Goal: Task Accomplishment & Management: Manage account settings

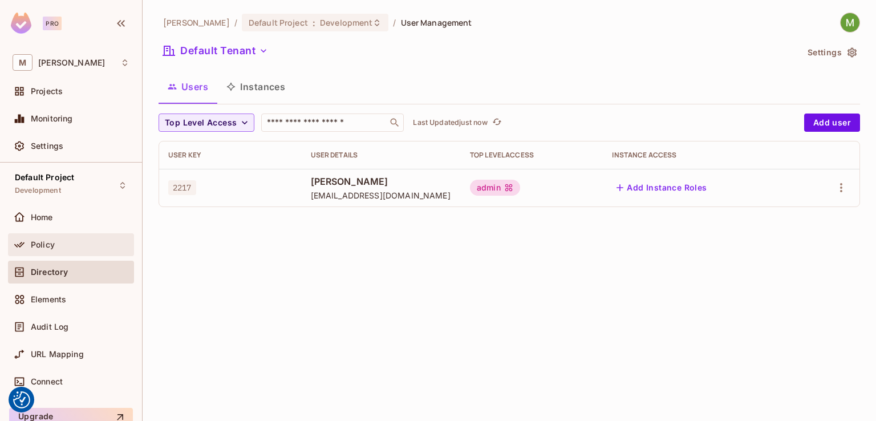
click at [50, 243] on span "Policy" at bounding box center [43, 244] width 24 height 9
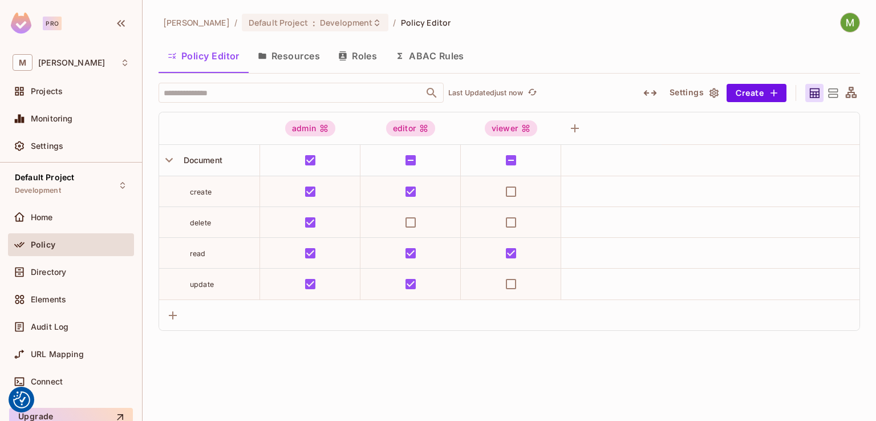
click at [317, 55] on button "Resources" at bounding box center [289, 56] width 80 height 29
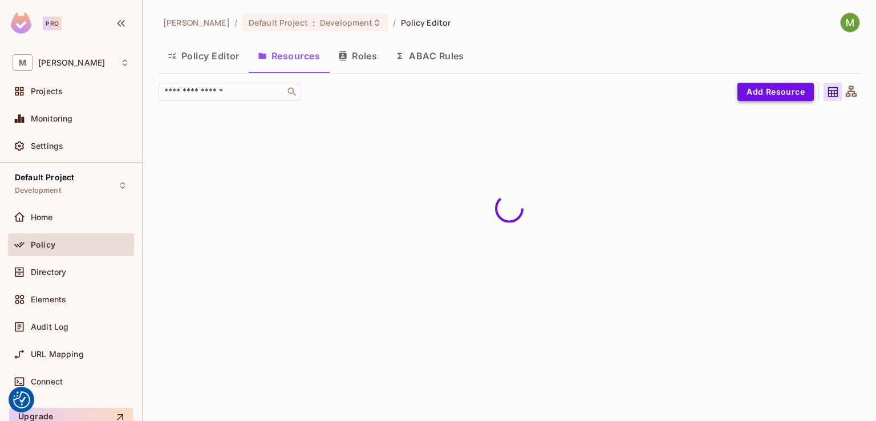
click at [790, 93] on button "Add Resource" at bounding box center [775, 92] width 76 height 18
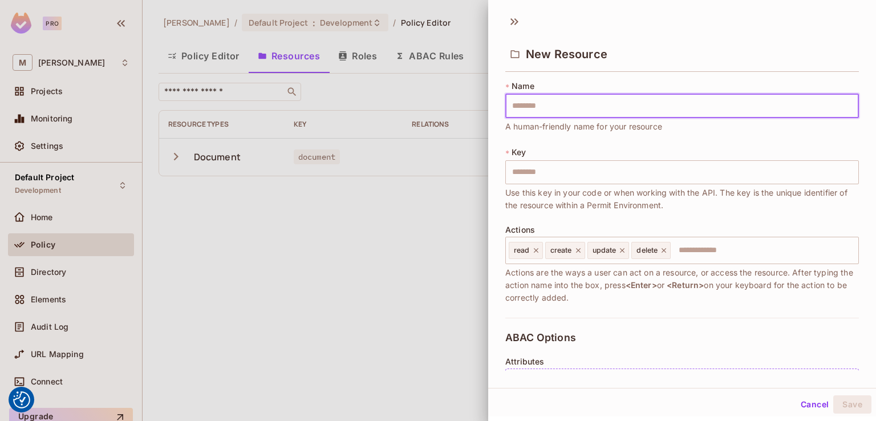
type input "*******"
click at [519, 110] on input "*******" at bounding box center [681, 106] width 353 height 24
type input "******"
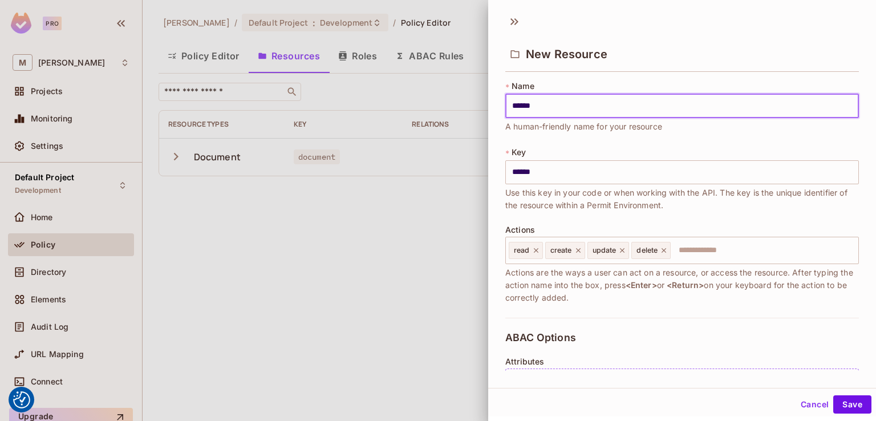
type input "*******"
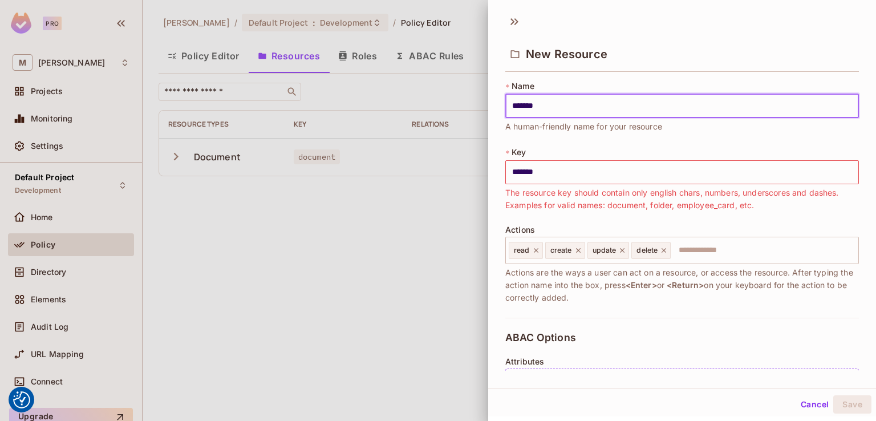
type input "******"
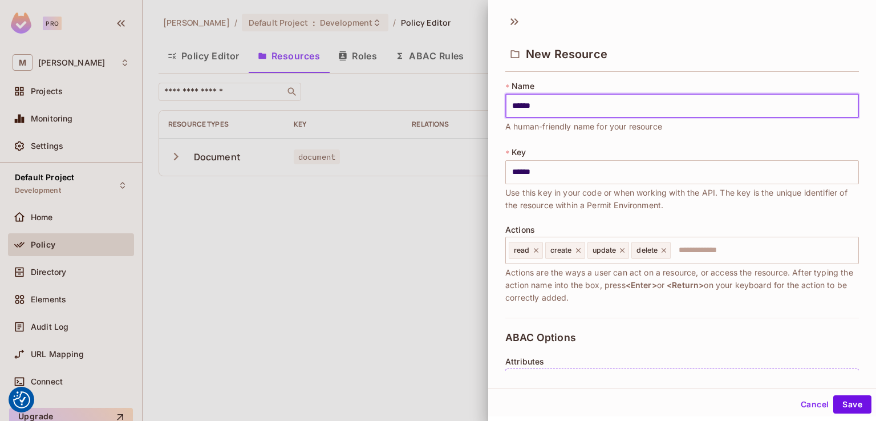
type input "*******"
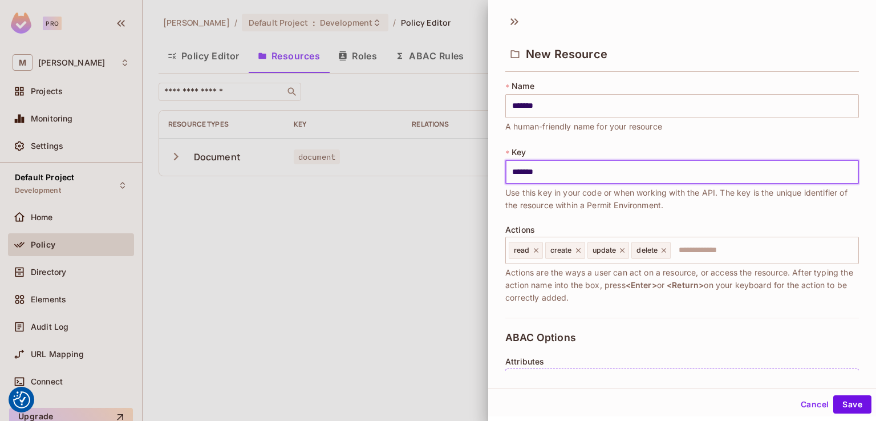
click at [515, 167] on input "*******" at bounding box center [681, 172] width 353 height 24
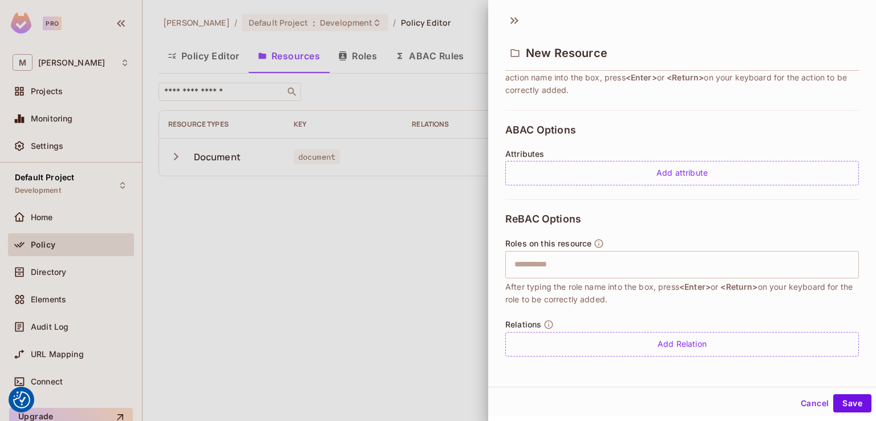
scroll to position [2, 0]
type input "*******"
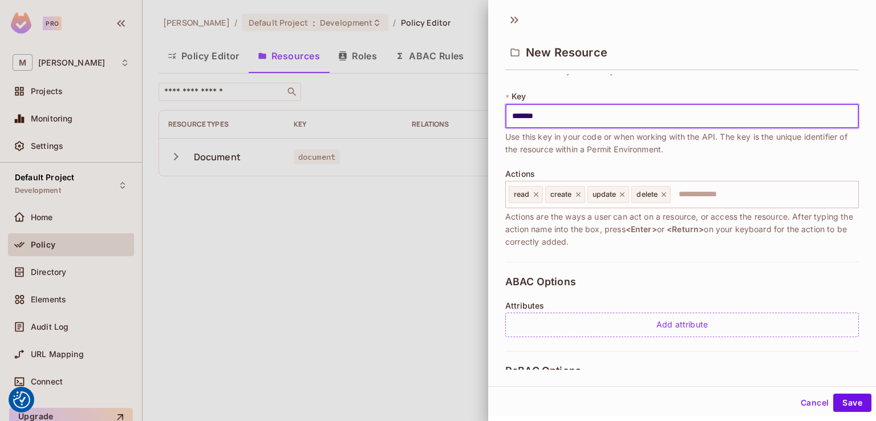
scroll to position [35, 0]
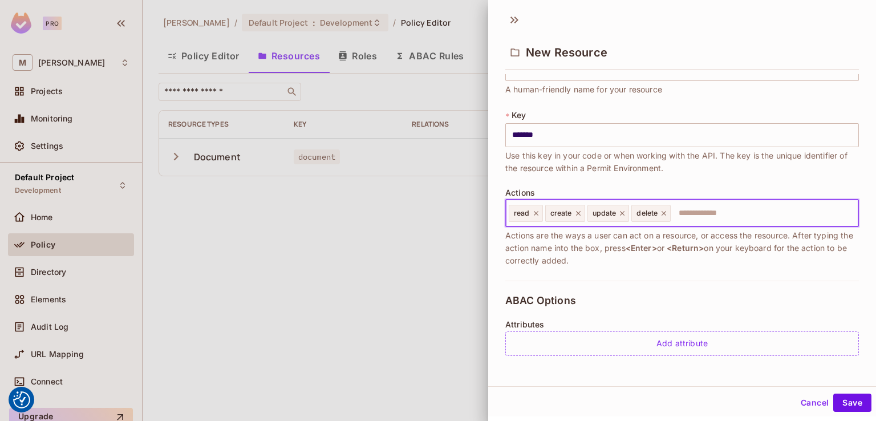
click at [693, 211] on input "text" at bounding box center [762, 213] width 182 height 23
type input "****"
type input "******"
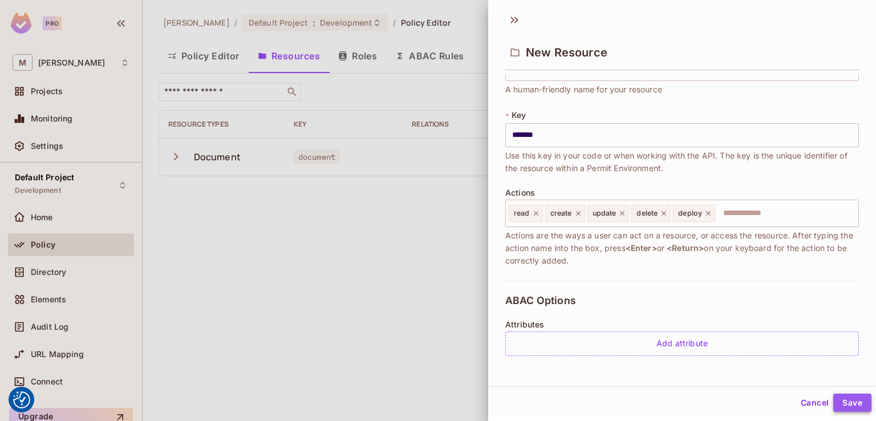
click at [833, 402] on button "Save" at bounding box center [852, 402] width 38 height 18
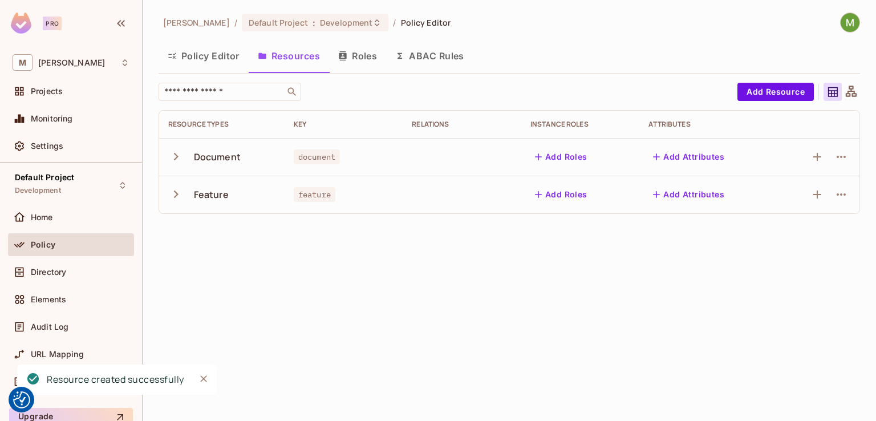
click at [687, 162] on button "Add Attributes" at bounding box center [688, 157] width 80 height 18
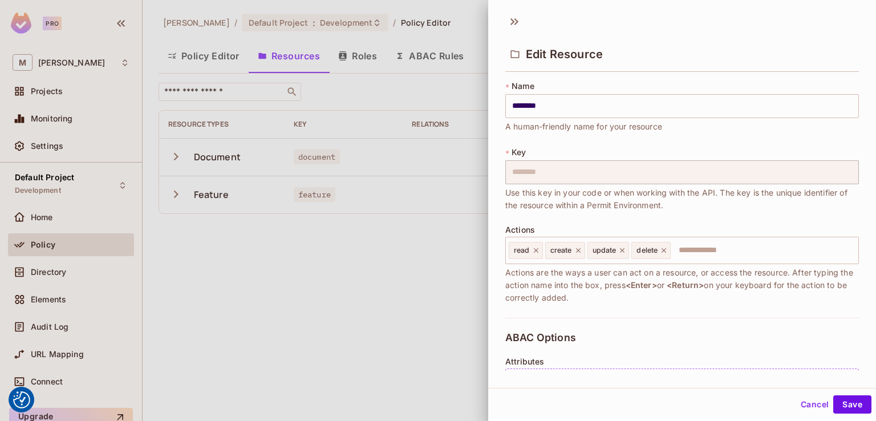
click at [390, 289] on div at bounding box center [438, 210] width 876 height 421
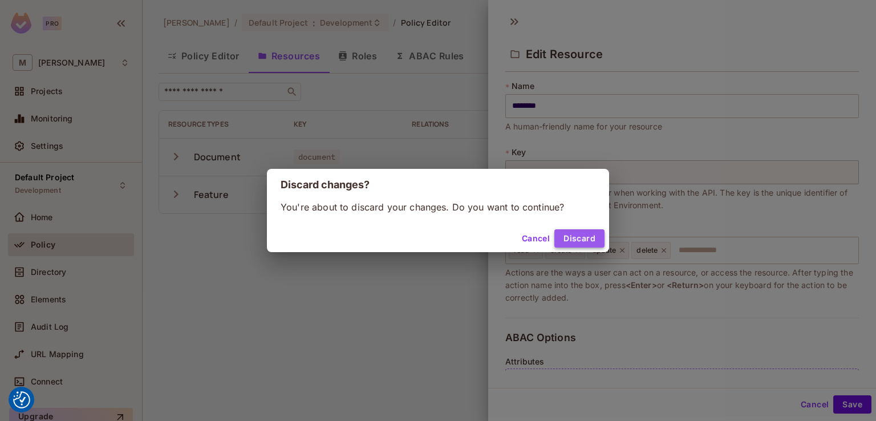
click at [584, 238] on button "Discard" at bounding box center [579, 238] width 50 height 18
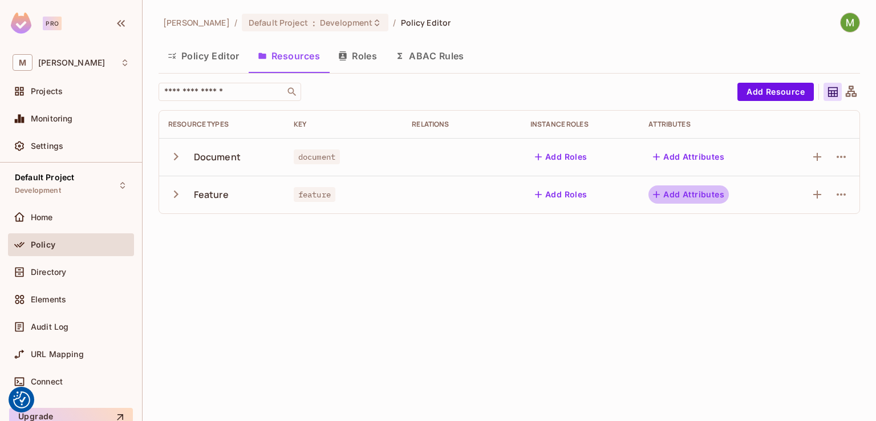
click at [698, 198] on button "Add Attributes" at bounding box center [688, 194] width 80 height 18
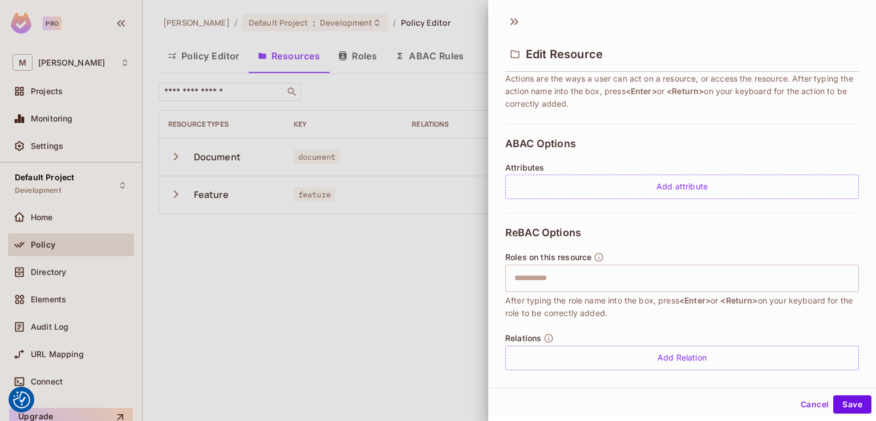
scroll to position [206, 0]
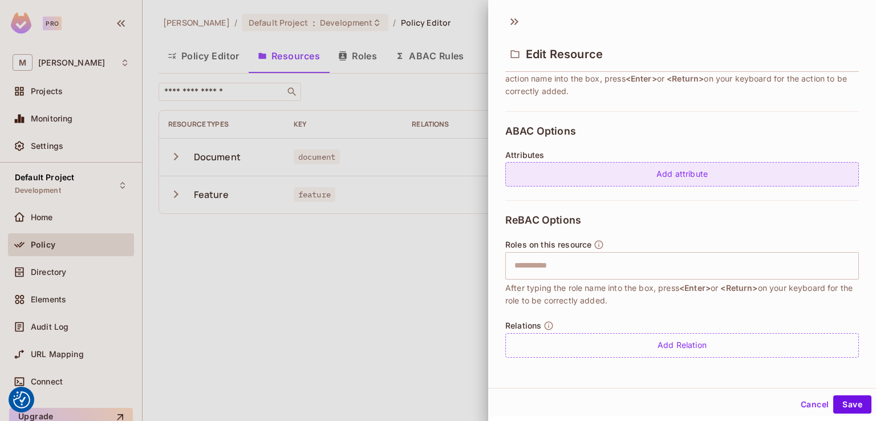
click at [561, 169] on div "Add attribute" at bounding box center [681, 174] width 353 height 25
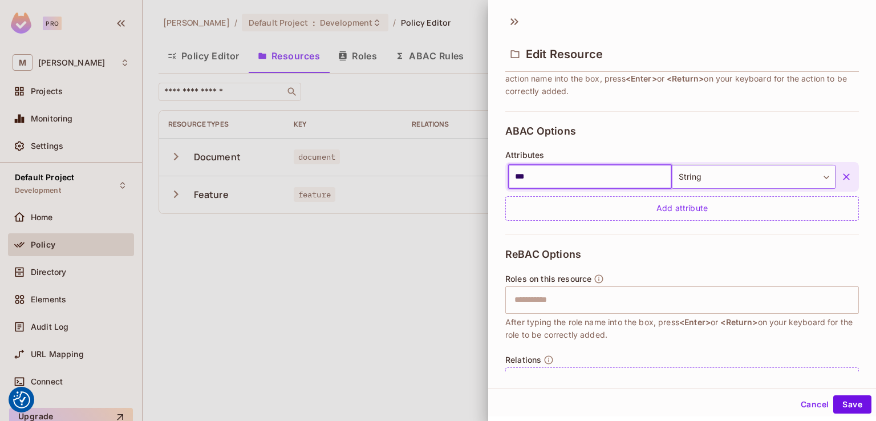
type input "***"
click at [770, 174] on body "We use cookies to enhance your browsing experience, serve personalized ads or c…" at bounding box center [438, 210] width 876 height 421
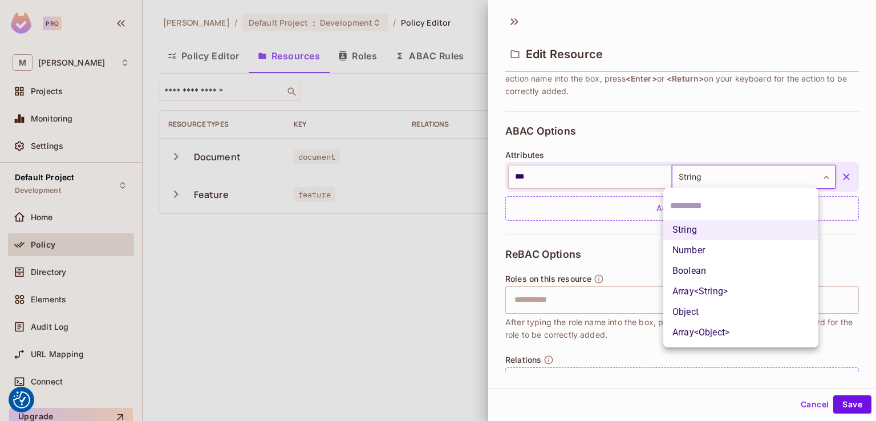
click at [589, 206] on div at bounding box center [438, 210] width 876 height 421
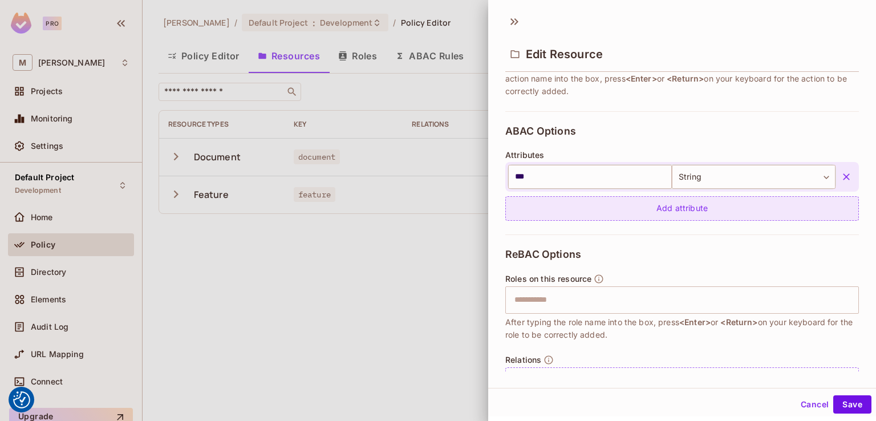
click at [634, 212] on div "Add attribute" at bounding box center [681, 208] width 353 height 25
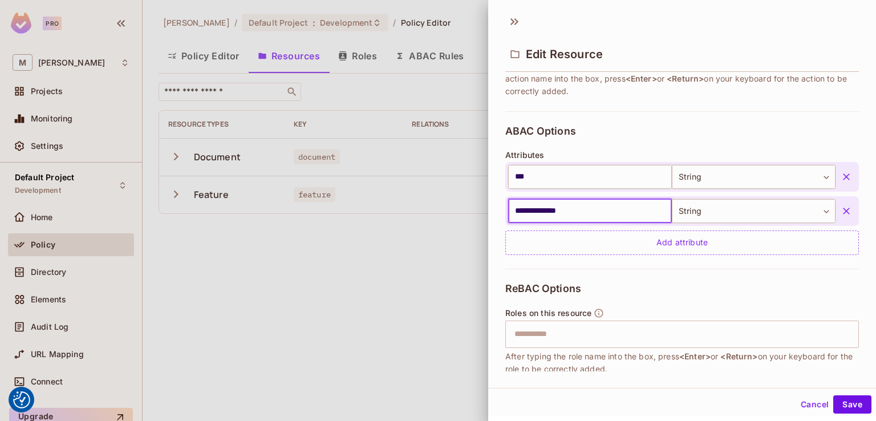
type input "**********"
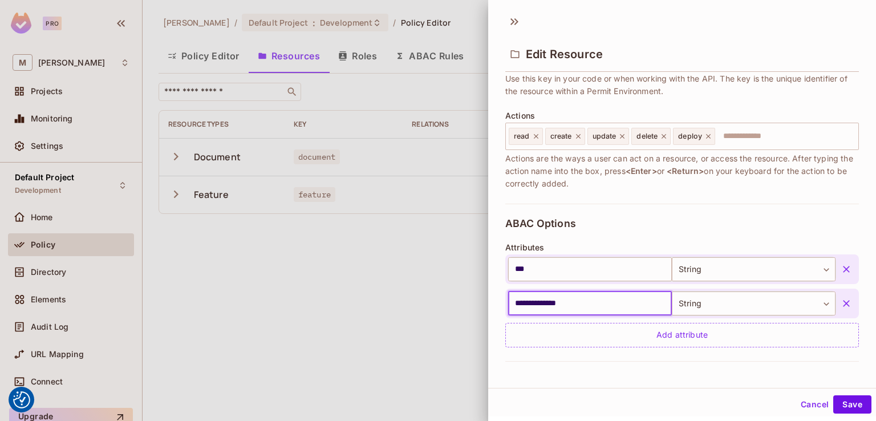
scroll to position [274, 0]
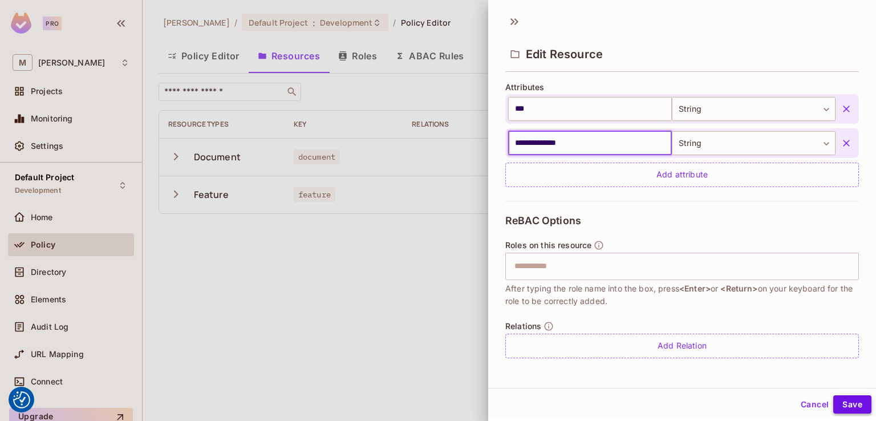
click at [844, 402] on button "Save" at bounding box center [852, 404] width 38 height 18
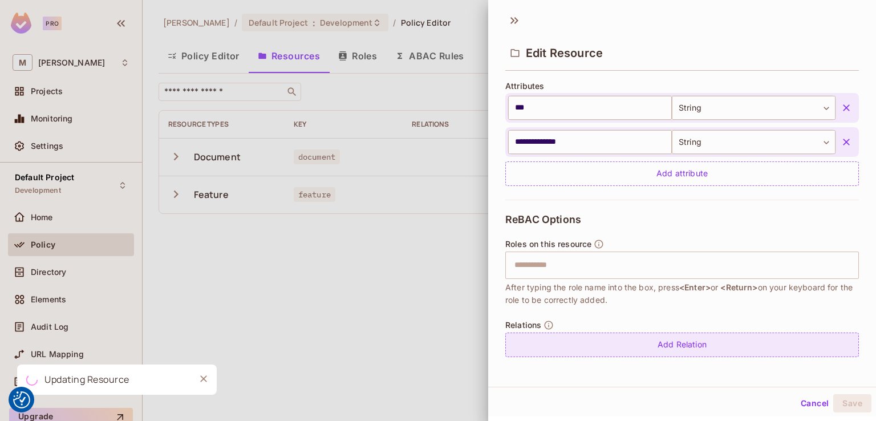
scroll to position [2, 0]
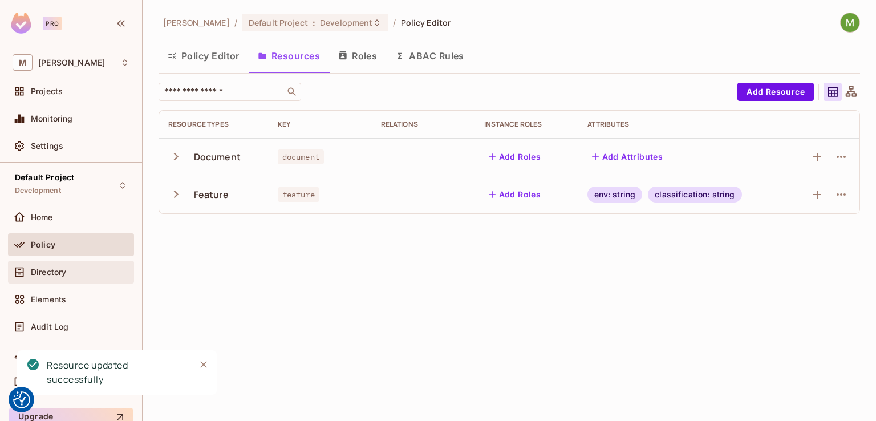
click at [66, 268] on span "Directory" at bounding box center [48, 271] width 35 height 9
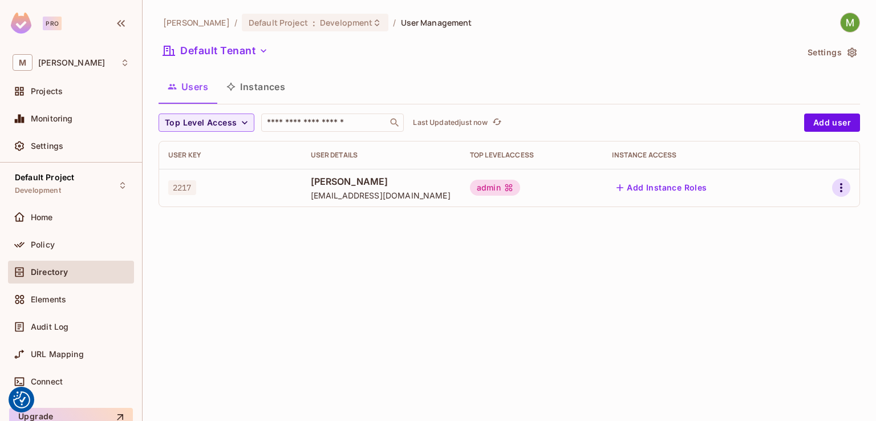
click at [835, 185] on icon "button" at bounding box center [841, 188] width 14 height 14
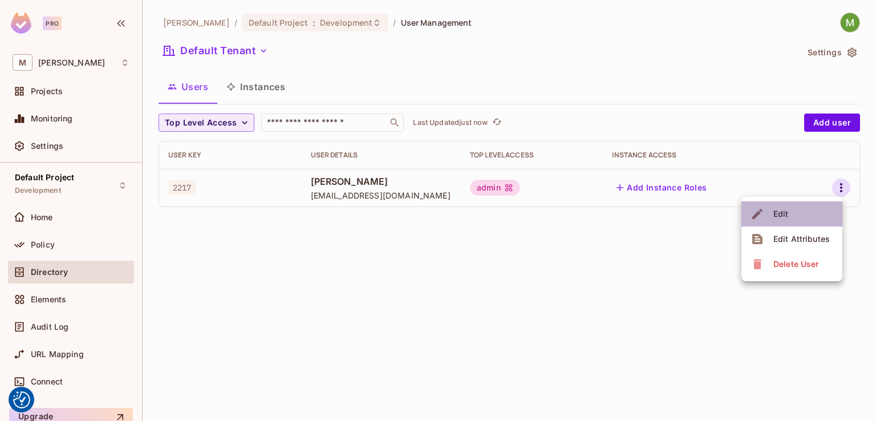
click at [807, 208] on li "Edit" at bounding box center [791, 213] width 101 height 25
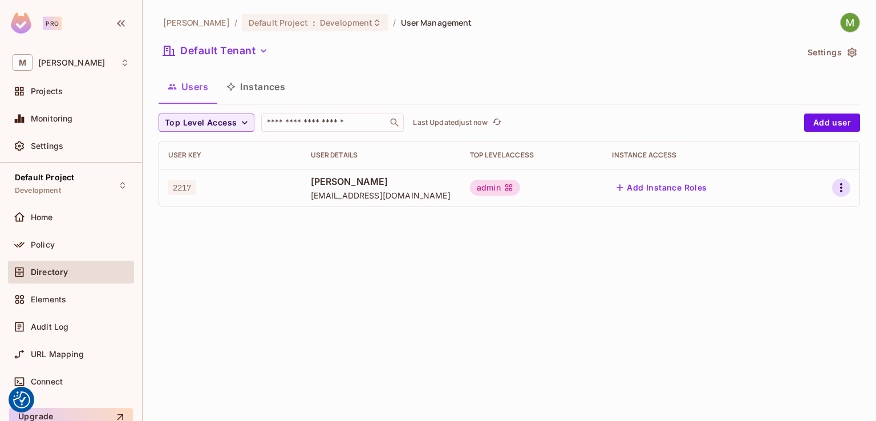
click at [842, 185] on icon "button" at bounding box center [841, 188] width 14 height 14
click at [775, 239] on div "Edit Attributes" at bounding box center [801, 238] width 56 height 11
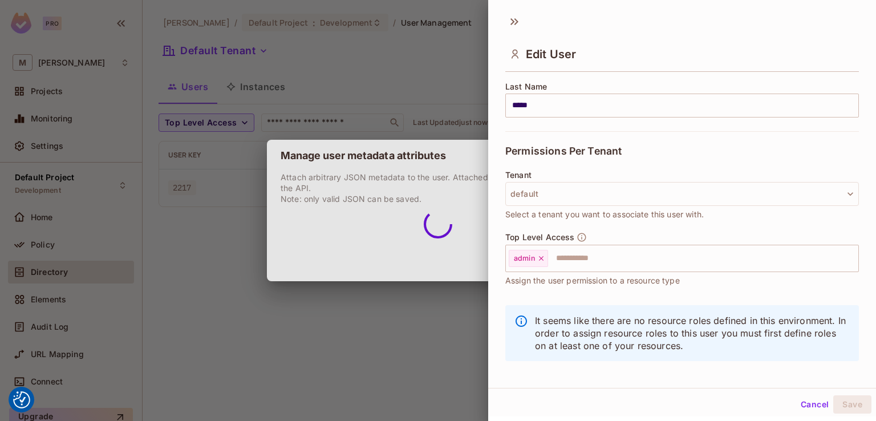
scroll to position [196, 0]
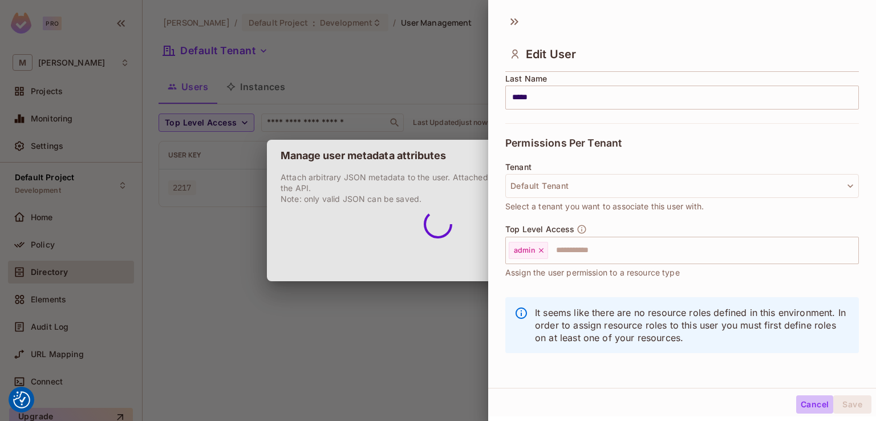
click at [796, 408] on button "Cancel" at bounding box center [814, 404] width 37 height 18
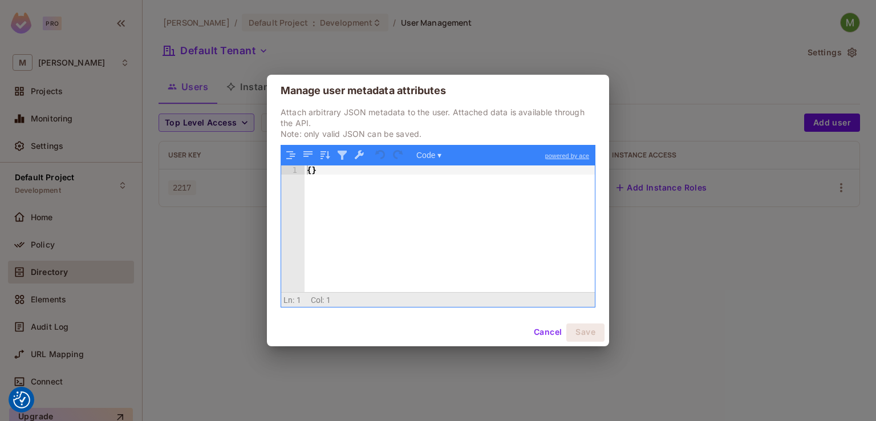
click at [545, 332] on button "Cancel" at bounding box center [547, 332] width 37 height 18
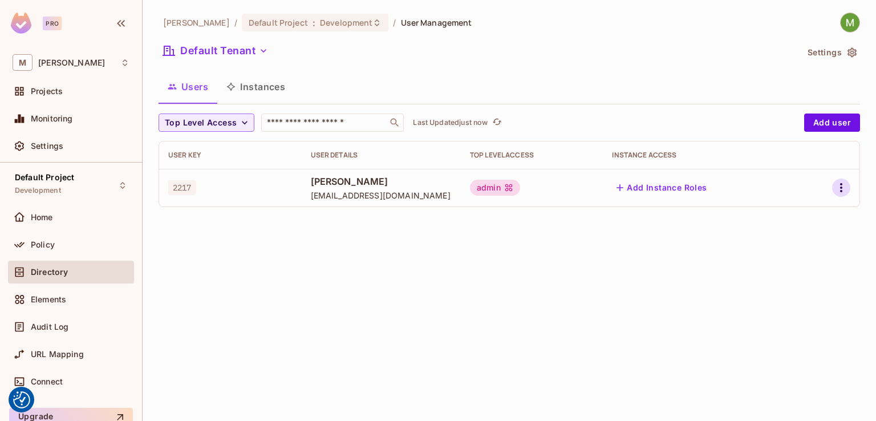
click at [846, 187] on icon "button" at bounding box center [841, 188] width 14 height 14
click at [816, 214] on li "Edit" at bounding box center [791, 213] width 101 height 25
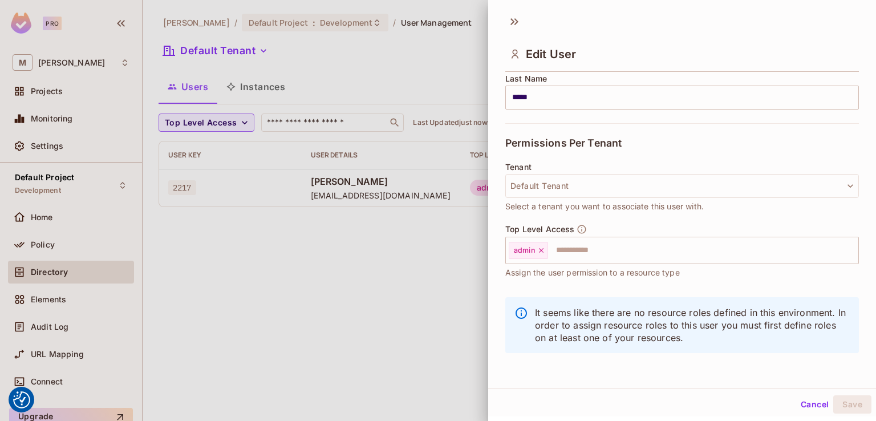
scroll to position [2, 0]
click at [810, 402] on button "Cancel" at bounding box center [814, 402] width 37 height 18
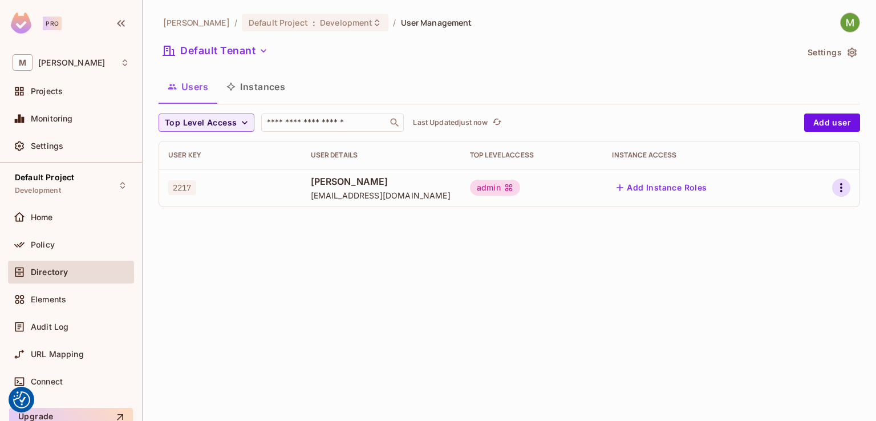
click at [843, 185] on icon "button" at bounding box center [841, 188] width 14 height 14
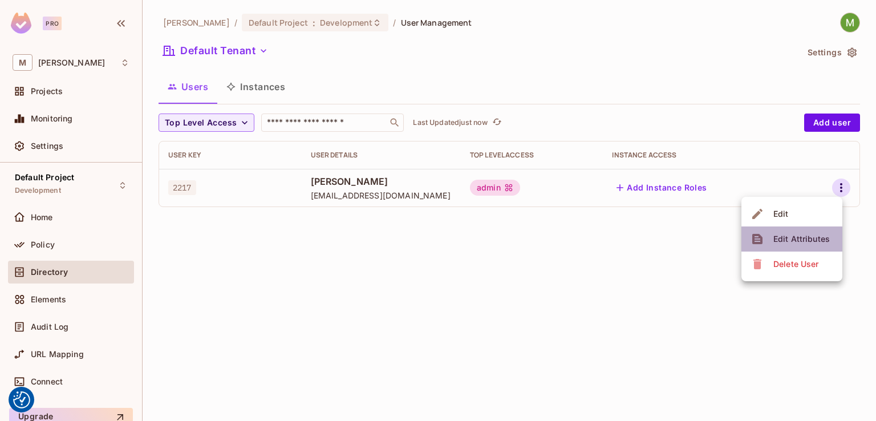
click at [809, 245] on span "Edit Attributes" at bounding box center [801, 239] width 63 height 18
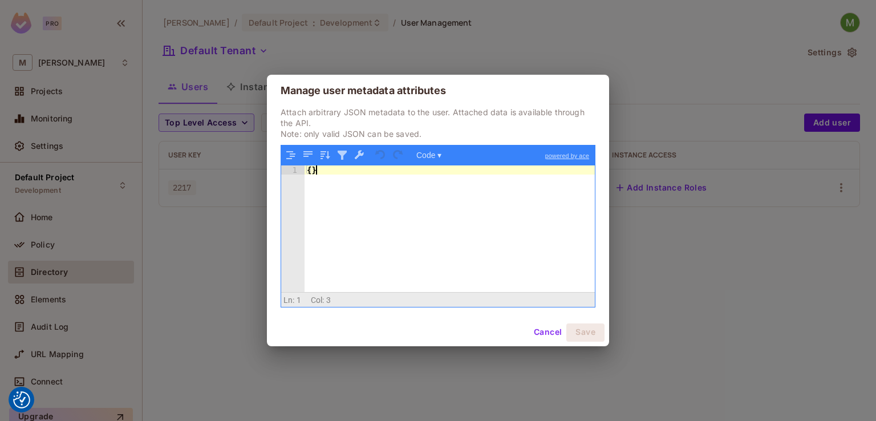
click at [389, 244] on div "{ }" at bounding box center [449, 237] width 290 height 144
click at [438, 153] on button "Code ▾" at bounding box center [428, 155] width 33 height 15
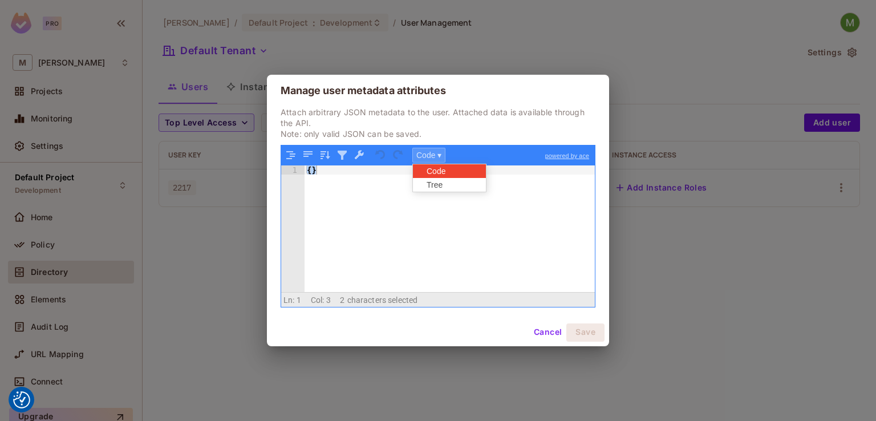
scroll to position [7, 0]
click at [443, 180] on div "Tree" at bounding box center [447, 185] width 68 height 14
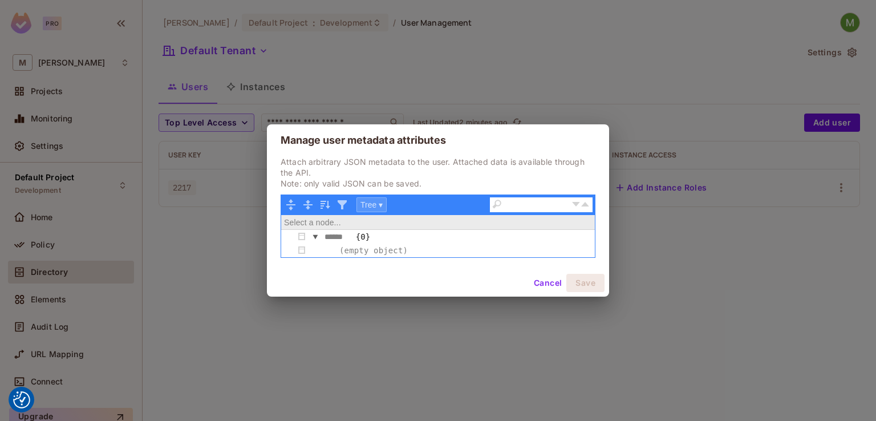
click at [386, 209] on button "Tree ▾" at bounding box center [371, 204] width 30 height 15
click at [383, 221] on div "Code" at bounding box center [391, 221] width 68 height 14
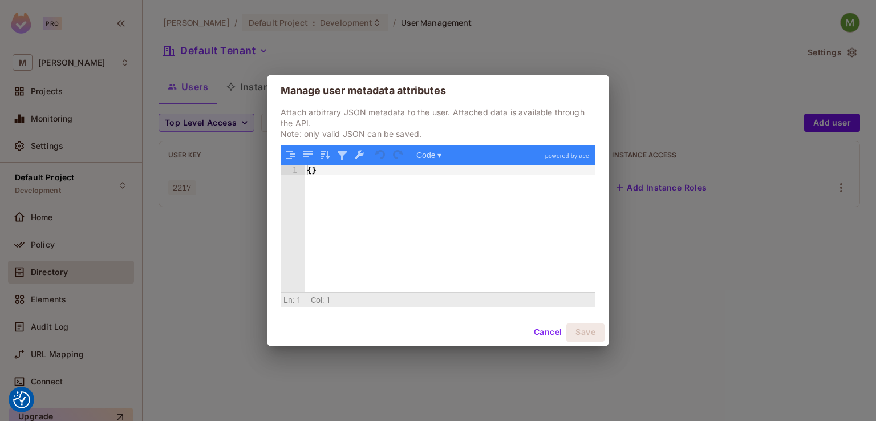
click at [553, 326] on button "Cancel" at bounding box center [547, 332] width 37 height 18
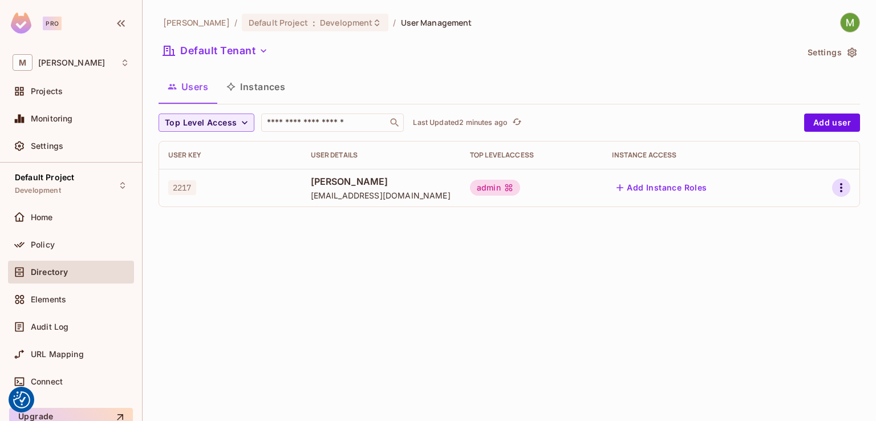
click at [842, 188] on icon "button" at bounding box center [841, 188] width 14 height 14
click at [807, 213] on li "Edit" at bounding box center [791, 213] width 101 height 25
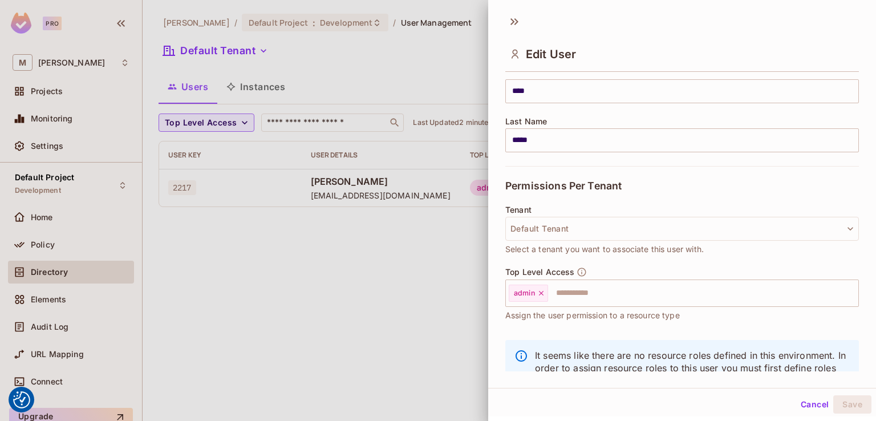
scroll to position [171, 0]
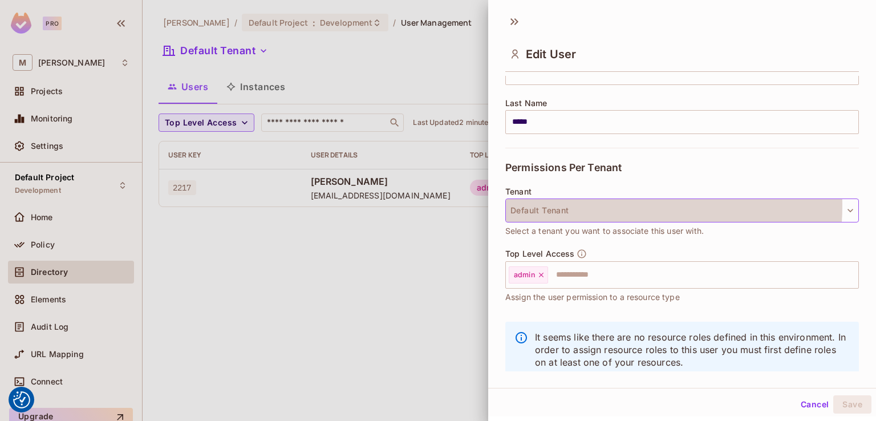
click at [597, 205] on button "Default Tenant" at bounding box center [681, 210] width 353 height 24
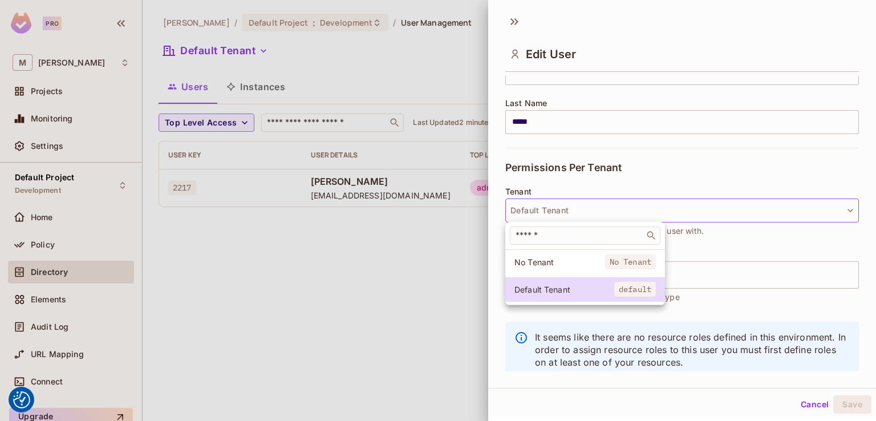
click at [624, 179] on div at bounding box center [438, 210] width 876 height 421
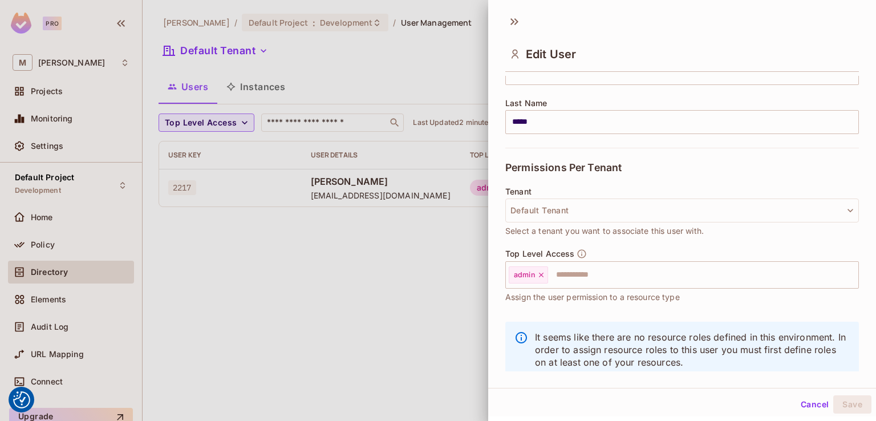
click at [624, 179] on div "Permissions Per Tenant" at bounding box center [681, 167] width 353 height 39
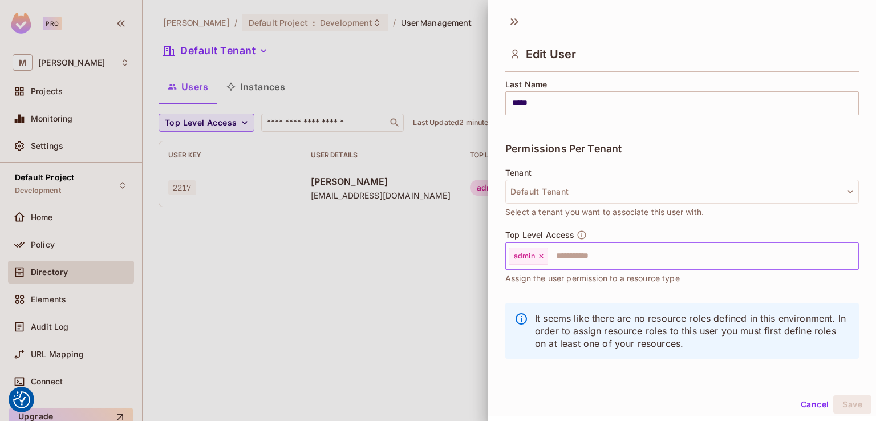
scroll to position [196, 0]
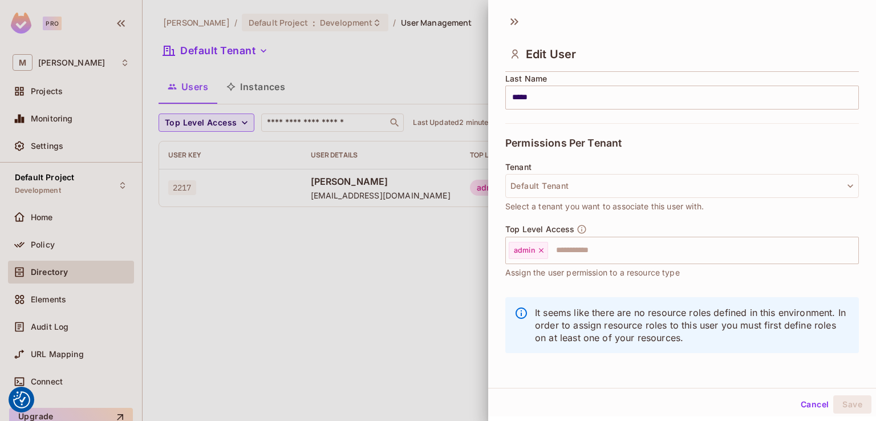
click at [537, 272] on span "Assign the user permission to a resource type" at bounding box center [592, 272] width 174 height 13
click at [796, 409] on button "Cancel" at bounding box center [814, 404] width 37 height 18
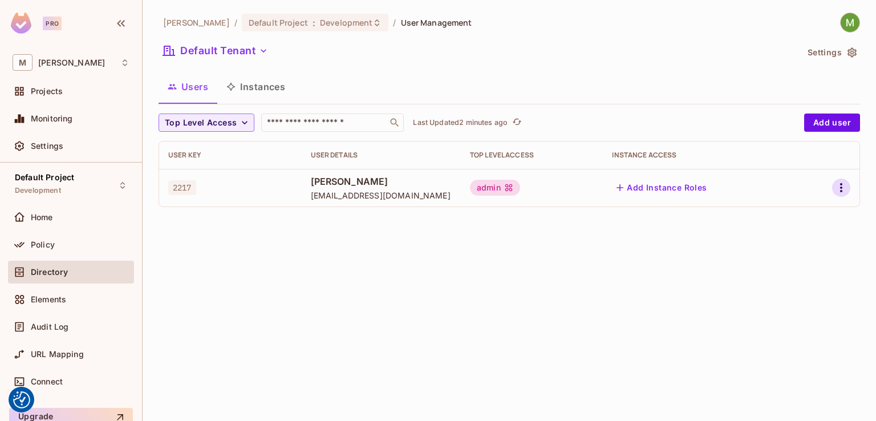
click at [844, 186] on icon "button" at bounding box center [841, 188] width 14 height 14
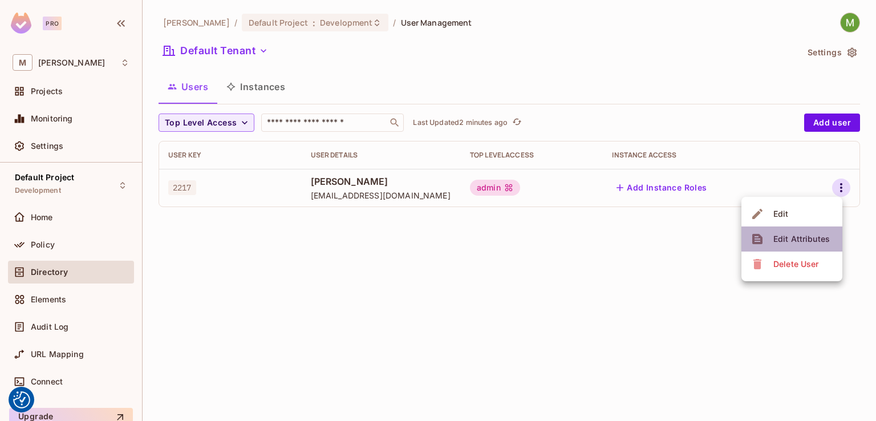
click at [796, 230] on span "Edit Attributes" at bounding box center [801, 239] width 63 height 18
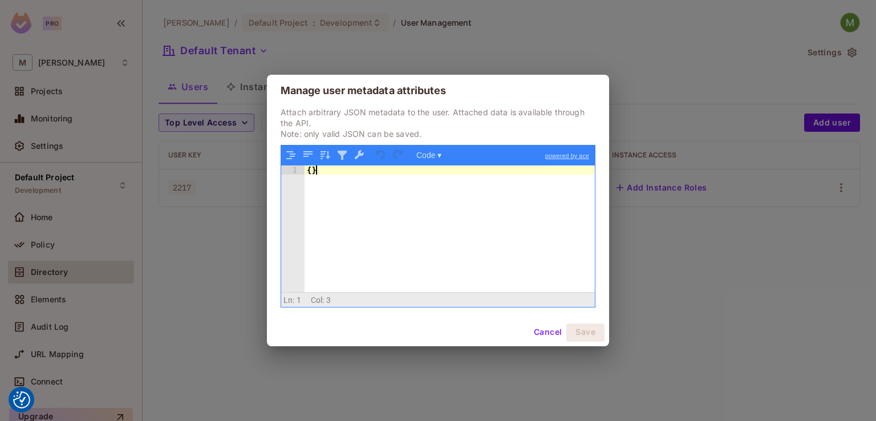
click at [319, 173] on div "{ }" at bounding box center [449, 237] width 290 height 144
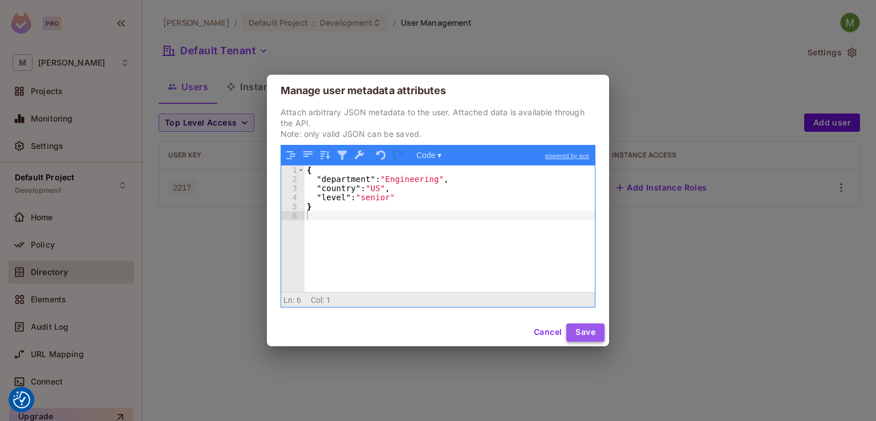
click at [580, 329] on button "Save" at bounding box center [585, 332] width 38 height 18
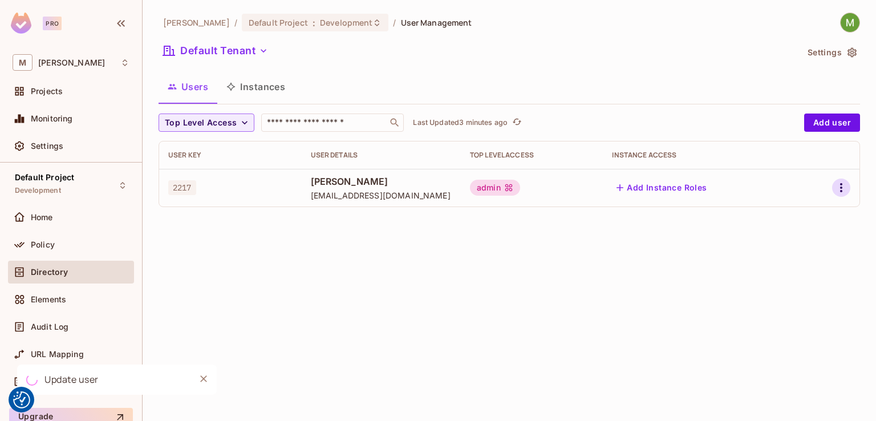
click at [840, 188] on icon "button" at bounding box center [841, 187] width 2 height 9
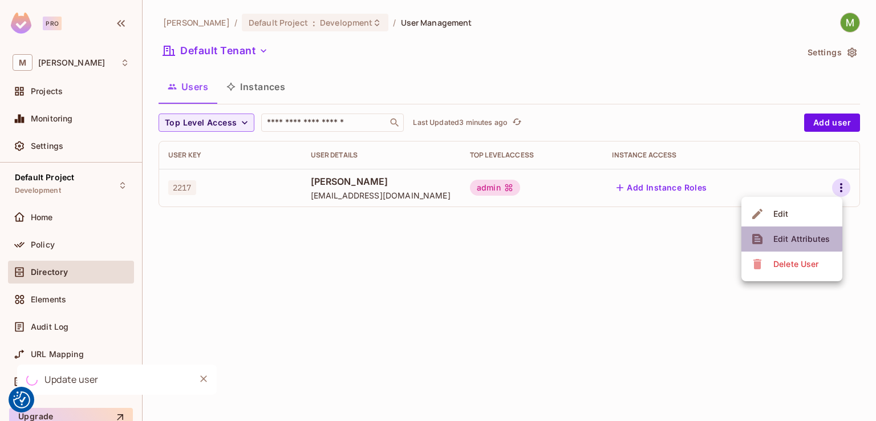
click at [780, 231] on span "Edit Attributes" at bounding box center [801, 239] width 63 height 18
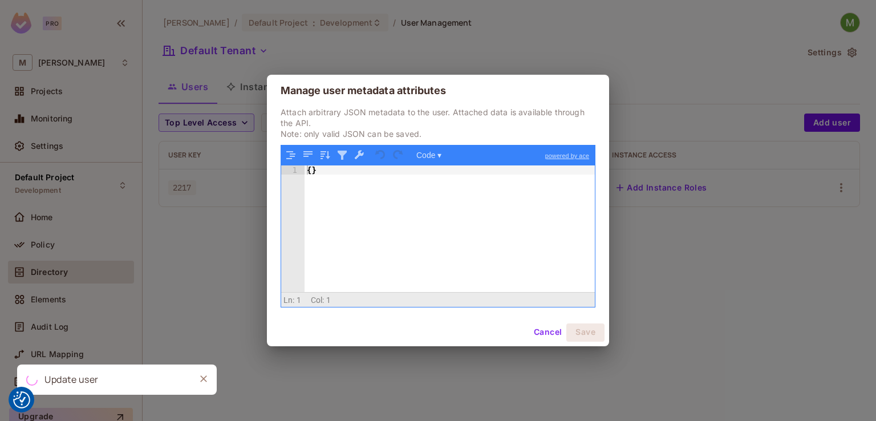
click at [541, 328] on button "Cancel" at bounding box center [547, 332] width 37 height 18
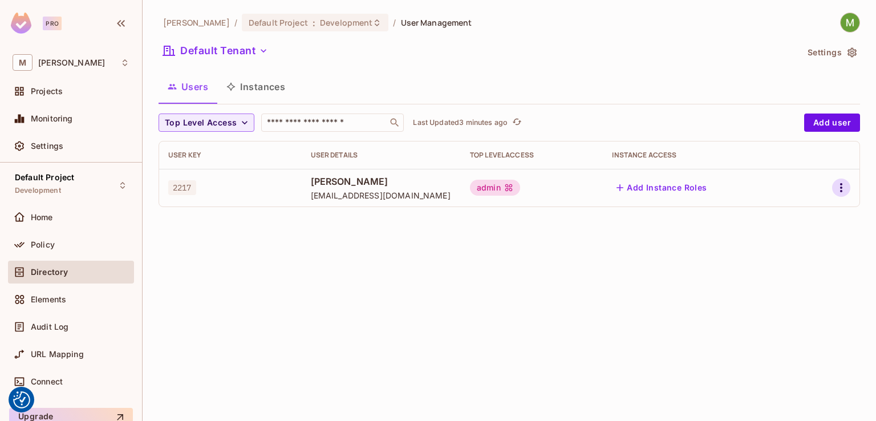
click at [836, 184] on icon "button" at bounding box center [841, 188] width 14 height 14
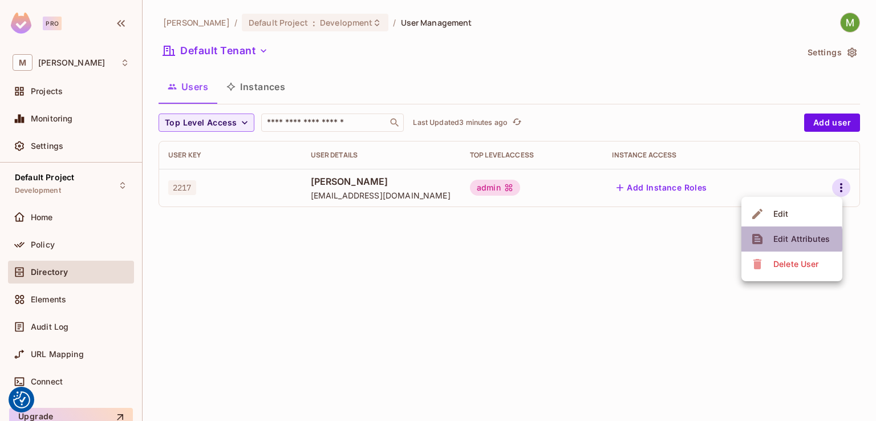
click at [761, 239] on icon at bounding box center [757, 239] width 10 height 10
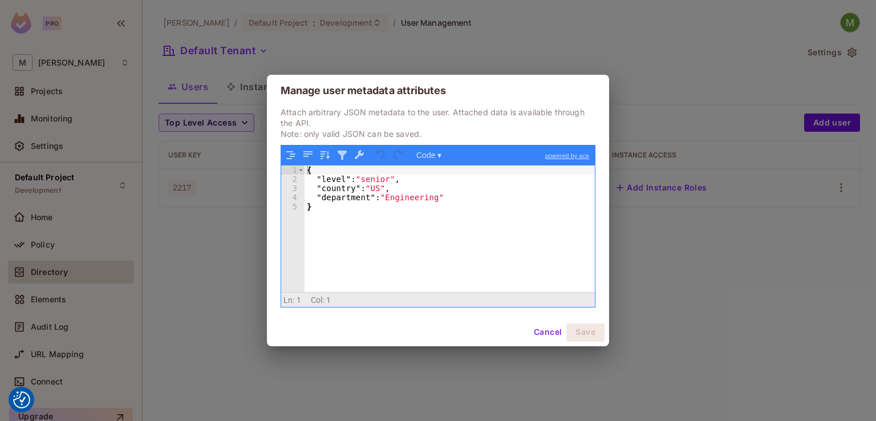
click at [543, 331] on button "Cancel" at bounding box center [547, 332] width 37 height 18
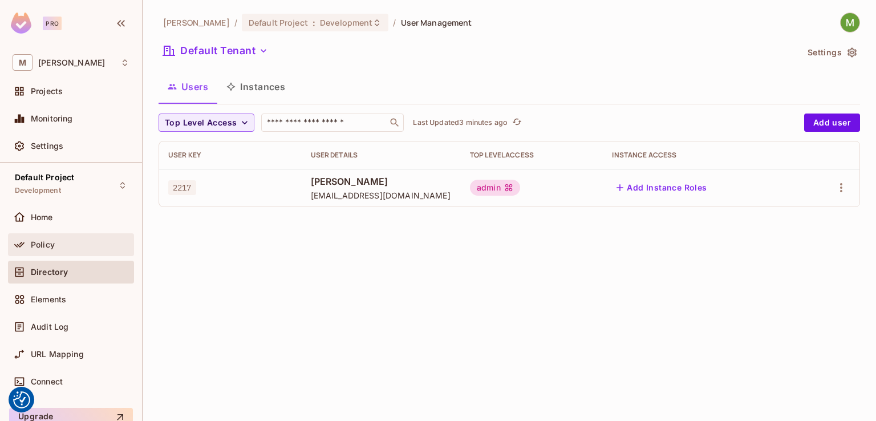
click at [96, 238] on div "Policy" at bounding box center [71, 245] width 117 height 14
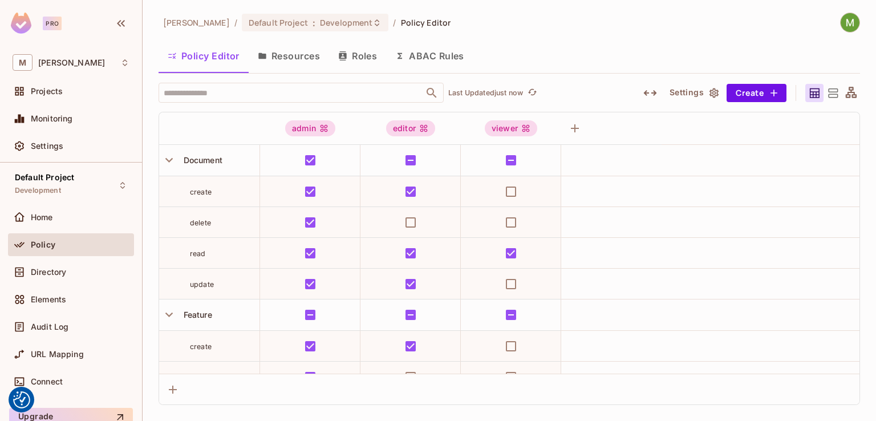
click at [425, 56] on button "ABAC Rules" at bounding box center [429, 56] width 87 height 29
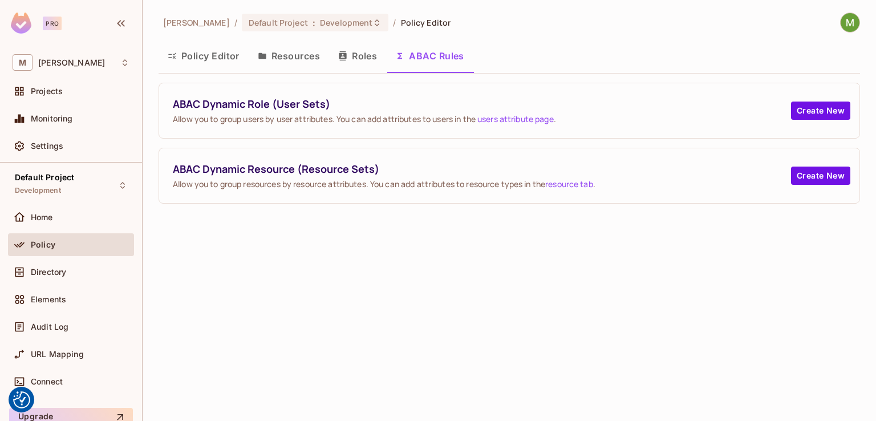
click at [216, 58] on button "Policy Editor" at bounding box center [203, 56] width 90 height 29
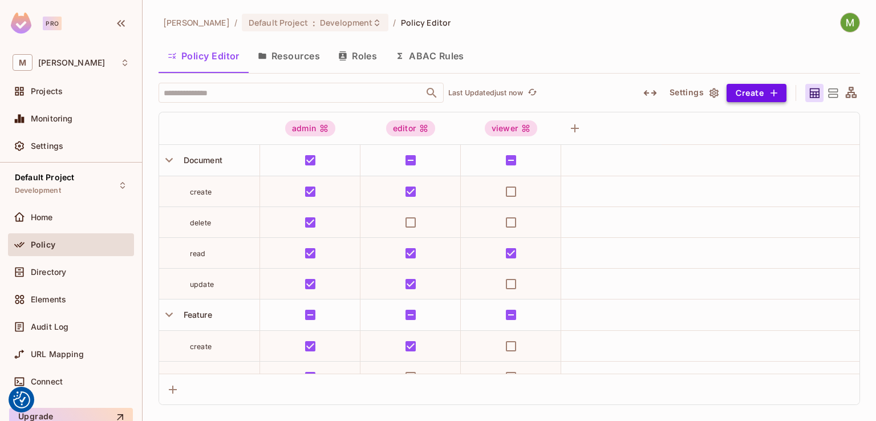
click at [764, 92] on button "Create" at bounding box center [756, 93] width 60 height 18
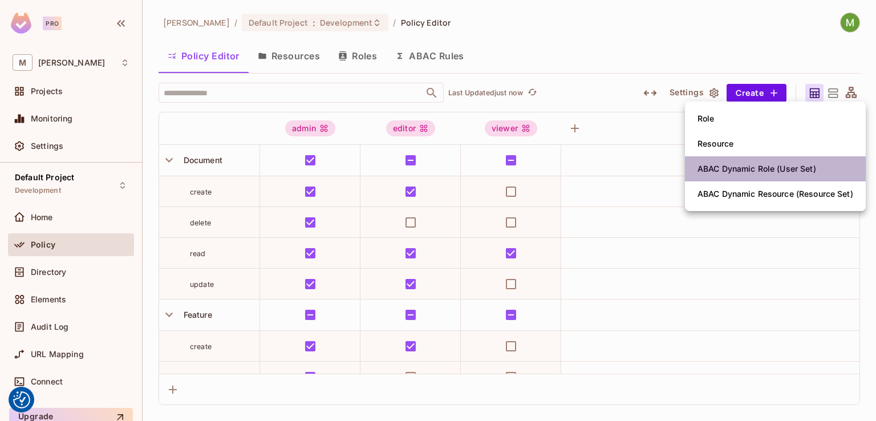
click at [738, 176] on span "ABAC Dynamic Role (User Set)" at bounding box center [756, 169] width 125 height 18
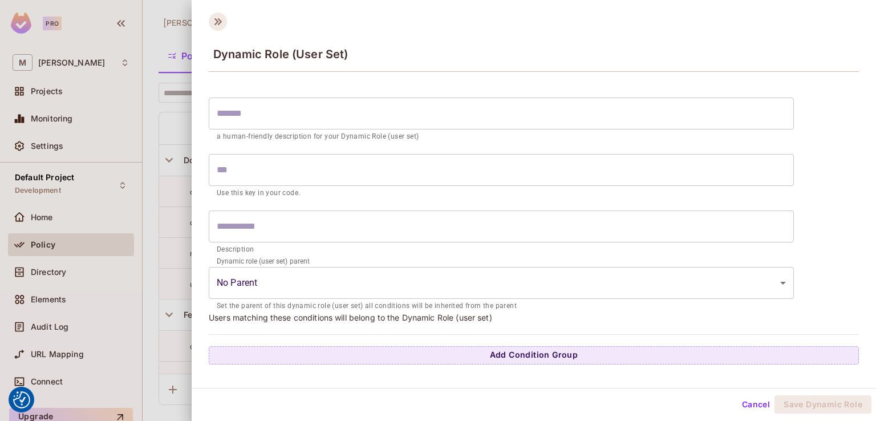
click at [217, 18] on icon at bounding box center [218, 22] width 18 height 18
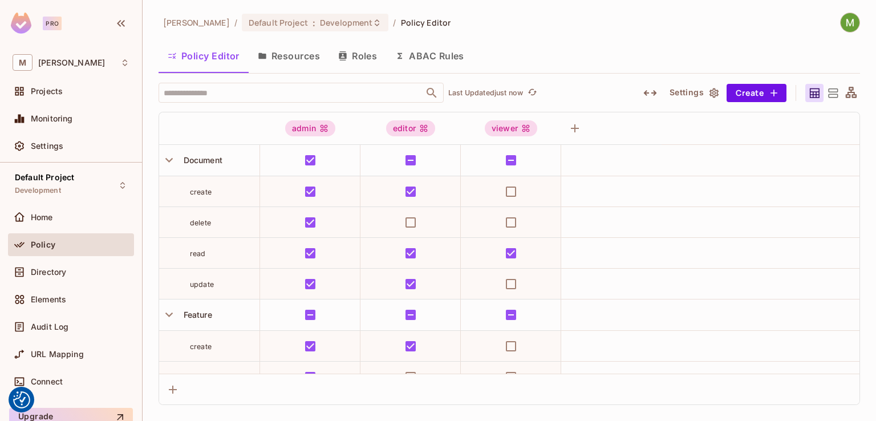
click at [706, 92] on button "Settings" at bounding box center [693, 93] width 57 height 18
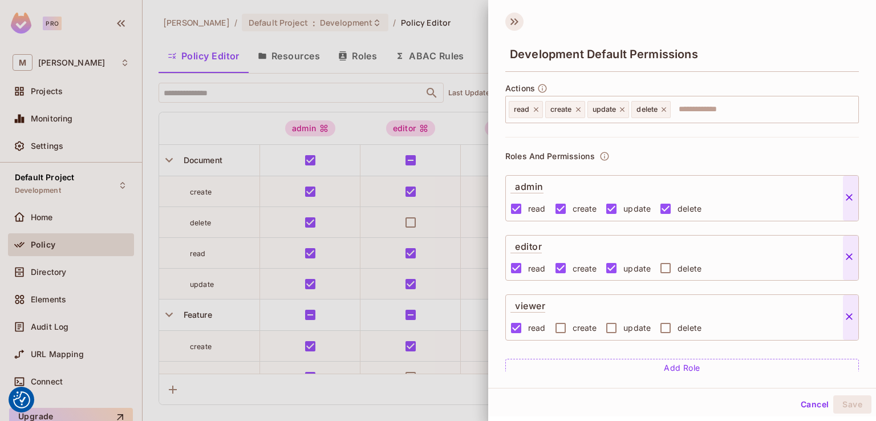
click at [514, 19] on icon at bounding box center [514, 22] width 18 height 18
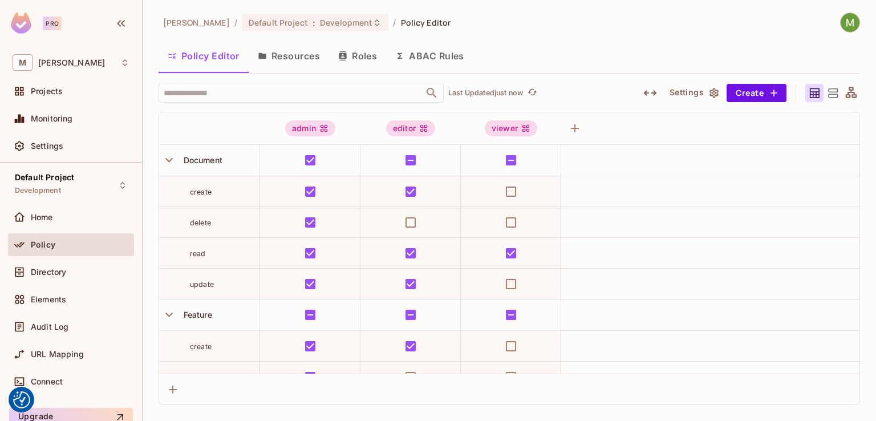
click at [283, 54] on button "Resources" at bounding box center [289, 56] width 80 height 29
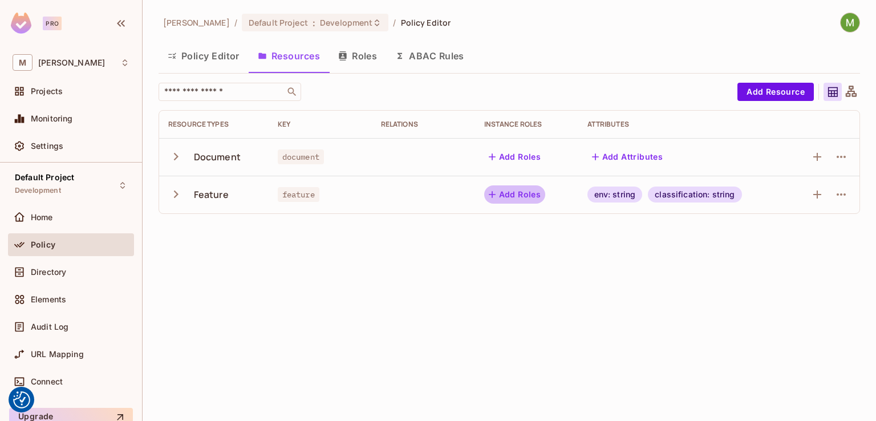
click at [519, 190] on button "Add Roles" at bounding box center [515, 194] width 62 height 18
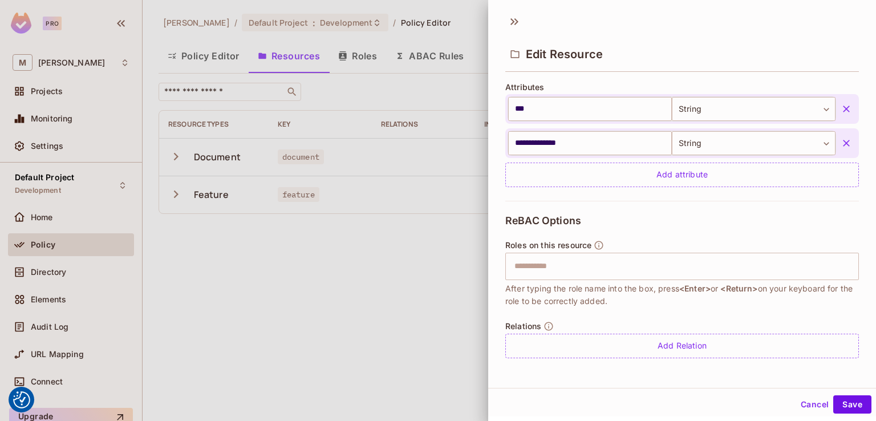
scroll to position [2, 0]
click at [813, 393] on button "Cancel" at bounding box center [814, 402] width 37 height 18
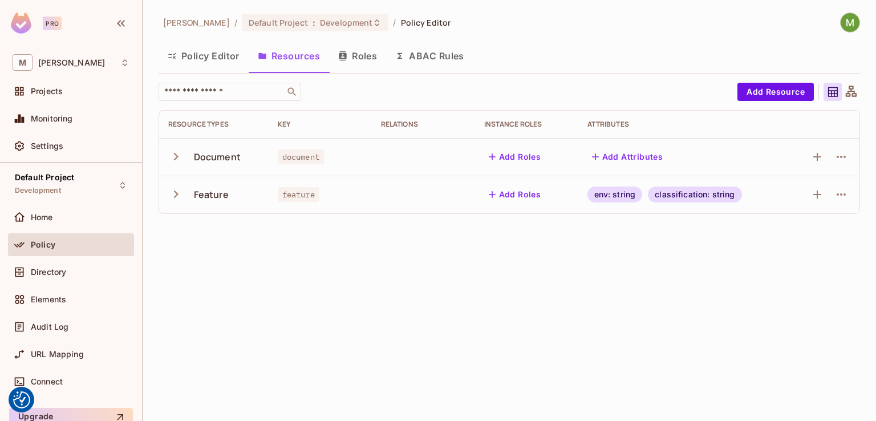
click at [362, 49] on button "Roles" at bounding box center [357, 56] width 57 height 29
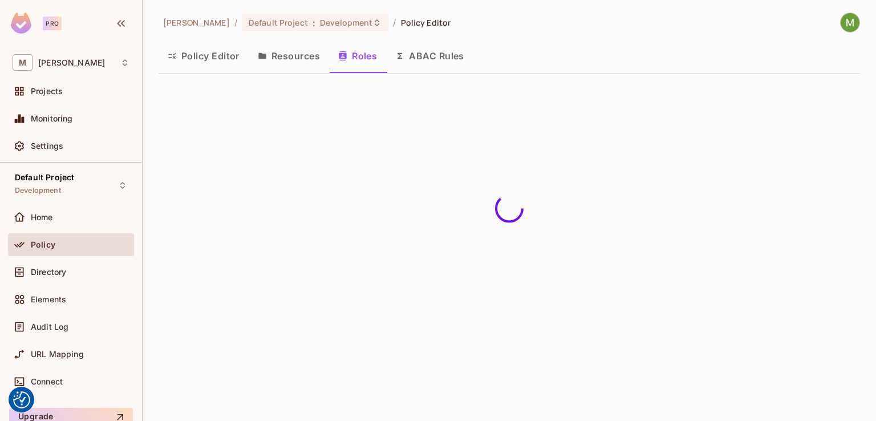
click at [429, 56] on button "ABAC Rules" at bounding box center [429, 56] width 87 height 29
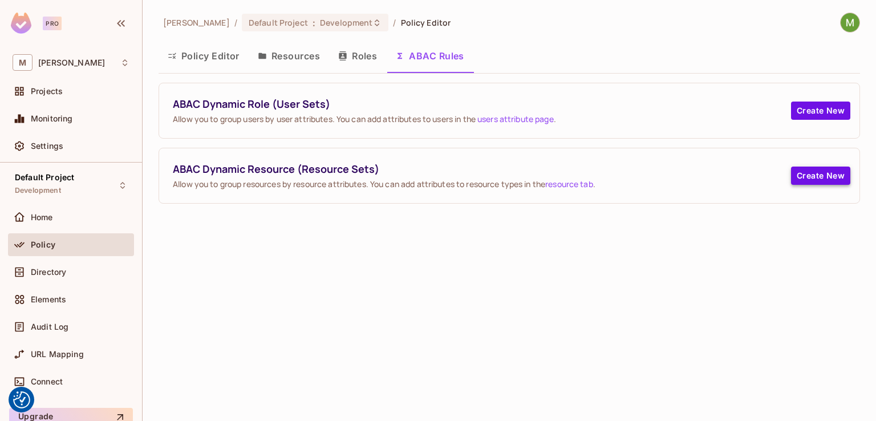
click at [823, 173] on button "Create New" at bounding box center [820, 175] width 59 height 18
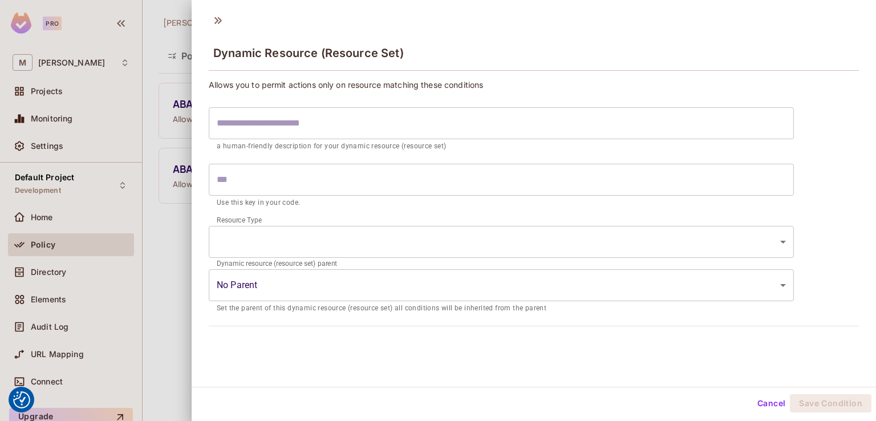
scroll to position [2, 0]
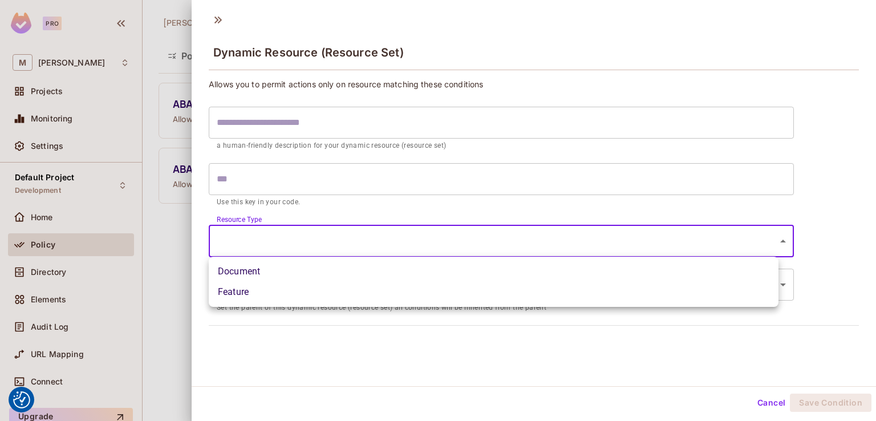
click at [316, 235] on body "We use cookies to enhance your browsing experience, serve personalized ads or c…" at bounding box center [438, 210] width 876 height 421
click at [256, 287] on li "Feature" at bounding box center [493, 292] width 569 height 21
type input "*******"
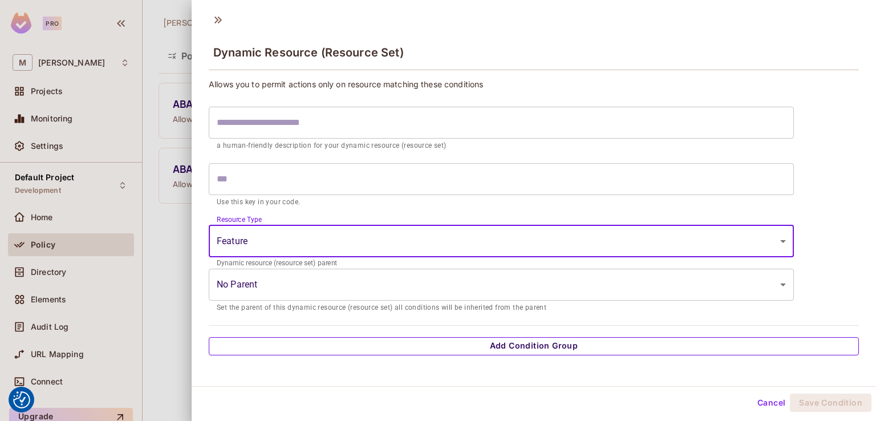
click at [467, 347] on button "Add Condition Group" at bounding box center [534, 346] width 650 height 18
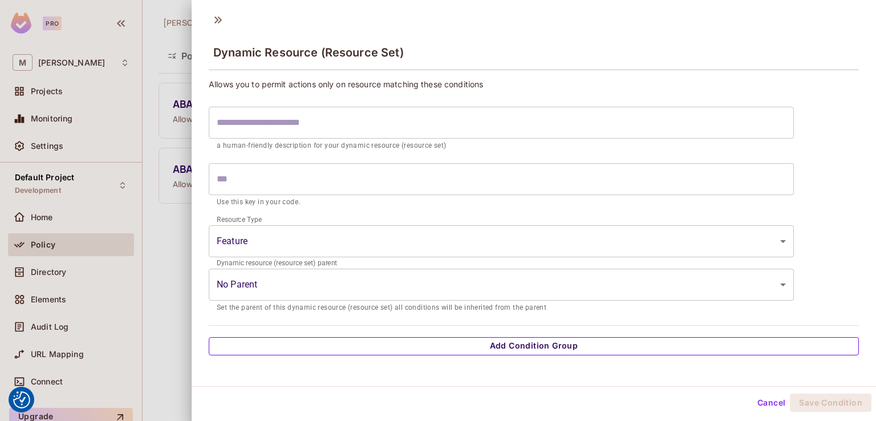
click at [538, 345] on button "Add Condition Group" at bounding box center [534, 346] width 650 height 18
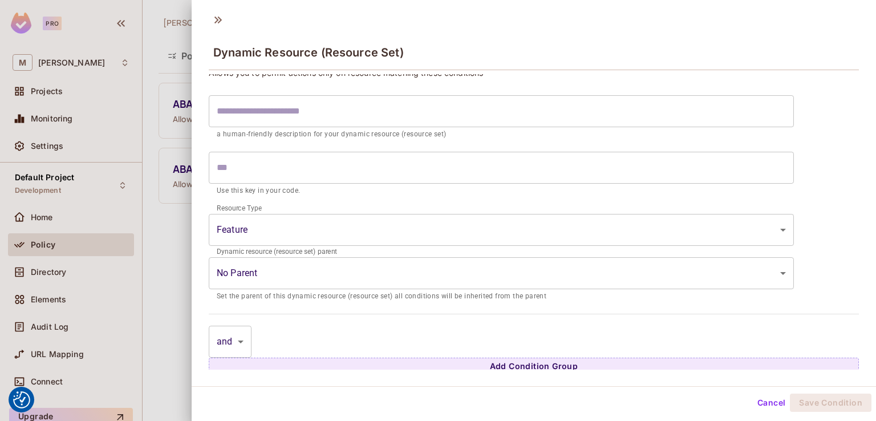
scroll to position [18, 0]
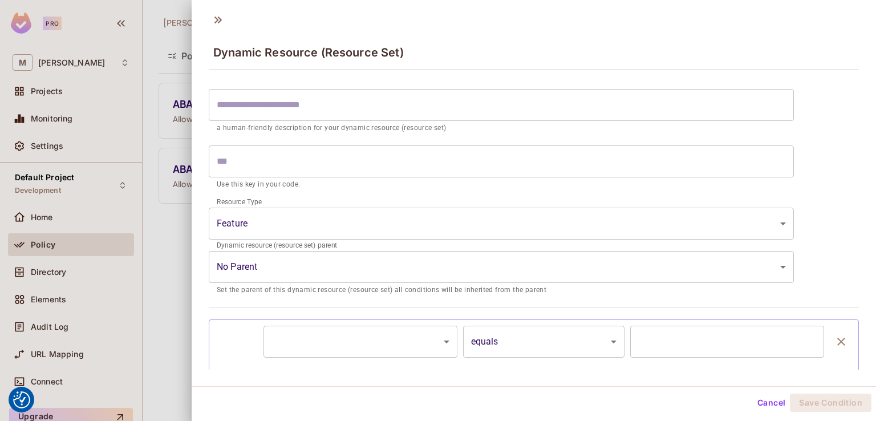
click at [252, 332] on div at bounding box center [236, 341] width 43 height 32
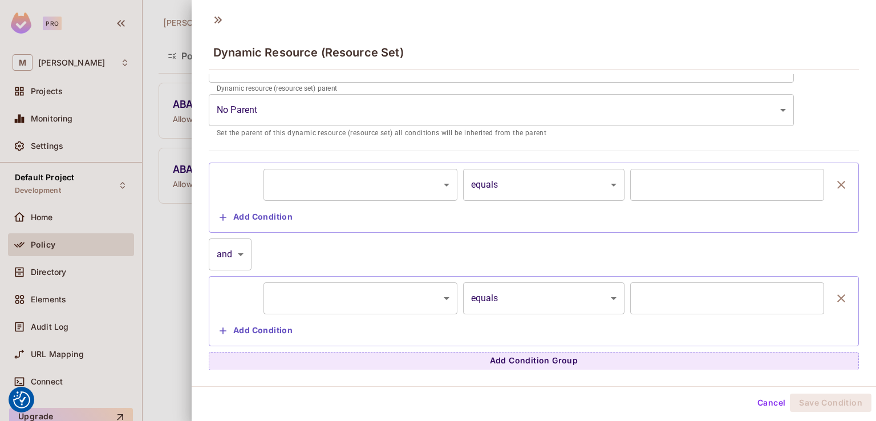
click at [765, 396] on button "Cancel" at bounding box center [770, 402] width 37 height 18
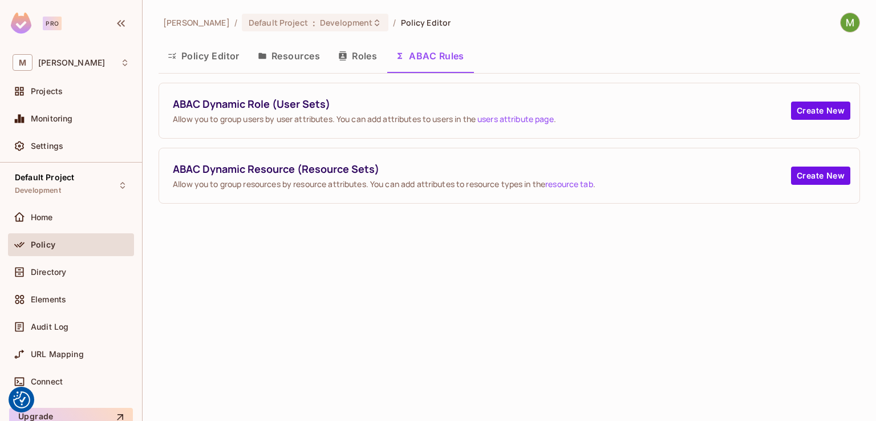
drag, startPoint x: 57, startPoint y: 245, endPoint x: 253, endPoint y: 286, distance: 199.7
click at [253, 286] on div "Mark-Hakim / Default Project : Development / Policy Editor Policy Editor Resour…" at bounding box center [509, 210] width 733 height 421
click at [68, 240] on div "Policy" at bounding box center [80, 244] width 99 height 9
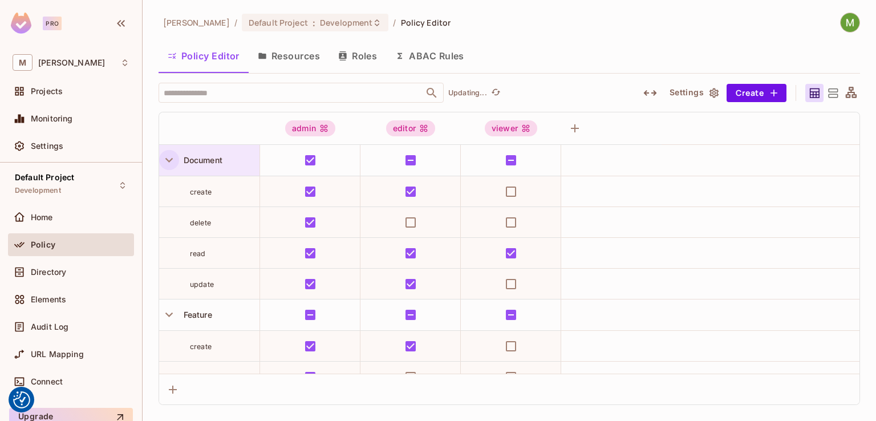
click at [166, 160] on icon "button" at bounding box center [168, 160] width 7 height 5
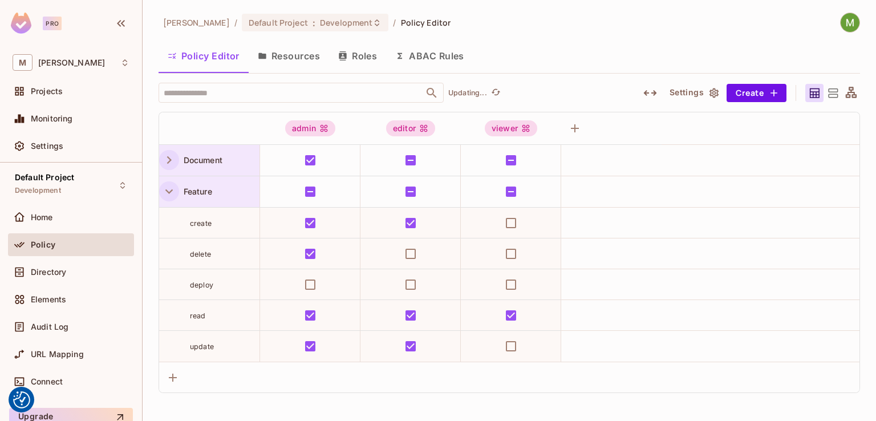
click at [170, 194] on icon "button" at bounding box center [168, 191] width 15 height 15
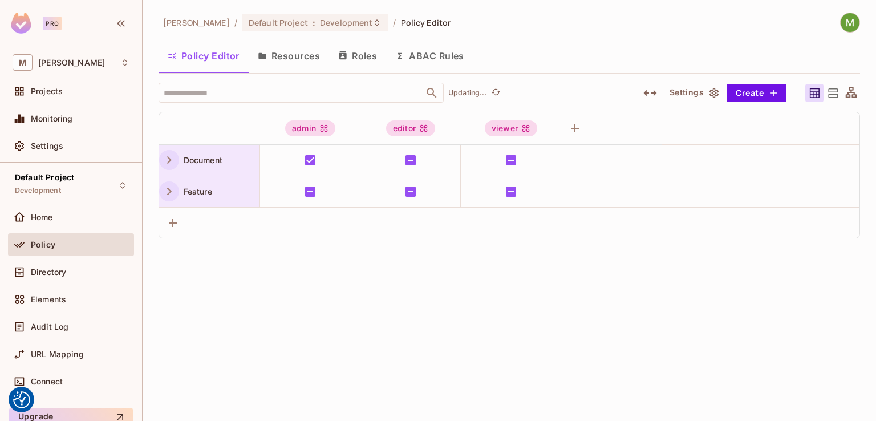
click at [170, 194] on icon "button" at bounding box center [168, 191] width 15 height 15
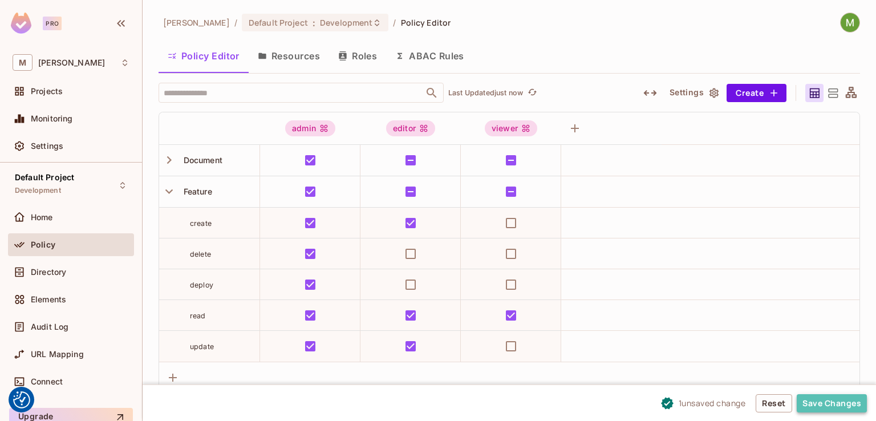
click at [839, 406] on button "Save Changes" at bounding box center [831, 403] width 70 height 18
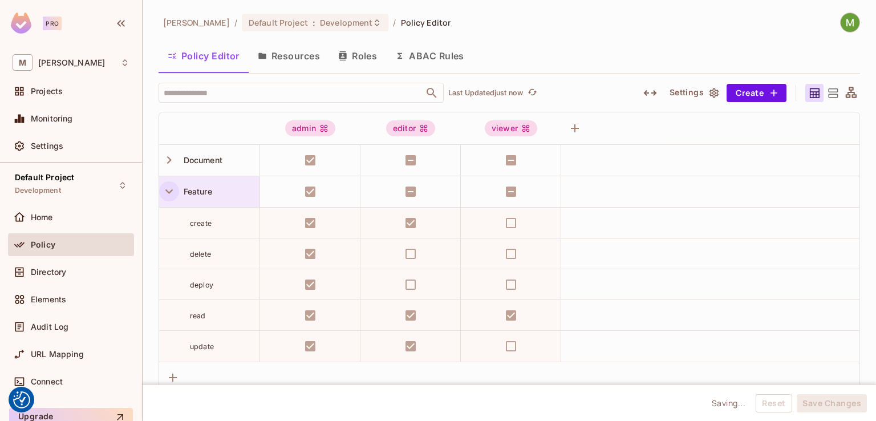
click at [166, 194] on icon "button" at bounding box center [168, 191] width 15 height 15
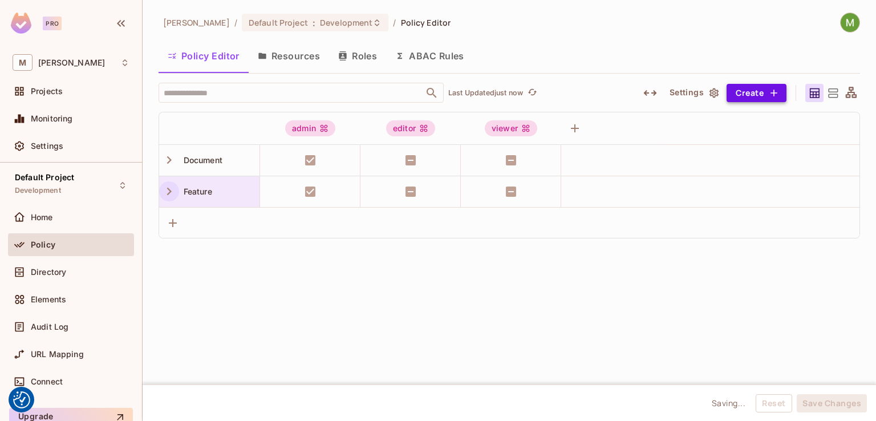
click at [774, 88] on icon "button" at bounding box center [773, 92] width 11 height 11
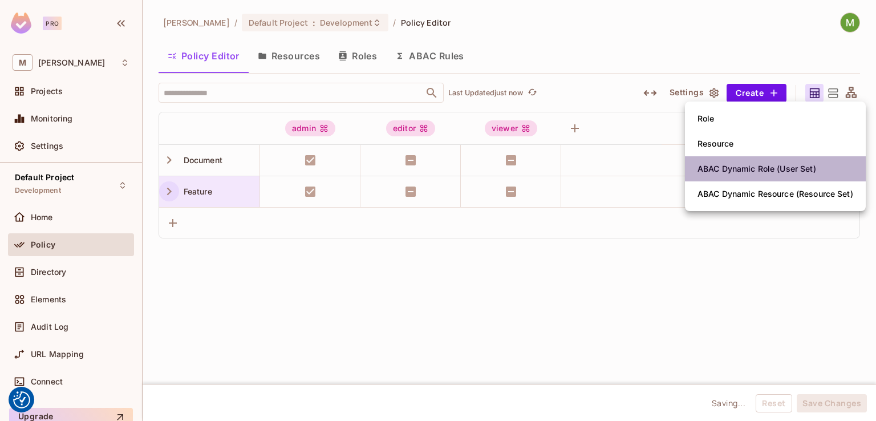
click at [812, 169] on div "ABAC Dynamic Role (User Set)" at bounding box center [756, 168] width 119 height 11
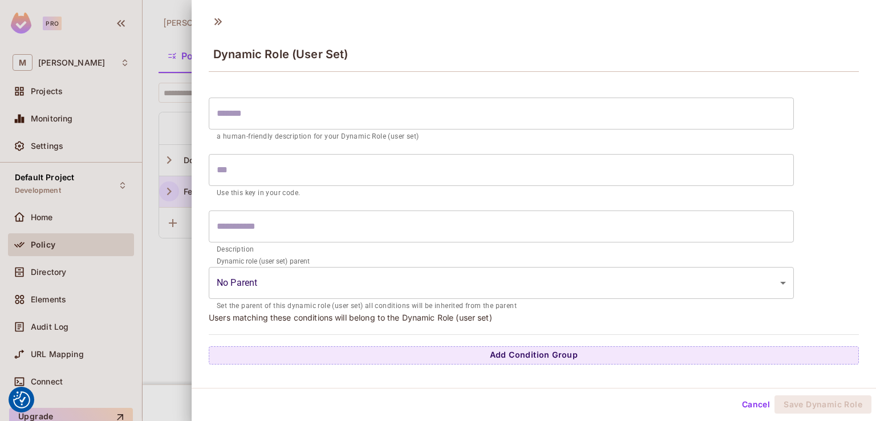
scroll to position [2, 0]
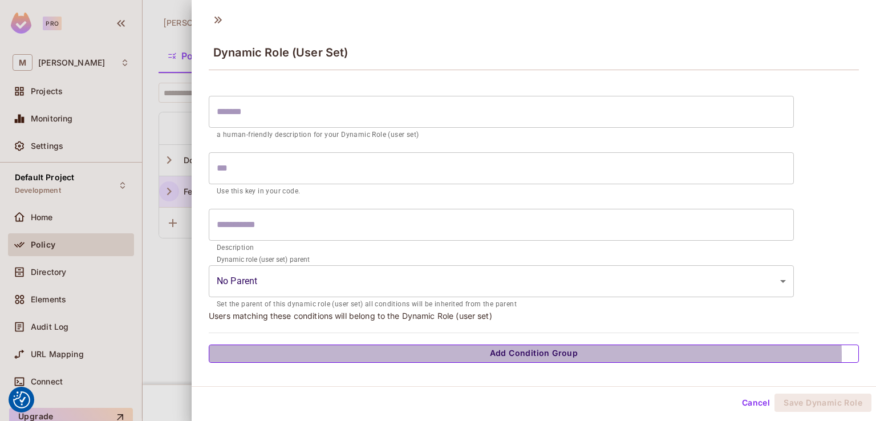
click at [492, 356] on button "Add Condition Group" at bounding box center [534, 353] width 650 height 18
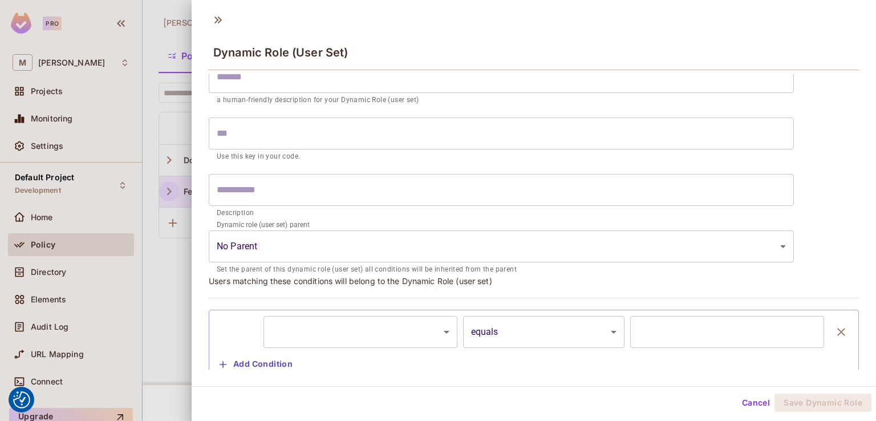
scroll to position [68, 0]
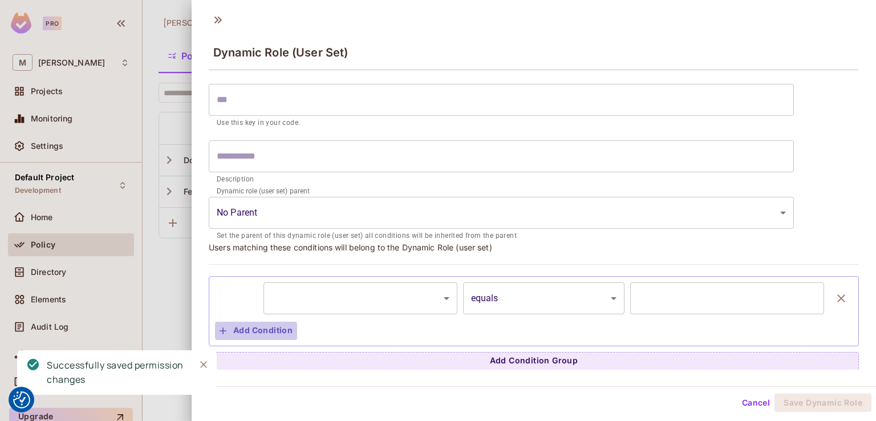
click at [252, 333] on button "Add Condition" at bounding box center [256, 330] width 82 height 18
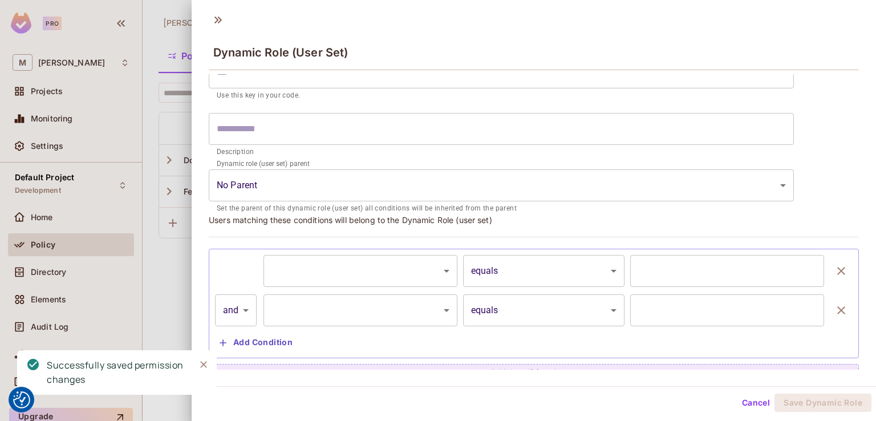
scroll to position [108, 0]
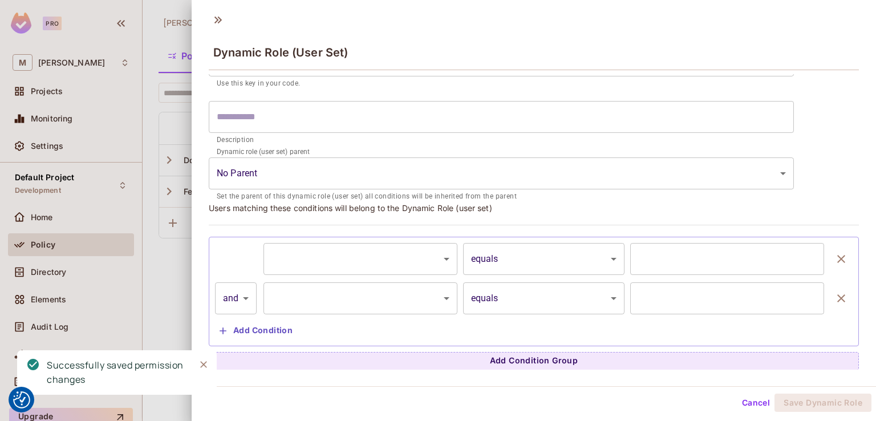
click at [754, 402] on button "Cancel" at bounding box center [755, 402] width 37 height 18
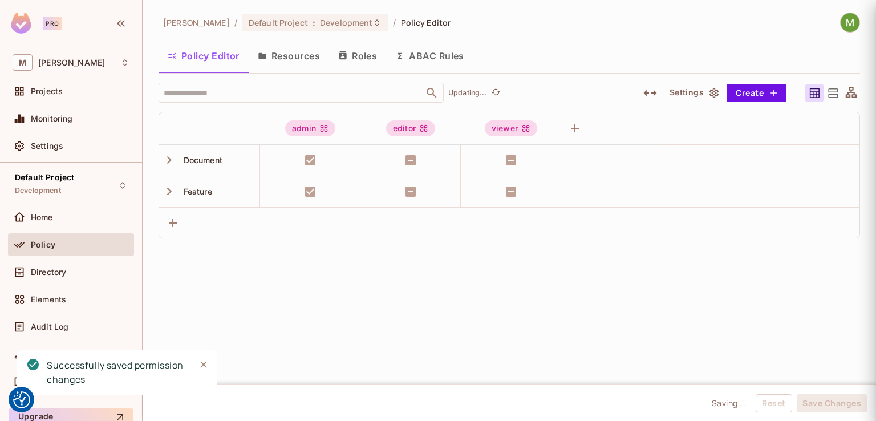
scroll to position [0, 0]
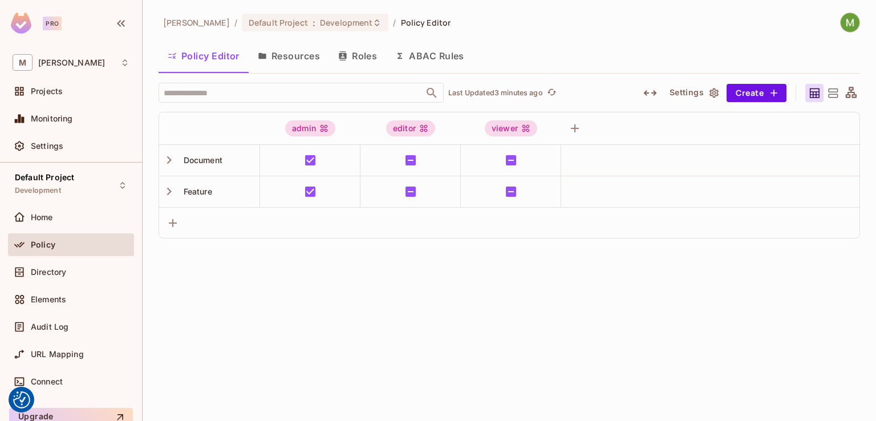
click at [293, 54] on button "Resources" at bounding box center [289, 56] width 80 height 29
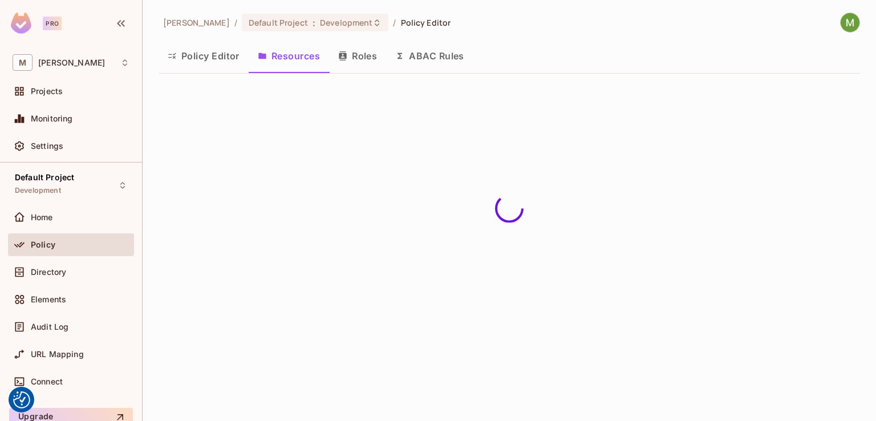
click at [189, 56] on button "Policy Editor" at bounding box center [203, 56] width 90 height 29
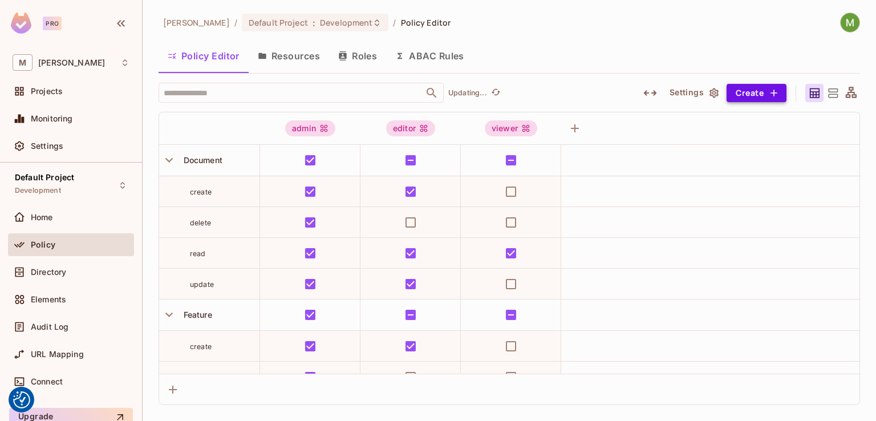
click at [766, 94] on button "Create" at bounding box center [756, 93] width 60 height 18
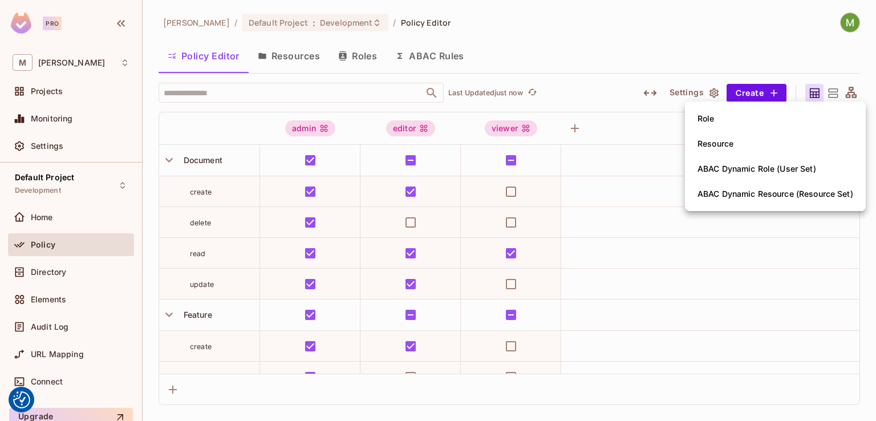
click at [420, 55] on div at bounding box center [438, 210] width 876 height 421
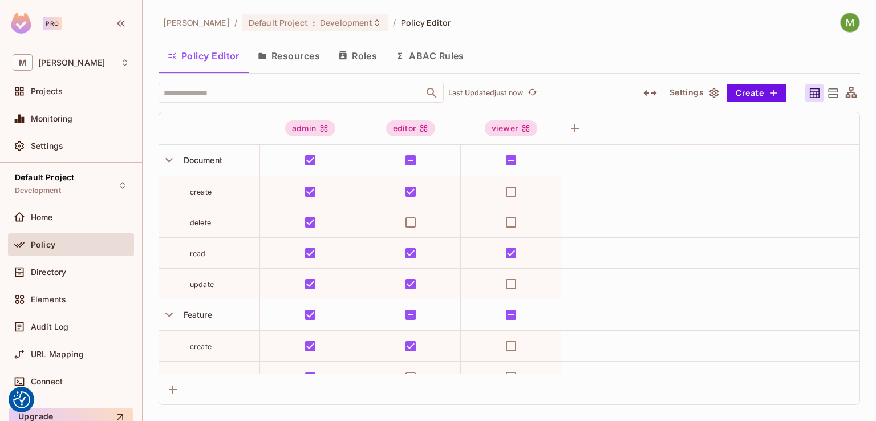
click at [420, 55] on button "ABAC Rules" at bounding box center [429, 56] width 87 height 29
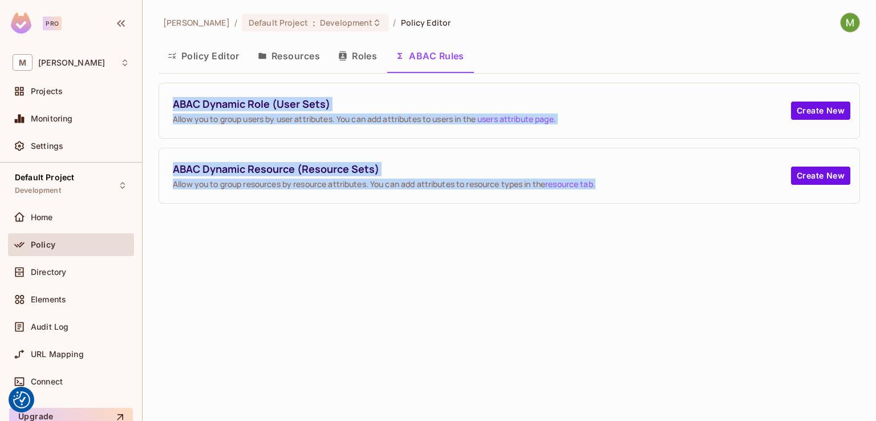
drag, startPoint x: 167, startPoint y: 103, endPoint x: 672, endPoint y: 210, distance: 516.2
click at [672, 210] on div "Mark-Hakim / Default Project : Development / Policy Editor Policy Editor Resour…" at bounding box center [509, 210] width 733 height 421
copy div "ABAC Dynamic Role (User Sets) Allow you to group users by user attributes. You …"
click at [225, 53] on button "Policy Editor" at bounding box center [203, 56] width 90 height 29
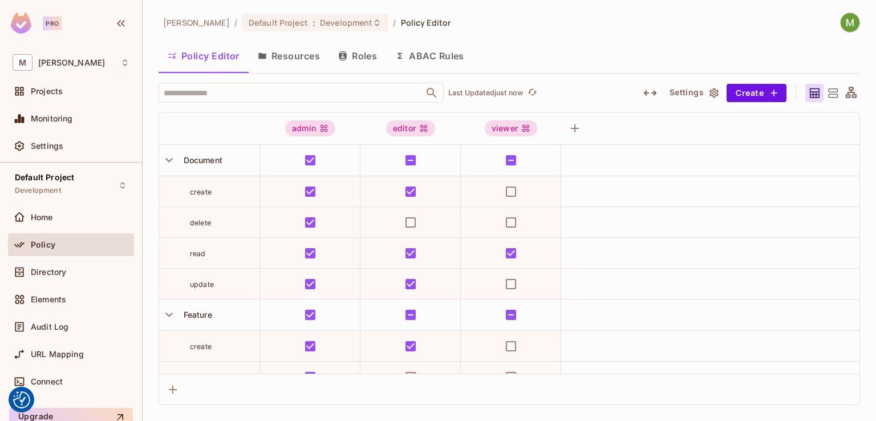
click at [710, 89] on icon "button" at bounding box center [713, 93] width 9 height 10
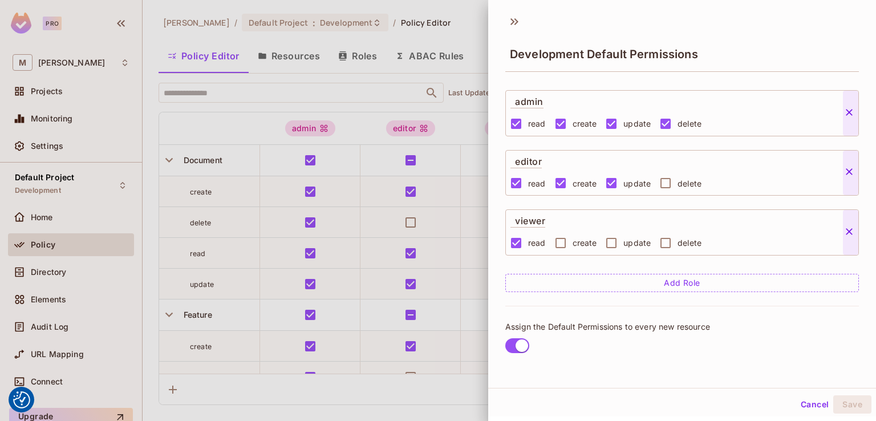
scroll to position [2, 0]
click at [796, 398] on button "Cancel" at bounding box center [814, 402] width 37 height 18
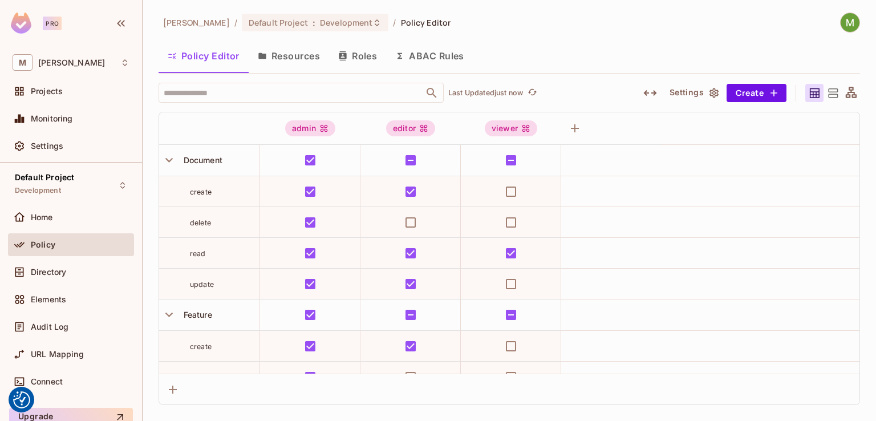
click at [846, 89] on icon at bounding box center [851, 93] width 14 height 14
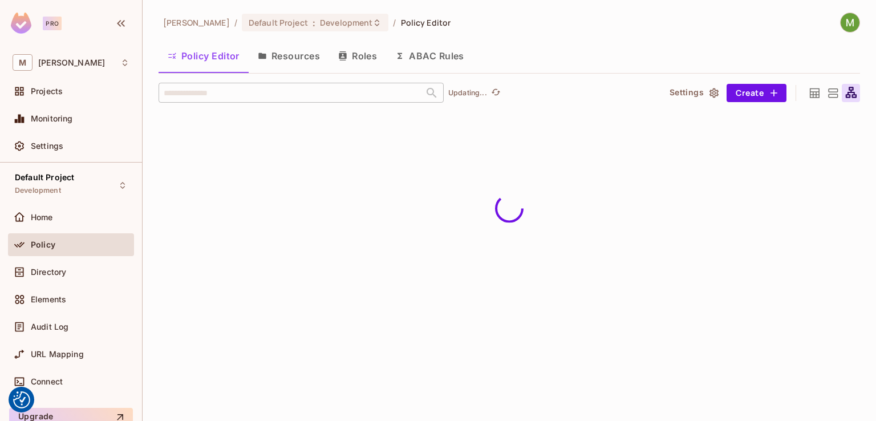
click at [846, 89] on icon at bounding box center [851, 93] width 14 height 14
click at [833, 89] on icon at bounding box center [832, 93] width 14 height 14
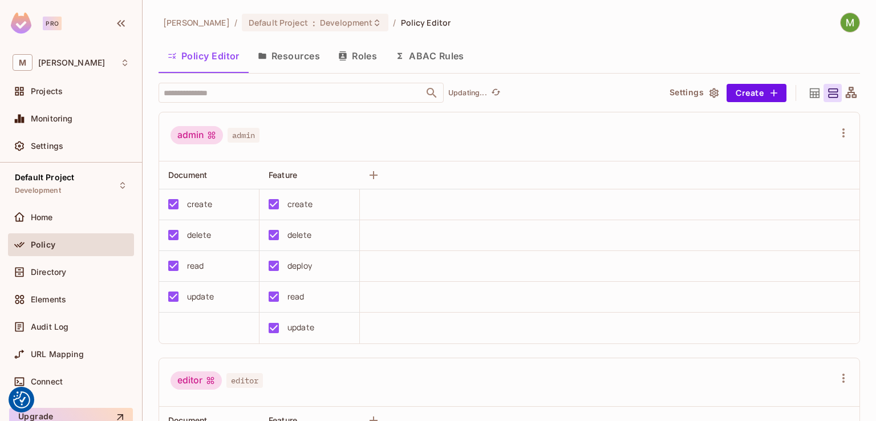
click at [809, 91] on icon at bounding box center [814, 93] width 10 height 10
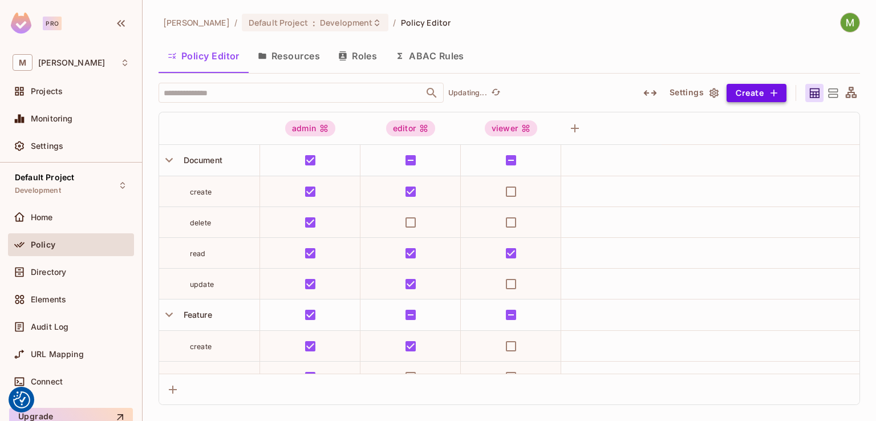
click at [758, 89] on button "Create" at bounding box center [756, 93] width 60 height 18
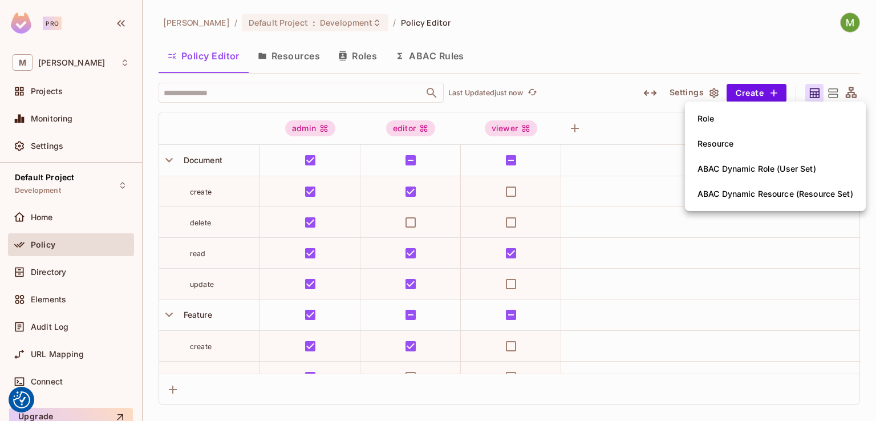
click at [532, 42] on div at bounding box center [438, 210] width 876 height 421
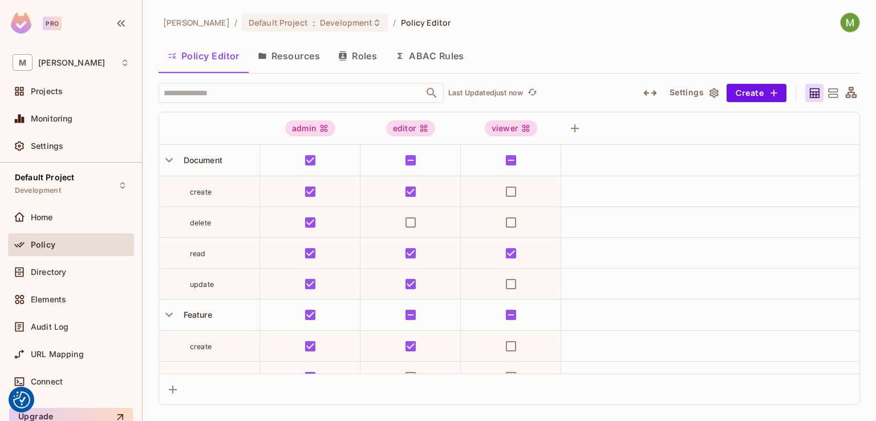
click at [521, 44] on div "Policy Editor Resources Roles ABAC Rules" at bounding box center [508, 56] width 701 height 29
click at [402, 50] on button "ABAC Rules" at bounding box center [429, 56] width 87 height 29
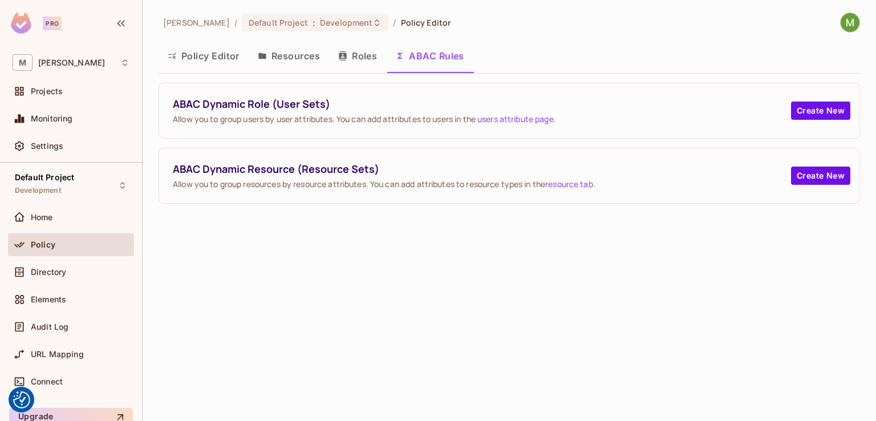
click at [211, 51] on button "Policy Editor" at bounding box center [203, 56] width 90 height 29
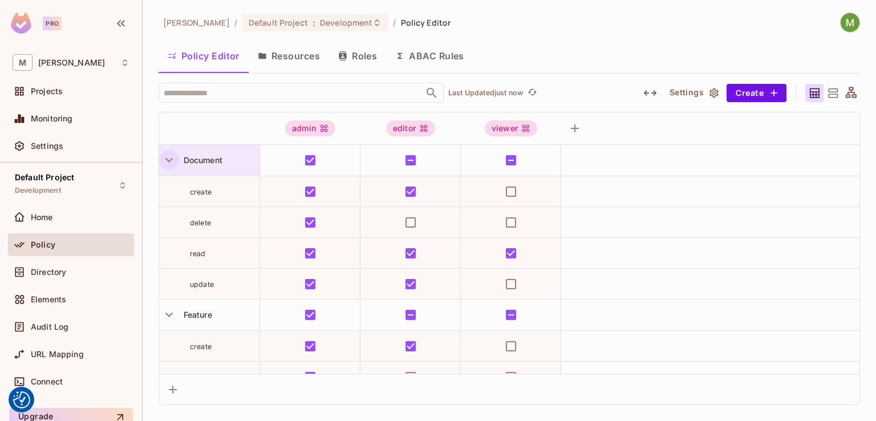
click at [172, 162] on icon "button" at bounding box center [168, 159] width 15 height 15
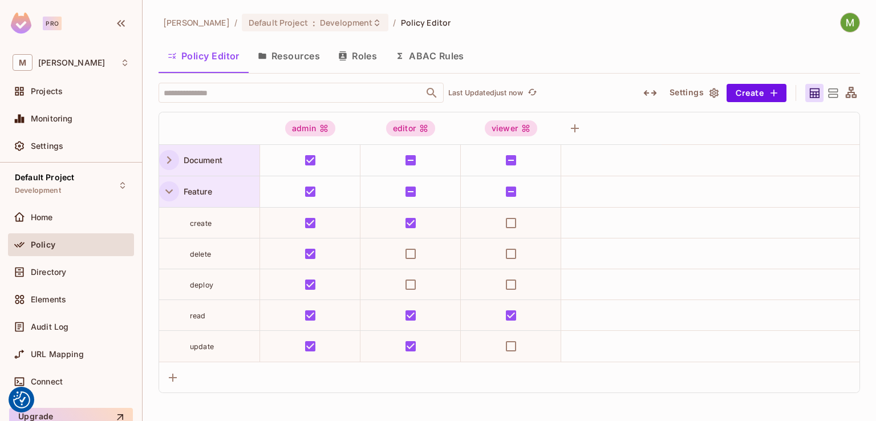
click at [173, 193] on icon "button" at bounding box center [168, 191] width 15 height 15
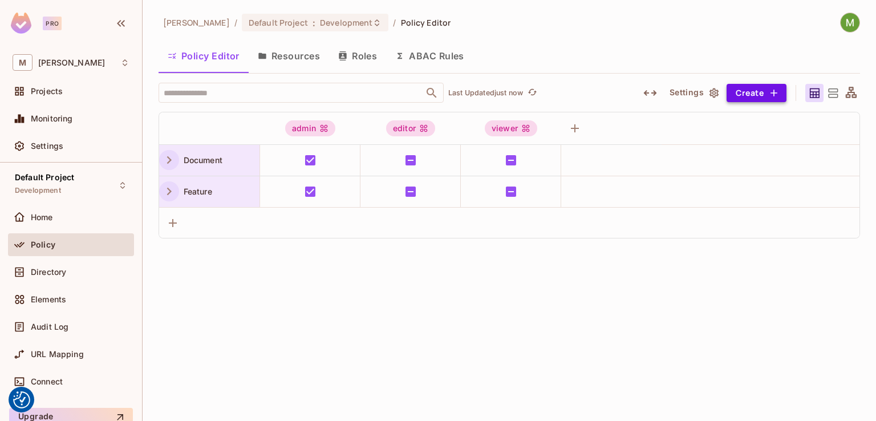
click at [771, 94] on icon "button" at bounding box center [773, 92] width 11 height 11
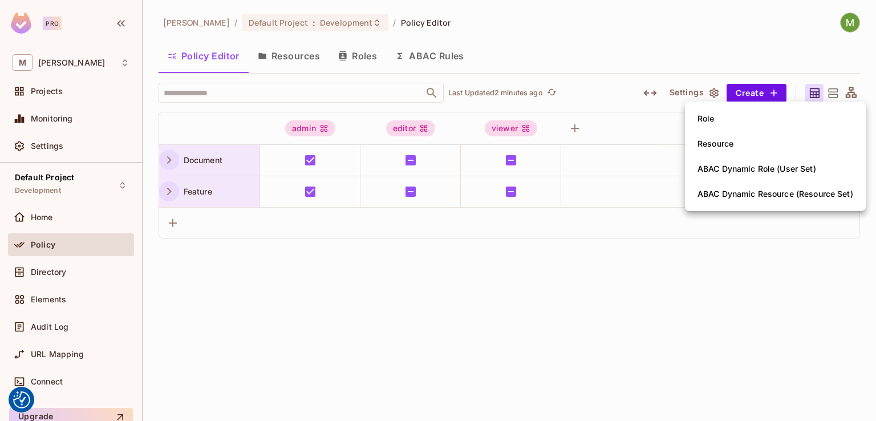
click at [440, 57] on div at bounding box center [438, 210] width 876 height 421
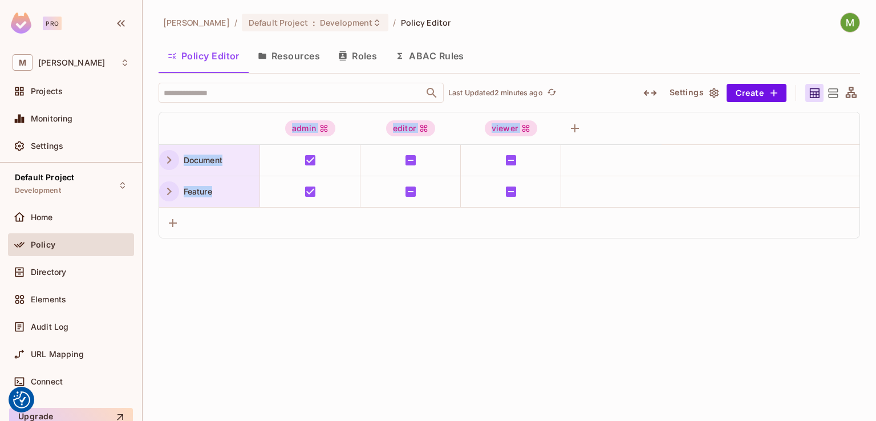
click at [440, 57] on button "ABAC Rules" at bounding box center [429, 56] width 87 height 29
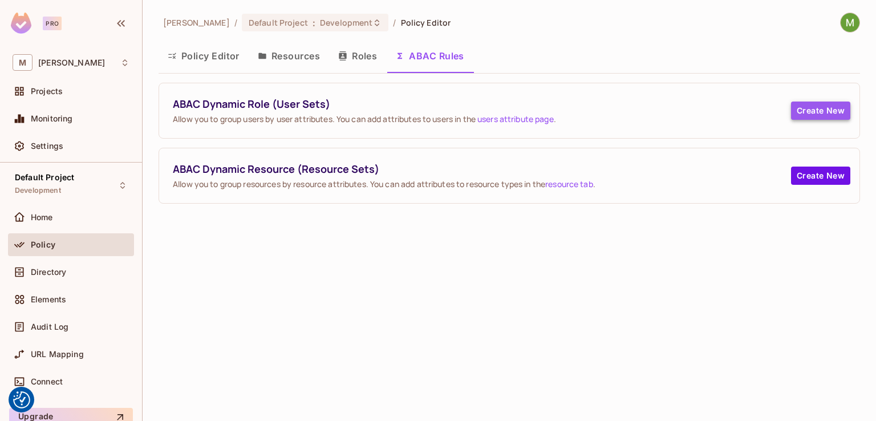
click at [824, 112] on button "Create New" at bounding box center [820, 110] width 59 height 18
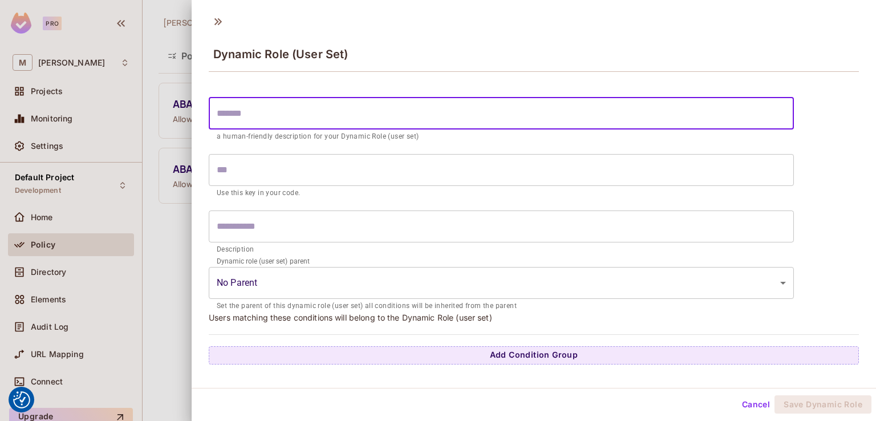
click at [306, 116] on input "text" at bounding box center [501, 113] width 585 height 32
paste input "********"
type input "********"
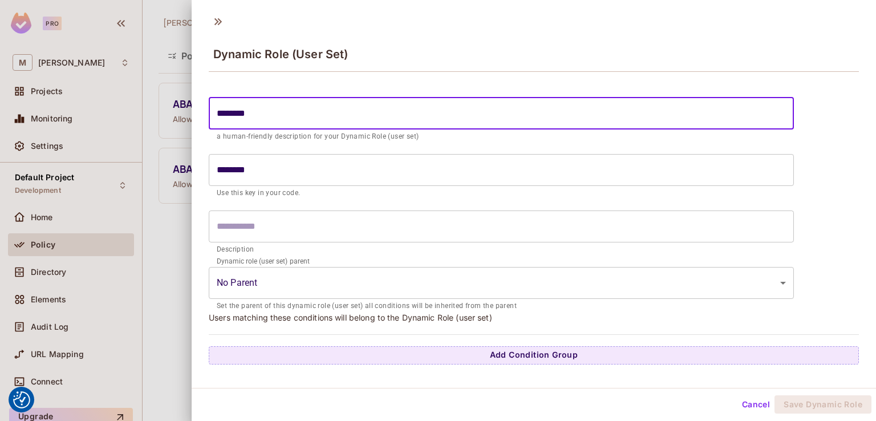
click at [221, 114] on input "********" at bounding box center [501, 113] width 585 height 32
type input "*******"
type input "********"
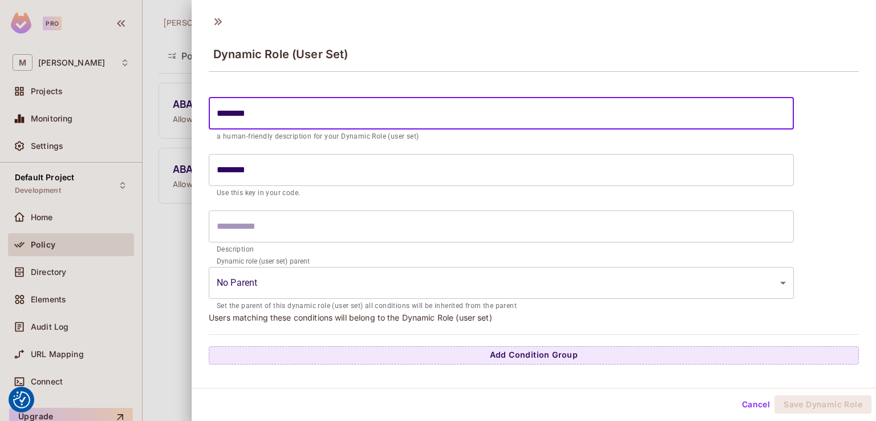
type input "*******"
type input "********"
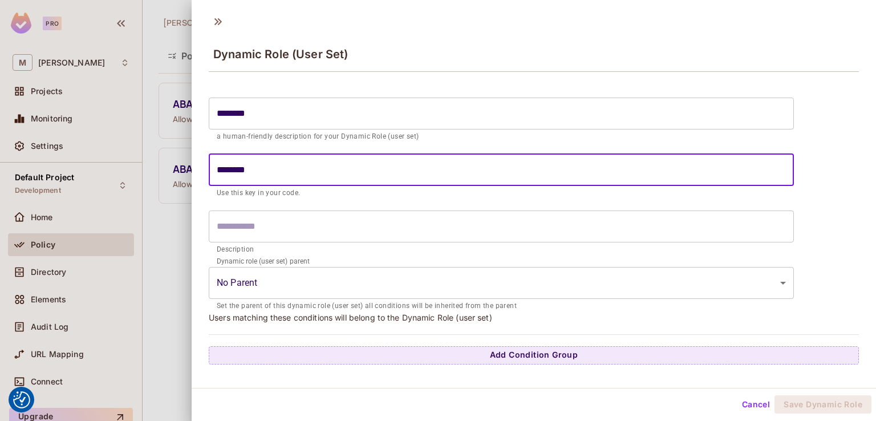
click at [220, 166] on input "********" at bounding box center [501, 170] width 585 height 32
type input "********"
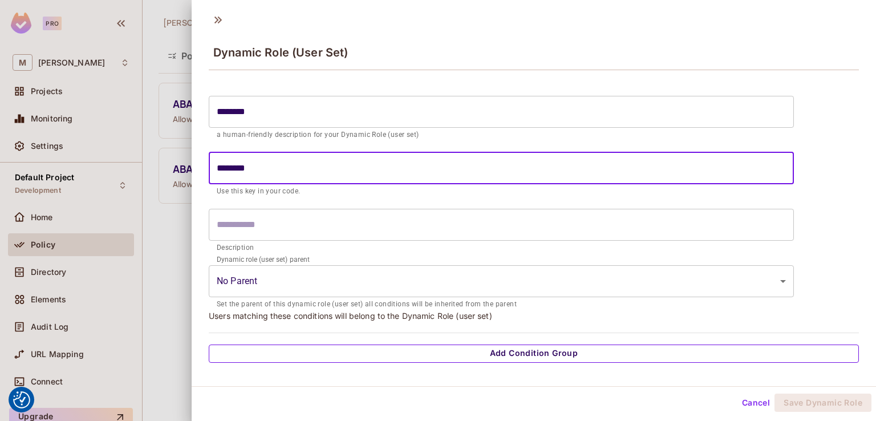
click at [477, 359] on button "Add Condition Group" at bounding box center [534, 353] width 650 height 18
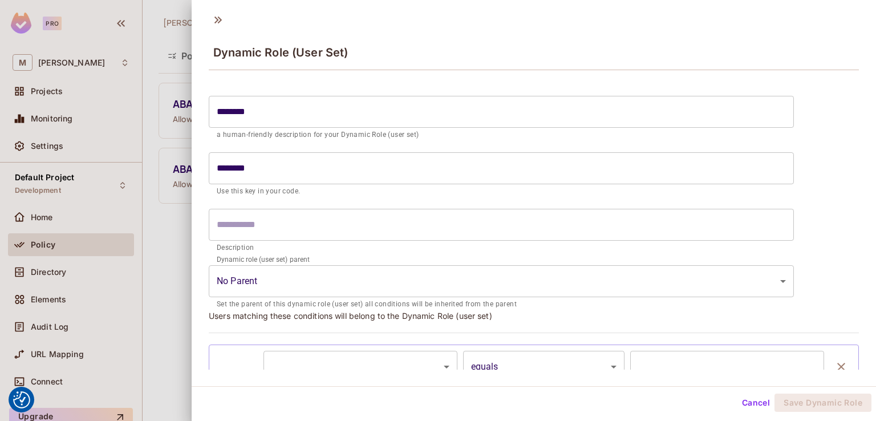
scroll to position [68, 0]
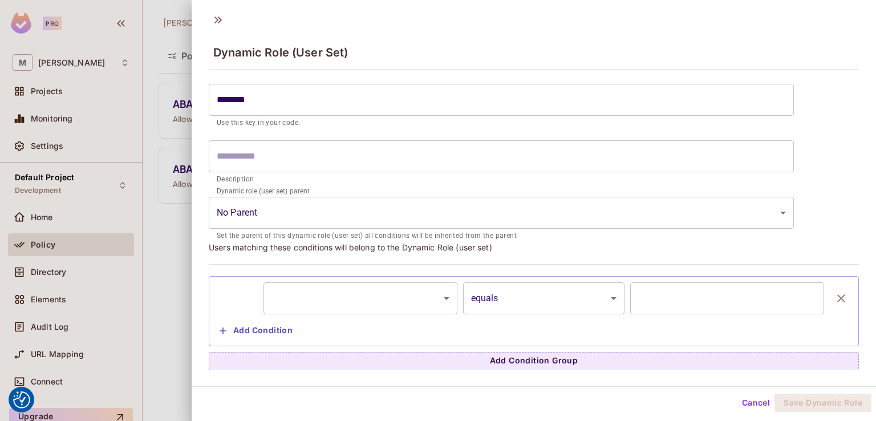
click at [653, 297] on input "text" at bounding box center [727, 298] width 194 height 32
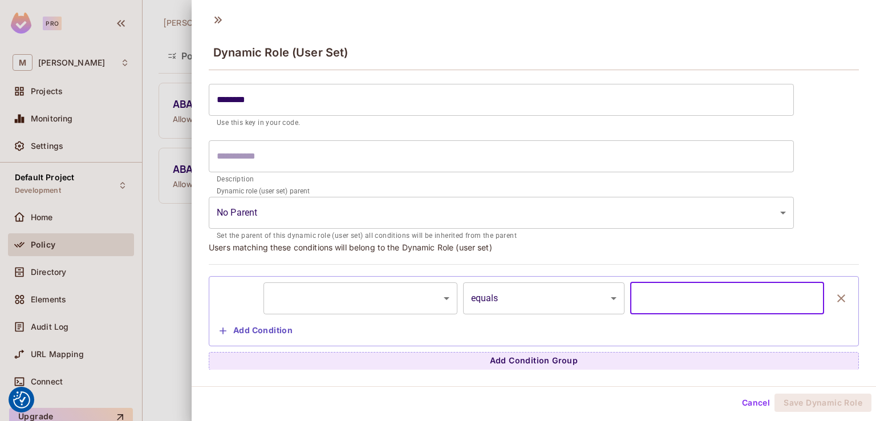
click at [325, 306] on body "We use cookies to enhance your browsing experience, serve personalized ads or c…" at bounding box center [438, 210] width 876 height 421
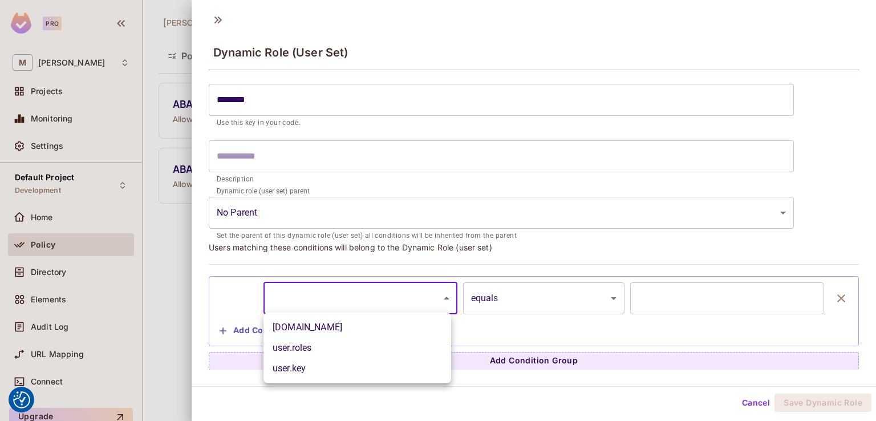
click at [481, 235] on div at bounding box center [438, 210] width 876 height 421
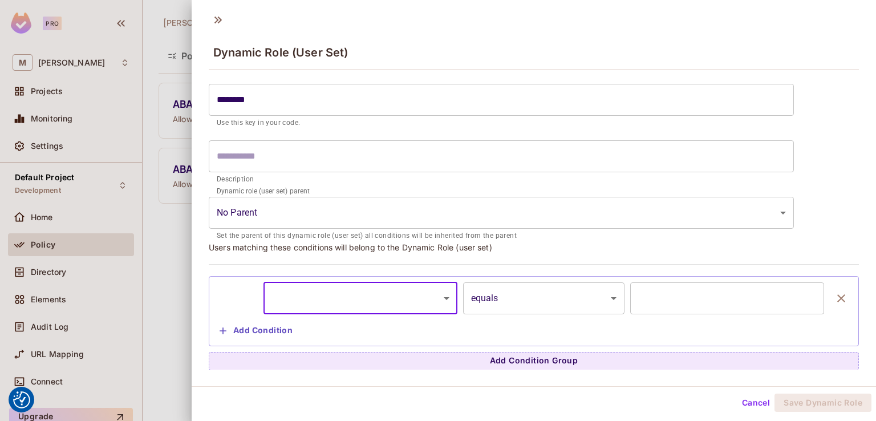
click at [394, 304] on body "We use cookies to enhance your browsing experience, serve personalized ads or c…" at bounding box center [438, 210] width 876 height 421
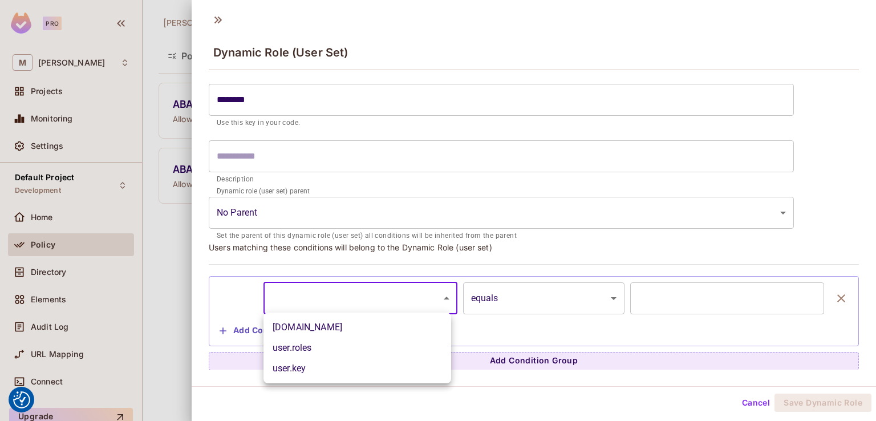
click at [477, 200] on div at bounding box center [438, 210] width 876 height 421
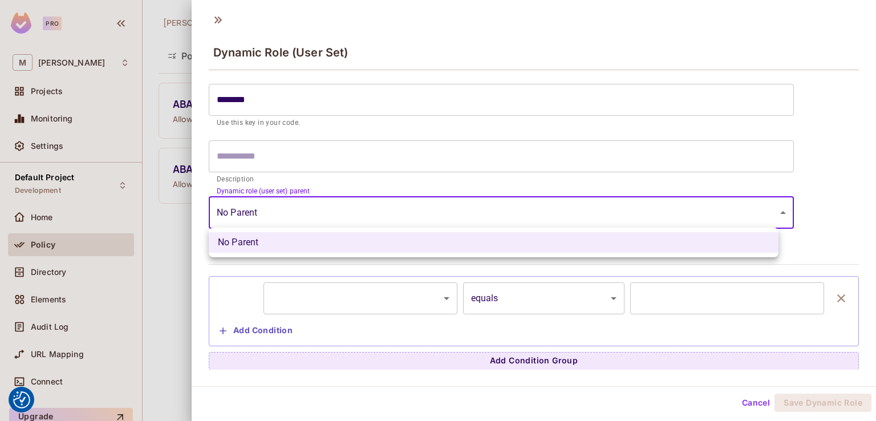
click at [342, 199] on body "We use cookies to enhance your browsing experience, serve personalized ads or c…" at bounding box center [438, 210] width 876 height 421
click at [373, 162] on div at bounding box center [438, 210] width 876 height 421
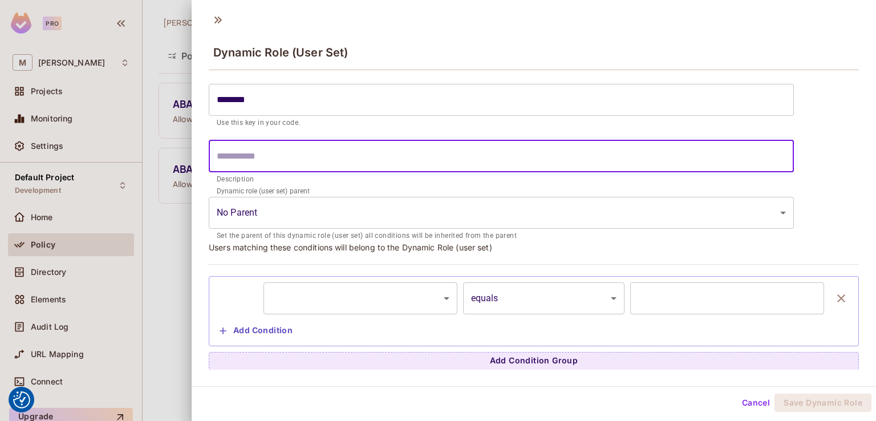
click at [367, 149] on input "text" at bounding box center [501, 156] width 585 height 32
click at [387, 296] on body "We use cookies to enhance your browsing experience, serve personalized ads or c…" at bounding box center [438, 210] width 876 height 421
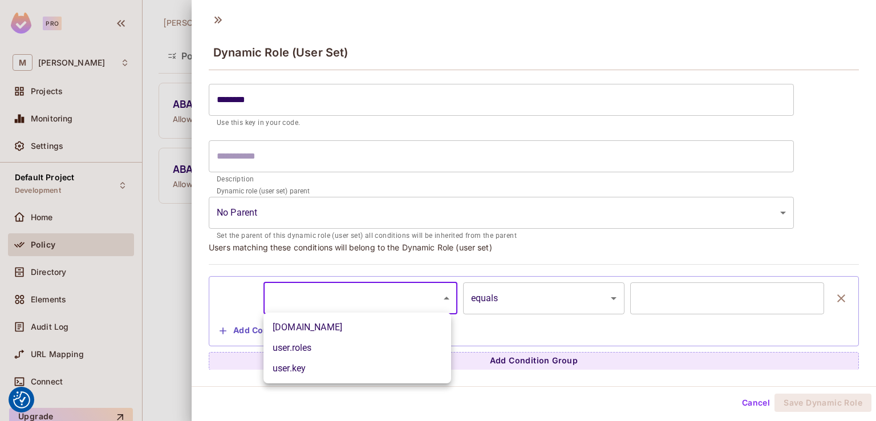
click at [398, 209] on div at bounding box center [438, 210] width 876 height 421
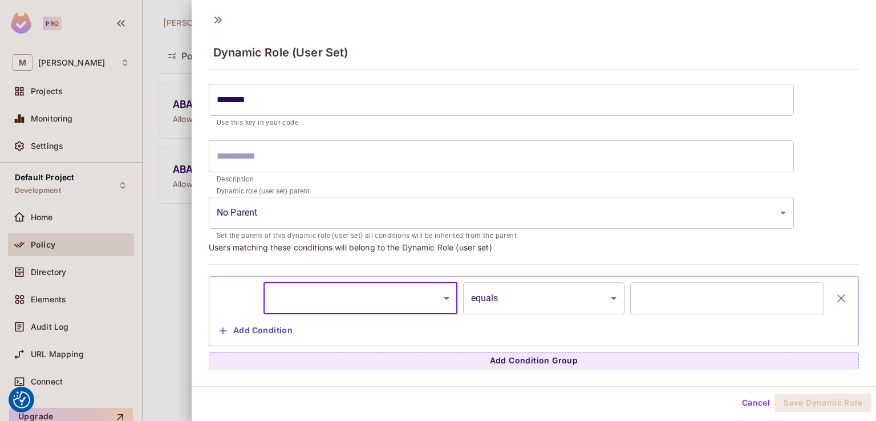
click at [258, 330] on button "Add Condition" at bounding box center [256, 330] width 82 height 18
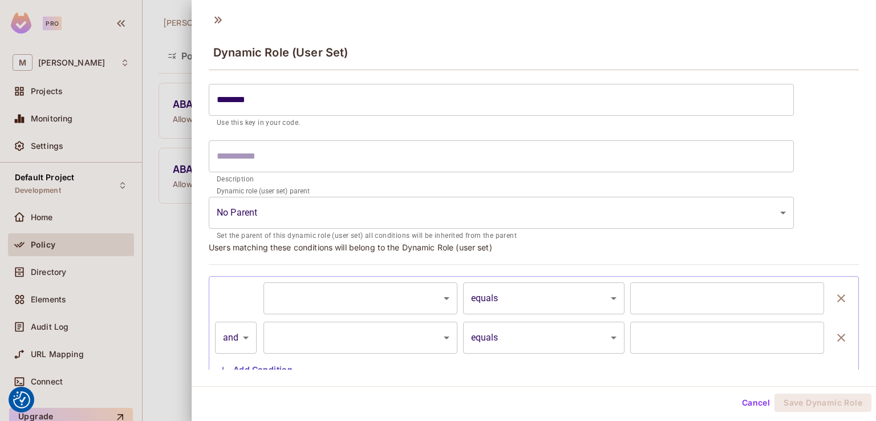
scroll to position [108, 0]
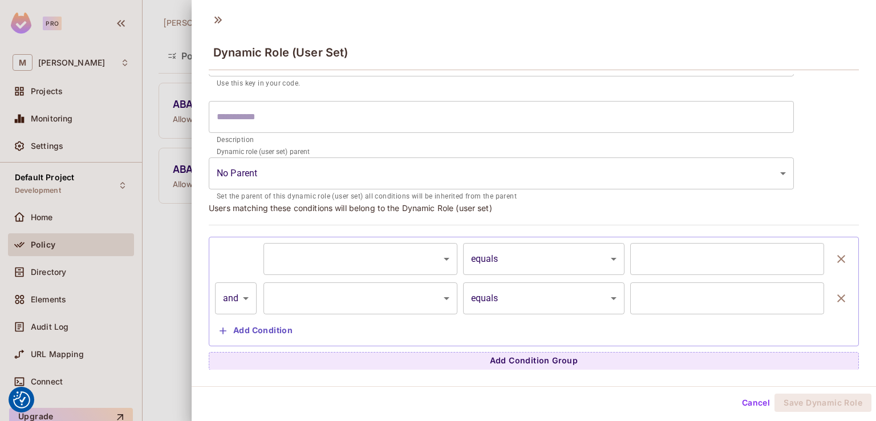
click at [210, 296] on div "​ ********* ​ equals ****** ​ ​ and ***** ​ ​ ********* ​ equals ****** ​ ​ Add…" at bounding box center [534, 291] width 650 height 109
click at [240, 298] on body "We use cookies to enhance your browsing experience, serve personalized ads or c…" at bounding box center [438, 210] width 876 height 421
click at [228, 356] on li "or" at bounding box center [236, 348] width 42 height 21
type input "*****"
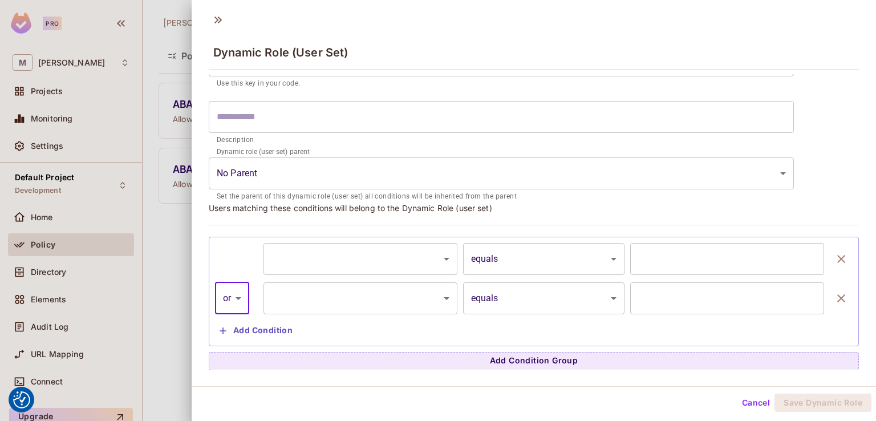
click at [834, 295] on icon "button" at bounding box center [841, 298] width 14 height 14
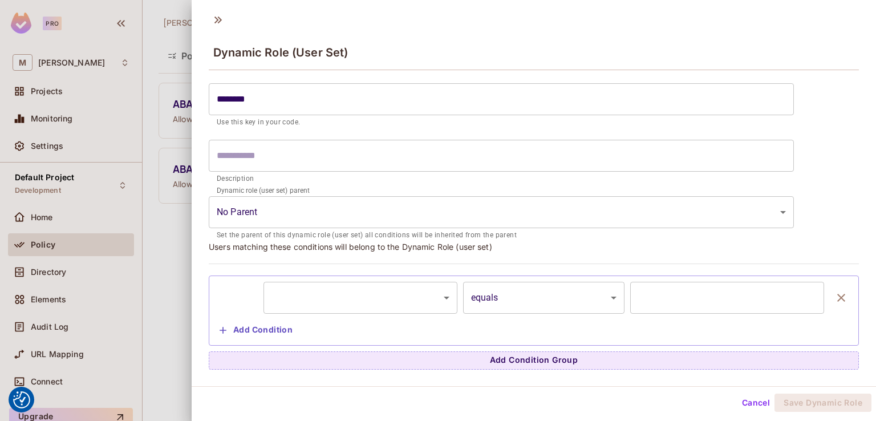
scroll to position [68, 0]
click at [834, 298] on icon "button" at bounding box center [841, 298] width 14 height 14
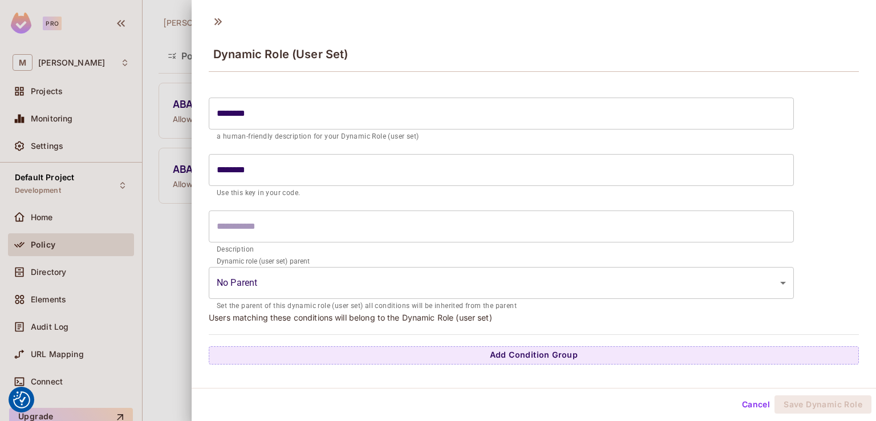
scroll to position [2, 0]
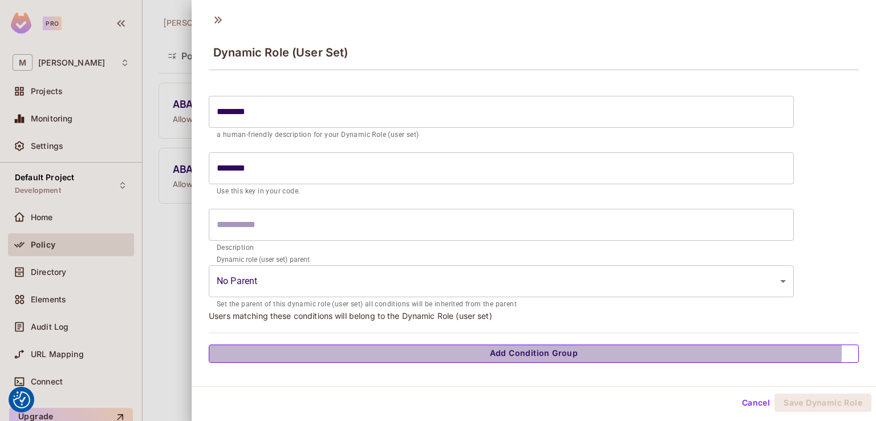
click at [502, 349] on button "Add Condition Group" at bounding box center [534, 353] width 650 height 18
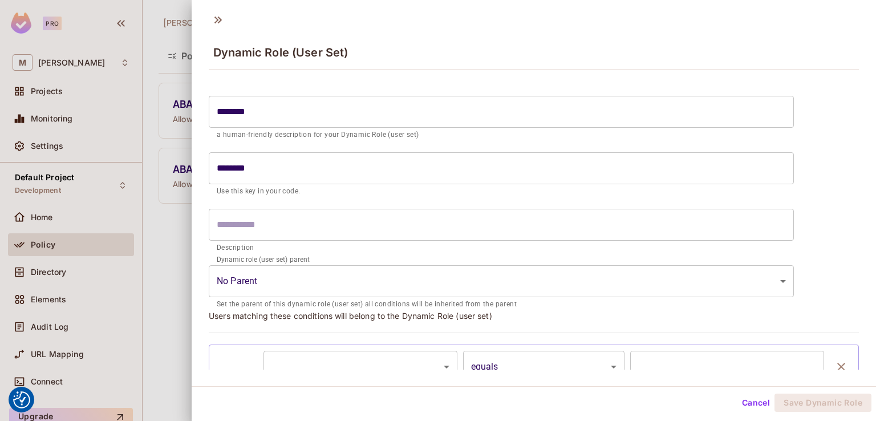
scroll to position [68, 0]
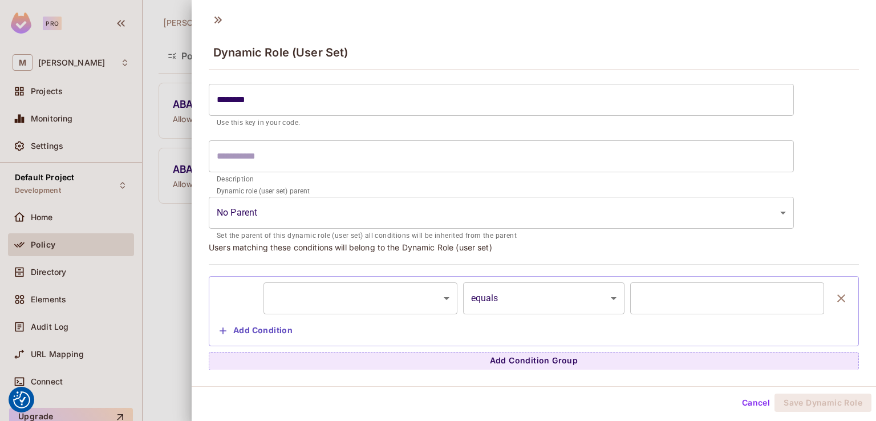
click at [399, 295] on body "We use cookies to enhance your browsing experience, serve personalized ads or c…" at bounding box center [438, 210] width 876 height 421
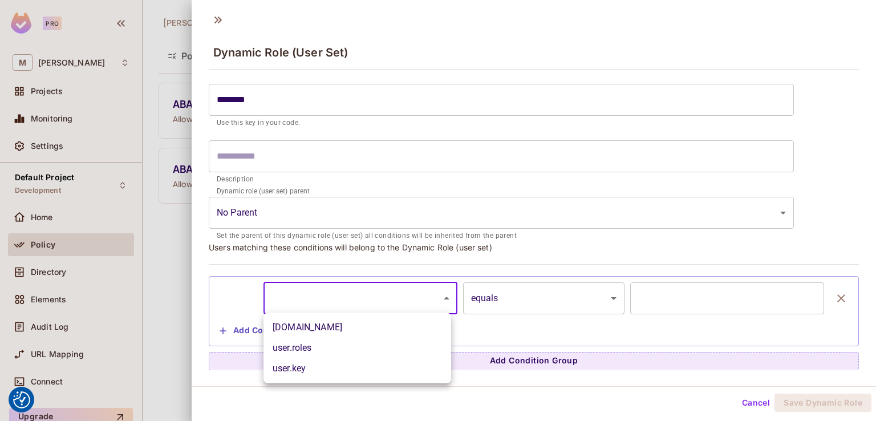
click at [751, 290] on div at bounding box center [438, 210] width 876 height 421
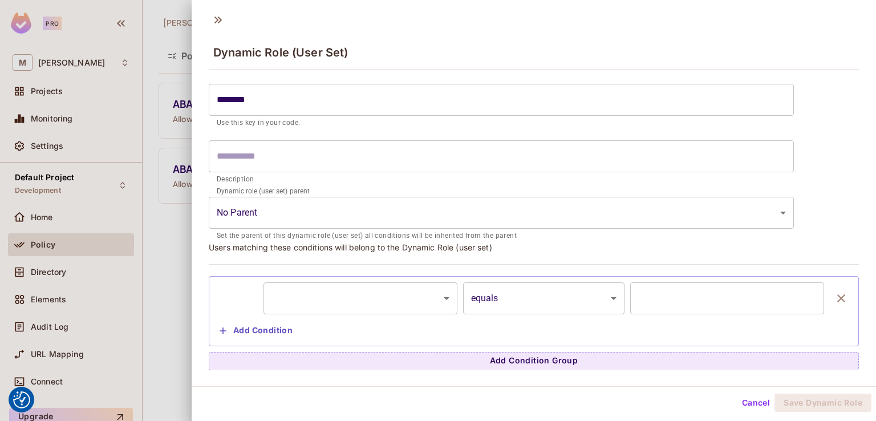
click at [746, 292] on input "text" at bounding box center [727, 298] width 194 height 32
click at [217, 19] on icon at bounding box center [218, 20] width 18 height 18
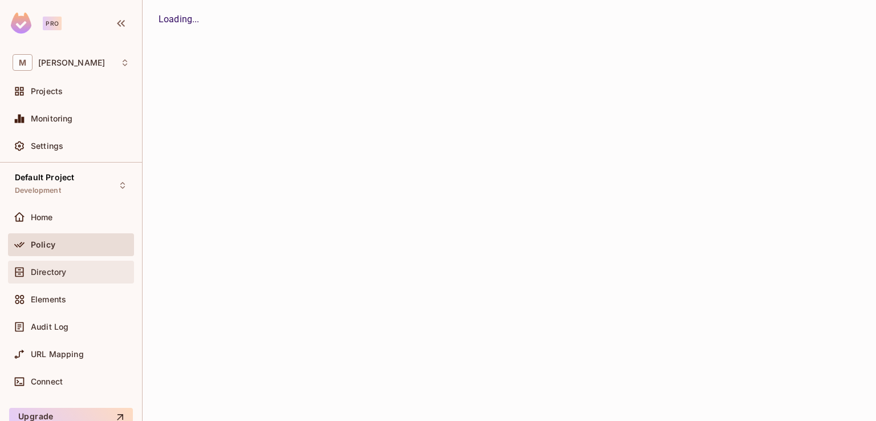
click at [46, 280] on div "Directory" at bounding box center [71, 271] width 126 height 23
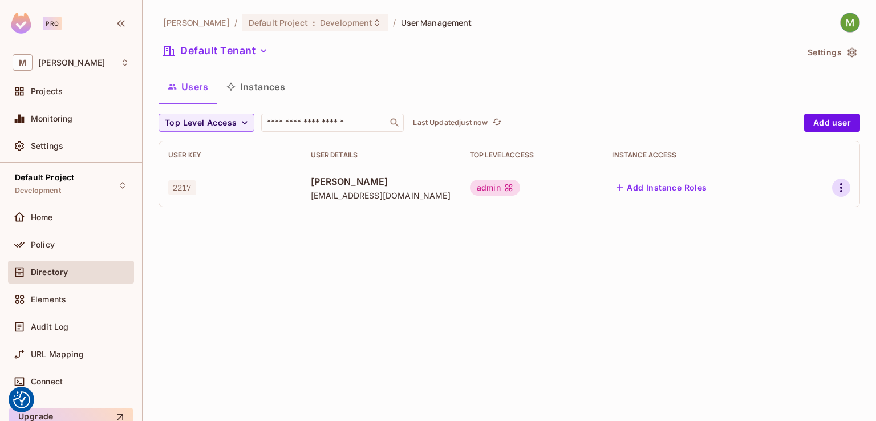
click at [839, 188] on icon "button" at bounding box center [841, 188] width 14 height 14
click at [782, 209] on div "Edit" at bounding box center [780, 213] width 15 height 11
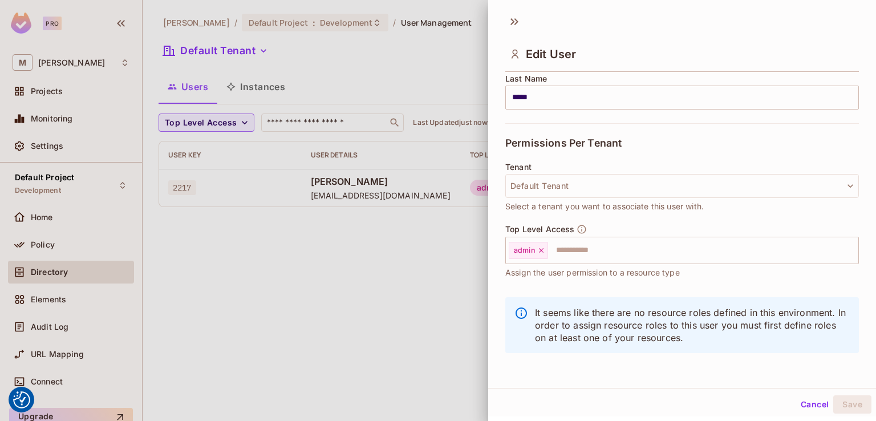
scroll to position [2, 0]
click at [566, 251] on input "text" at bounding box center [692, 248] width 287 height 23
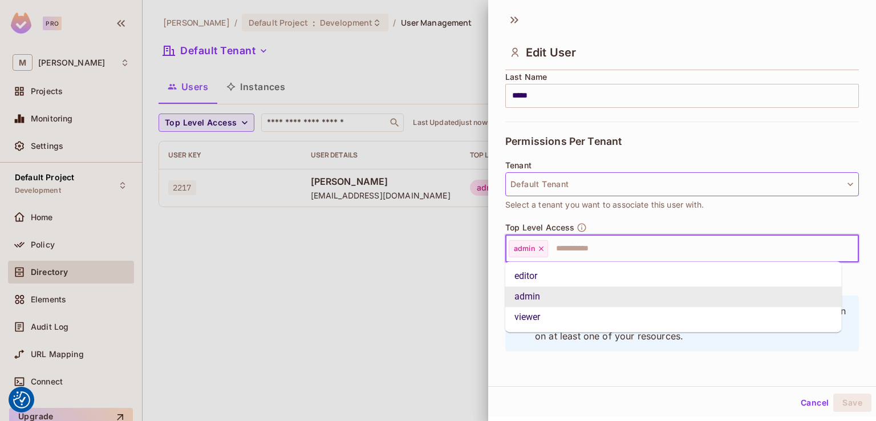
click at [642, 179] on button "Default Tenant" at bounding box center [681, 184] width 353 height 24
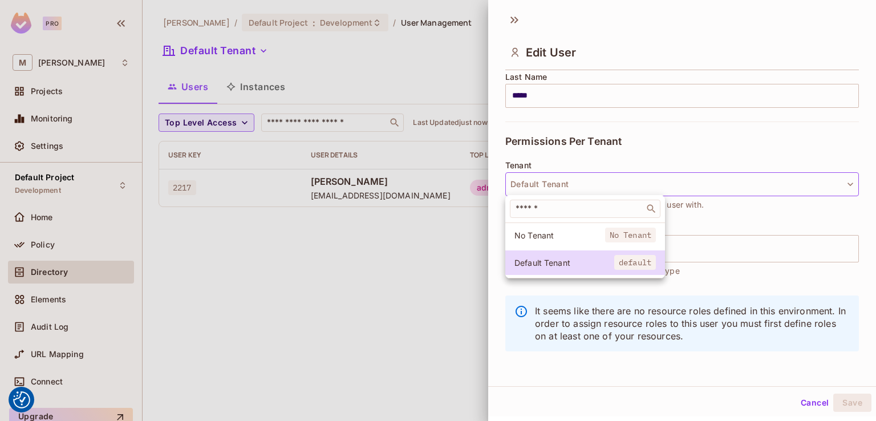
click at [690, 144] on div at bounding box center [438, 210] width 876 height 421
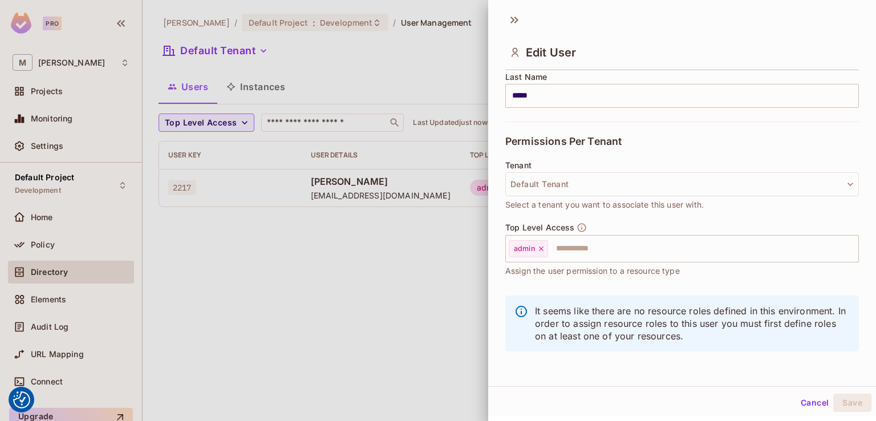
click at [546, 329] on p "It seems like there are no resource roles defined in this environment. In order…" at bounding box center [692, 323] width 315 height 38
click at [796, 403] on button "Cancel" at bounding box center [814, 402] width 37 height 18
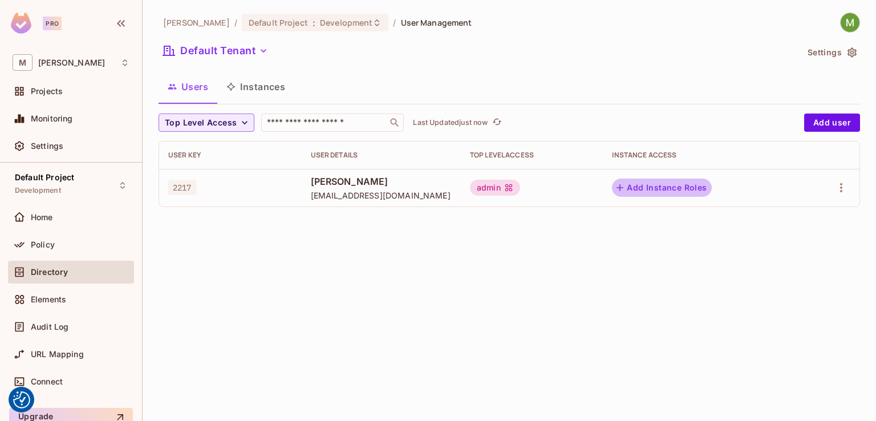
click at [699, 185] on button "Add Instance Roles" at bounding box center [661, 187] width 99 height 18
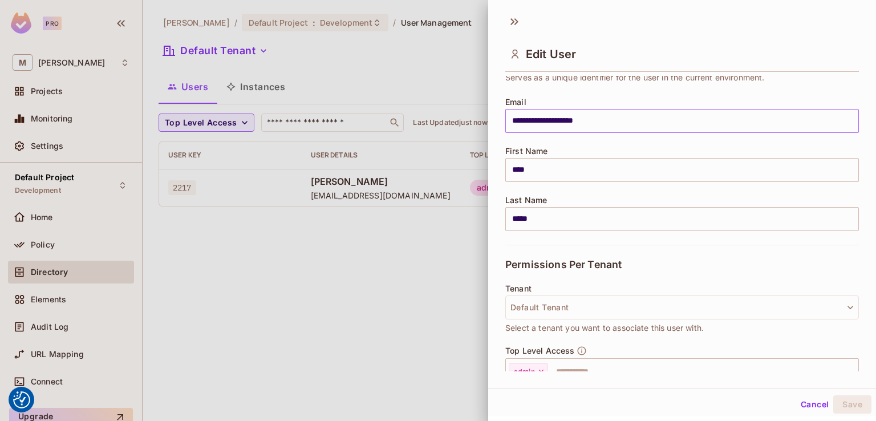
scroll to position [196, 0]
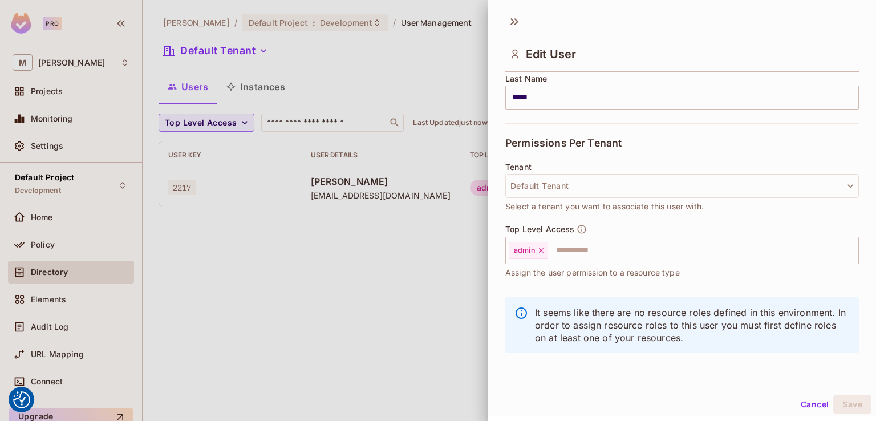
click at [809, 394] on div "Cancel Save" at bounding box center [682, 403] width 388 height 27
click at [808, 399] on button "Cancel" at bounding box center [814, 404] width 37 height 18
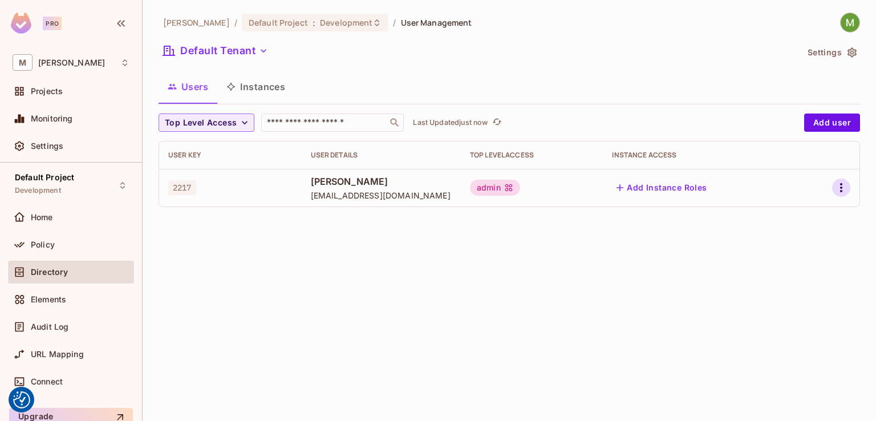
click at [845, 184] on icon "button" at bounding box center [841, 188] width 14 height 14
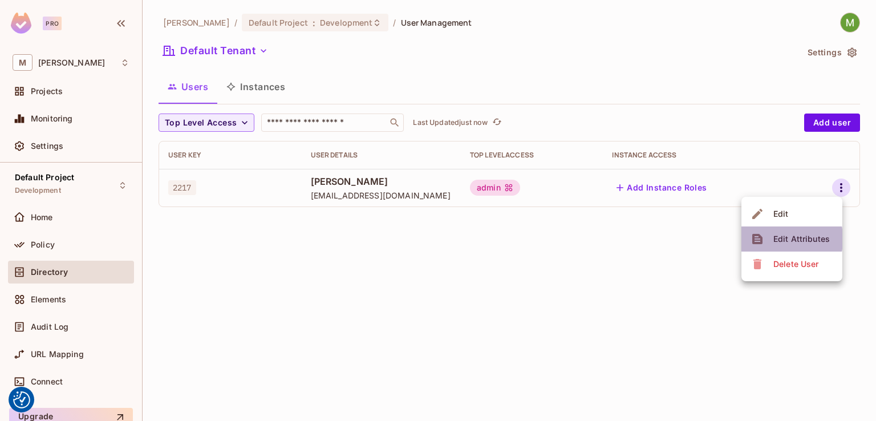
click at [761, 239] on icon at bounding box center [757, 239] width 10 height 10
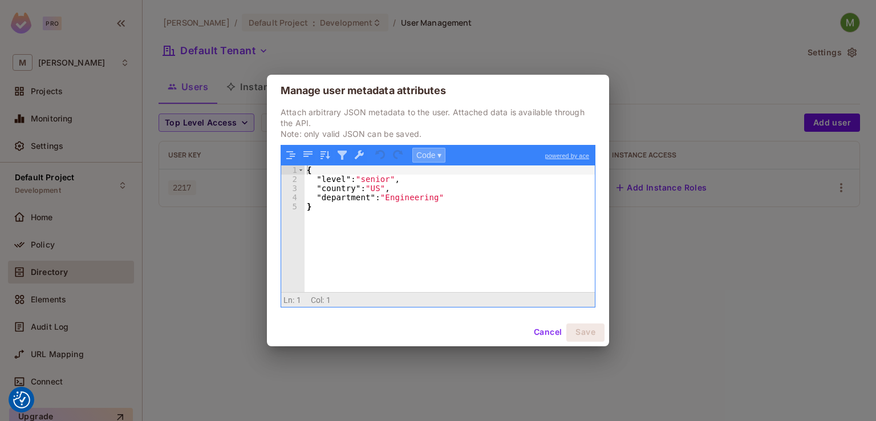
click at [435, 154] on button "Code ▾" at bounding box center [428, 155] width 33 height 15
click at [432, 181] on div "Tree" at bounding box center [447, 185] width 68 height 14
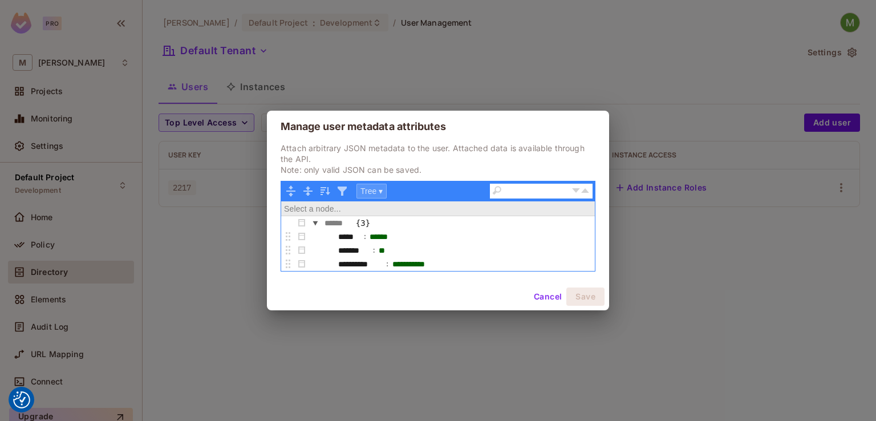
click at [378, 184] on button "Tree ▾" at bounding box center [371, 191] width 30 height 15
click at [376, 204] on div "Code" at bounding box center [391, 207] width 68 height 14
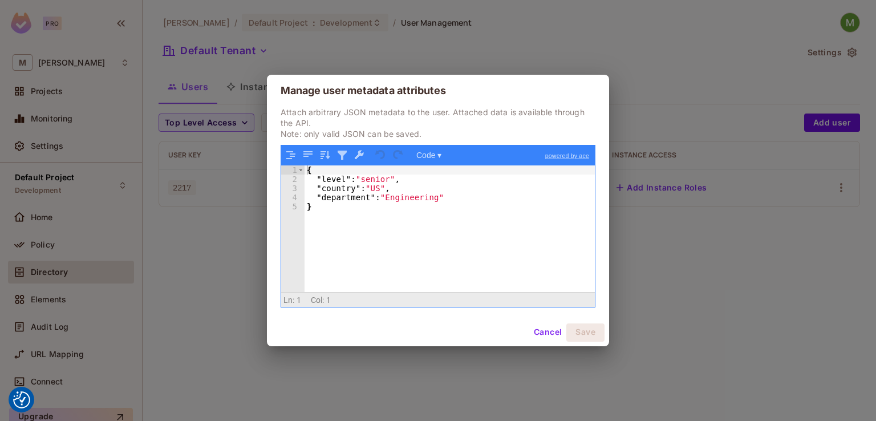
click at [542, 335] on button "Cancel" at bounding box center [547, 332] width 37 height 18
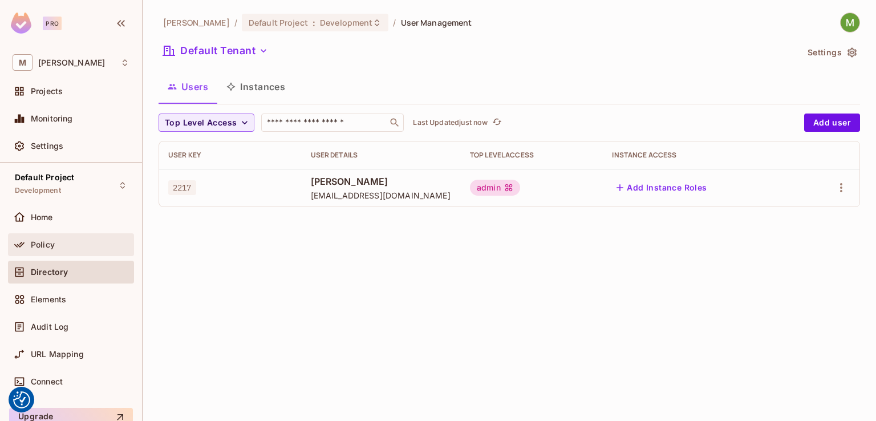
click at [49, 245] on span "Policy" at bounding box center [43, 244] width 24 height 9
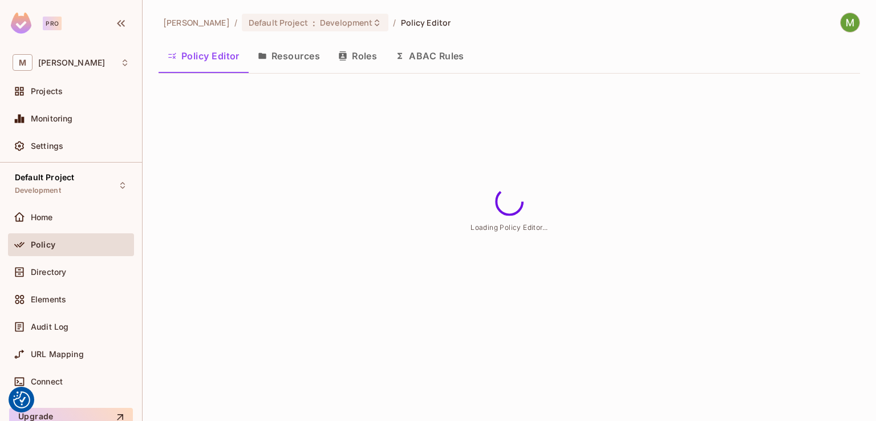
click at [424, 63] on button "ABAC Rules" at bounding box center [429, 56] width 87 height 29
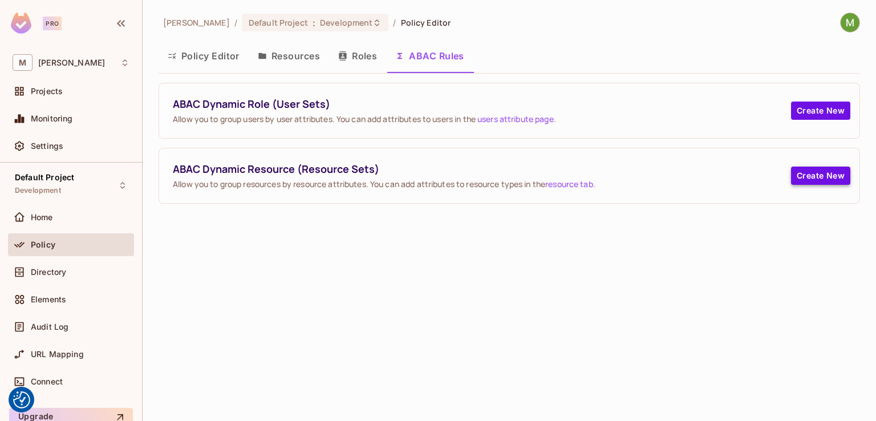
click at [807, 181] on button "Create New" at bounding box center [820, 175] width 59 height 18
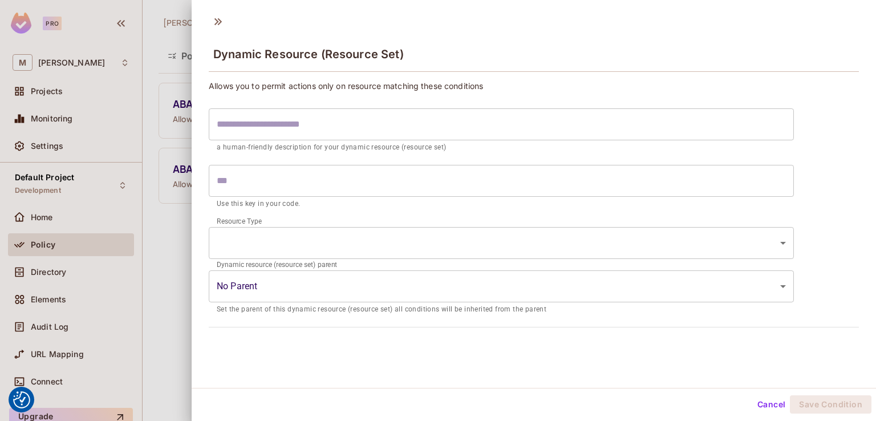
click at [250, 123] on input "text" at bounding box center [501, 124] width 585 height 32
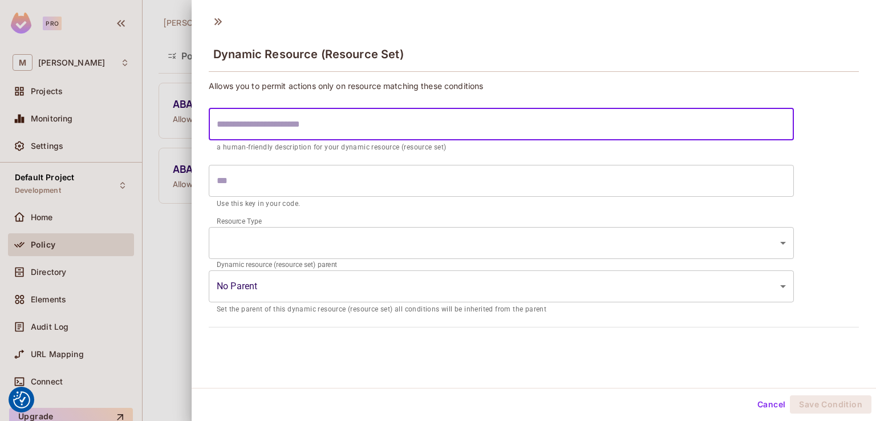
paste input "**********"
type input "**********"
click at [220, 124] on input "**********" at bounding box center [501, 124] width 585 height 32
type input "**********"
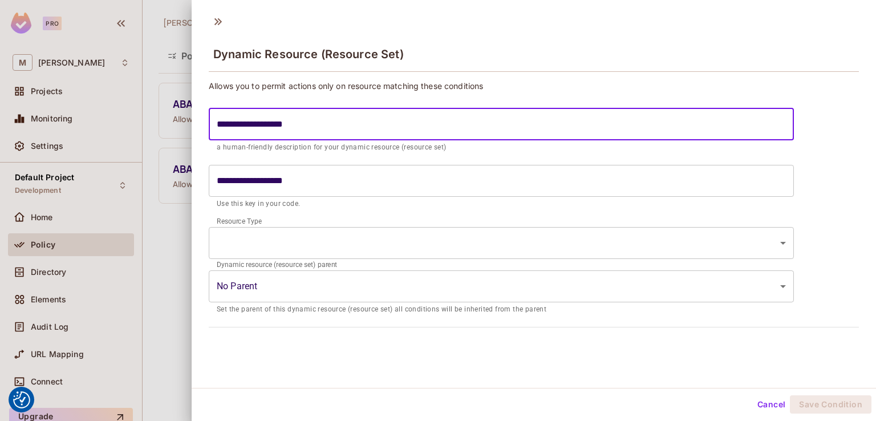
type input "**********"
click at [221, 181] on input "**********" at bounding box center [501, 181] width 585 height 32
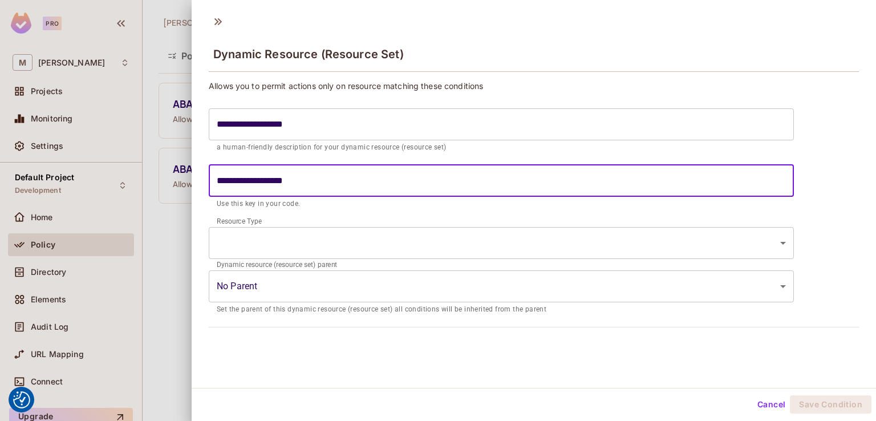
type input "**********"
click at [292, 234] on body "We use cookies to enhance your browsing experience, serve personalized ads or c…" at bounding box center [438, 210] width 876 height 421
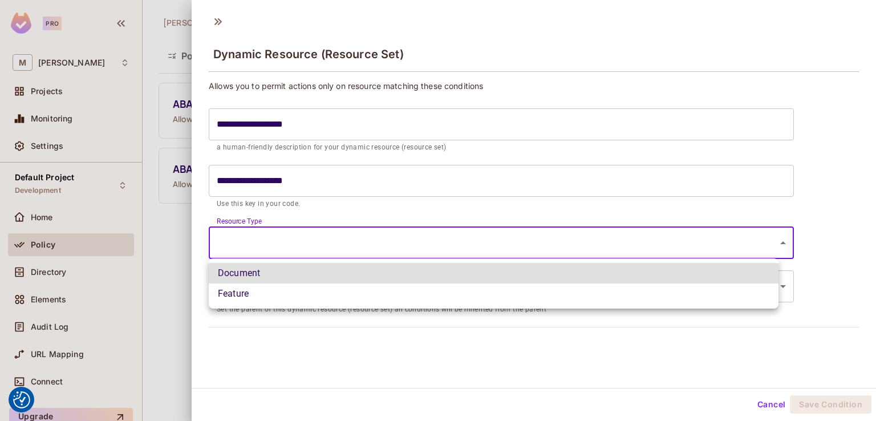
click at [283, 300] on li "Feature" at bounding box center [493, 293] width 569 height 21
type input "*******"
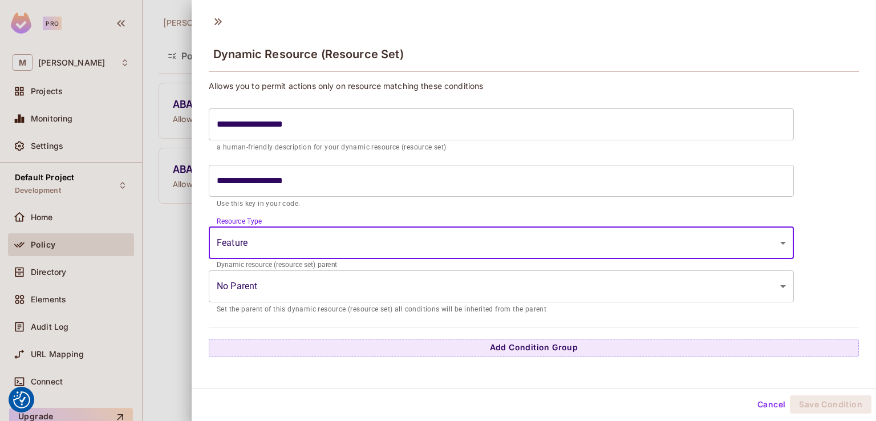
scroll to position [2, 0]
click at [240, 272] on body "We use cookies to enhance your browsing experience, serve personalized ads or c…" at bounding box center [438, 210] width 876 height 421
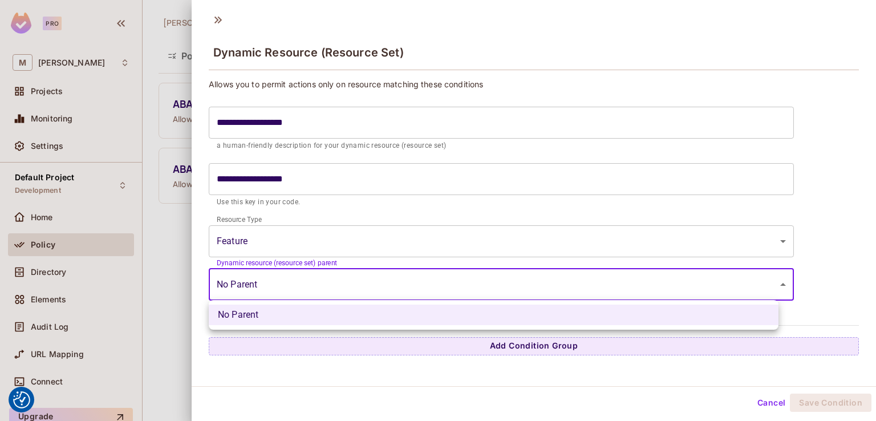
click at [364, 310] on li "No Parent" at bounding box center [493, 314] width 569 height 21
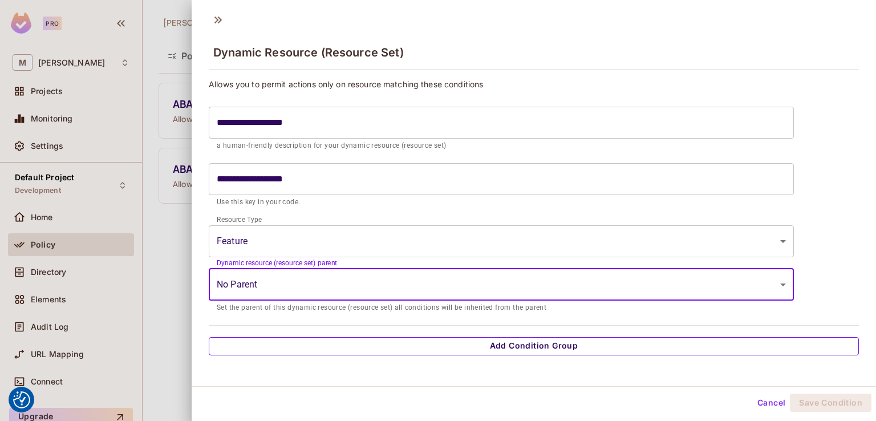
click at [422, 345] on button "Add Condition Group" at bounding box center [534, 346] width 650 height 18
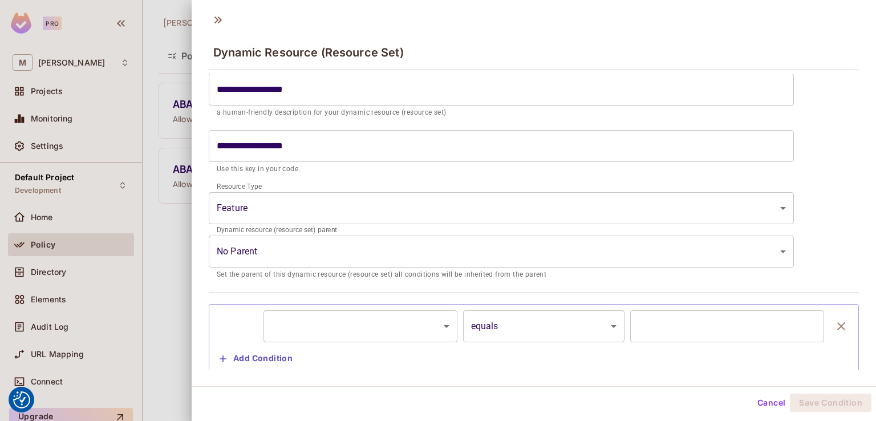
scroll to position [61, 0]
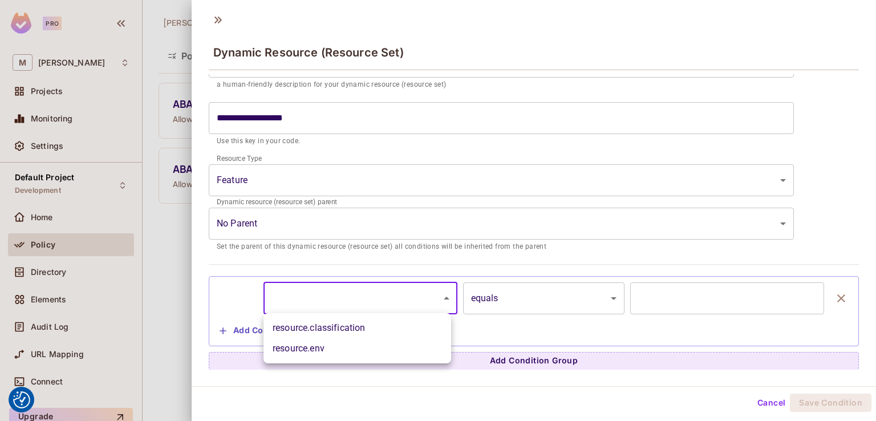
click at [317, 300] on body "We use cookies to enhance your browsing experience, serve personalized ads or c…" at bounding box center [438, 210] width 876 height 421
click at [344, 344] on li "resource.env" at bounding box center [357, 348] width 188 height 21
type input "**********"
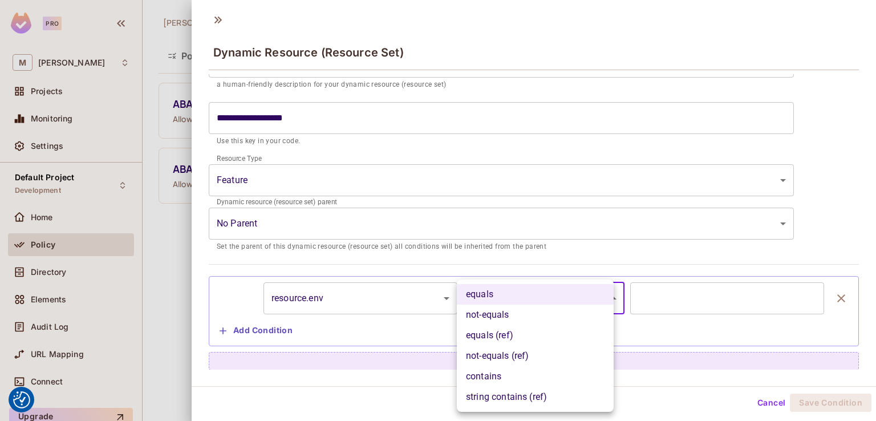
click at [562, 297] on body "We use cookies to enhance your browsing experience, serve personalized ads or c…" at bounding box center [438, 210] width 876 height 421
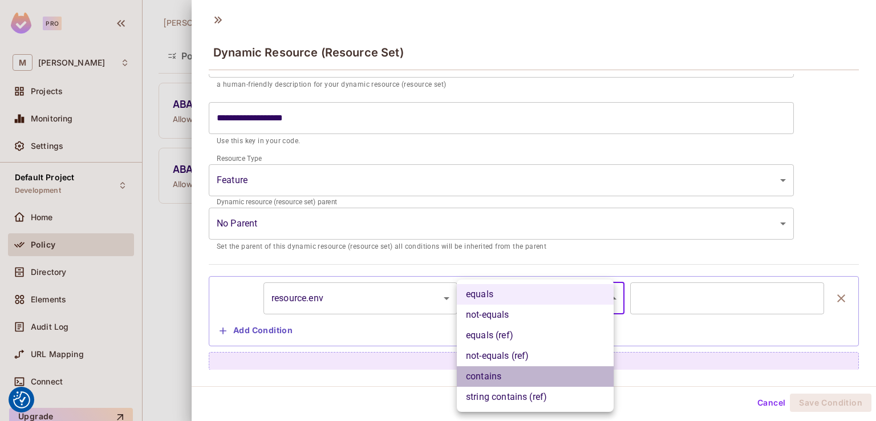
click at [525, 367] on li "contains" at bounding box center [535, 376] width 157 height 21
type input "********"
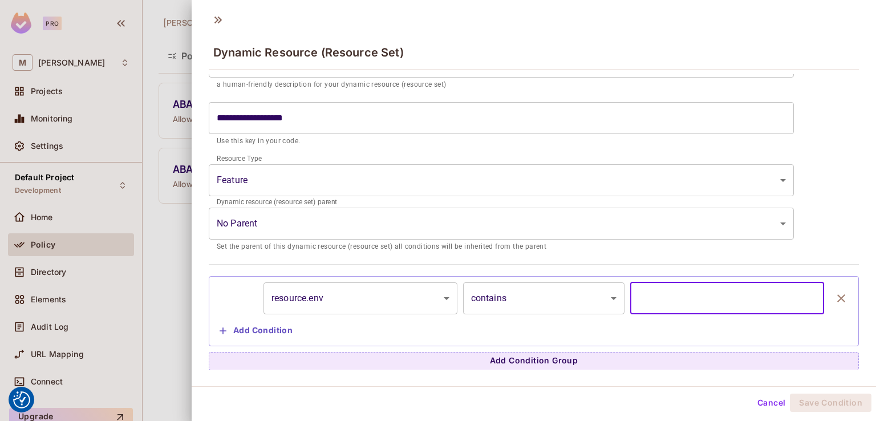
click at [660, 298] on input "text" at bounding box center [727, 298] width 194 height 32
paste input "**********"
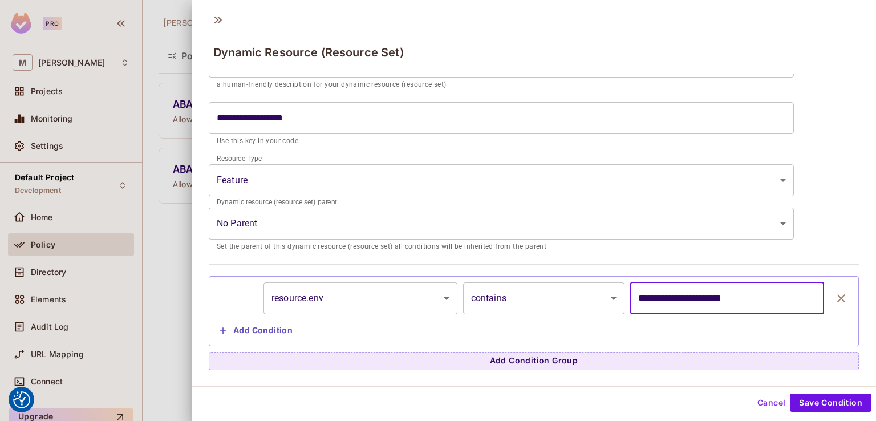
type input "**********"
click at [238, 323] on button "Add Condition" at bounding box center [256, 330] width 82 height 18
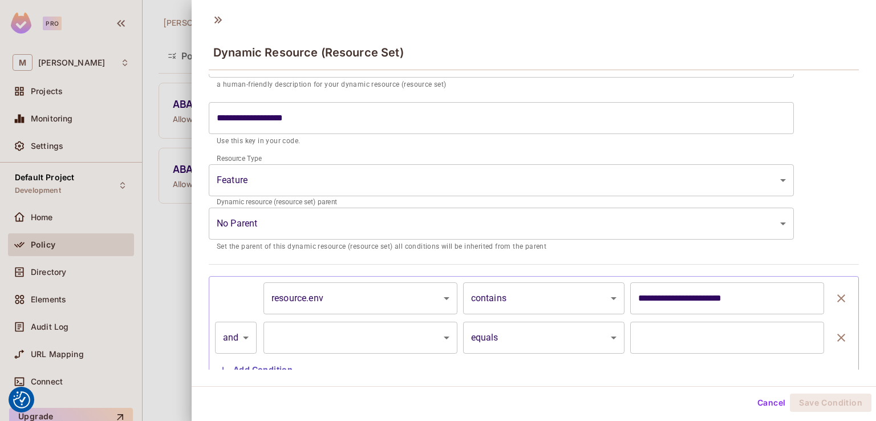
scroll to position [100, 0]
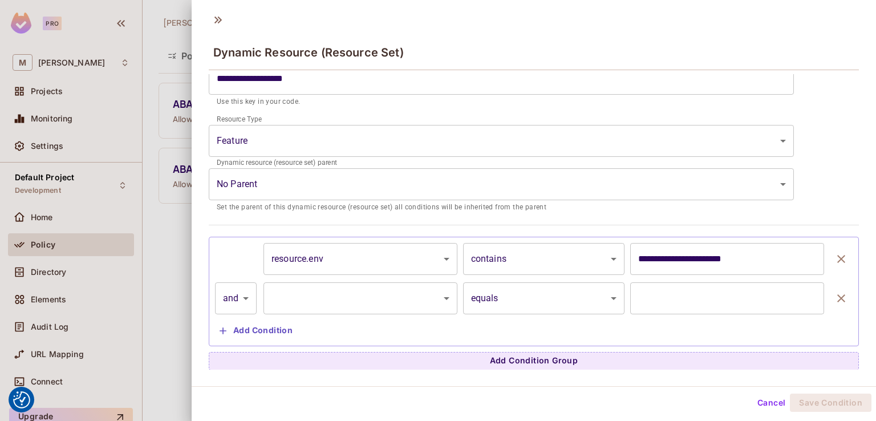
click at [380, 300] on body "We use cookies to enhance your browsing experience, serve personalized ads or c…" at bounding box center [438, 210] width 876 height 421
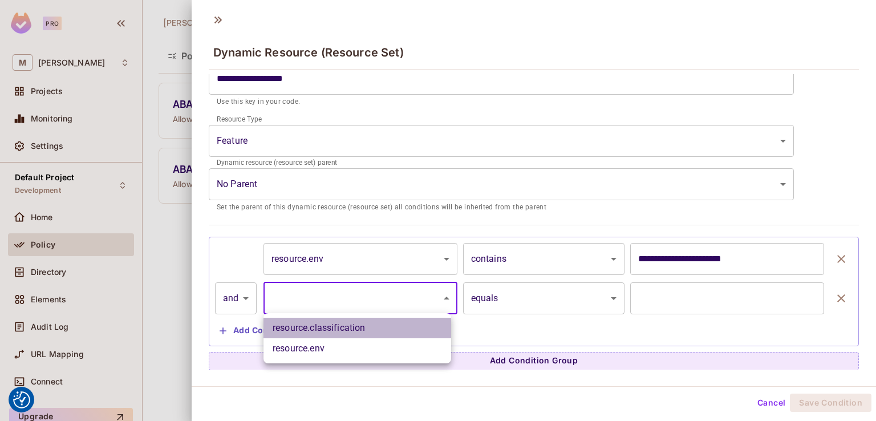
click at [328, 328] on li "resource.classification" at bounding box center [357, 327] width 188 height 21
type input "**********"
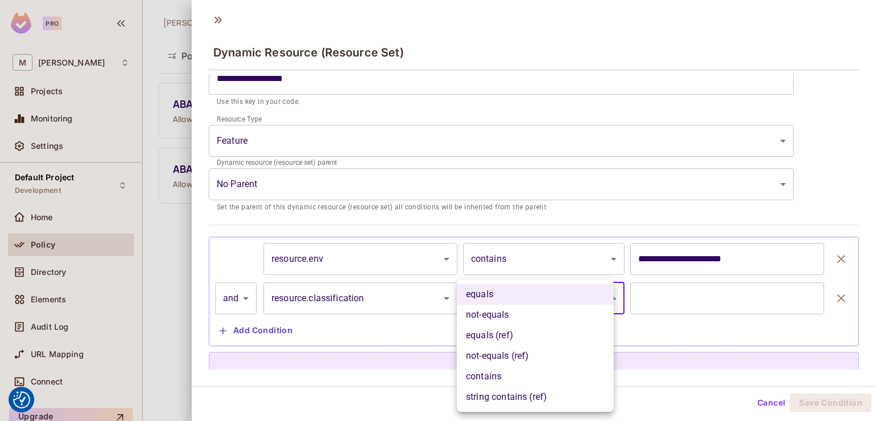
click at [490, 300] on body "We use cookies to enhance your browsing experience, serve personalized ads or c…" at bounding box center [438, 210] width 876 height 421
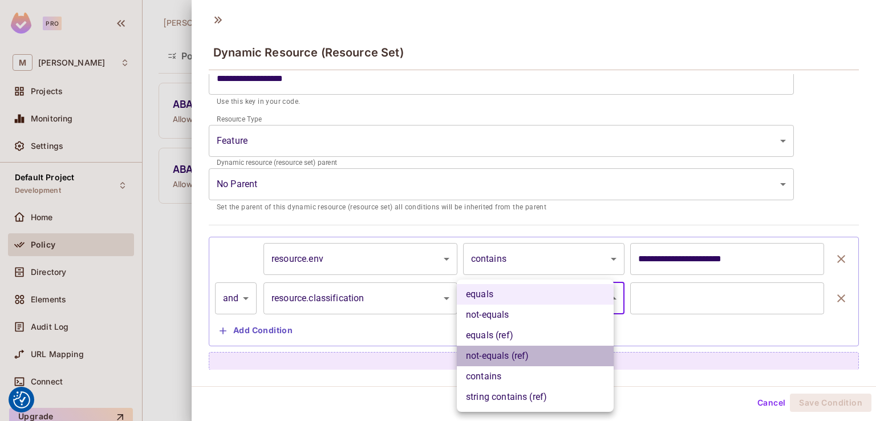
click at [498, 359] on li "not-equals (ref)" at bounding box center [535, 355] width 157 height 21
type input "**********"
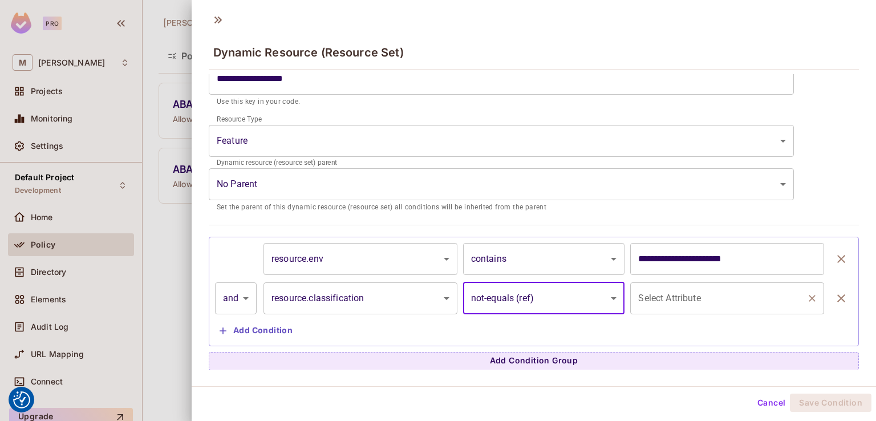
click at [747, 302] on input "Select Attribute" at bounding box center [718, 298] width 166 height 22
click at [724, 298] on input "Select Attribute" at bounding box center [718, 298] width 166 height 22
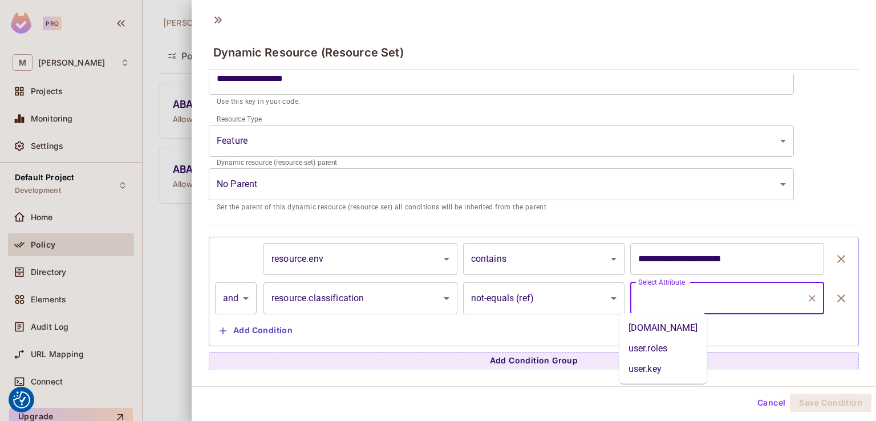
click at [735, 260] on input "**********" at bounding box center [727, 259] width 194 height 32
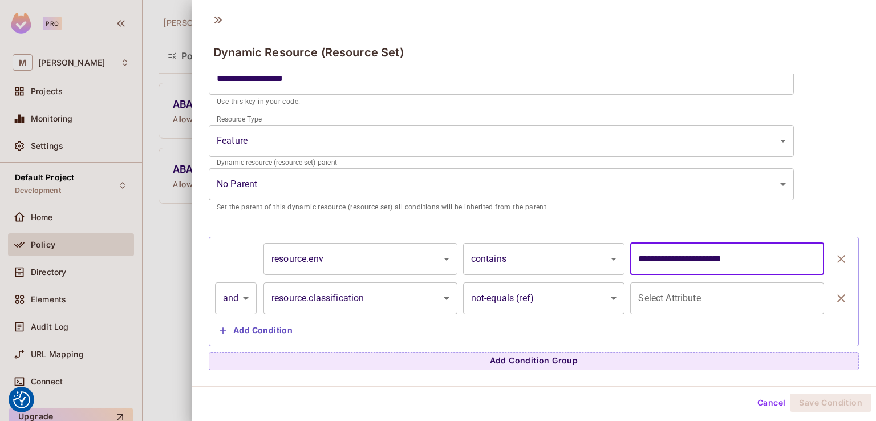
click at [735, 260] on input "**********" at bounding box center [727, 259] width 194 height 32
click at [735, 260] on input "text" at bounding box center [727, 259] width 194 height 32
click at [661, 337] on div "**********" at bounding box center [533, 291] width 637 height 97
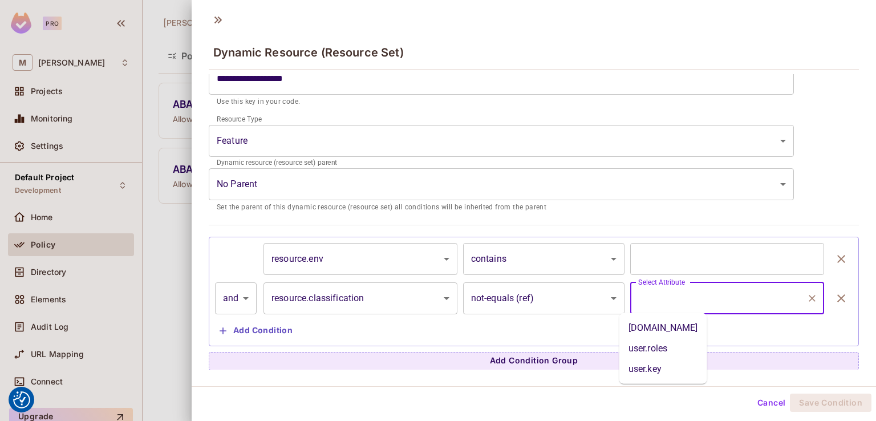
click at [677, 301] on input "Select Attribute" at bounding box center [718, 298] width 166 height 22
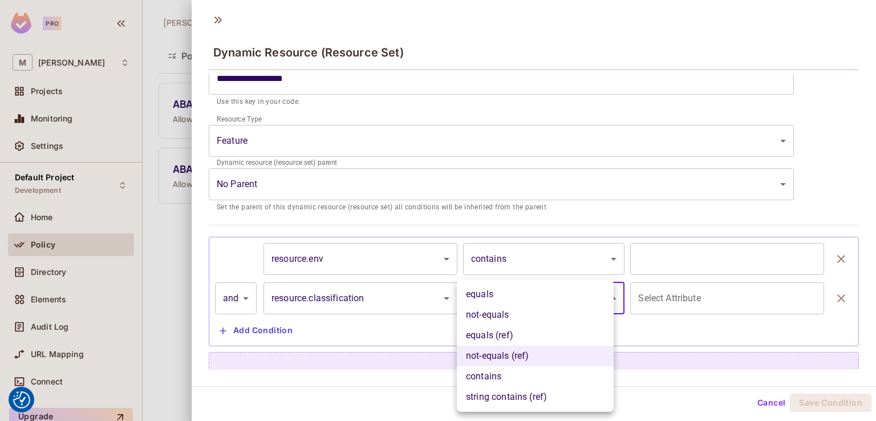
click at [477, 295] on body "We use cookies to enhance your browsing experience, serve personalized ads or c…" at bounding box center [438, 210] width 876 height 421
click at [499, 316] on li "not-equals" at bounding box center [535, 314] width 157 height 21
type input "**********"
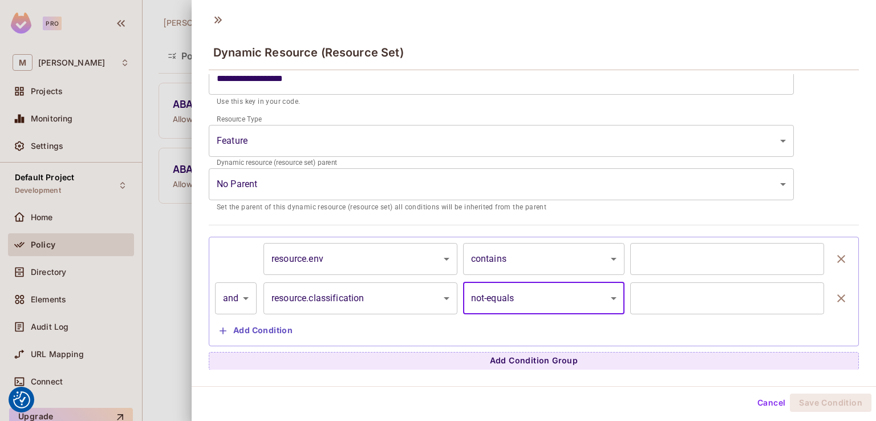
click at [674, 299] on input "text" at bounding box center [727, 298] width 194 height 32
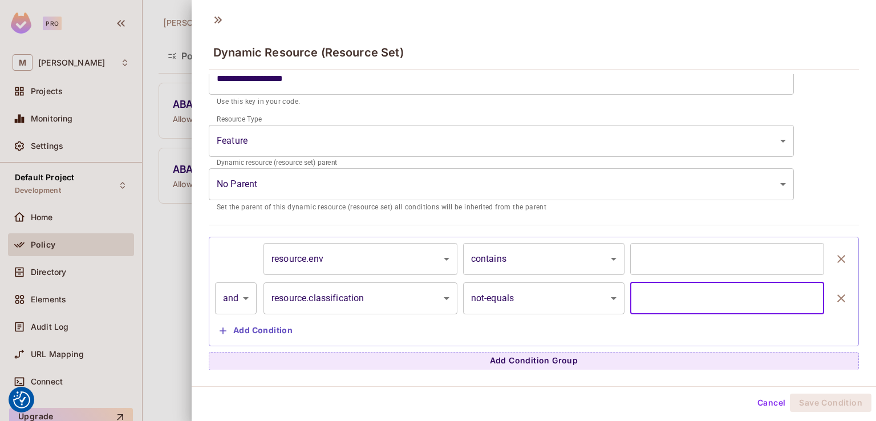
paste input "**********"
type input "**********"
click at [511, 262] on body "We use cookies to enhance your browsing experience, serve personalized ads or c…" at bounding box center [438, 210] width 876 height 421
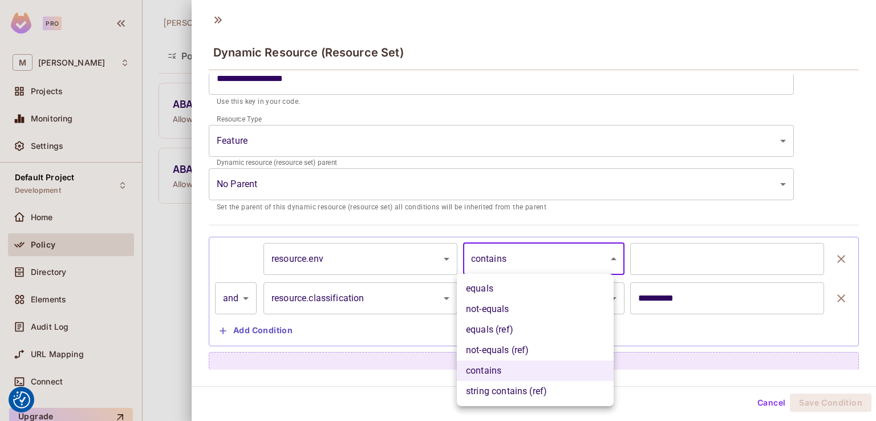
click at [490, 371] on li "contains" at bounding box center [535, 370] width 157 height 21
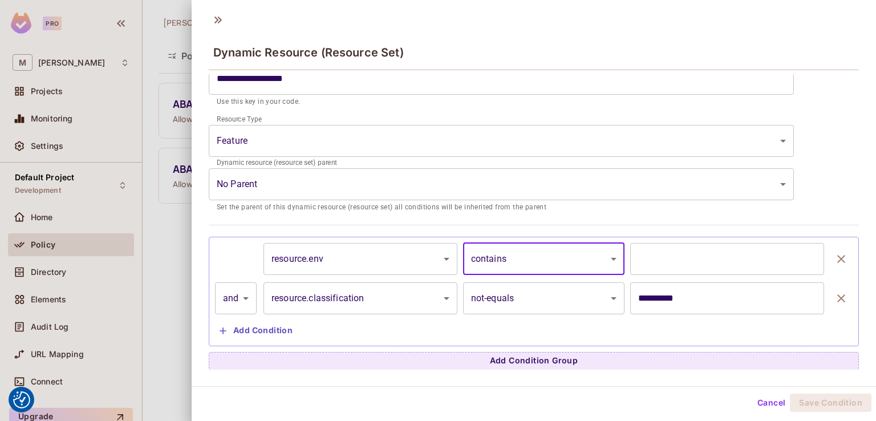
click at [648, 262] on input "text" at bounding box center [727, 259] width 194 height 32
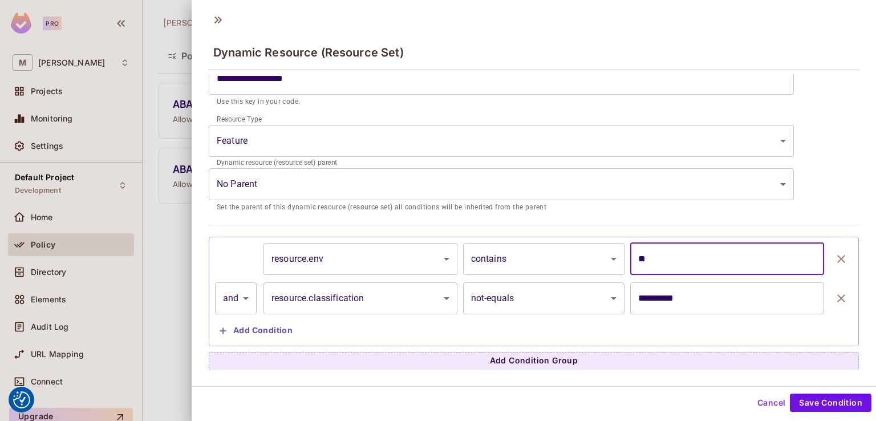
click at [685, 257] on input "**" at bounding box center [727, 259] width 194 height 32
paste input "**********"
type input "**********"
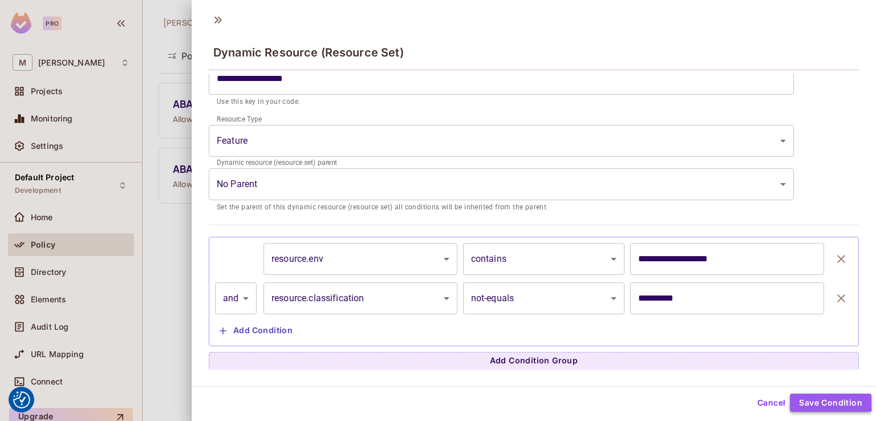
click at [800, 397] on button "Save Condition" at bounding box center [830, 402] width 82 height 18
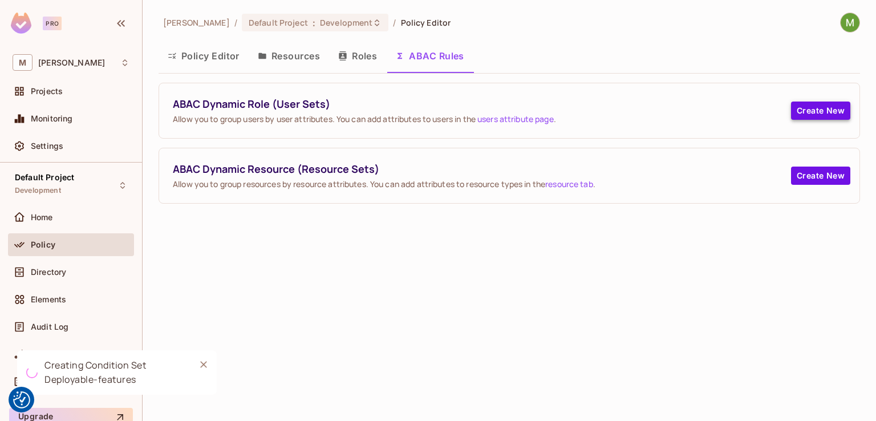
click at [824, 111] on button "Create New" at bounding box center [820, 110] width 59 height 18
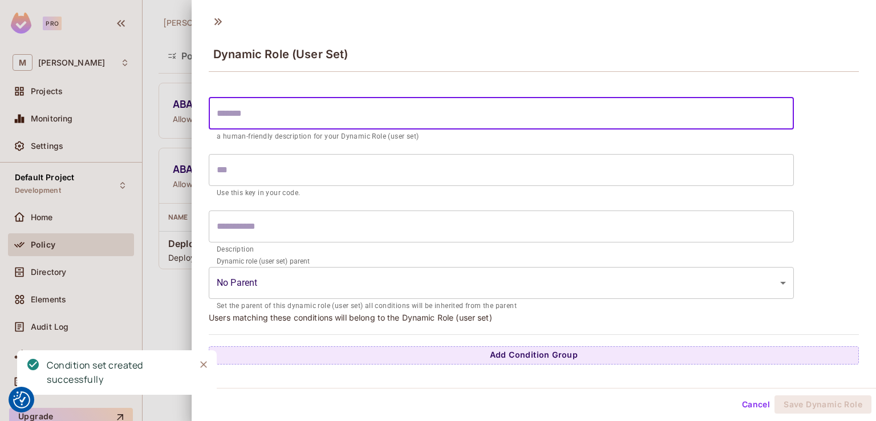
click at [353, 112] on input "text" at bounding box center [501, 113] width 585 height 32
click at [150, 306] on div at bounding box center [438, 210] width 876 height 421
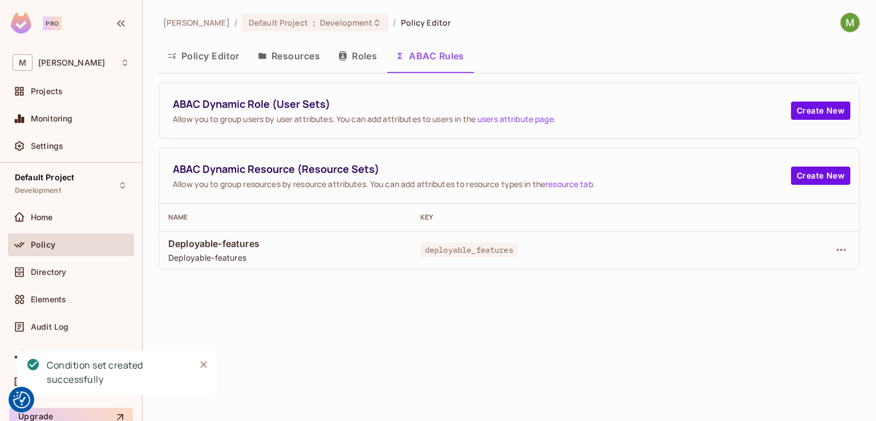
click at [831, 253] on div at bounding box center [804, 250] width 89 height 18
click at [843, 251] on icon "button" at bounding box center [841, 250] width 14 height 14
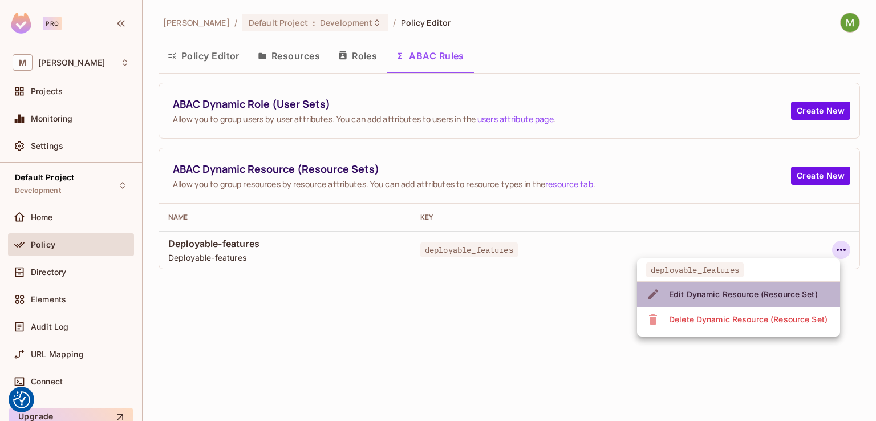
click at [748, 288] on div "Edit Dynamic Resource (Resource Set)" at bounding box center [743, 293] width 149 height 11
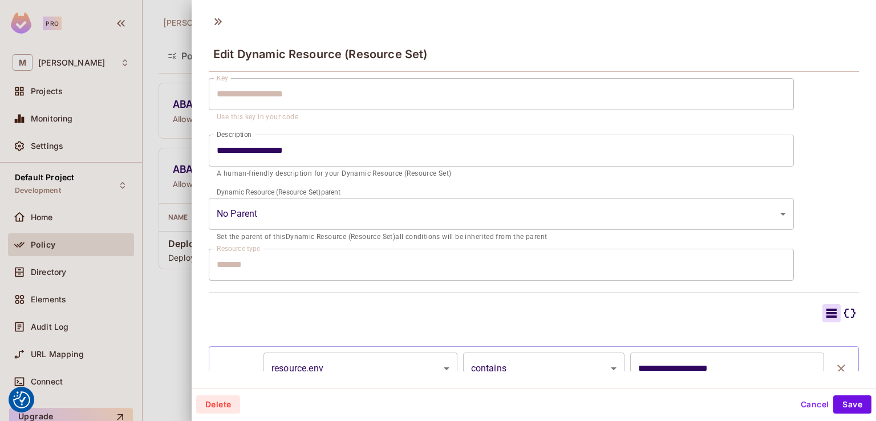
scroll to position [194, 0]
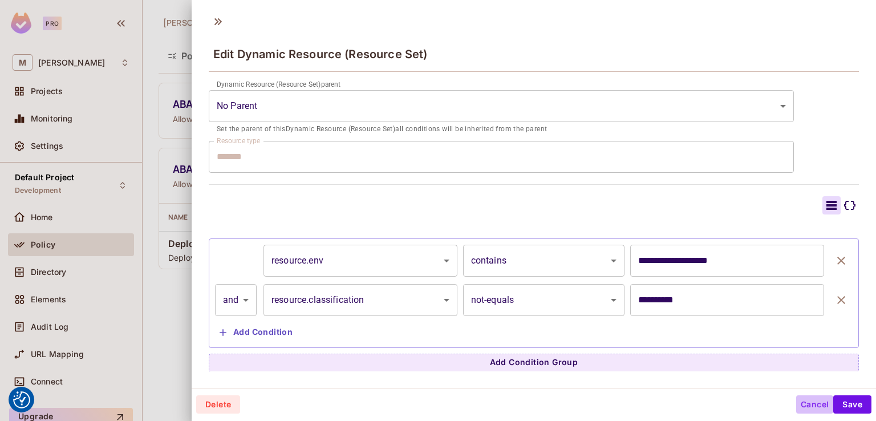
click at [796, 402] on button "Cancel" at bounding box center [814, 404] width 37 height 18
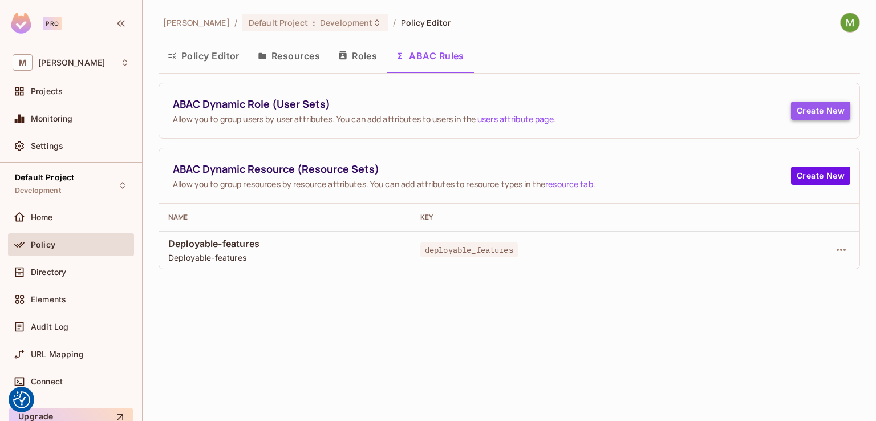
click at [810, 110] on button "Create New" at bounding box center [820, 110] width 59 height 18
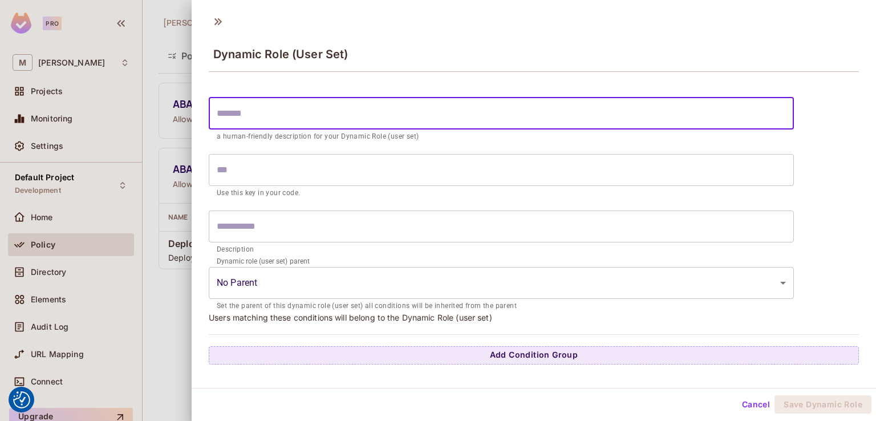
click at [353, 116] on input "text" at bounding box center [501, 113] width 585 height 32
drag, startPoint x: 353, startPoint y: 116, endPoint x: 465, endPoint y: 173, distance: 125.7
click at [465, 173] on input "text" at bounding box center [501, 170] width 585 height 32
click at [251, 109] on input "text" at bounding box center [501, 113] width 585 height 32
paste input "********"
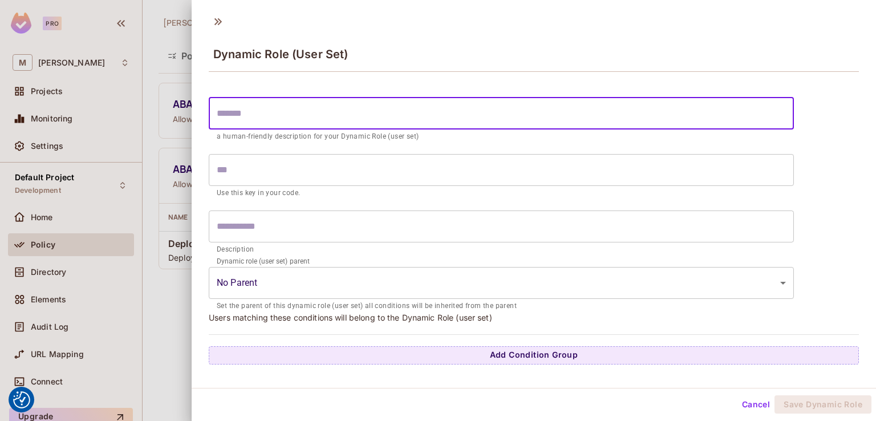
type input "********"
type input "*******"
type input "********"
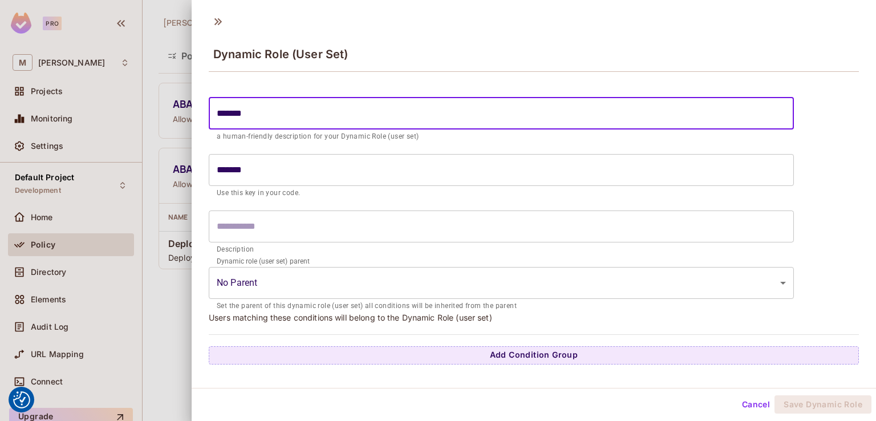
type input "********"
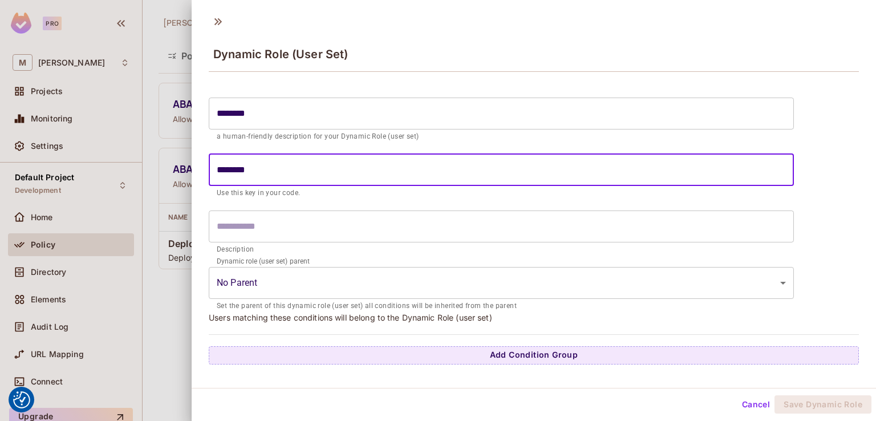
click at [221, 169] on input "********" at bounding box center [501, 170] width 585 height 32
type input "********"
click at [331, 231] on input "text" at bounding box center [501, 226] width 585 height 32
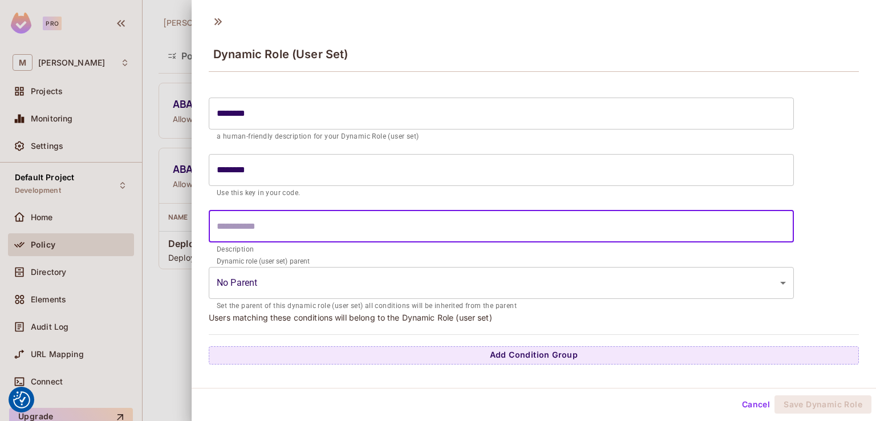
scroll to position [2, 0]
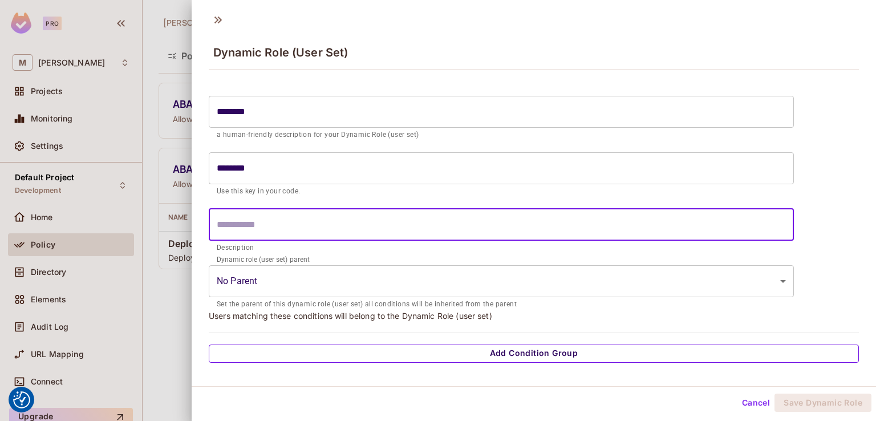
click at [659, 350] on button "Add Condition Group" at bounding box center [534, 353] width 650 height 18
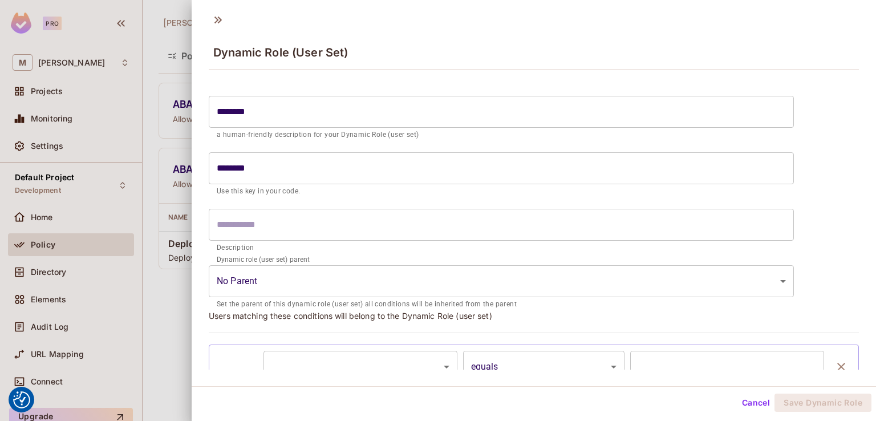
scroll to position [68, 0]
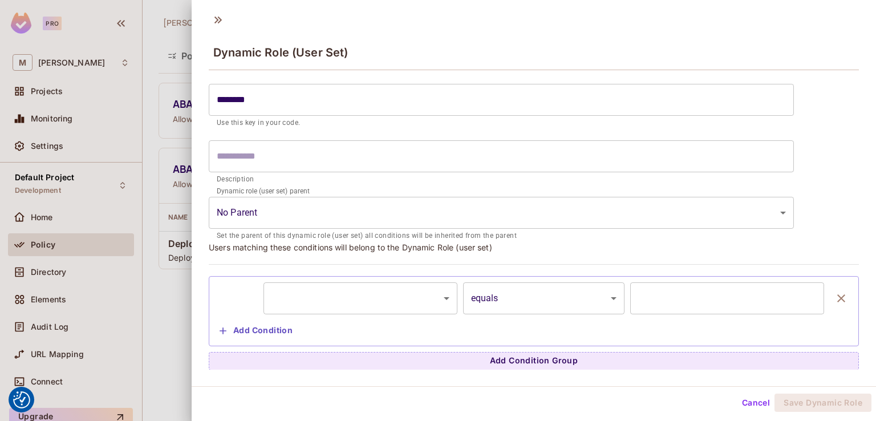
click at [380, 298] on body "We use cookies to enhance your browsing experience, serve personalized ads or c…" at bounding box center [438, 210] width 876 height 421
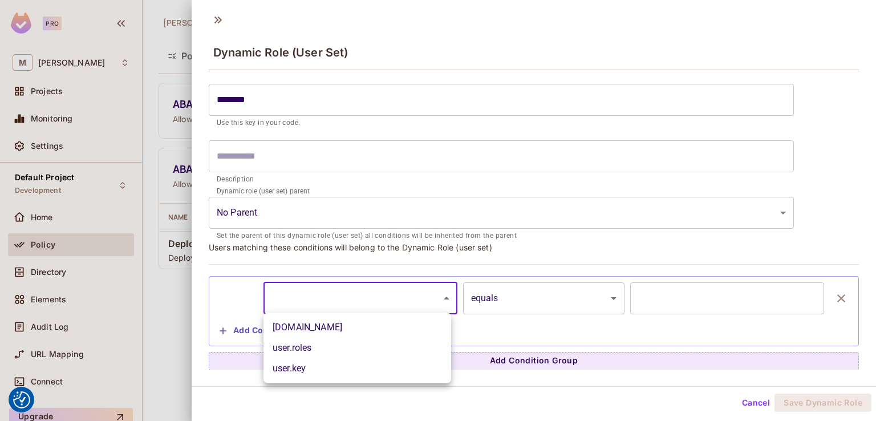
click at [319, 325] on li "user.email" at bounding box center [357, 327] width 188 height 21
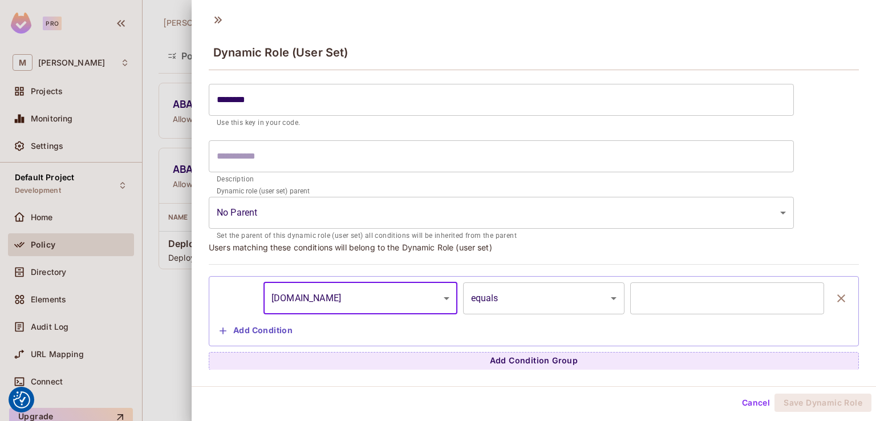
click at [335, 289] on body "We use cookies to enhance your browsing experience, serve personalized ads or c…" at bounding box center [438, 210] width 876 height 421
click at [330, 291] on body "We use cookies to enhance your browsing experience, serve personalized ads or c…" at bounding box center [438, 210] width 876 height 421
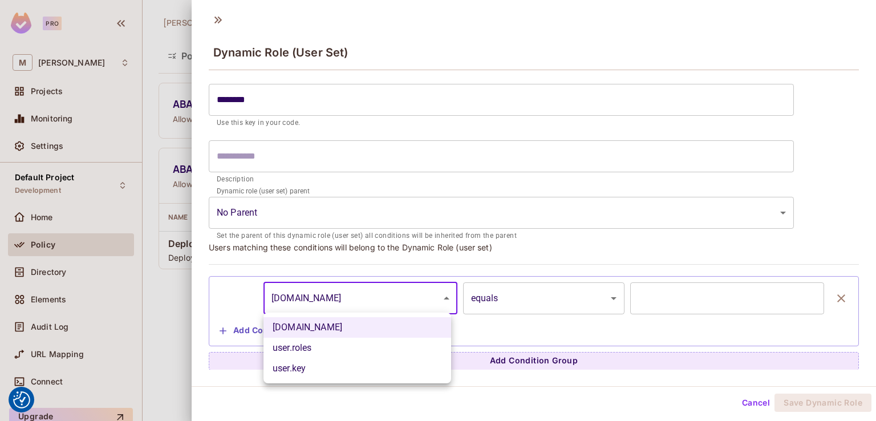
click at [313, 340] on li "user.roles" at bounding box center [357, 347] width 188 height 21
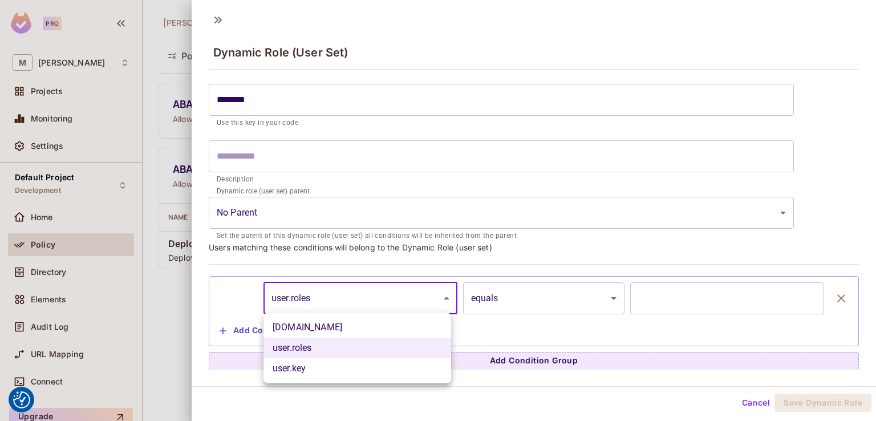
click at [336, 286] on body "We use cookies to enhance your browsing experience, serve personalized ads or c…" at bounding box center [438, 210] width 876 height 421
click at [322, 361] on li "user.key" at bounding box center [357, 368] width 188 height 21
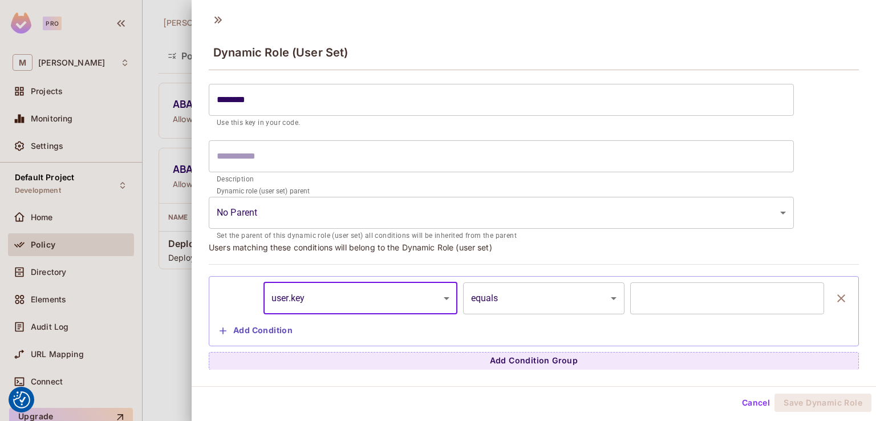
click at [568, 290] on body "We use cookies to enhance your browsing experience, serve personalized ads or c…" at bounding box center [438, 210] width 876 height 421
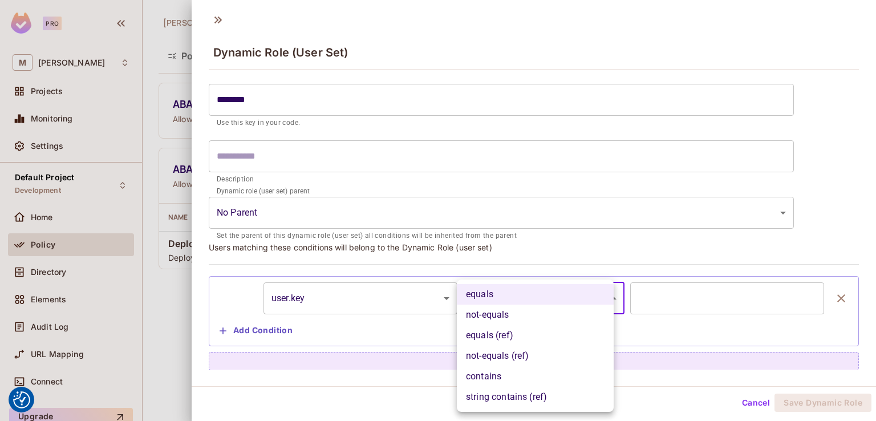
click at [755, 298] on div at bounding box center [438, 210] width 876 height 421
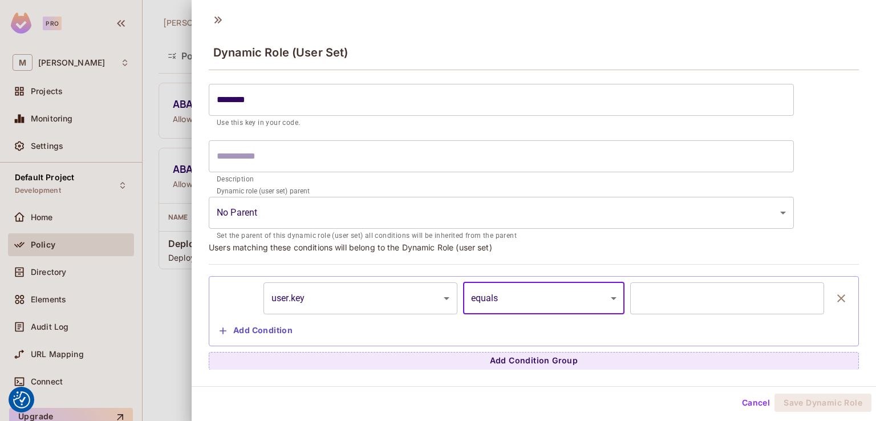
click at [330, 298] on body "We use cookies to enhance your browsing experience, serve personalized ads or c…" at bounding box center [438, 210] width 876 height 421
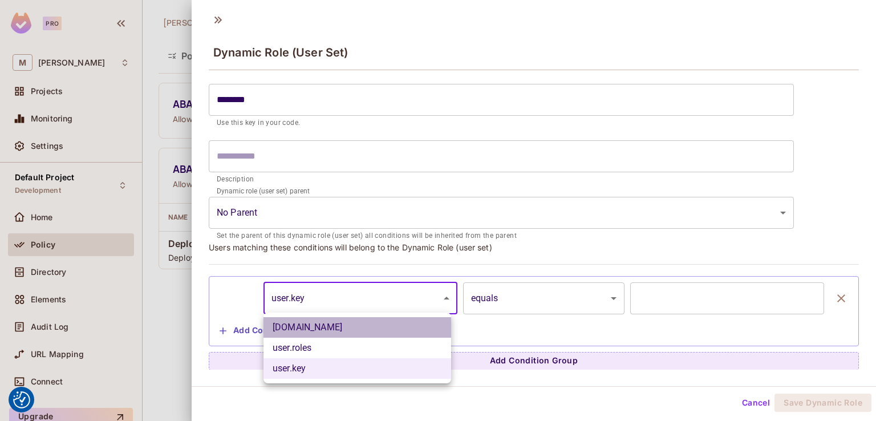
click at [315, 322] on li "user.email" at bounding box center [357, 327] width 188 height 21
type input "**********"
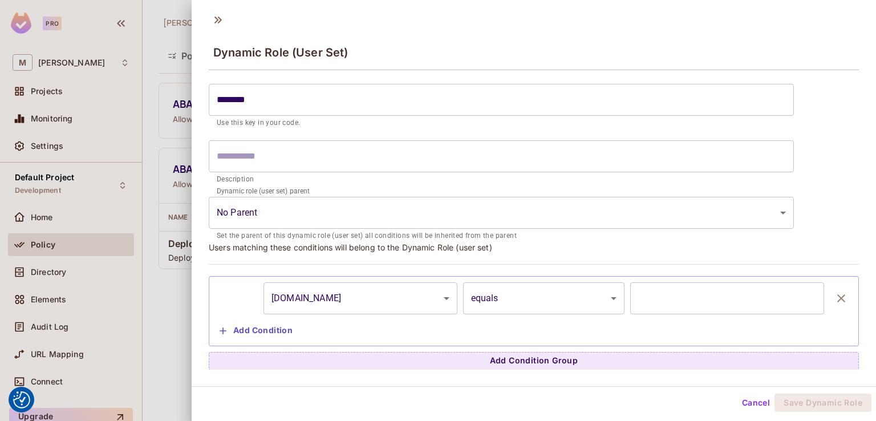
click at [47, 308] on div at bounding box center [438, 210] width 876 height 421
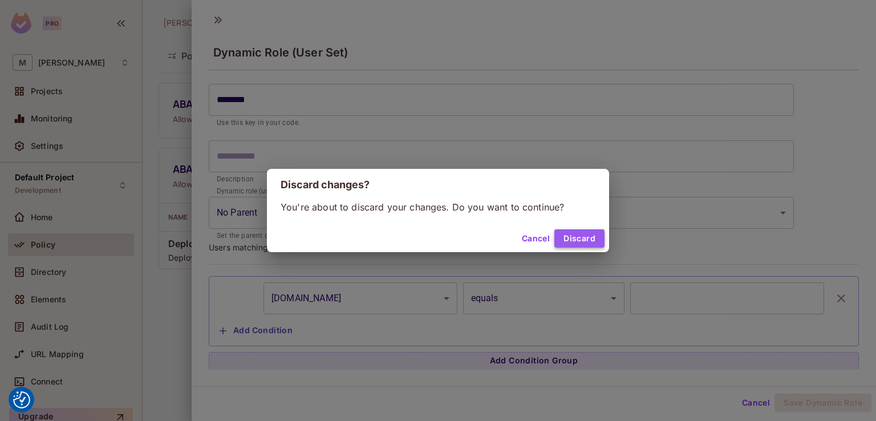
click at [581, 239] on button "Discard" at bounding box center [579, 238] width 50 height 18
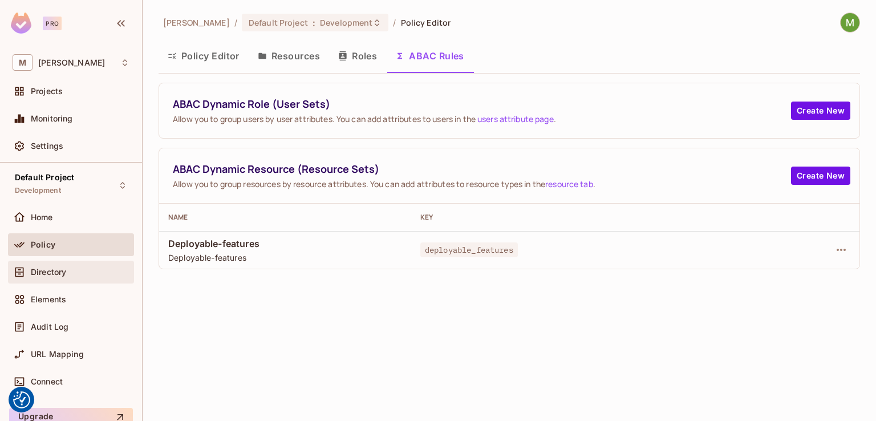
click at [54, 282] on div "Directory" at bounding box center [71, 271] width 126 height 23
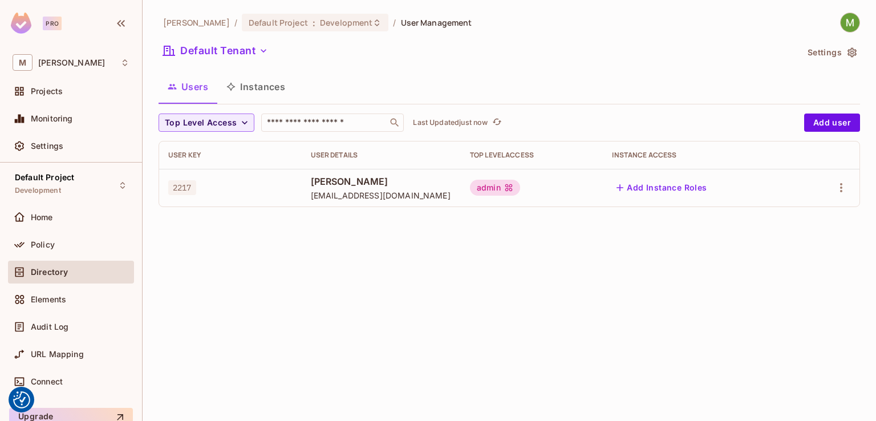
click at [861, 53] on div "Mark-Hakim / Default Project : Development / User Management Default Tenant Set…" at bounding box center [509, 210] width 733 height 421
click at [851, 53] on icon "button" at bounding box center [851, 53] width 9 height 10
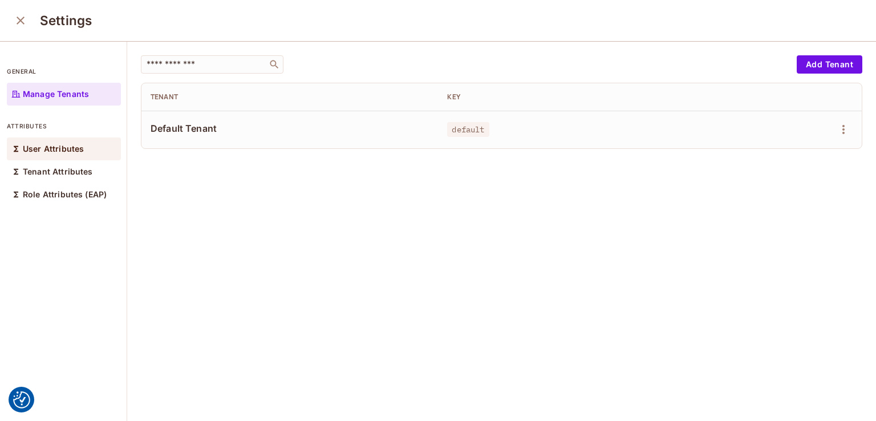
click at [53, 144] on p "User Attributes" at bounding box center [53, 148] width 61 height 9
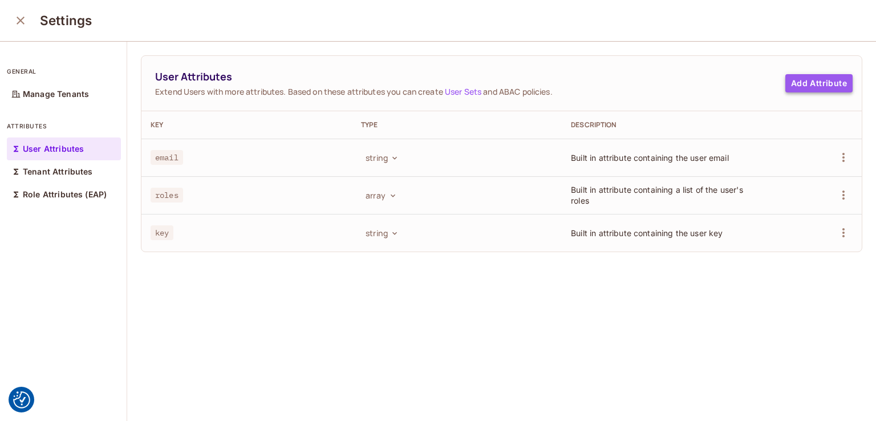
click at [803, 84] on button "Add Attribute" at bounding box center [818, 83] width 67 height 18
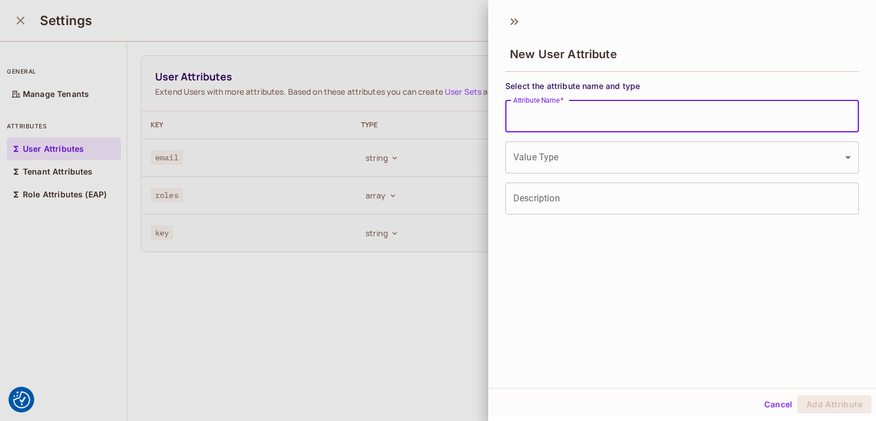
click at [560, 123] on input "Attribute Name   *" at bounding box center [681, 116] width 353 height 32
click at [508, 267] on div "New User Attribute Select the attribute name and type Attribute Name   * Attrib…" at bounding box center [682, 198] width 388 height 380
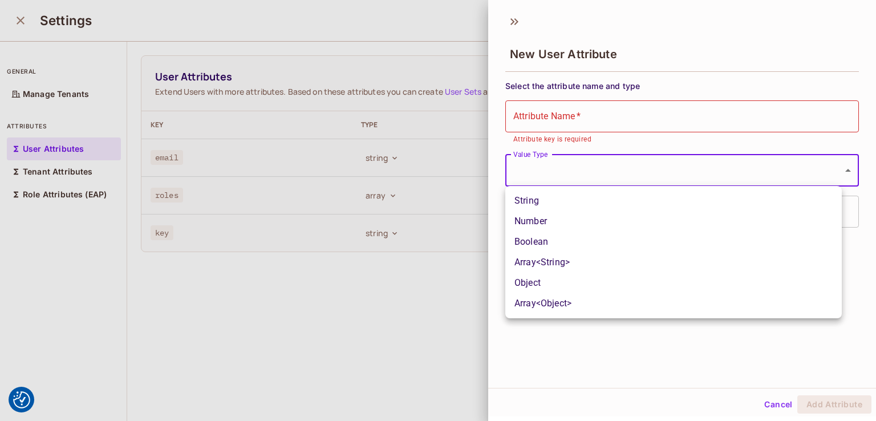
click at [627, 164] on body "We use cookies to enhance your browsing experience, serve personalized ads or c…" at bounding box center [438, 210] width 876 height 421
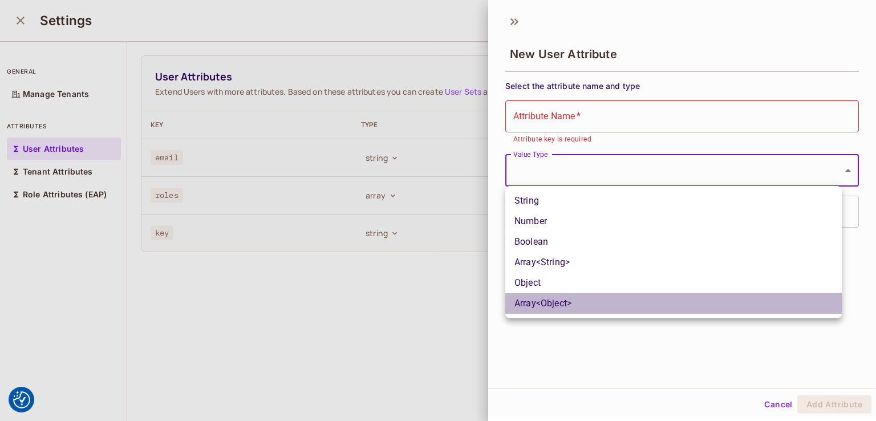
click at [532, 310] on li "Array<Object>" at bounding box center [673, 303] width 336 height 21
type input "**********"
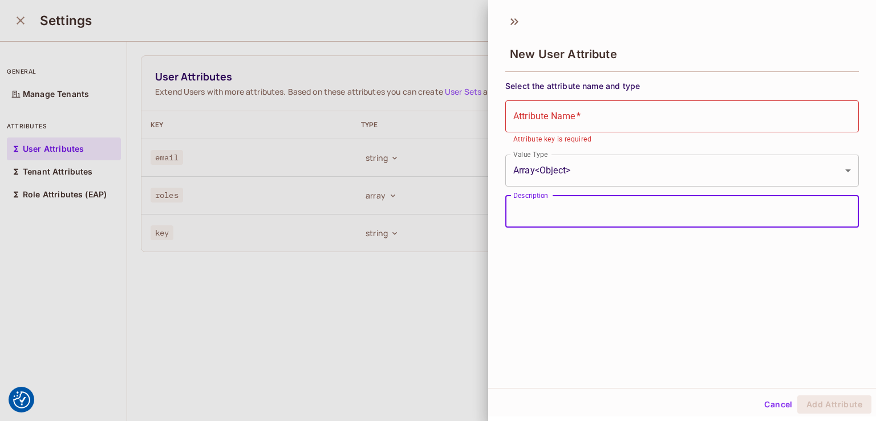
click at [568, 213] on input "Description" at bounding box center [681, 212] width 353 height 32
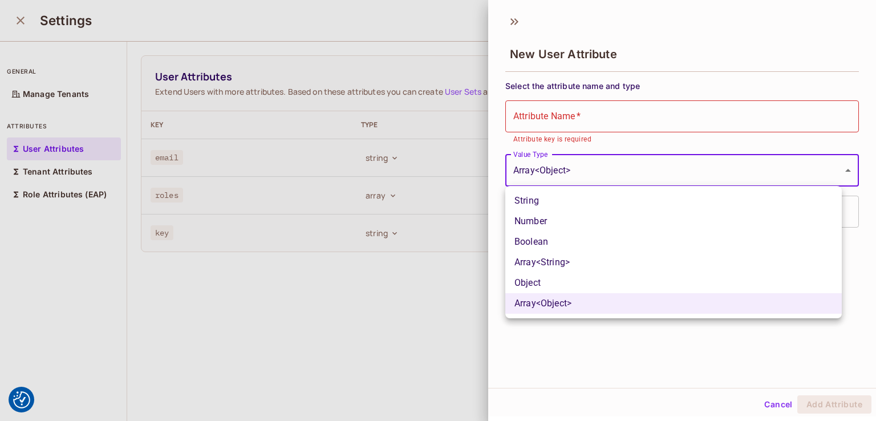
click at [575, 174] on body "We use cookies to enhance your browsing experience, serve personalized ads or c…" at bounding box center [438, 210] width 876 height 421
click at [616, 122] on div at bounding box center [438, 210] width 876 height 421
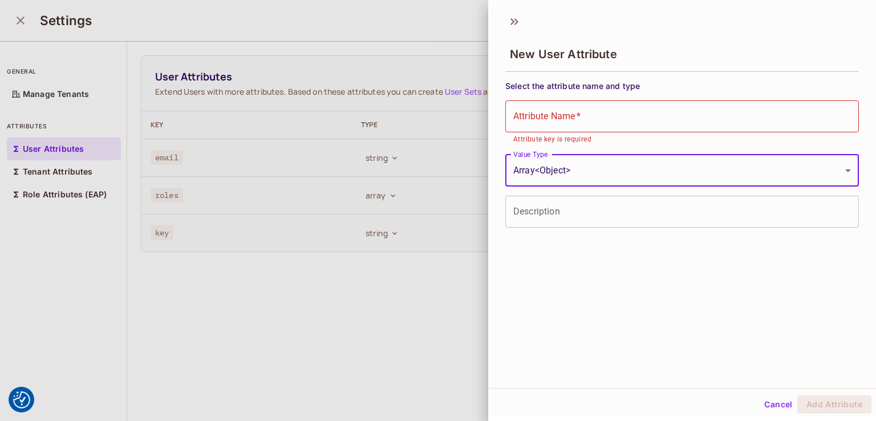
click at [769, 405] on button "Cancel" at bounding box center [777, 404] width 37 height 18
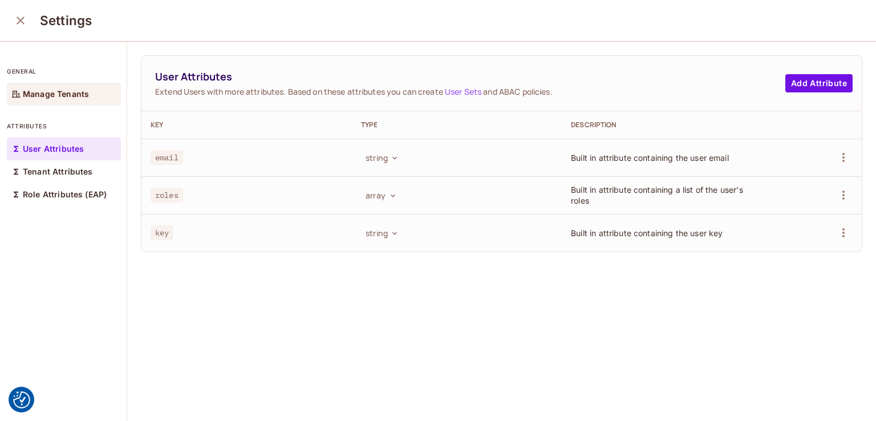
click at [39, 93] on p "Manage Tenants" at bounding box center [56, 93] width 66 height 9
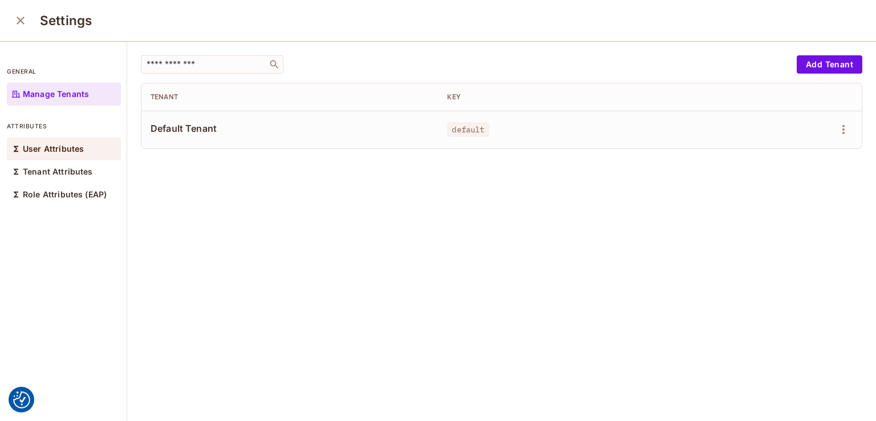
click at [42, 142] on div "User Attributes" at bounding box center [64, 148] width 114 height 23
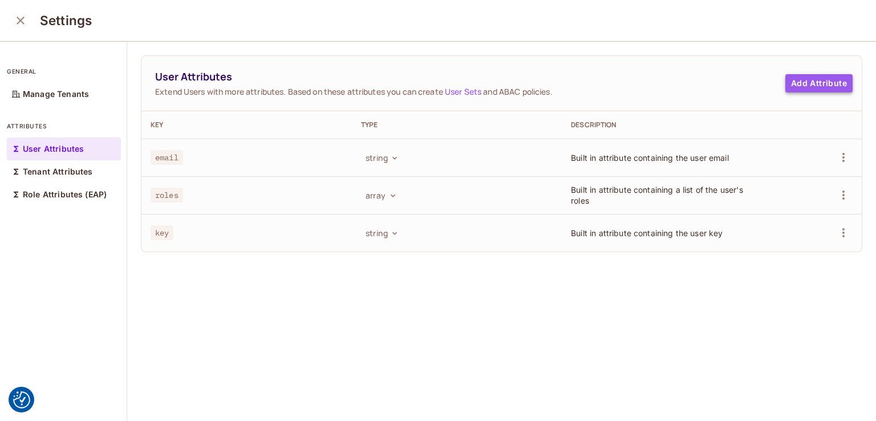
click at [812, 82] on button "Add Attribute" at bounding box center [818, 83] width 67 height 18
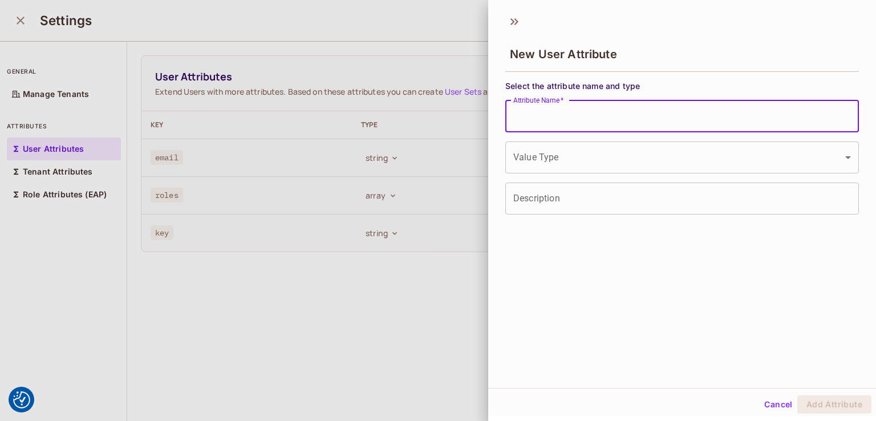
click at [579, 112] on input "Attribute Name   *" at bounding box center [681, 116] width 353 height 32
click at [531, 286] on div "New User Attribute Select the attribute name and type Attribute Name   * Attrib…" at bounding box center [682, 198] width 388 height 380
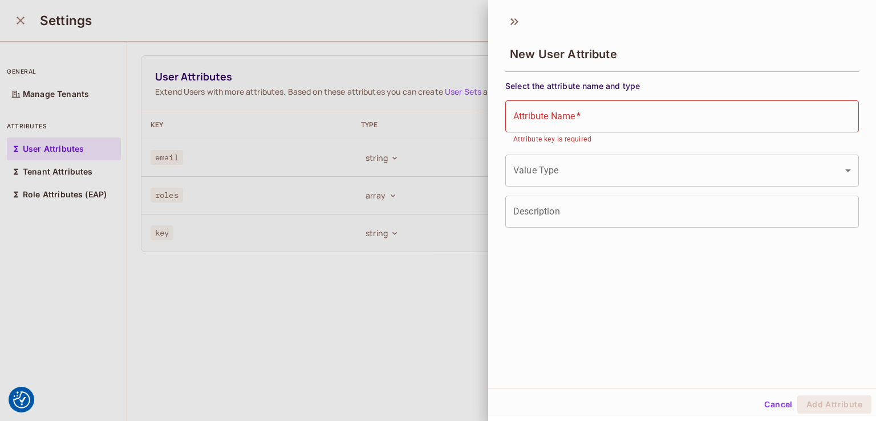
click at [573, 172] on body "We use cookies to enhance your browsing experience, serve personalized ads or c…" at bounding box center [438, 210] width 876 height 421
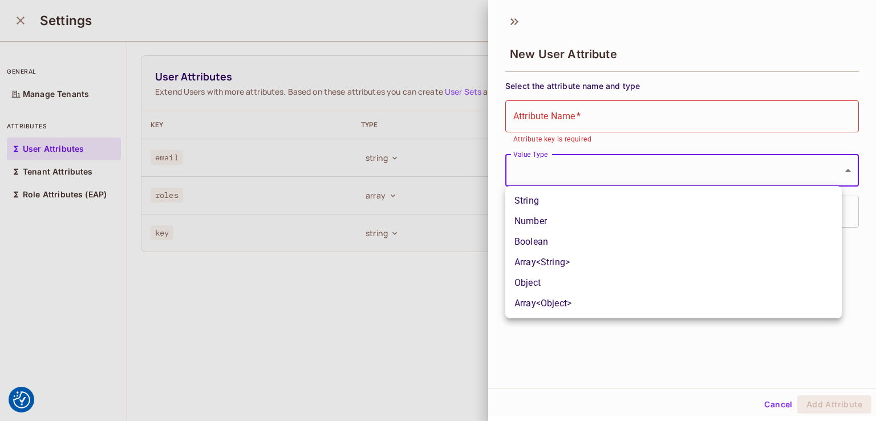
click at [777, 400] on div at bounding box center [438, 210] width 876 height 421
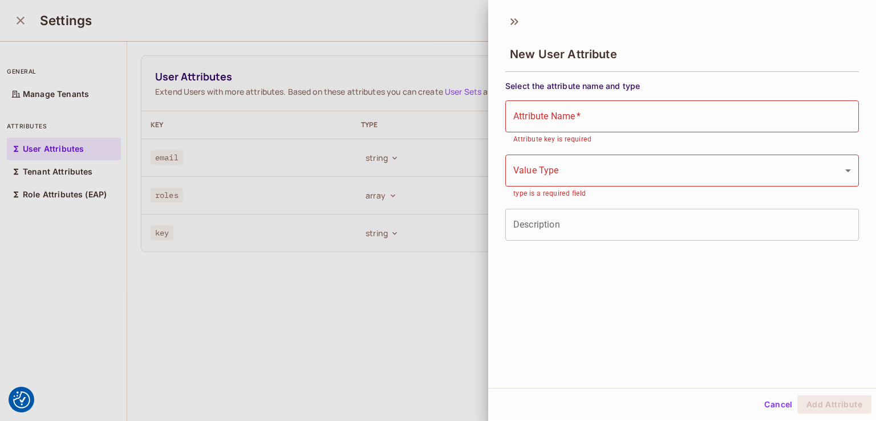
click at [777, 400] on button "Cancel" at bounding box center [777, 404] width 37 height 18
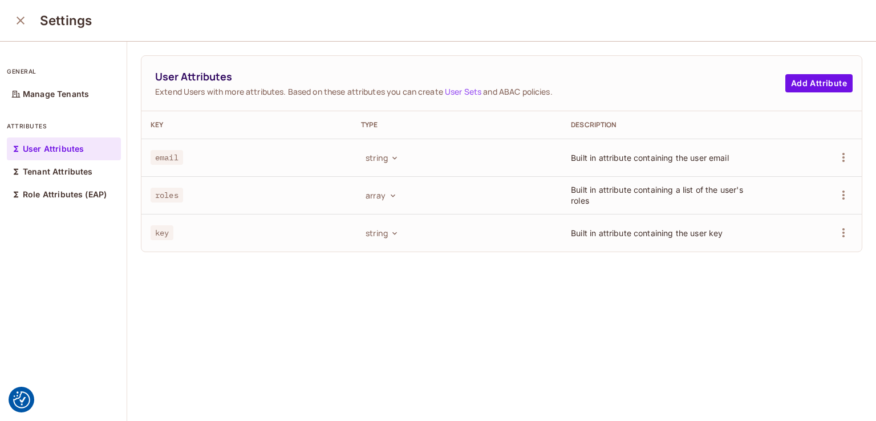
click at [23, 21] on icon "close" at bounding box center [21, 21] width 14 height 14
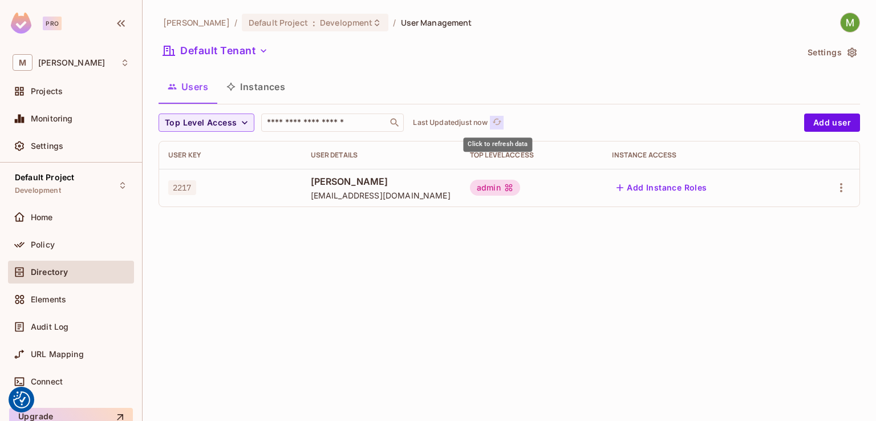
click at [496, 123] on icon "refresh" at bounding box center [497, 122] width 10 height 10
click at [244, 93] on button "Instances" at bounding box center [255, 86] width 77 height 29
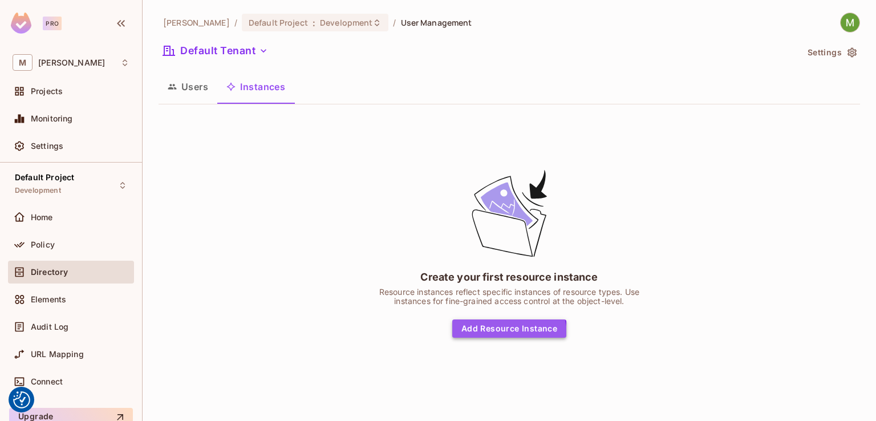
click at [501, 334] on button "Add Resource Instance" at bounding box center [509, 328] width 114 height 18
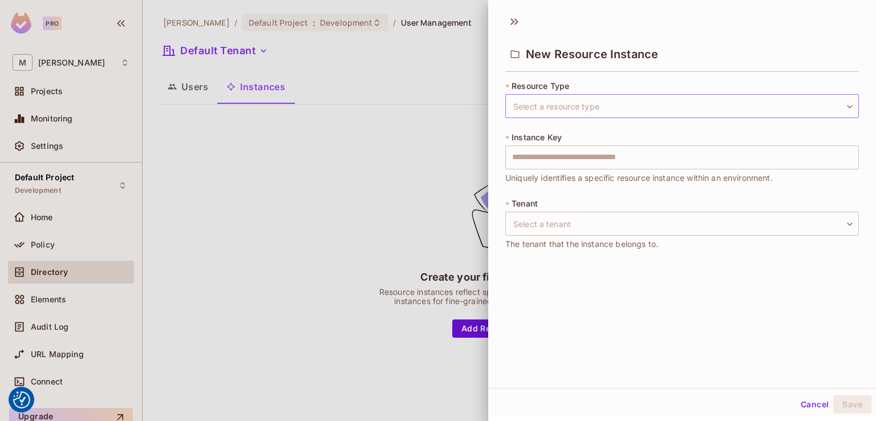
click at [569, 100] on body "We use cookies to enhance your browsing experience, serve personalized ads or c…" at bounding box center [438, 210] width 876 height 421
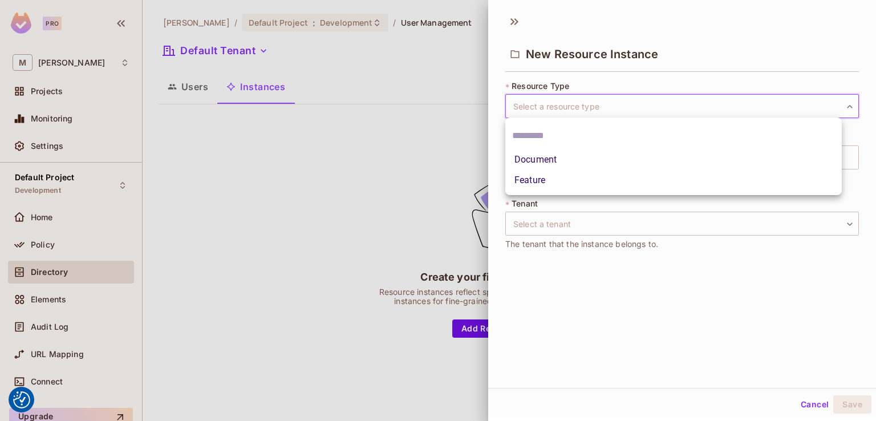
click at [558, 178] on li "Feature" at bounding box center [673, 180] width 336 height 21
type input "*******"
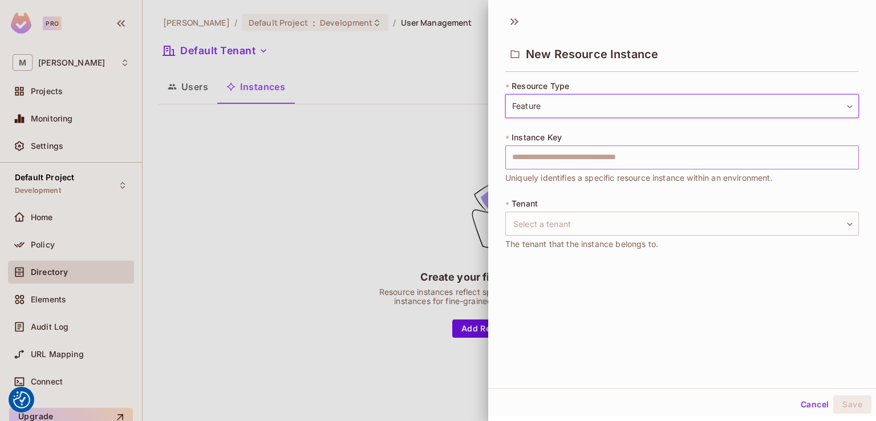
click at [568, 162] on input "text" at bounding box center [681, 157] width 353 height 24
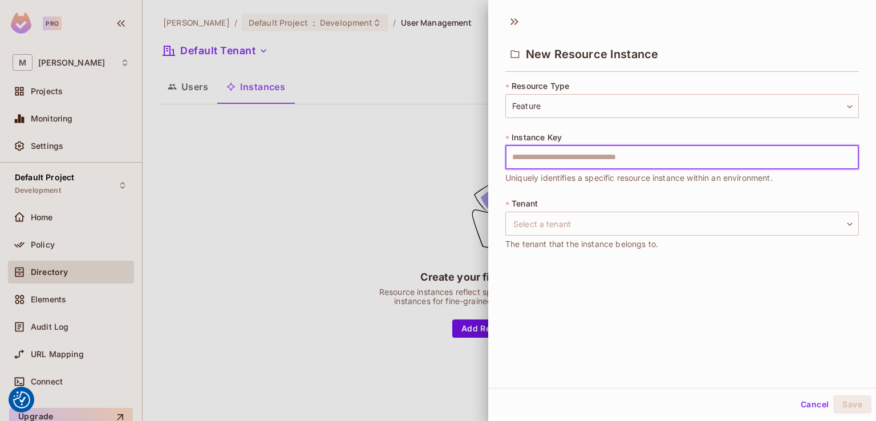
click at [517, 321] on div "New Resource Instance * Resource Type Feature ******* ​ * Instance Key ​ Unique…" at bounding box center [682, 198] width 388 height 380
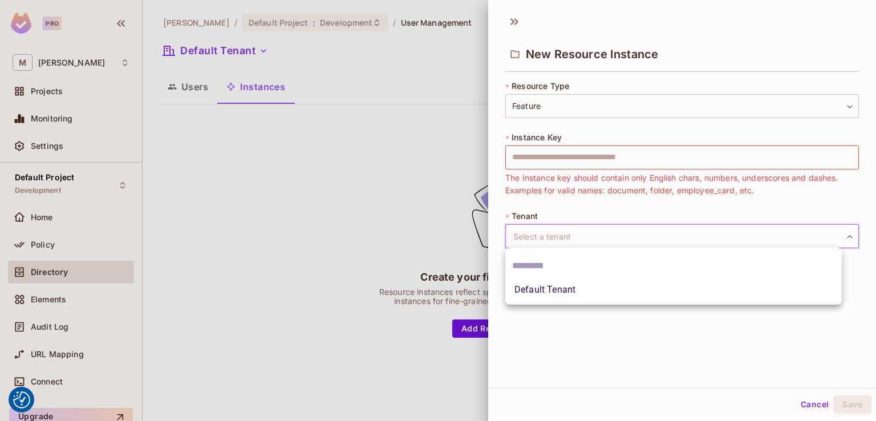
click at [552, 239] on body "We use cookies to enhance your browsing experience, serve personalized ads or c…" at bounding box center [438, 210] width 876 height 421
click at [803, 408] on div at bounding box center [438, 210] width 876 height 421
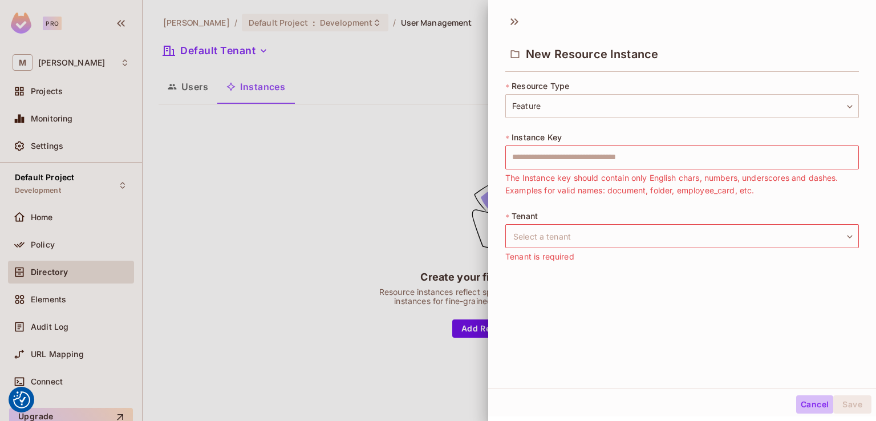
click at [806, 405] on button "Cancel" at bounding box center [814, 404] width 37 height 18
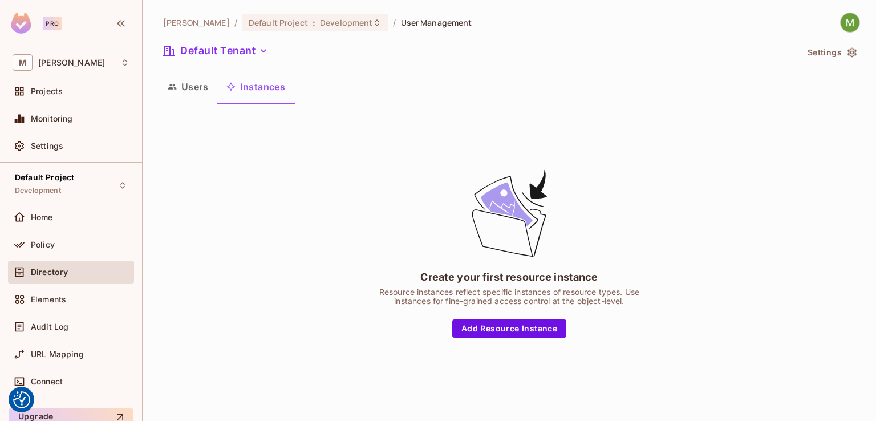
click at [200, 84] on button "Users" at bounding box center [187, 86] width 59 height 29
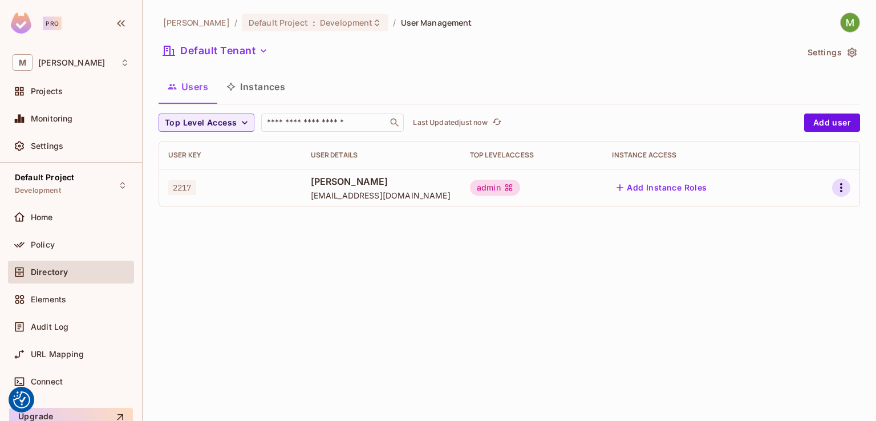
click at [846, 185] on icon "button" at bounding box center [841, 188] width 14 height 14
click at [772, 233] on span "Edit Attributes" at bounding box center [801, 239] width 63 height 18
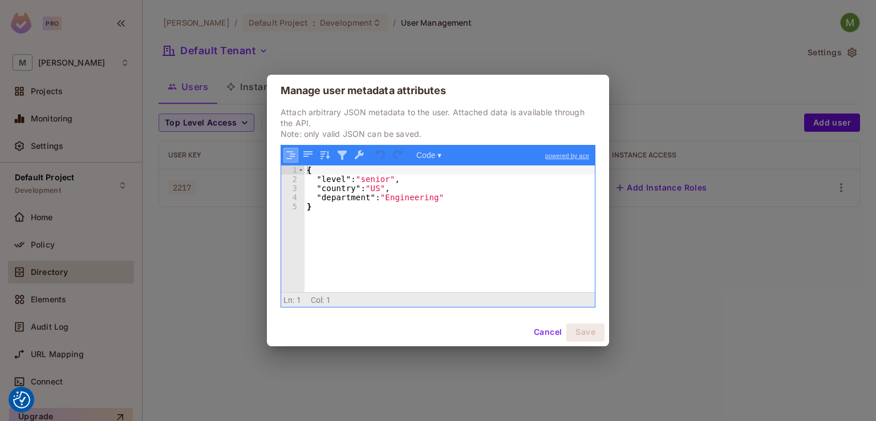
click at [296, 156] on button "button" at bounding box center [290, 155] width 15 height 15
click at [307, 156] on button "button" at bounding box center [307, 155] width 15 height 15
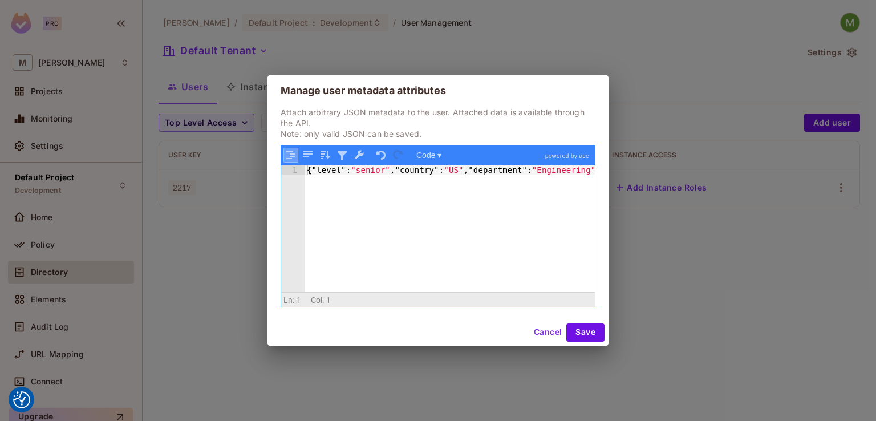
click at [292, 157] on button "button" at bounding box center [290, 155] width 15 height 15
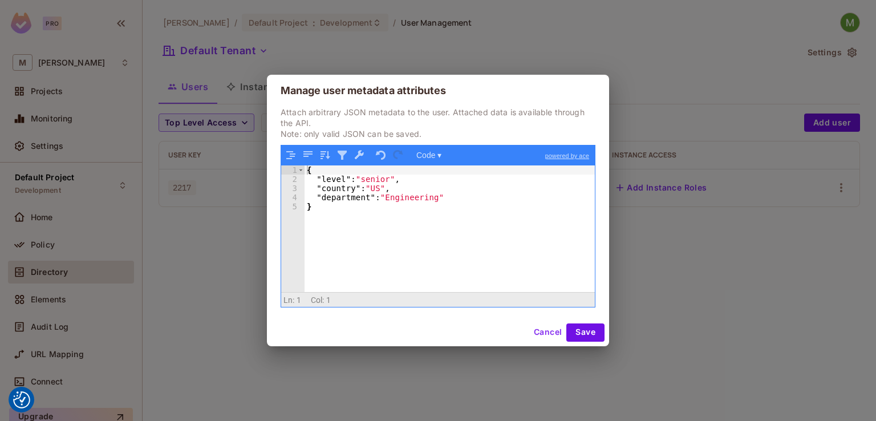
click at [341, 199] on div "{ "level" : "senior" , "country" : "US" , "department" : "Engineering" }" at bounding box center [449, 237] width 290 height 144
click at [323, 156] on button "button" at bounding box center [324, 155] width 15 height 15
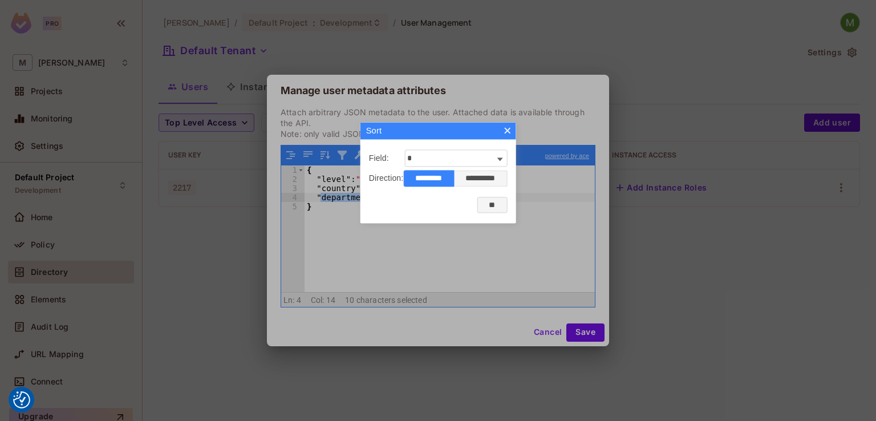
click at [479, 181] on input "**********" at bounding box center [480, 178] width 53 height 16
click at [433, 183] on input "*********" at bounding box center [428, 178] width 51 height 16
click at [511, 132] on button "×" at bounding box center [507, 130] width 9 height 9
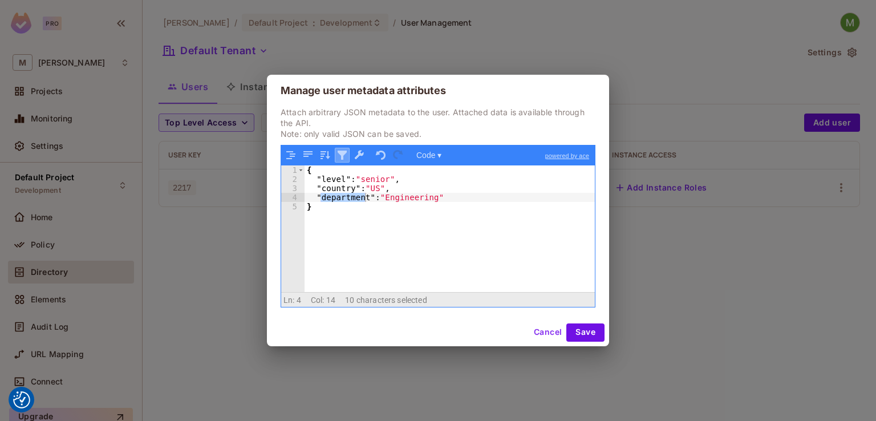
click at [343, 156] on button "button" at bounding box center [342, 155] width 15 height 15
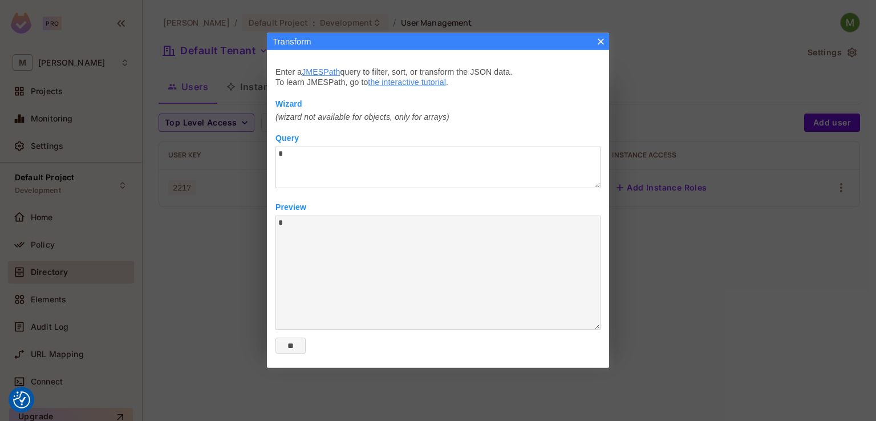
type textarea "**********"
click at [603, 43] on button "×" at bounding box center [600, 41] width 9 height 9
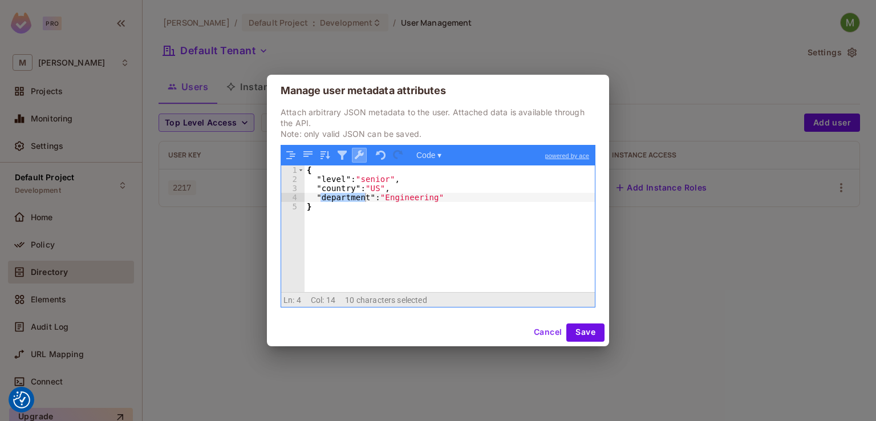
click at [357, 158] on button "button" at bounding box center [359, 155] width 15 height 15
click at [377, 158] on button "button" at bounding box center [380, 155] width 15 height 15
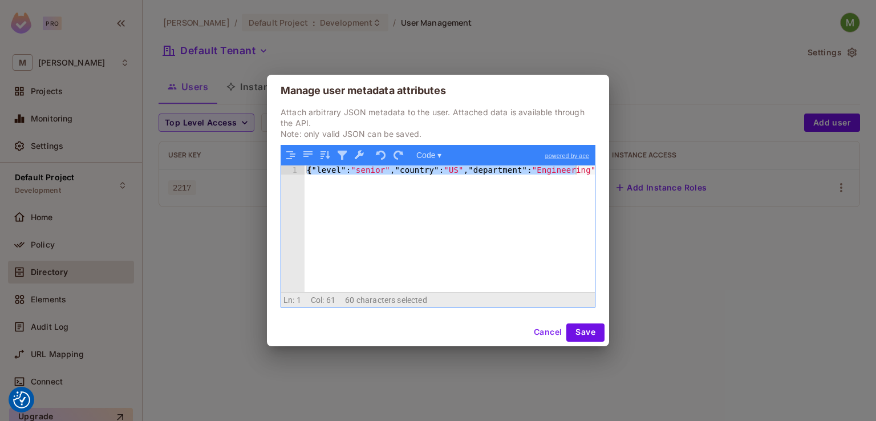
click at [406, 158] on div "1 { "level" : "senior" , "country" : "US" , "department" : "Engineering" } XXXX…" at bounding box center [438, 225] width 314 height 161
click at [429, 152] on button "Code ▾" at bounding box center [428, 155] width 33 height 15
click at [385, 154] on button "button" at bounding box center [380, 155] width 15 height 15
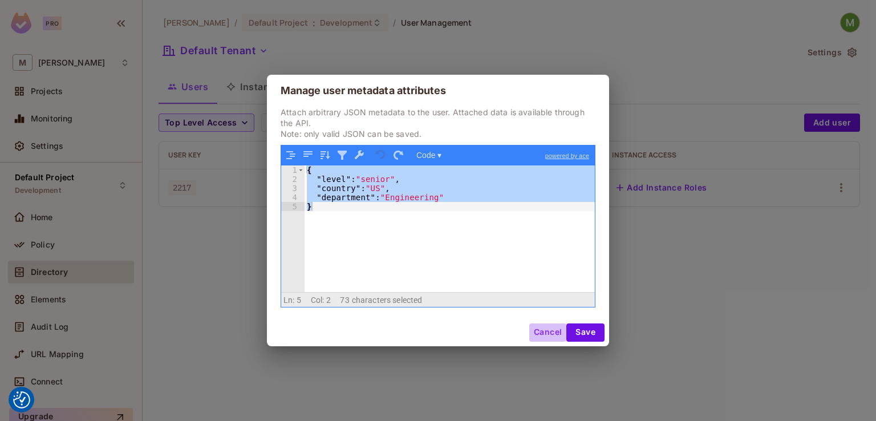
click at [538, 332] on button "Cancel" at bounding box center [547, 332] width 37 height 18
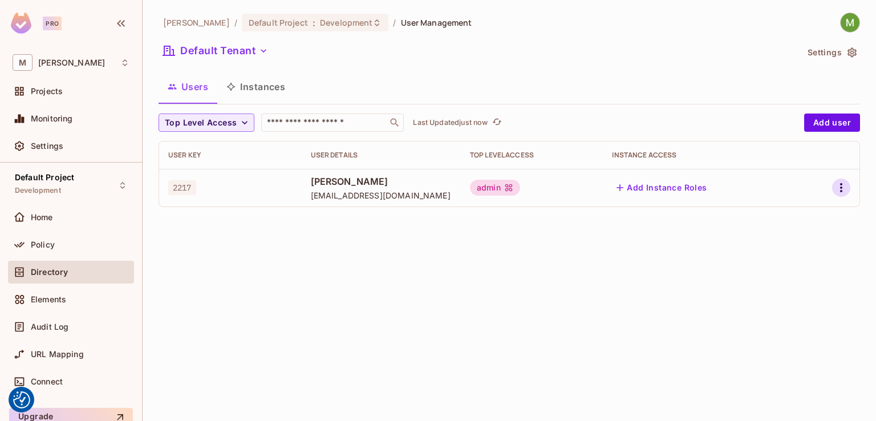
click at [838, 185] on icon "button" at bounding box center [841, 188] width 14 height 14
click at [776, 242] on div "Edit Attributes" at bounding box center [801, 238] width 56 height 11
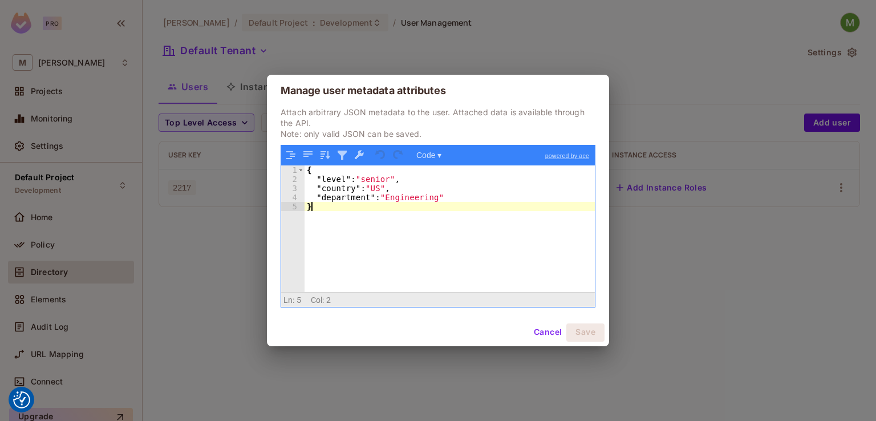
click at [479, 218] on div "{ "level" : "senior" , "country" : "US" , "department" : "Engineering" }" at bounding box center [449, 237] width 290 height 144
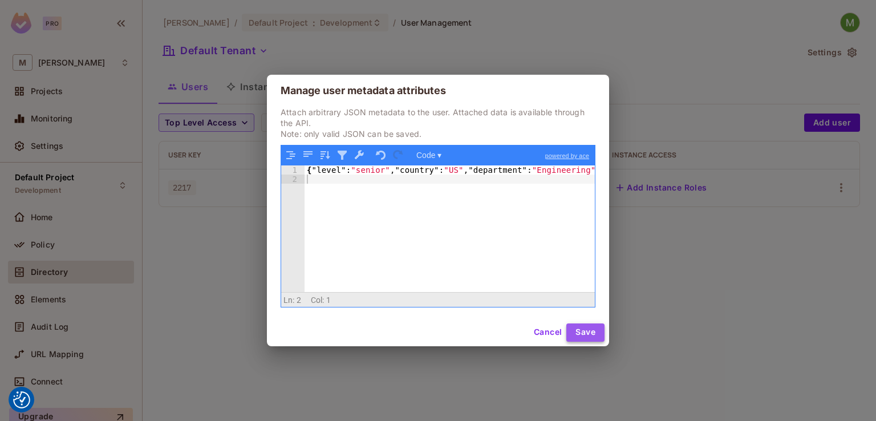
click at [581, 335] on button "Save" at bounding box center [585, 332] width 38 height 18
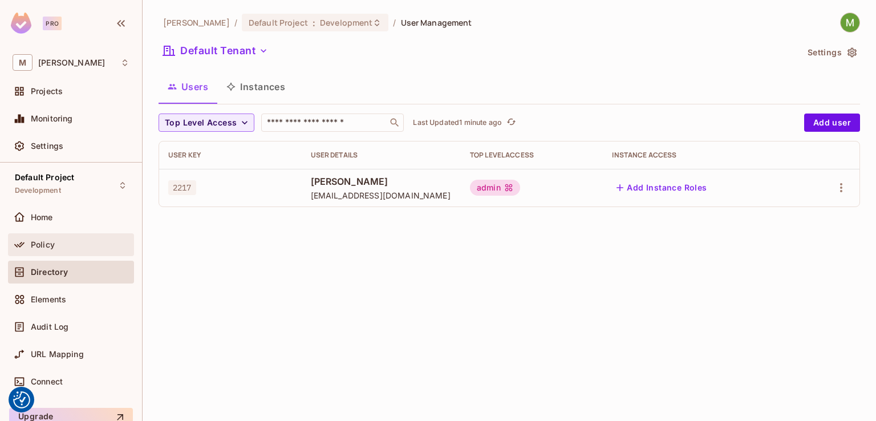
click at [46, 233] on div "Policy" at bounding box center [71, 244] width 126 height 23
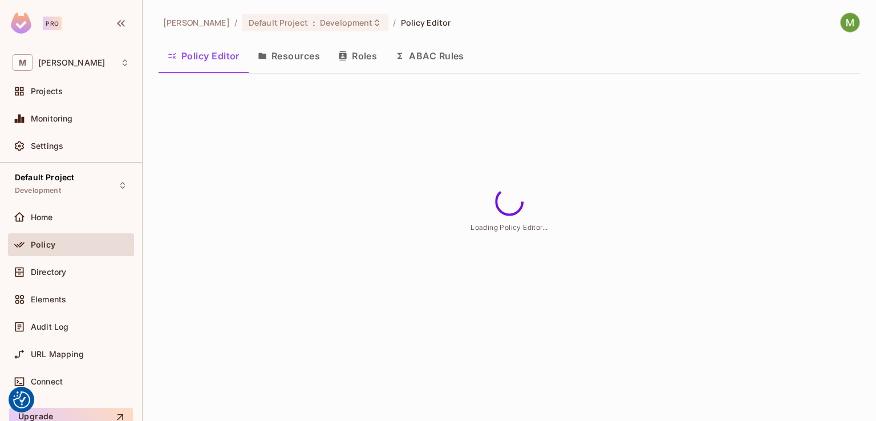
click at [455, 52] on button "ABAC Rules" at bounding box center [429, 56] width 87 height 29
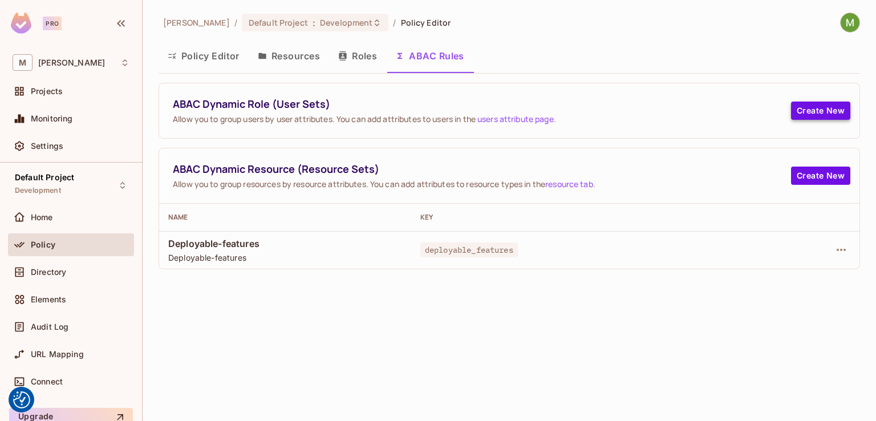
click at [837, 105] on button "Create New" at bounding box center [820, 110] width 59 height 18
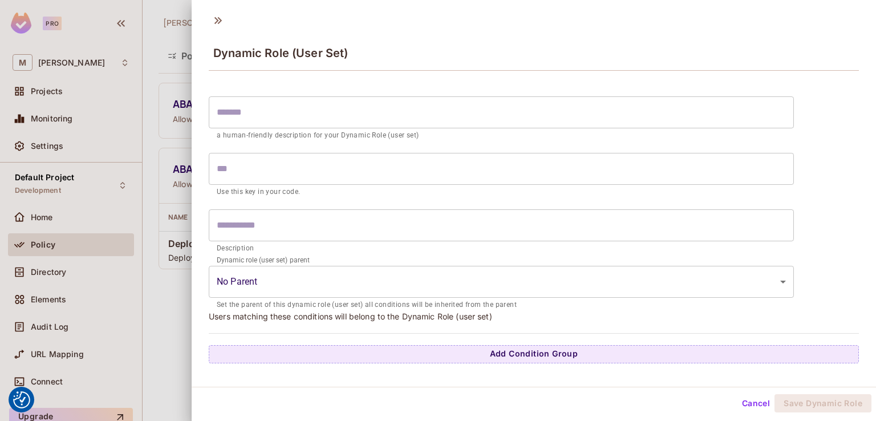
scroll to position [2, 0]
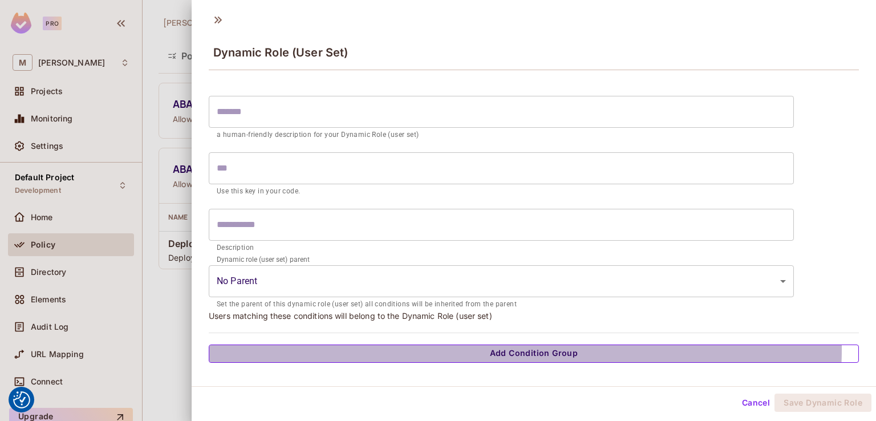
click at [456, 347] on button "Add Condition Group" at bounding box center [534, 353] width 650 height 18
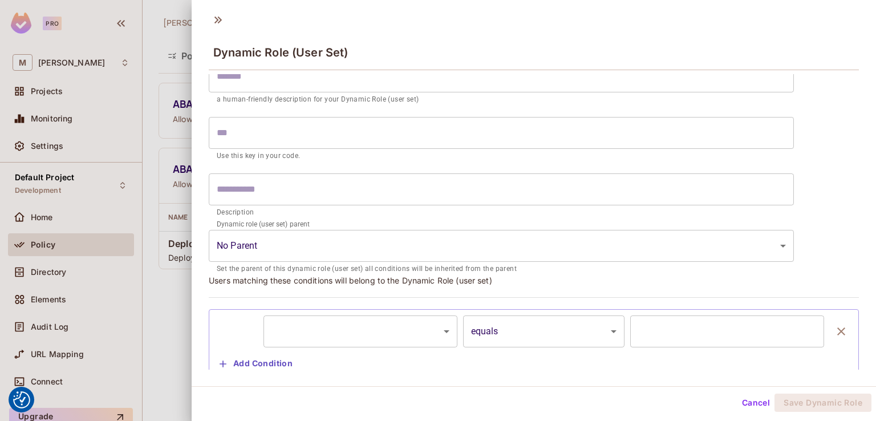
scroll to position [68, 0]
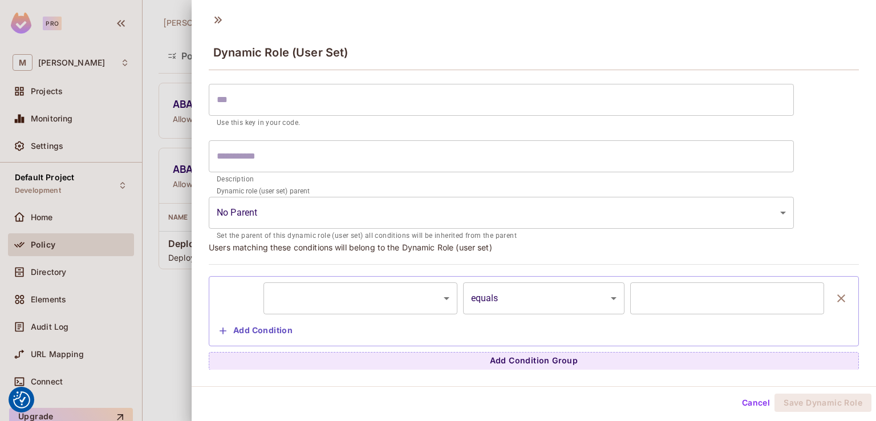
click at [367, 298] on body "We use cookies to enhance your browsing experience, serve personalized ads or c…" at bounding box center [438, 210] width 876 height 421
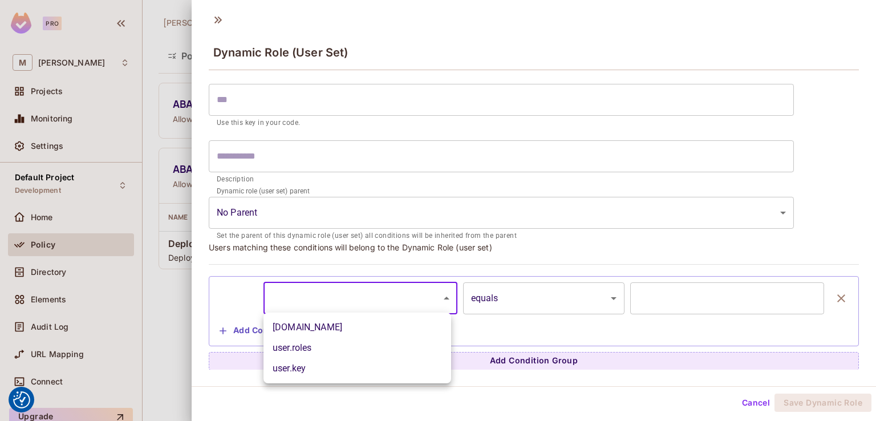
click at [212, 12] on div at bounding box center [438, 210] width 876 height 421
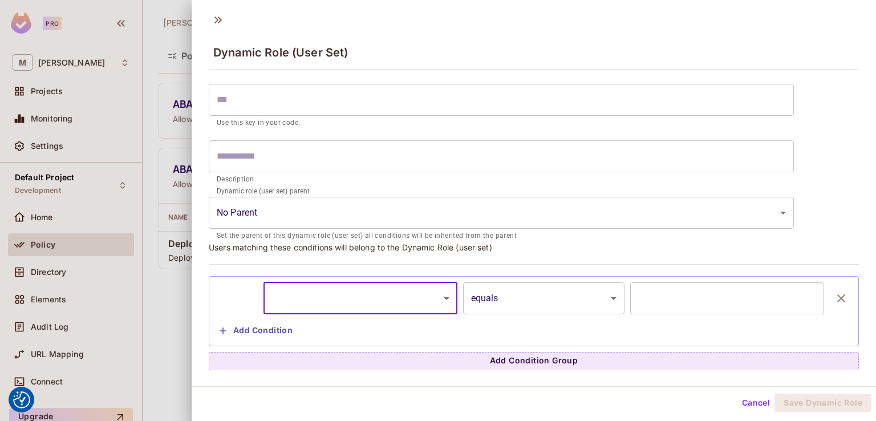
click at [66, 276] on div at bounding box center [438, 210] width 876 height 421
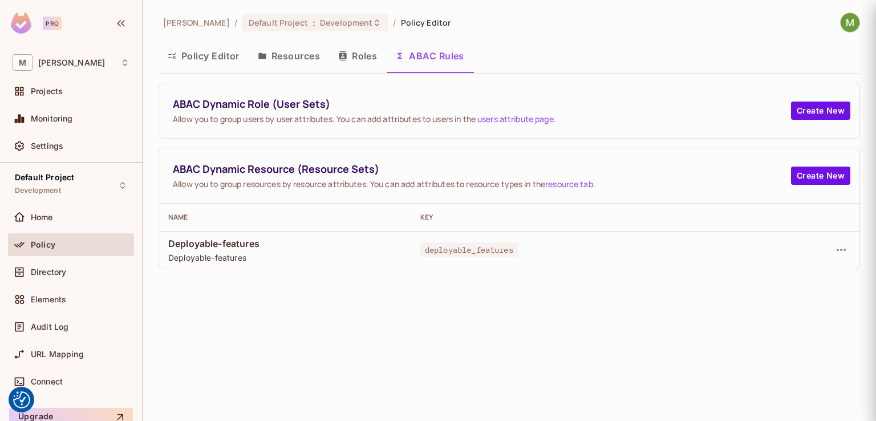
scroll to position [0, 0]
click at [66, 276] on div "Directory" at bounding box center [71, 272] width 117 height 14
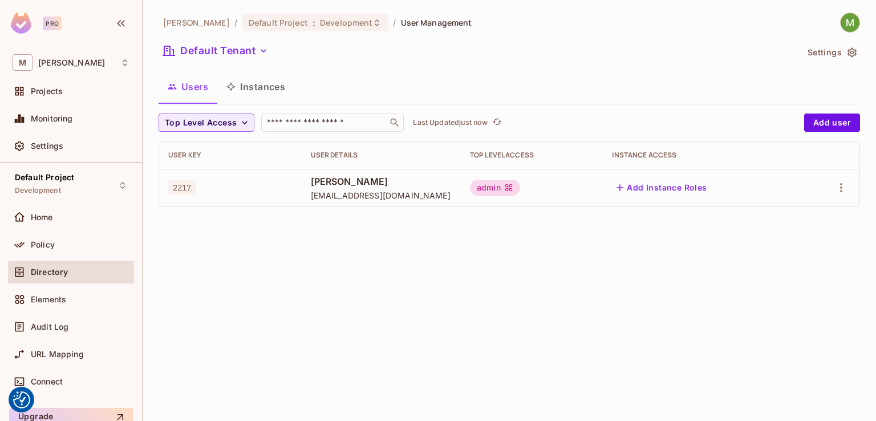
click at [841, 51] on button "Settings" at bounding box center [831, 52] width 57 height 18
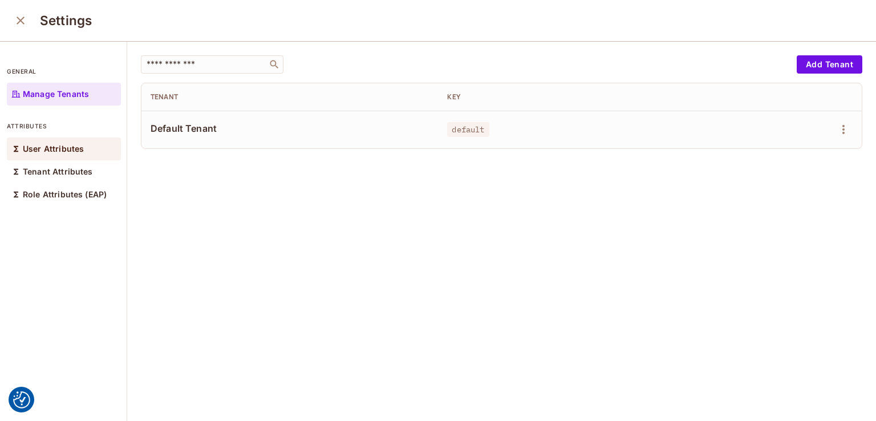
click at [50, 143] on div "User Attributes" at bounding box center [64, 148] width 114 height 23
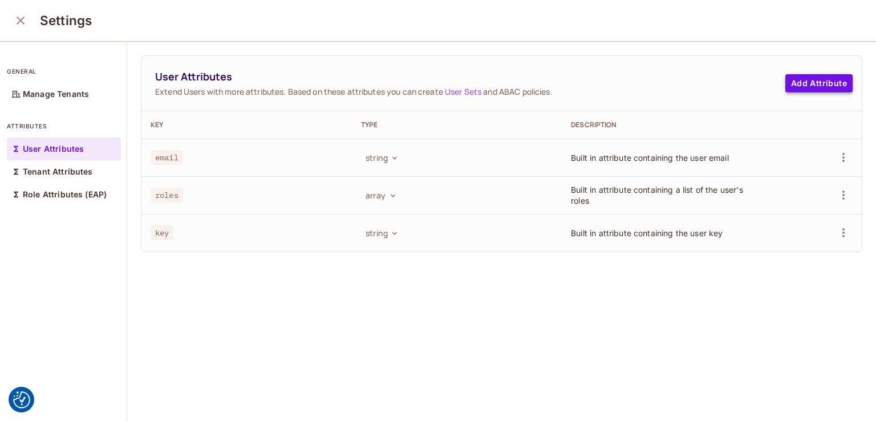
click at [830, 78] on button "Add Attribute" at bounding box center [818, 83] width 67 height 18
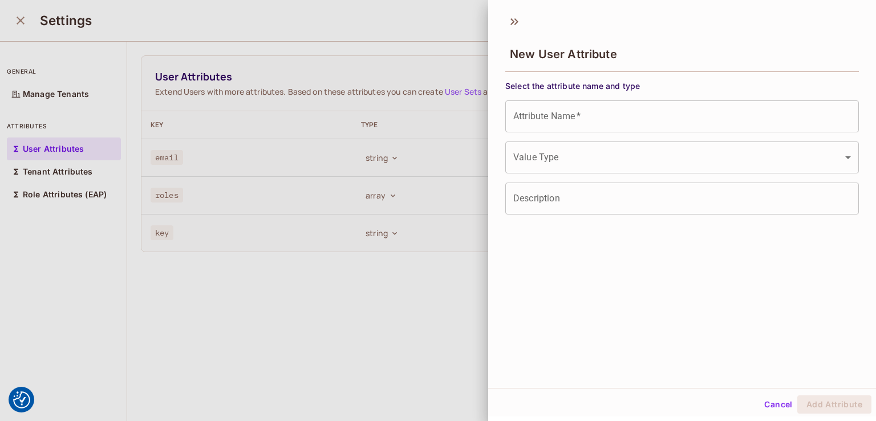
click at [576, 127] on input "Attribute Name   *" at bounding box center [681, 116] width 353 height 32
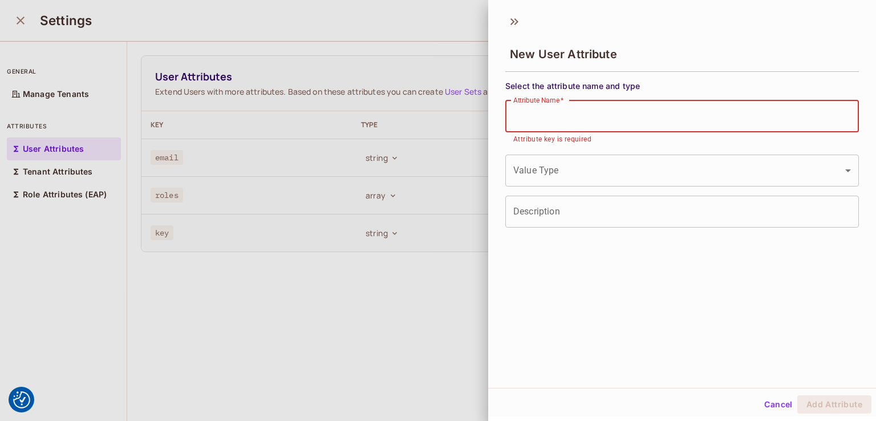
paste input "**********"
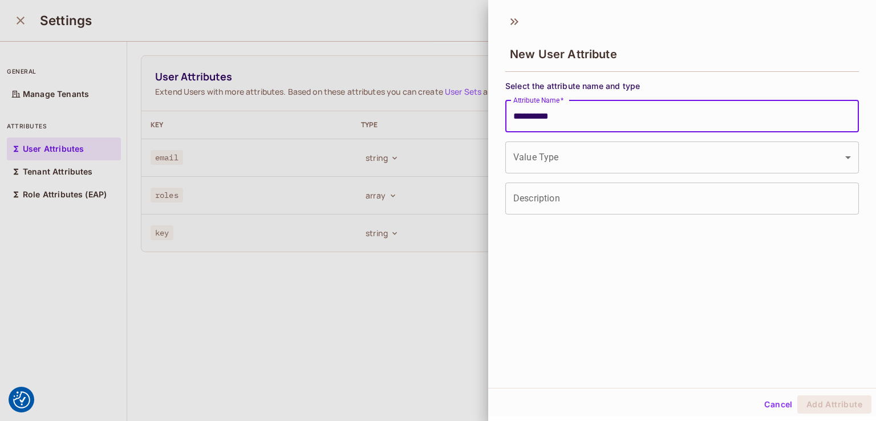
type input "**********"
click at [556, 160] on body "We use cookies to enhance your browsing experience, serve personalized ads or c…" at bounding box center [438, 210] width 876 height 421
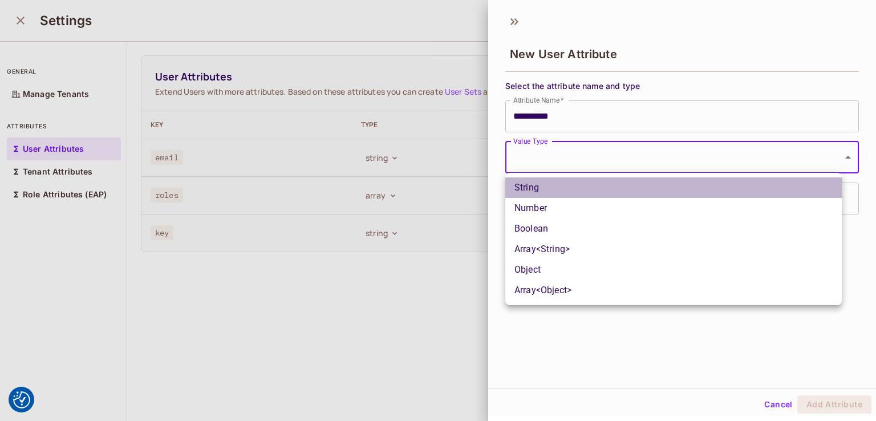
click at [539, 190] on li "String" at bounding box center [673, 187] width 336 height 21
type input "******"
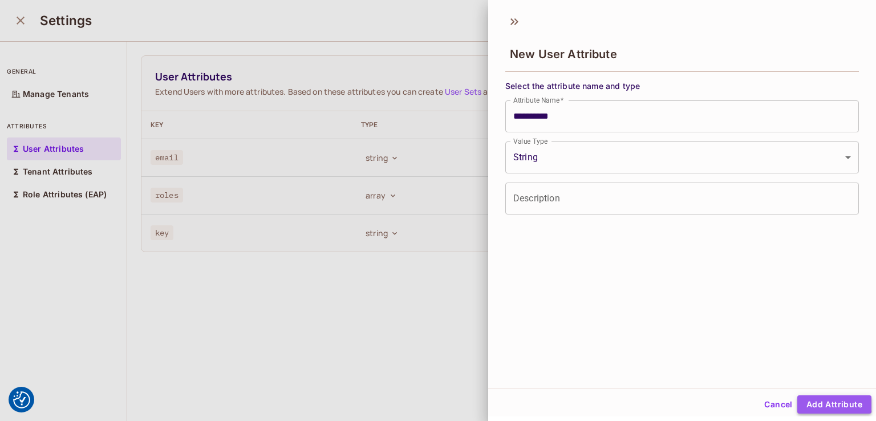
click at [816, 401] on button "Add Attribute" at bounding box center [834, 404] width 74 height 18
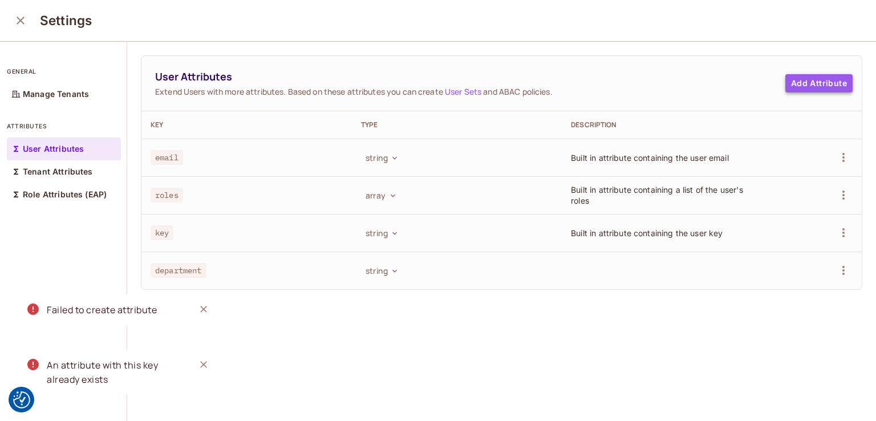
click at [807, 80] on button "Add Attribute" at bounding box center [818, 83] width 67 height 18
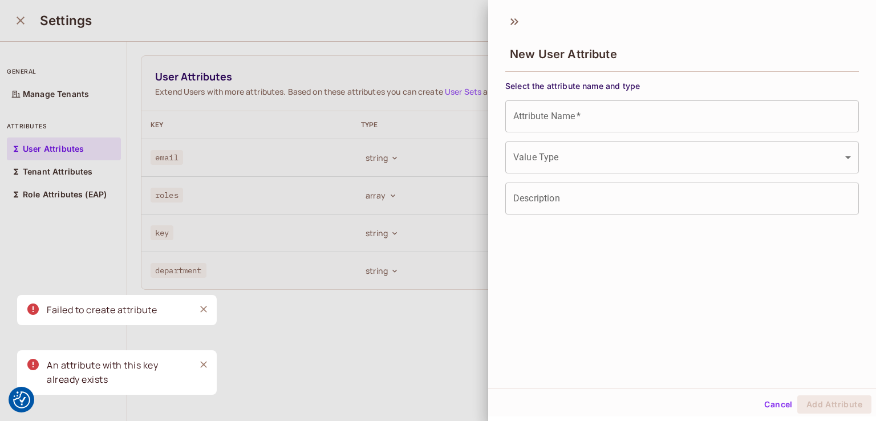
click at [617, 111] on input "Attribute Name   *" at bounding box center [681, 116] width 353 height 32
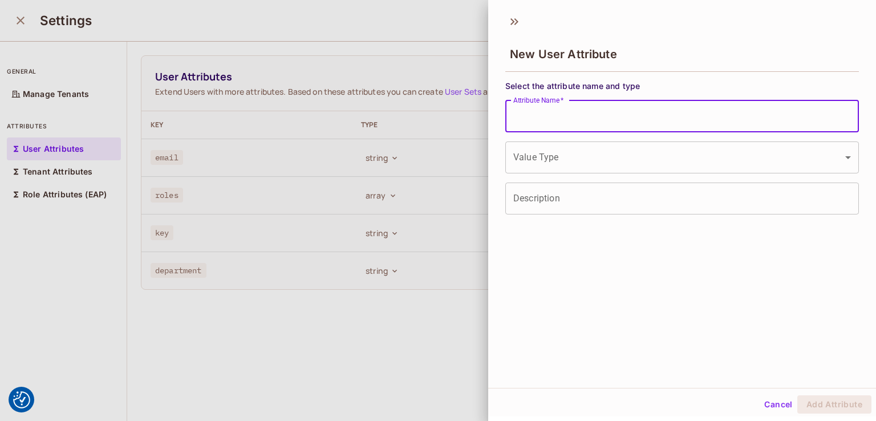
paste input "*****"
type input "*****"
click at [577, 167] on body "We use cookies to enhance your browsing experience, serve personalized ads or c…" at bounding box center [438, 210] width 876 height 421
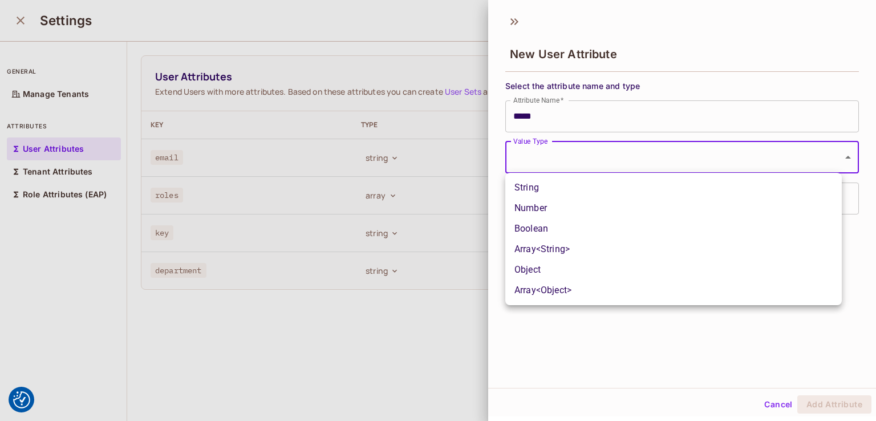
click at [557, 196] on li "String" at bounding box center [673, 187] width 336 height 21
type input "******"
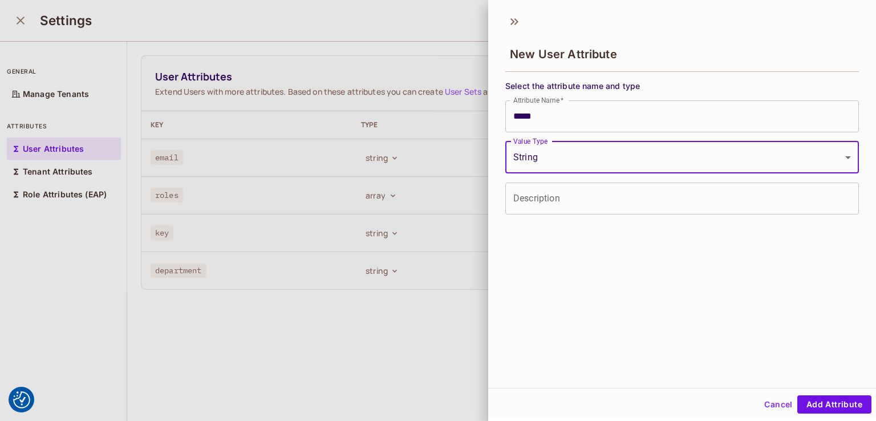
click at [565, 191] on input "Description" at bounding box center [681, 198] width 353 height 32
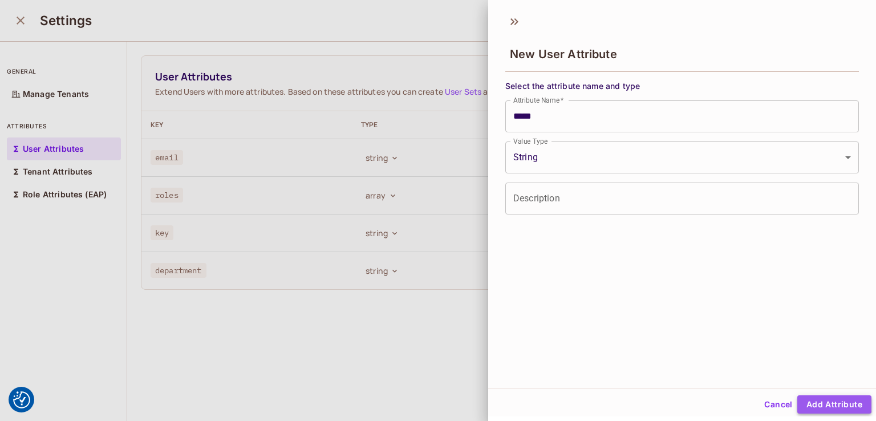
click at [819, 400] on button "Add Attribute" at bounding box center [834, 404] width 74 height 18
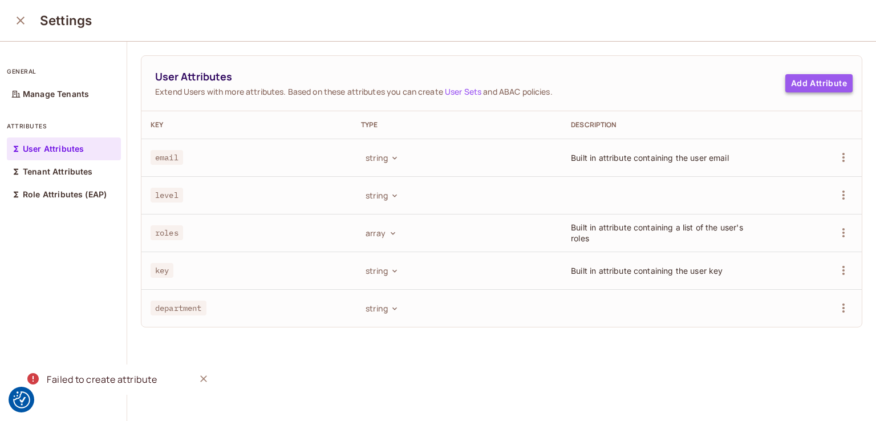
click at [814, 83] on button "Add Attribute" at bounding box center [818, 83] width 67 height 18
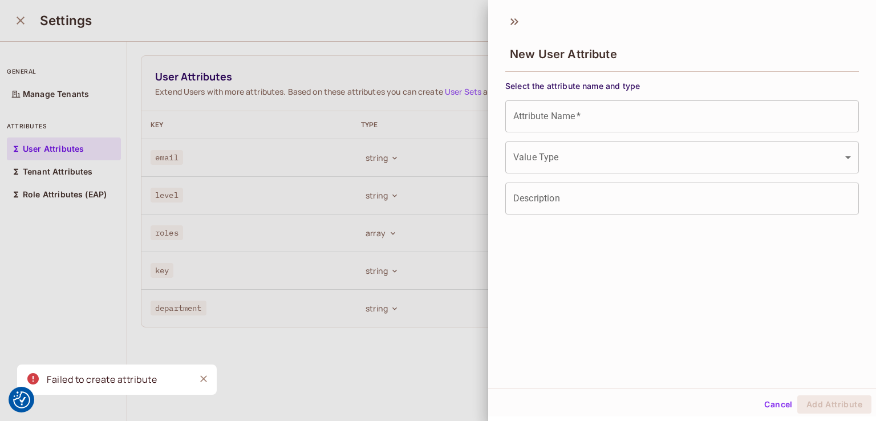
click at [633, 137] on div "Select the attribute name and type Attribute Name   * Attribute Name   * Value …" at bounding box center [681, 147] width 353 height 134
click at [633, 126] on input "Attribute Name   *" at bounding box center [681, 116] width 353 height 32
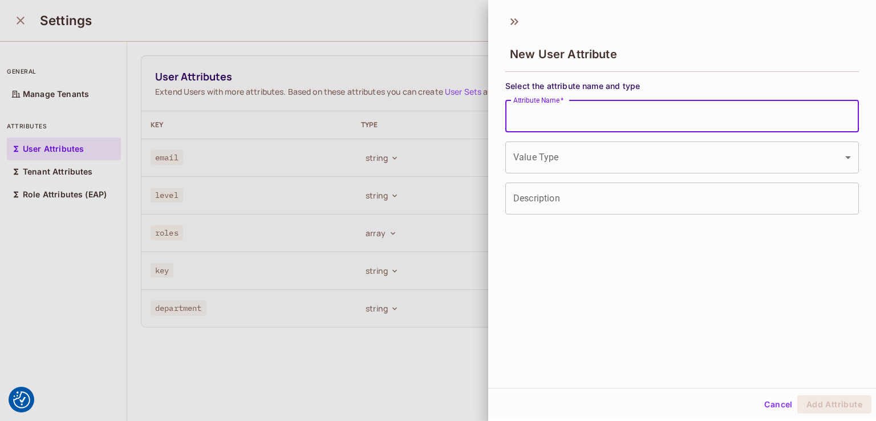
paste input "*******"
type input "*******"
click at [684, 165] on body "We use cookies to enhance your browsing experience, serve personalized ads or c…" at bounding box center [438, 210] width 876 height 421
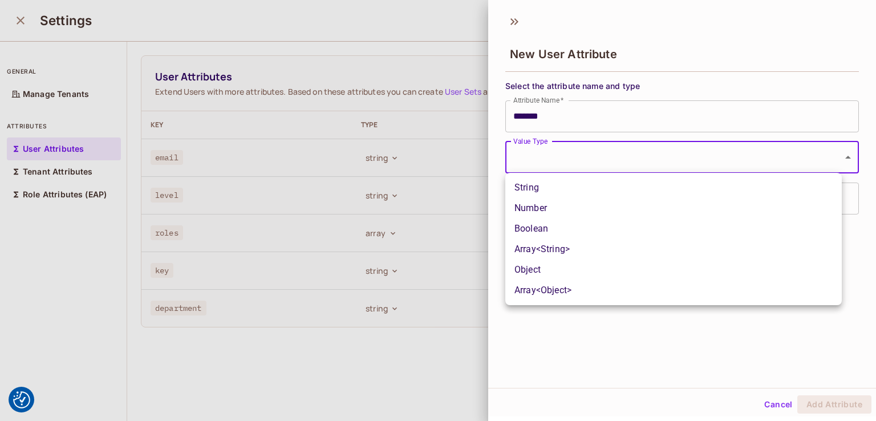
click at [614, 199] on li "Number" at bounding box center [673, 208] width 336 height 21
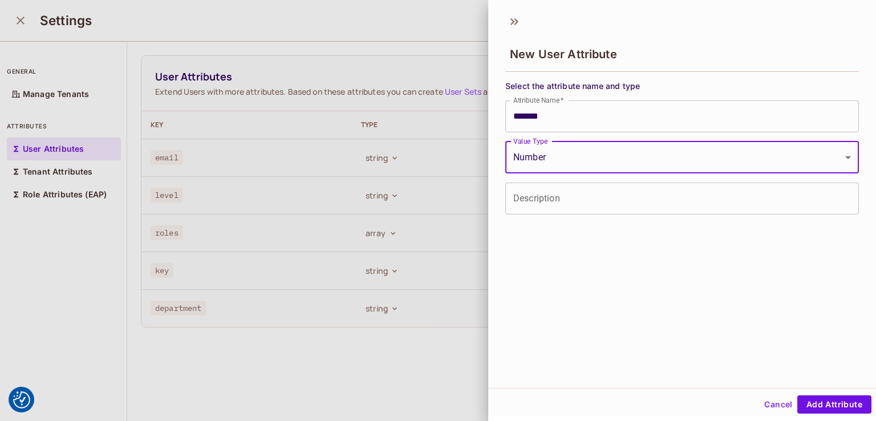
click at [576, 156] on body "We use cookies to enhance your browsing experience, serve personalized ads or c…" at bounding box center [438, 210] width 876 height 421
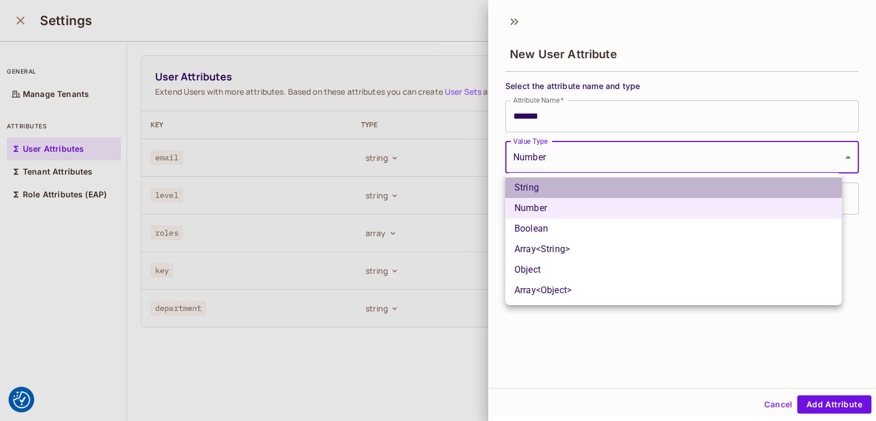
click at [555, 194] on li "String" at bounding box center [673, 187] width 336 height 21
type input "******"
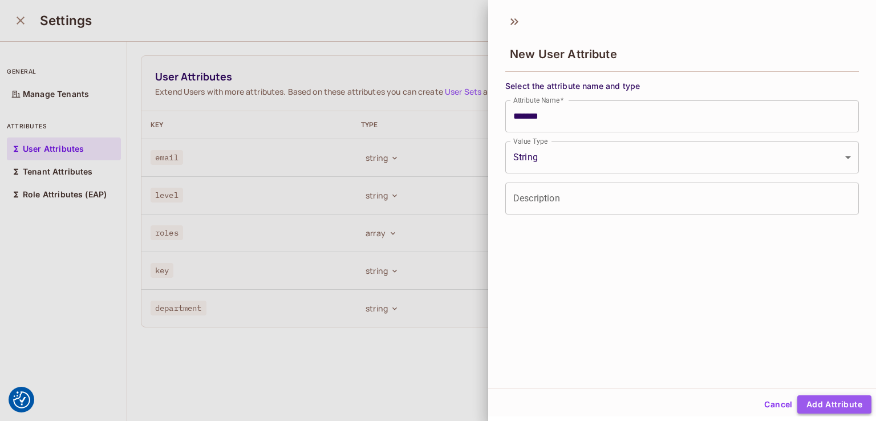
click at [835, 400] on button "Add Attribute" at bounding box center [834, 404] width 74 height 18
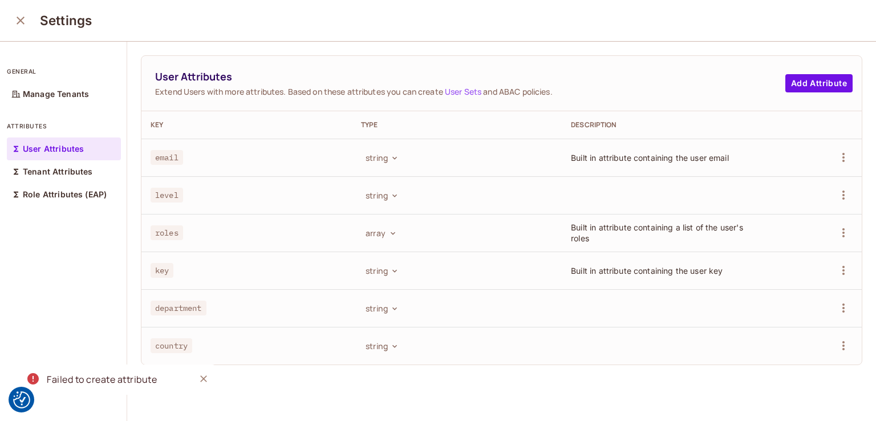
click at [23, 26] on icon "close" at bounding box center [21, 21] width 14 height 14
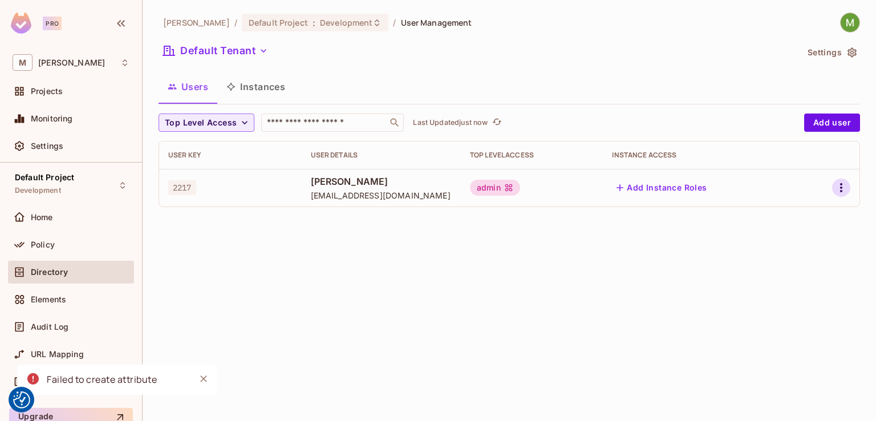
click at [840, 188] on icon "button" at bounding box center [841, 187] width 2 height 9
click at [767, 210] on div "Edit" at bounding box center [771, 214] width 42 height 18
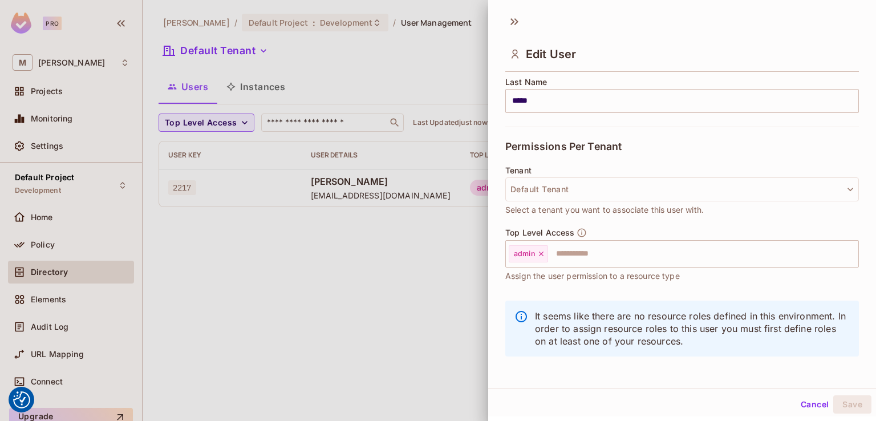
scroll to position [196, 0]
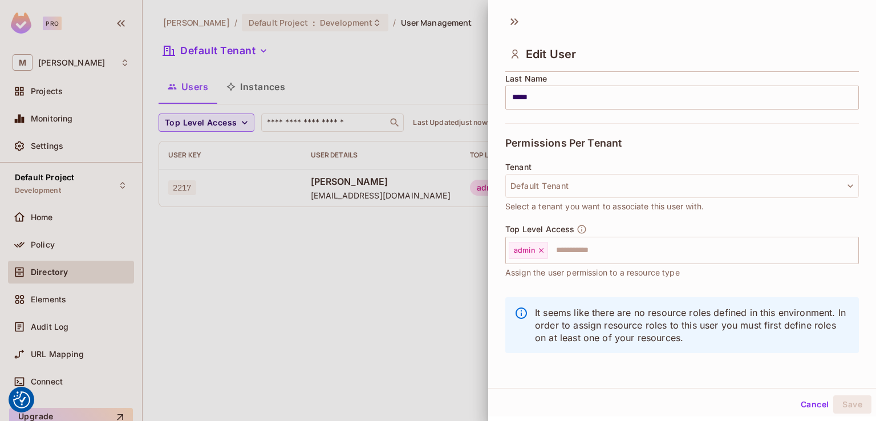
click at [363, 288] on div at bounding box center [438, 210] width 876 height 421
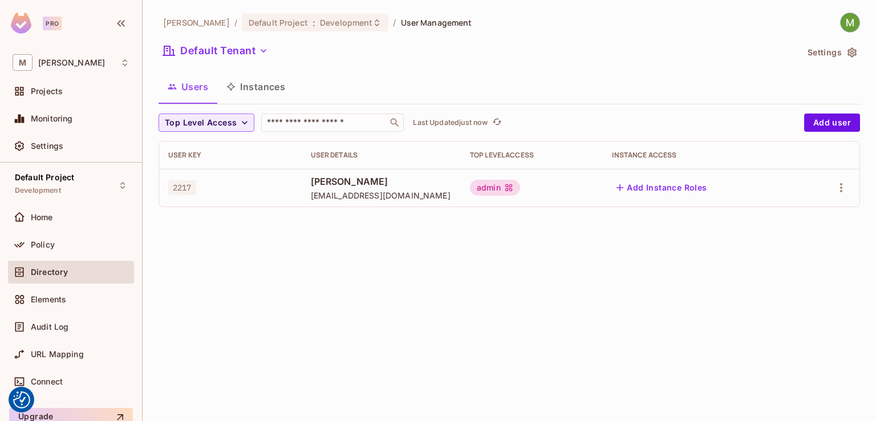
click at [850, 189] on td at bounding box center [829, 188] width 61 height 38
click at [848, 189] on button "button" at bounding box center [841, 187] width 18 height 18
click at [800, 210] on li "Edit" at bounding box center [791, 213] width 101 height 25
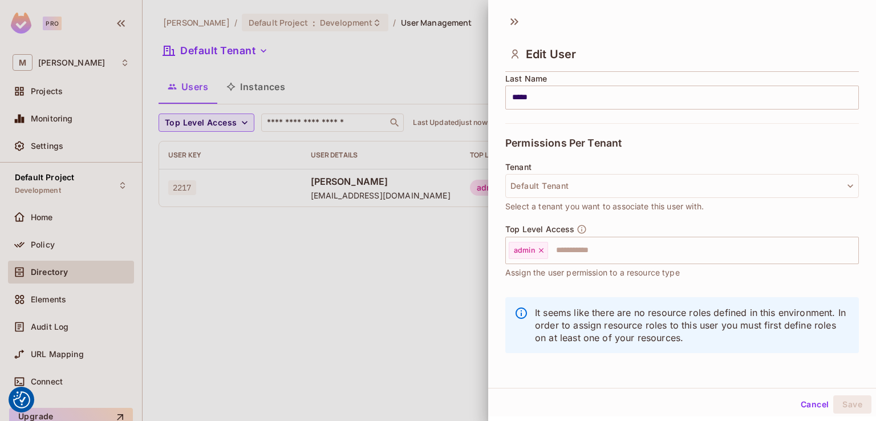
scroll to position [2, 0]
click at [797, 400] on button "Cancel" at bounding box center [814, 402] width 37 height 18
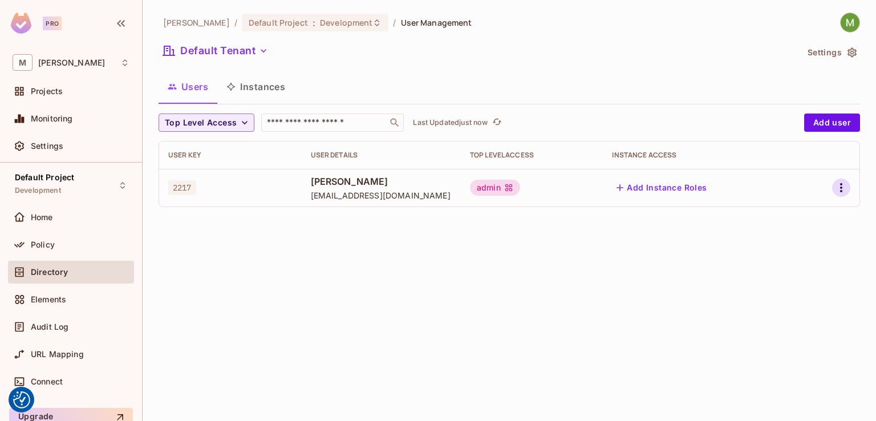
click at [848, 190] on button "button" at bounding box center [841, 187] width 18 height 18
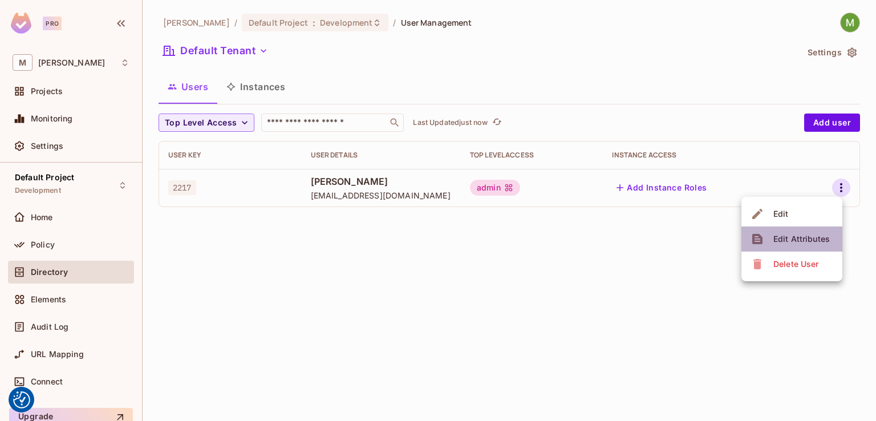
click at [799, 239] on div "Edit Attributes" at bounding box center [801, 238] width 56 height 11
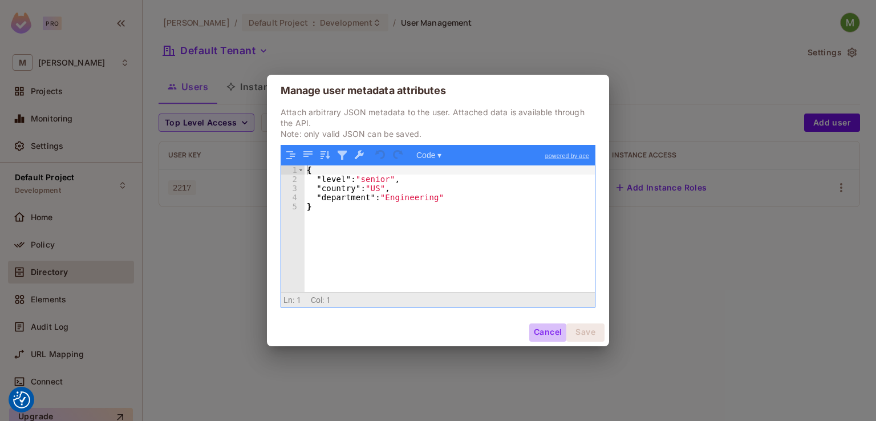
click at [547, 334] on button "Cancel" at bounding box center [547, 332] width 37 height 18
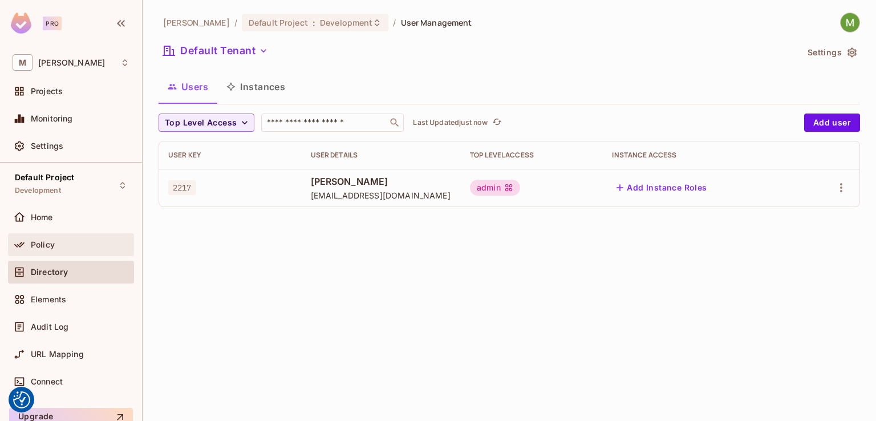
click at [56, 247] on div "Policy" at bounding box center [80, 244] width 99 height 9
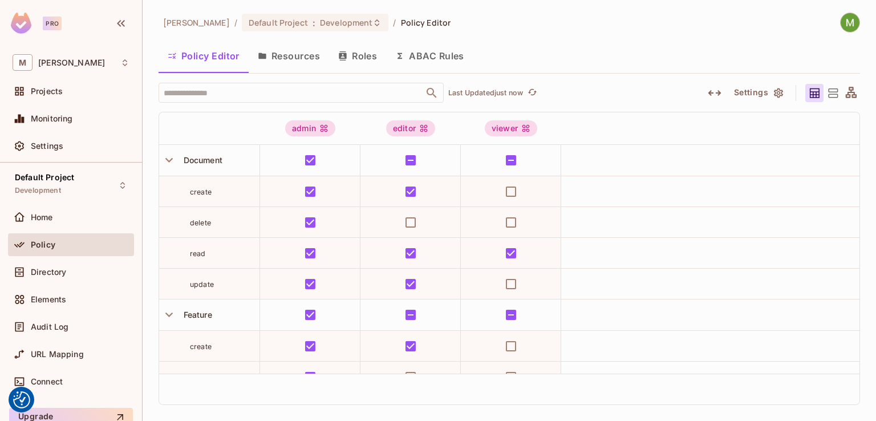
click at [438, 59] on button "ABAC Rules" at bounding box center [429, 56] width 87 height 29
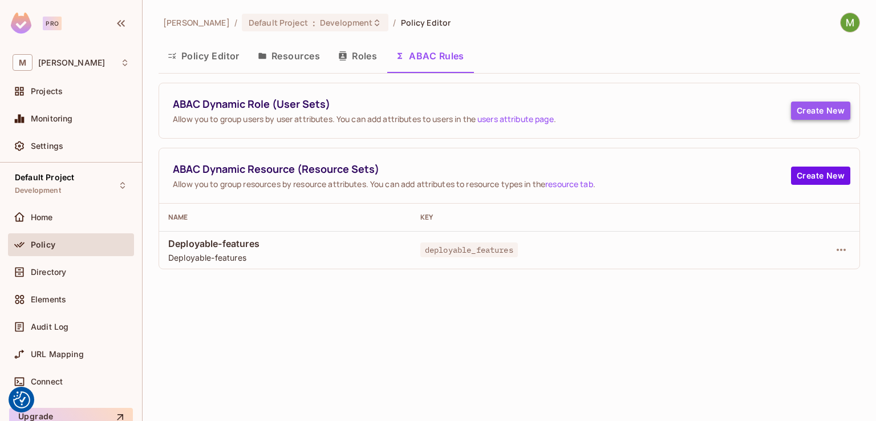
click at [824, 105] on button "Create New" at bounding box center [820, 110] width 59 height 18
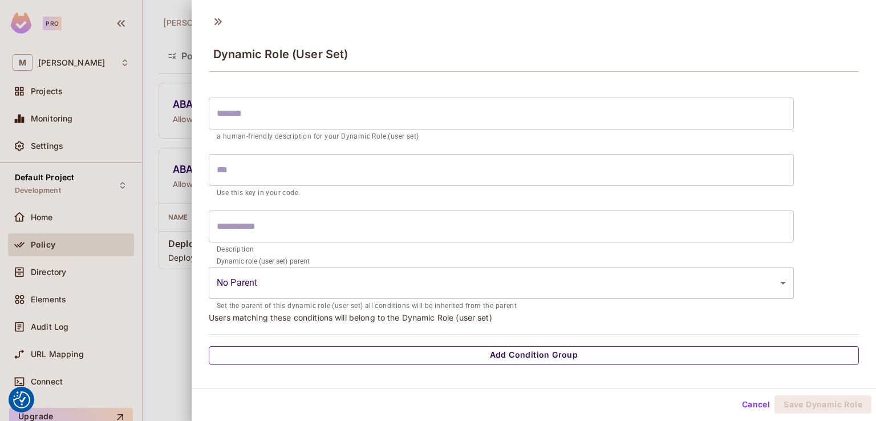
click at [405, 356] on button "Add Condition Group" at bounding box center [534, 355] width 650 height 18
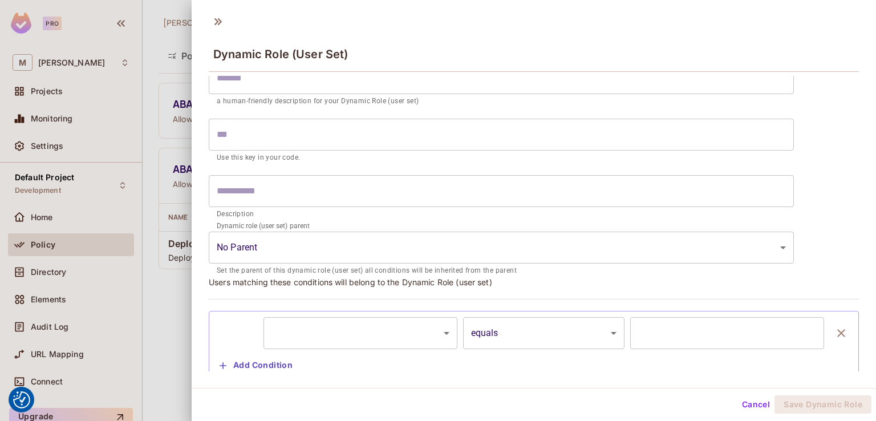
scroll to position [68, 0]
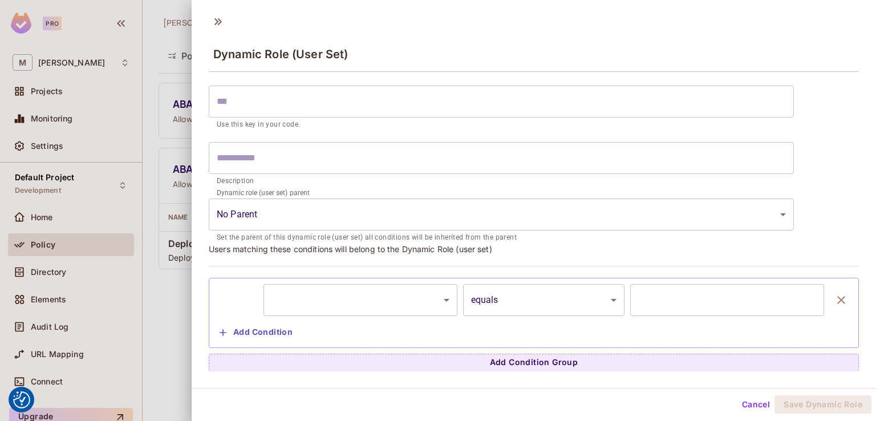
click at [351, 290] on body "We use cookies to enhance your browsing experience, serve personalized ads or c…" at bounding box center [438, 210] width 876 height 421
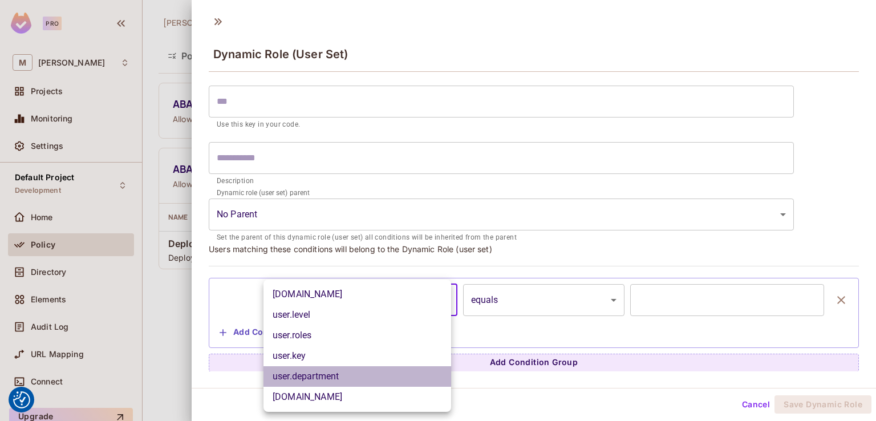
click at [323, 379] on li "user.department" at bounding box center [357, 376] width 188 height 21
type input "**********"
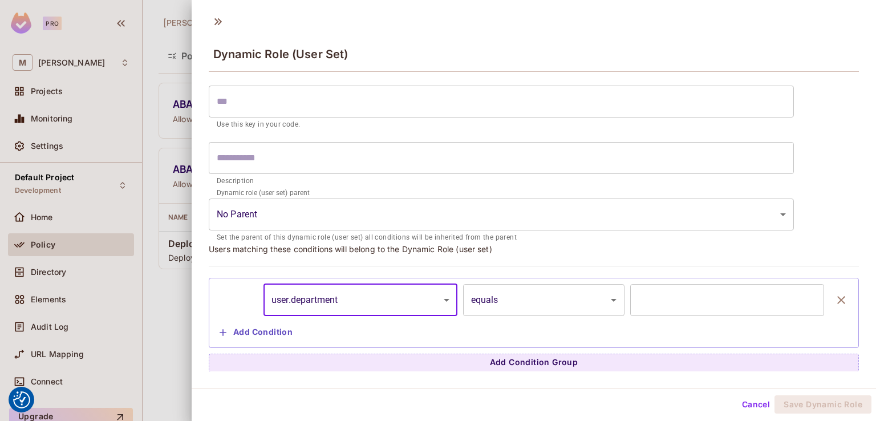
click at [570, 292] on body "We use cookies to enhance your browsing experience, serve personalized ads or c…" at bounding box center [438, 210] width 876 height 421
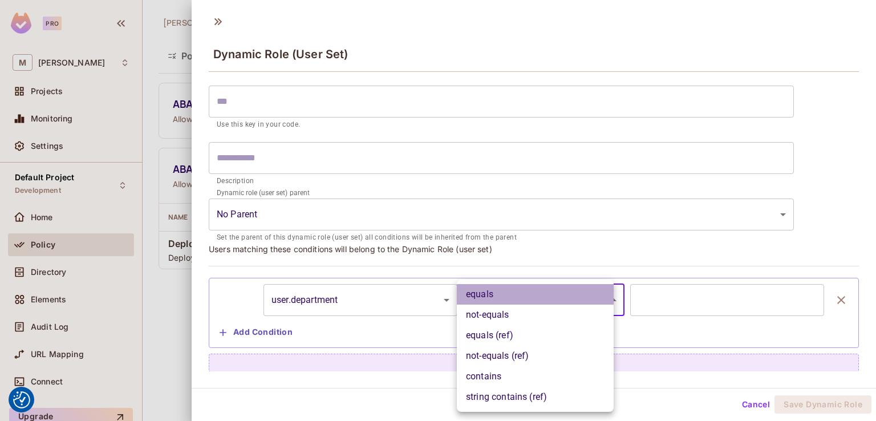
click at [504, 296] on li "equals" at bounding box center [535, 294] width 157 height 21
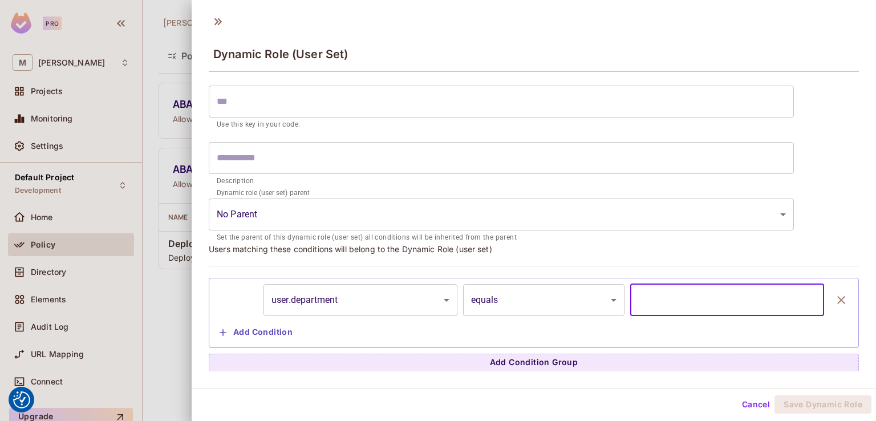
click at [675, 299] on input "text" at bounding box center [727, 300] width 194 height 32
paste input "**********"
type input "**********"
click at [360, 95] on input "text" at bounding box center [501, 102] width 585 height 32
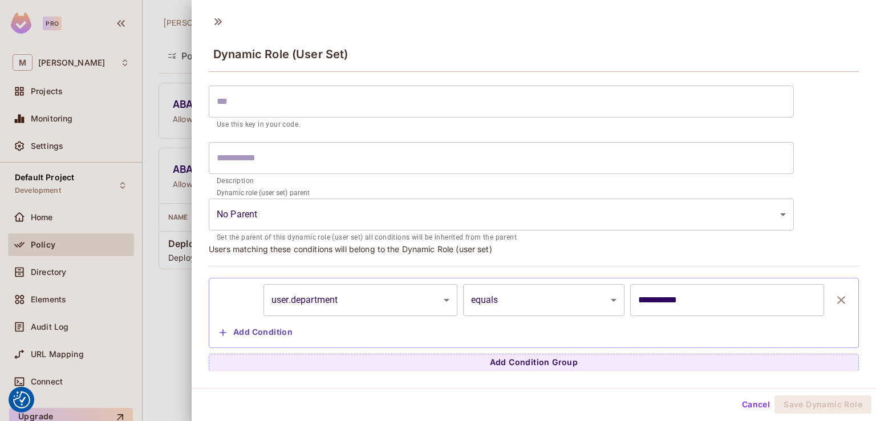
click at [448, 80] on form "​ a human-friendly description for your Dynamic Role (user set) ​ Use this key …" at bounding box center [501, 133] width 585 height 220
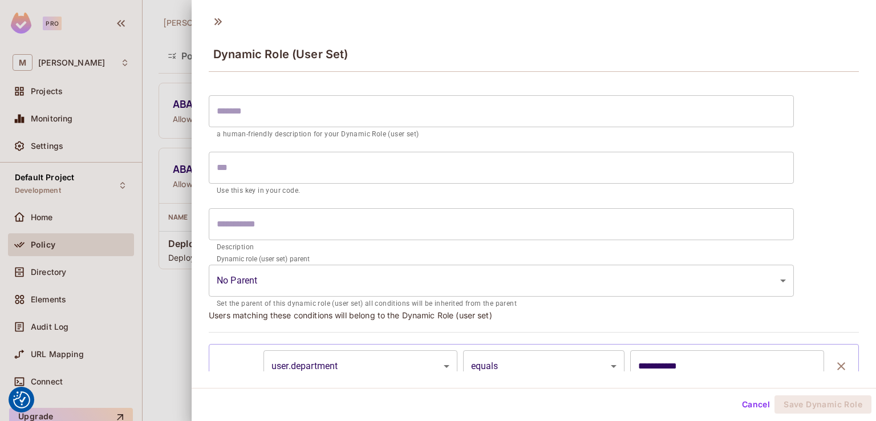
scroll to position [0, 0]
click at [250, 119] on input "text" at bounding box center [501, 113] width 585 height 32
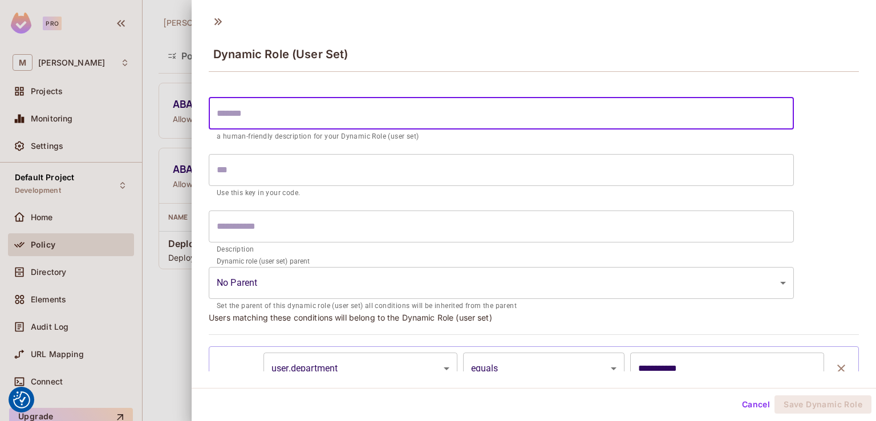
paste input "********"
type input "********"
type input "*******"
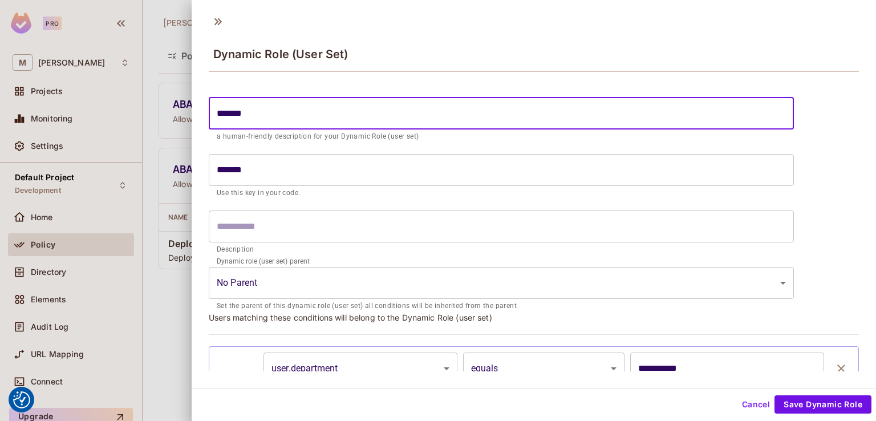
type input "********"
type input "*******"
type input "********"
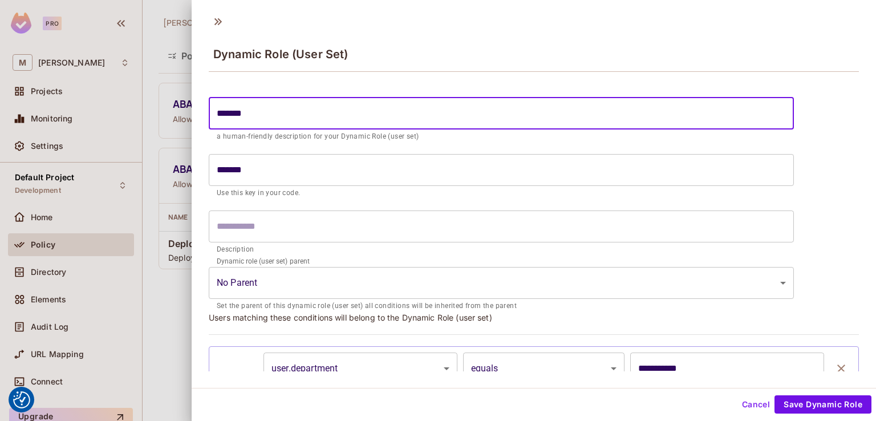
type input "********"
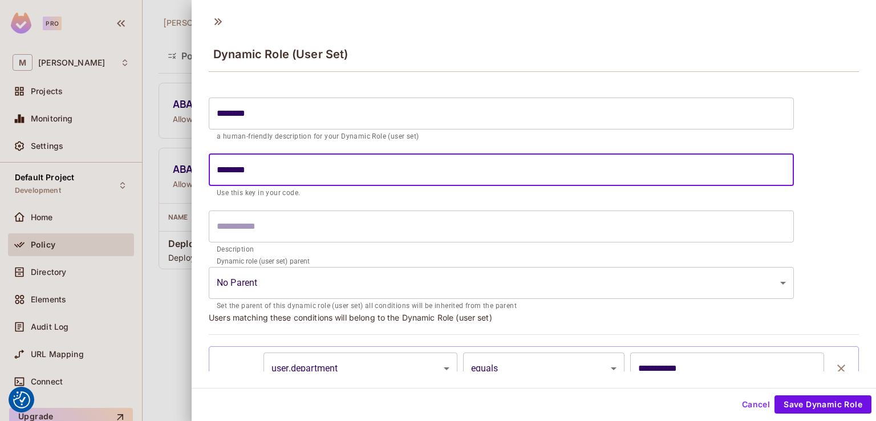
click at [221, 170] on input "********" at bounding box center [501, 170] width 585 height 32
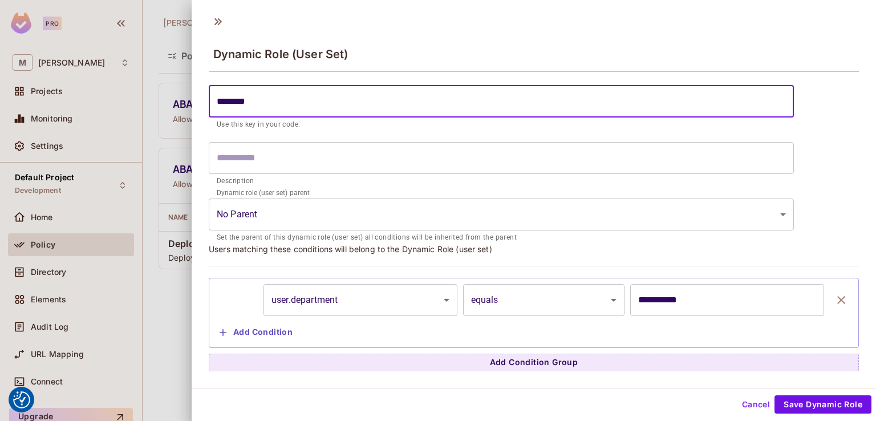
scroll to position [2, 0]
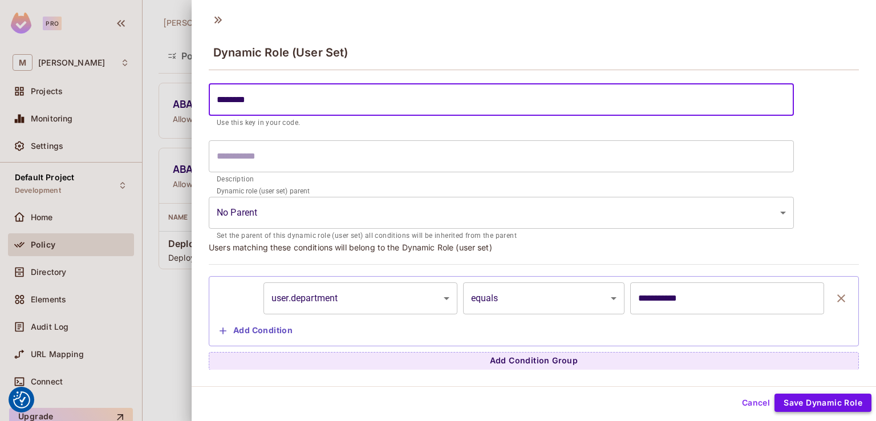
type input "********"
click at [774, 396] on button "Save Dynamic Role" at bounding box center [822, 402] width 97 height 18
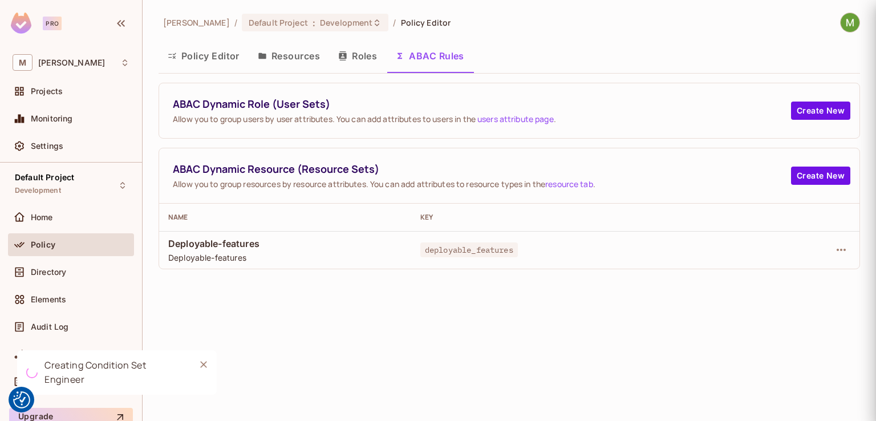
scroll to position [0, 0]
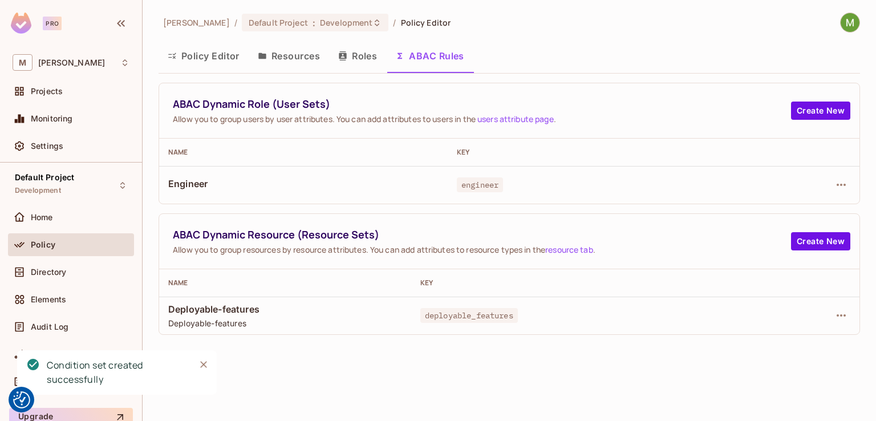
click at [296, 51] on button "Resources" at bounding box center [289, 56] width 80 height 29
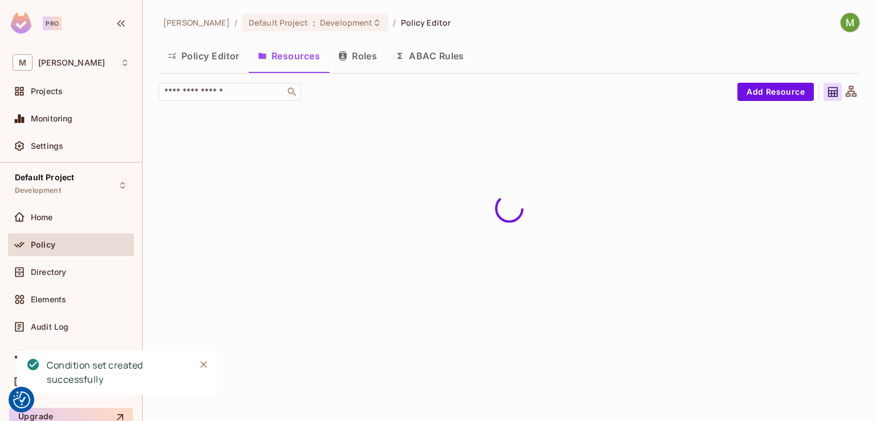
click at [217, 52] on button "Policy Editor" at bounding box center [203, 56] width 90 height 29
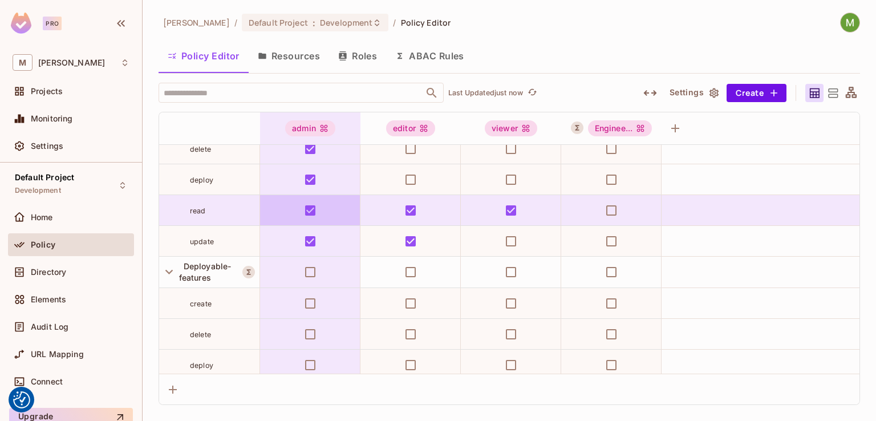
scroll to position [114, 0]
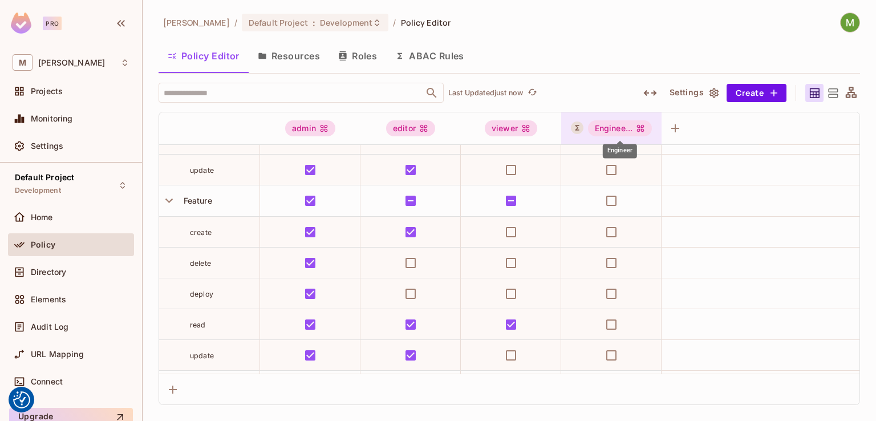
click at [618, 125] on div "Enginee..." at bounding box center [620, 128] width 64 height 16
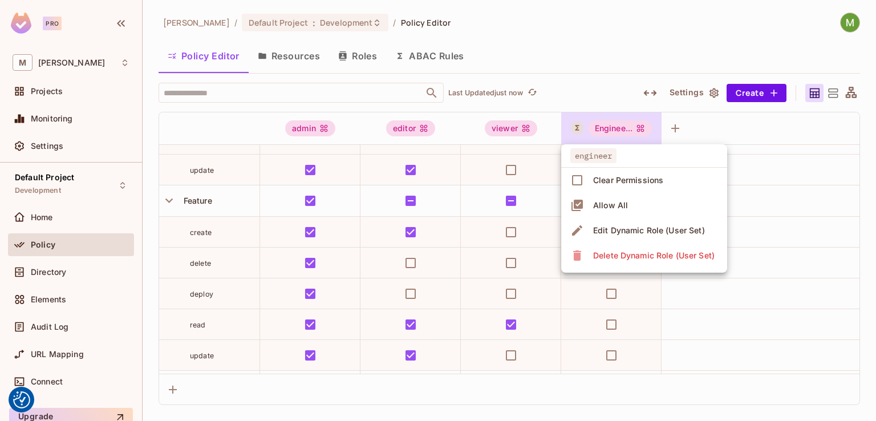
click at [711, 132] on div at bounding box center [438, 210] width 876 height 421
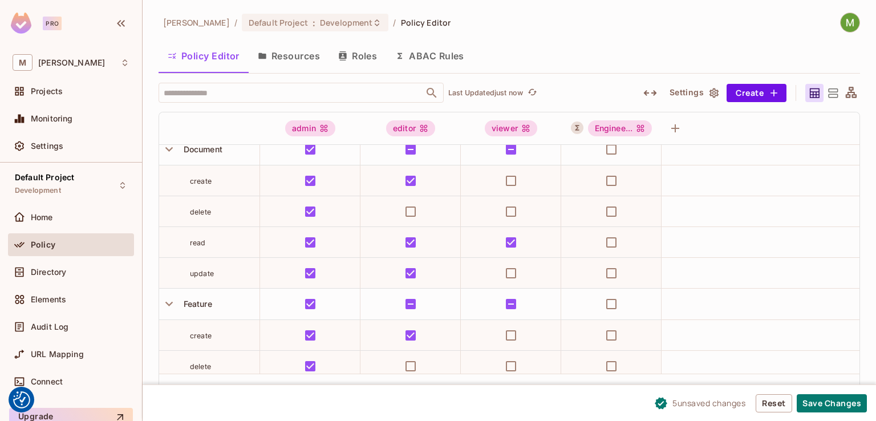
scroll to position [0, 0]
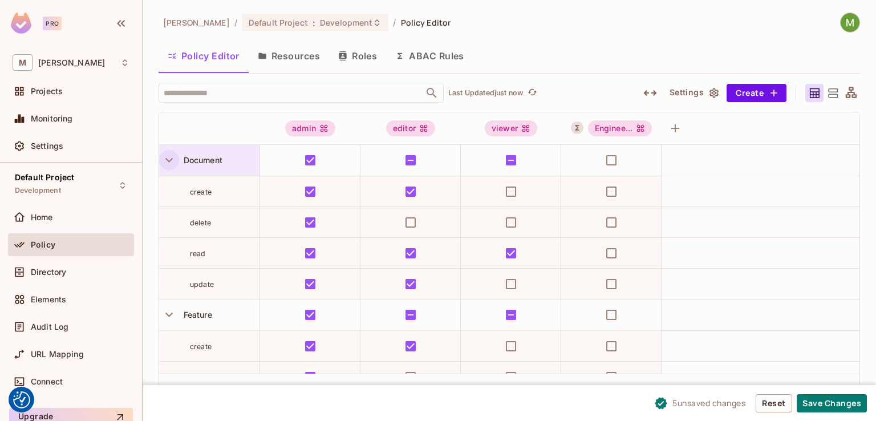
click at [172, 161] on icon "button" at bounding box center [168, 159] width 15 height 15
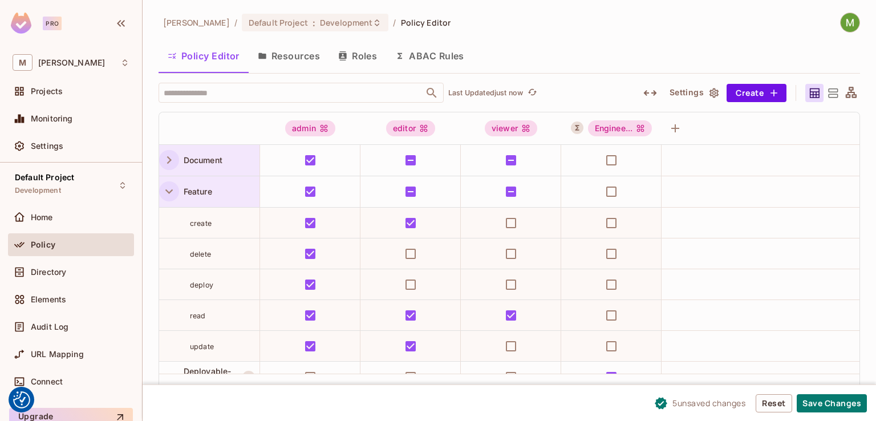
click at [170, 190] on icon "button" at bounding box center [168, 191] width 7 height 5
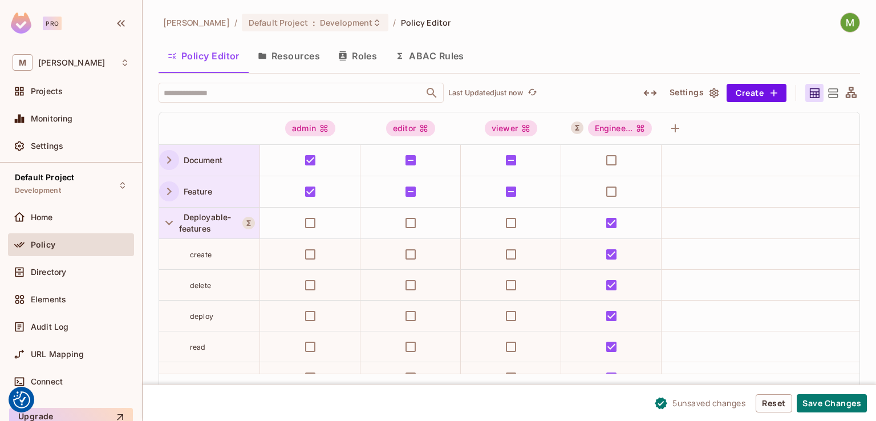
click at [205, 226] on span "Deployable-features" at bounding box center [205, 222] width 52 height 21
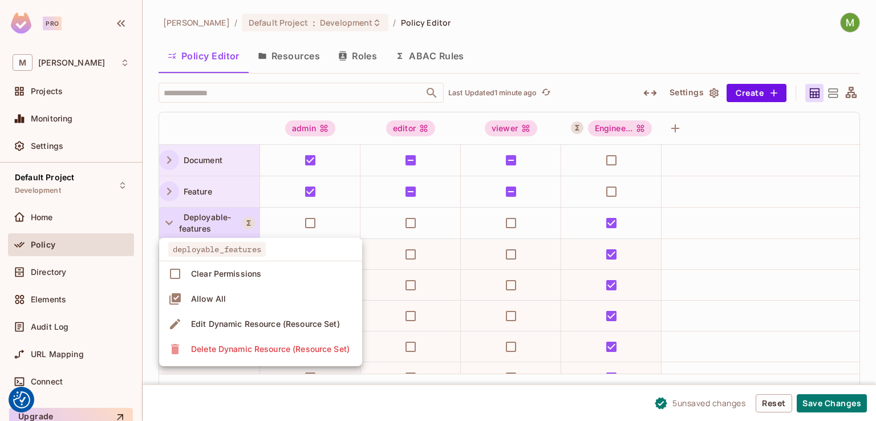
click at [205, 226] on div at bounding box center [438, 210] width 876 height 421
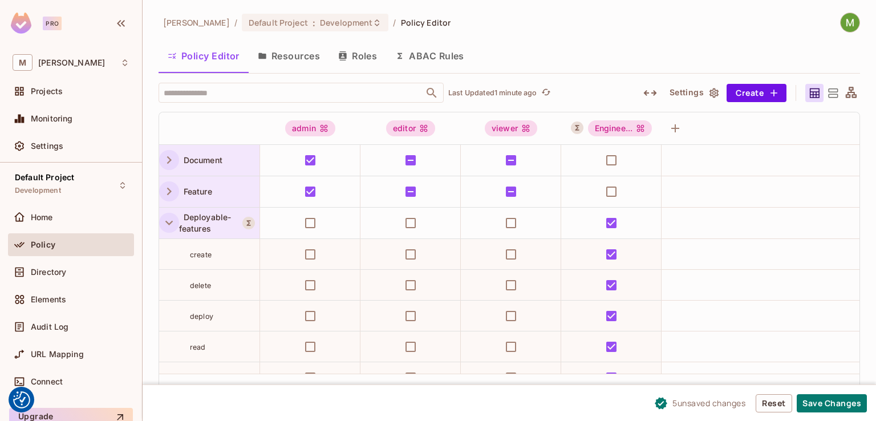
click at [171, 226] on icon "button" at bounding box center [168, 222] width 15 height 15
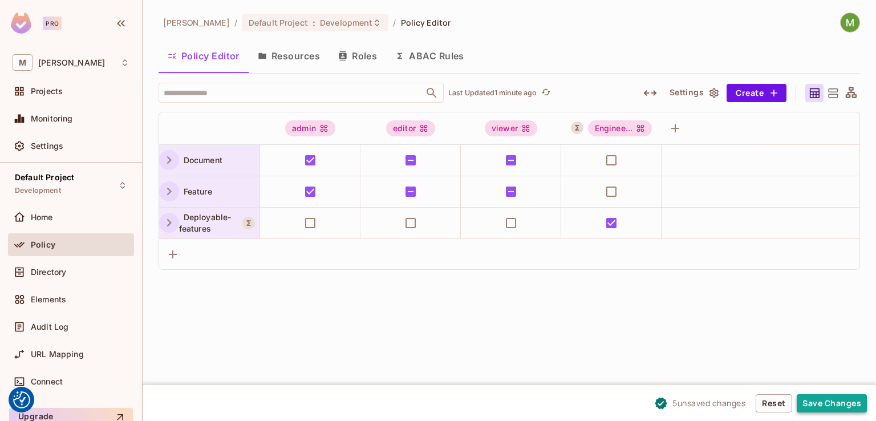
click at [840, 409] on button "Save Changes" at bounding box center [831, 403] width 70 height 18
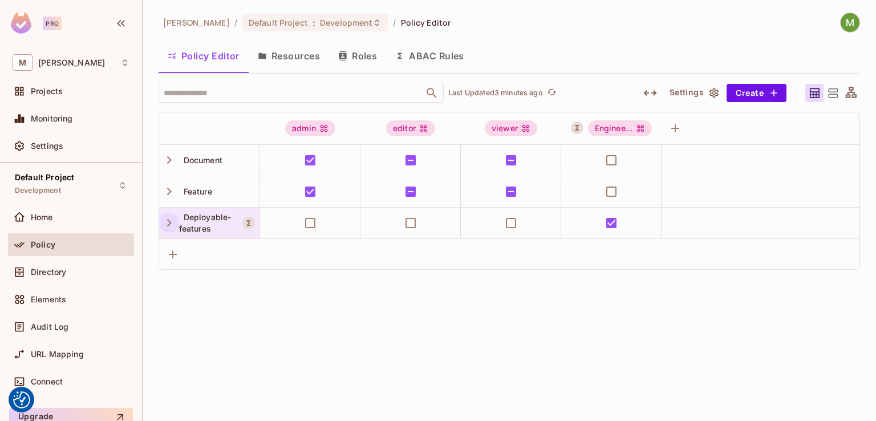
click at [166, 223] on icon "button" at bounding box center [168, 222] width 15 height 15
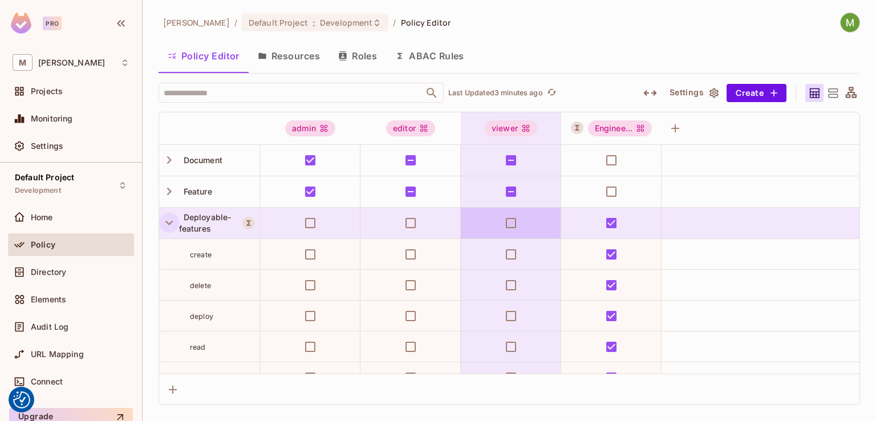
scroll to position [19, 0]
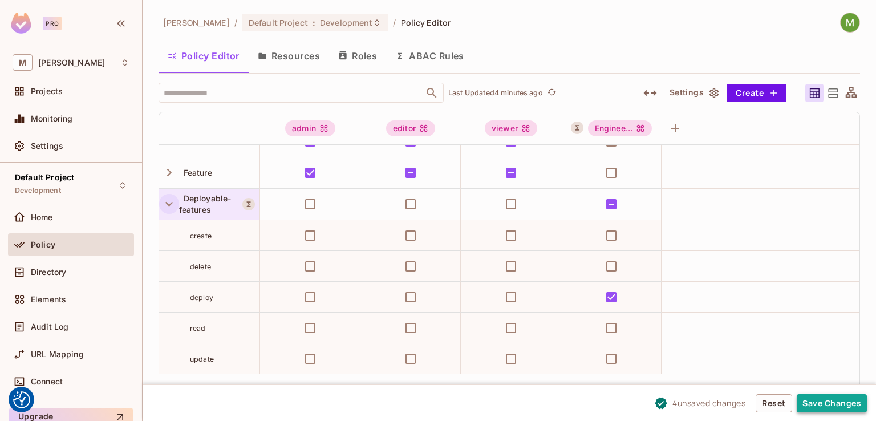
click at [821, 401] on button "Save Changes" at bounding box center [831, 403] width 70 height 18
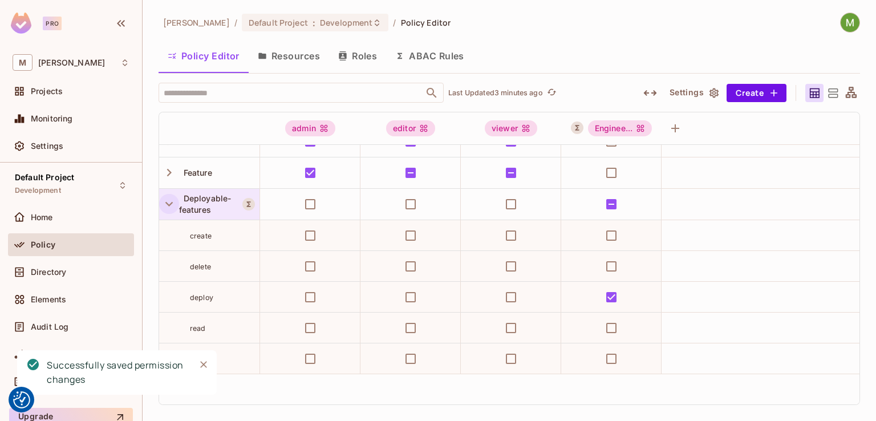
click at [161, 206] on icon "button" at bounding box center [168, 203] width 15 height 15
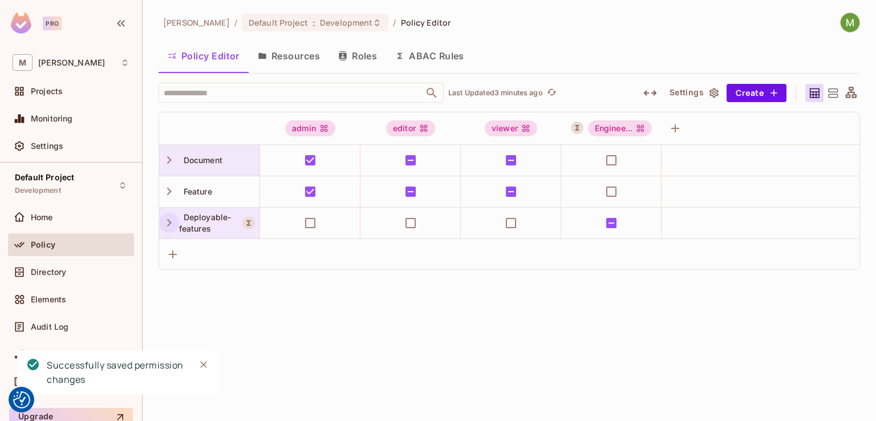
scroll to position [0, 0]
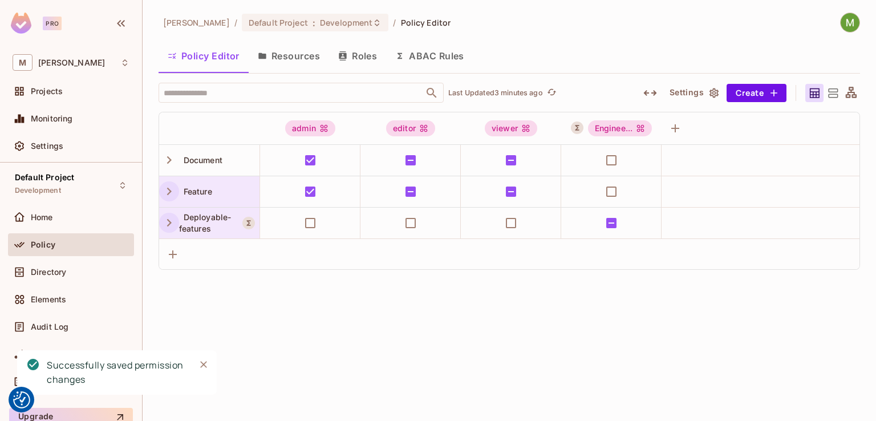
click at [162, 197] on icon "button" at bounding box center [168, 191] width 15 height 15
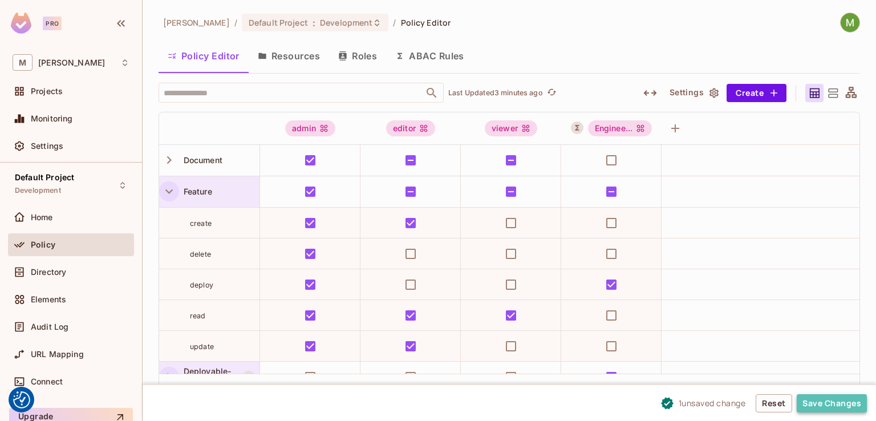
click at [848, 400] on button "Save Changes" at bounding box center [831, 403] width 70 height 18
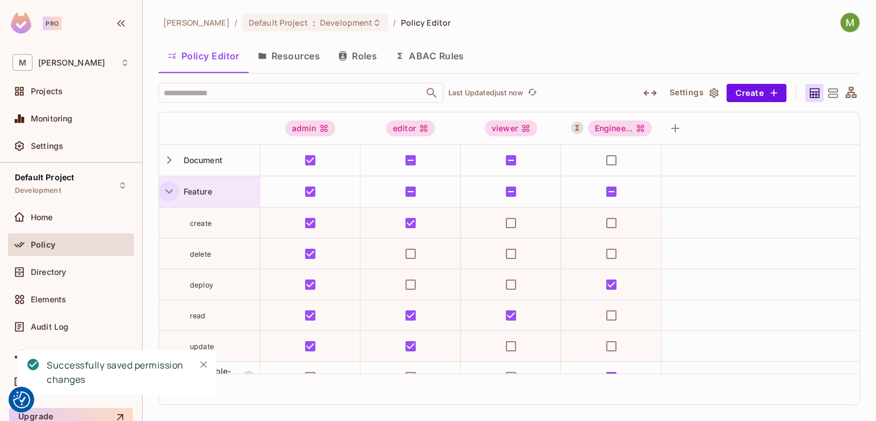
click at [165, 192] on icon "button" at bounding box center [168, 191] width 15 height 15
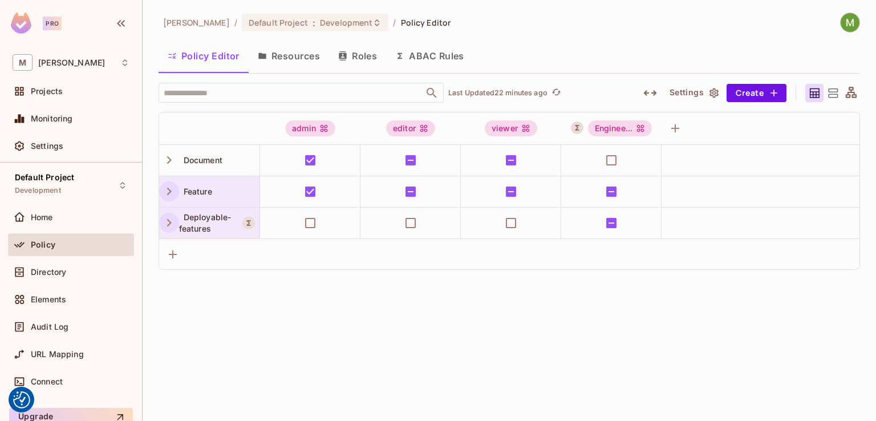
click at [167, 225] on icon "button" at bounding box center [169, 222] width 5 height 7
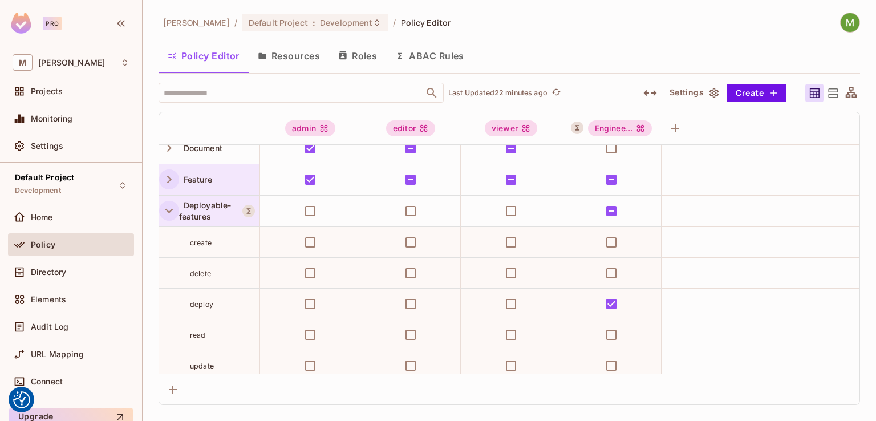
scroll to position [19, 0]
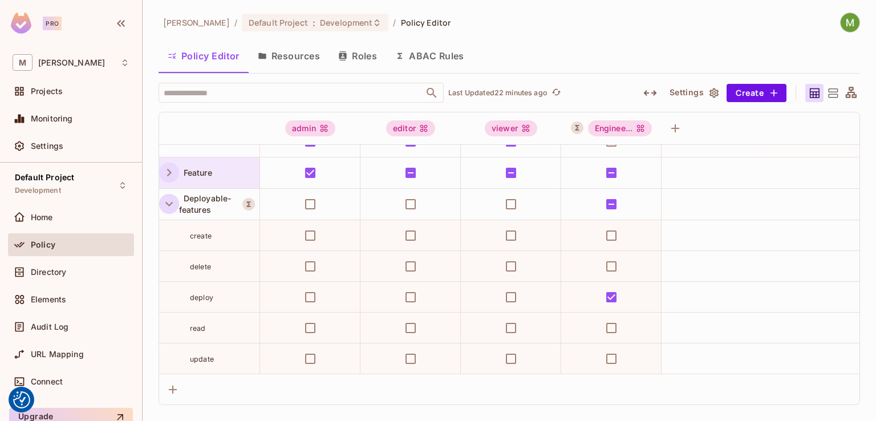
click at [169, 211] on button "button" at bounding box center [169, 204] width 20 height 20
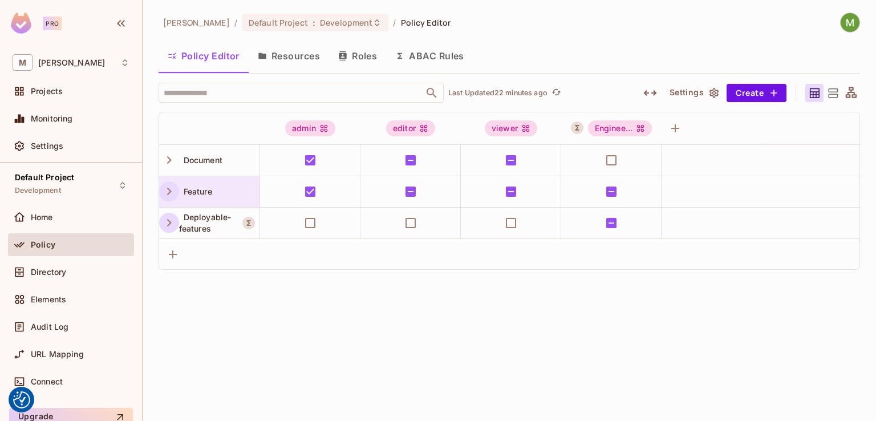
scroll to position [0, 0]
click at [171, 186] on icon "button" at bounding box center [168, 191] width 15 height 15
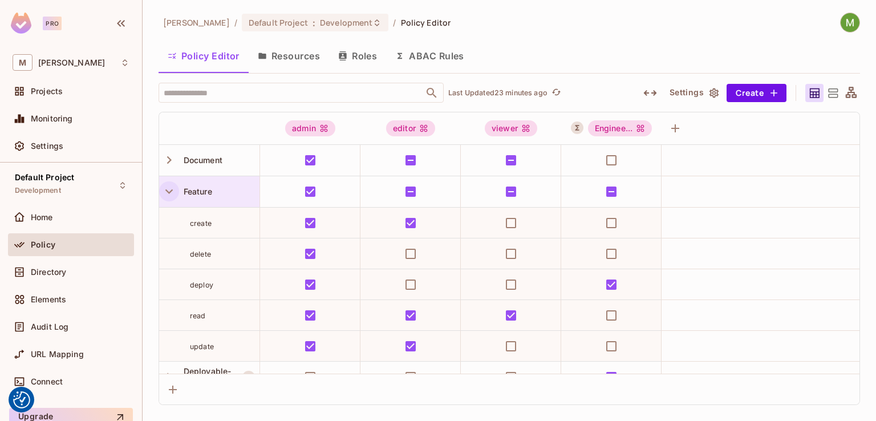
click at [171, 186] on icon "button" at bounding box center [168, 191] width 15 height 15
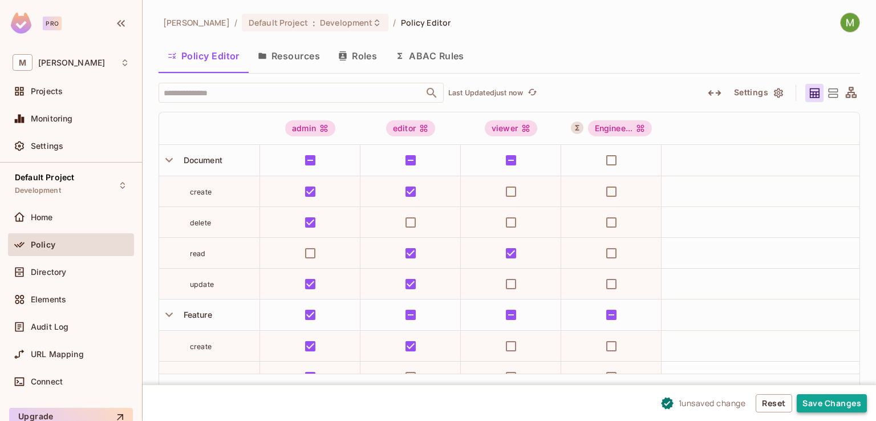
click at [836, 404] on button "Save Changes" at bounding box center [831, 403] width 70 height 18
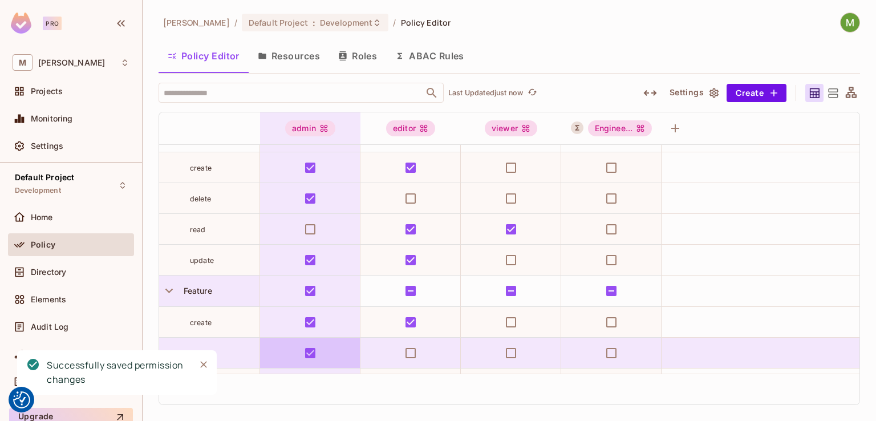
scroll to position [11, 0]
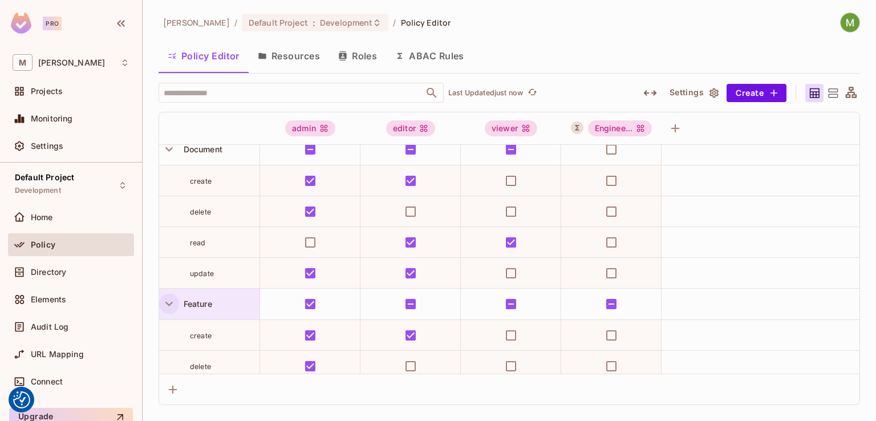
click at [169, 302] on icon "button" at bounding box center [168, 303] width 15 height 15
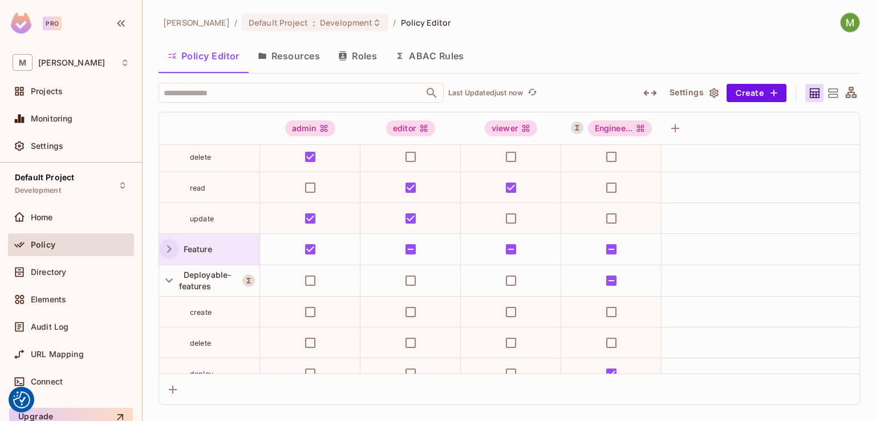
scroll to position [125, 0]
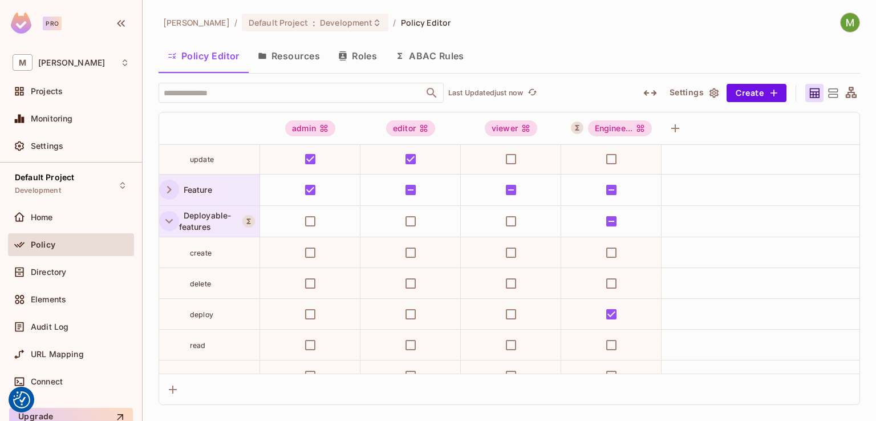
click at [159, 217] on button "button" at bounding box center [169, 221] width 20 height 20
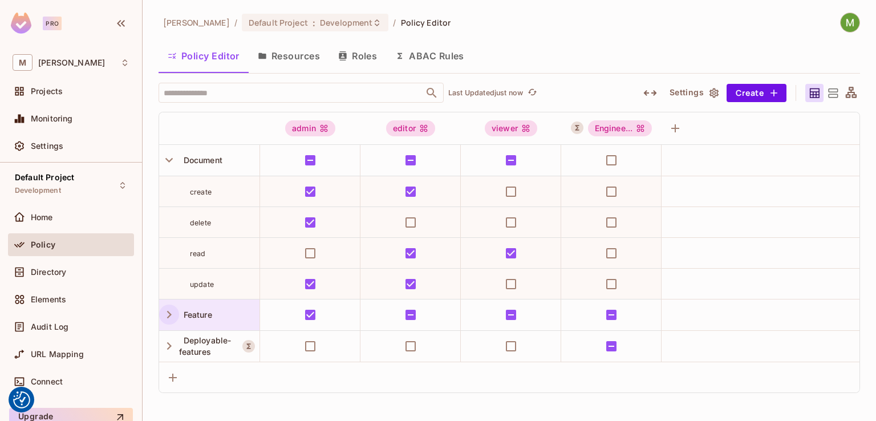
click at [425, 56] on button "ABAC Rules" at bounding box center [429, 56] width 87 height 29
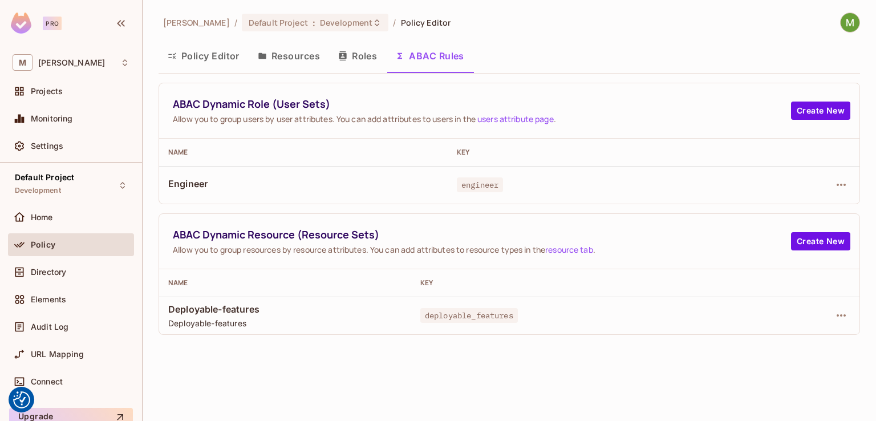
click at [217, 59] on button "Policy Editor" at bounding box center [203, 56] width 90 height 29
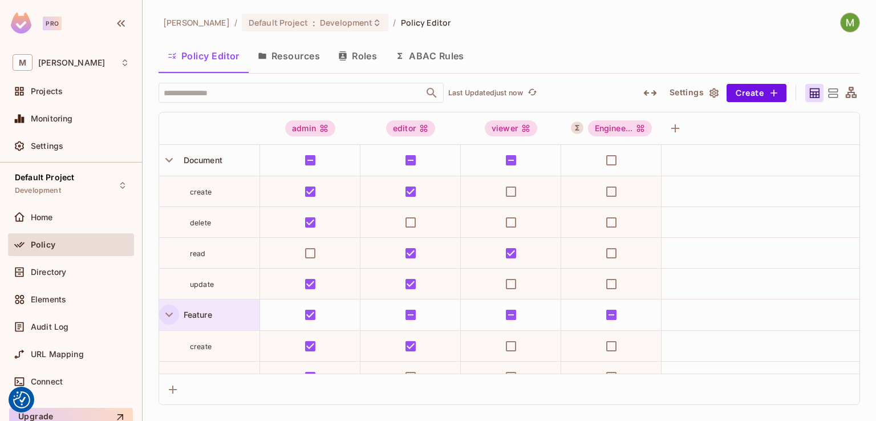
click at [171, 318] on icon "button" at bounding box center [168, 314] width 15 height 15
click at [168, 338] on icon "button" at bounding box center [168, 345] width 15 height 15
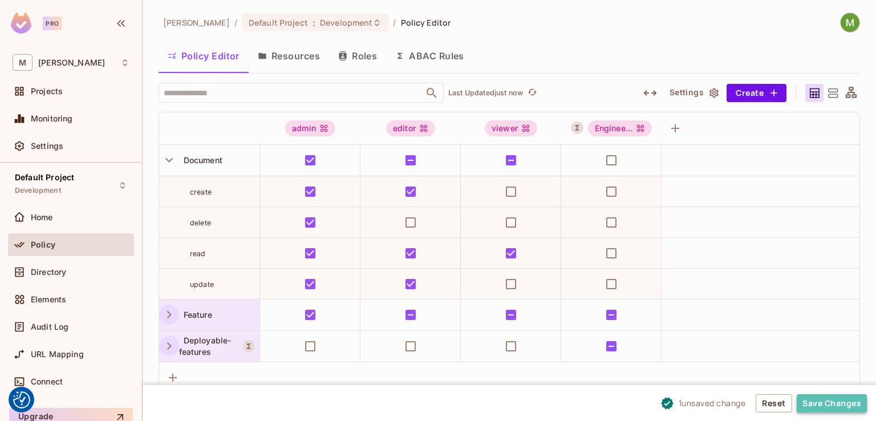
click at [847, 405] on button "Save Changes" at bounding box center [831, 403] width 70 height 18
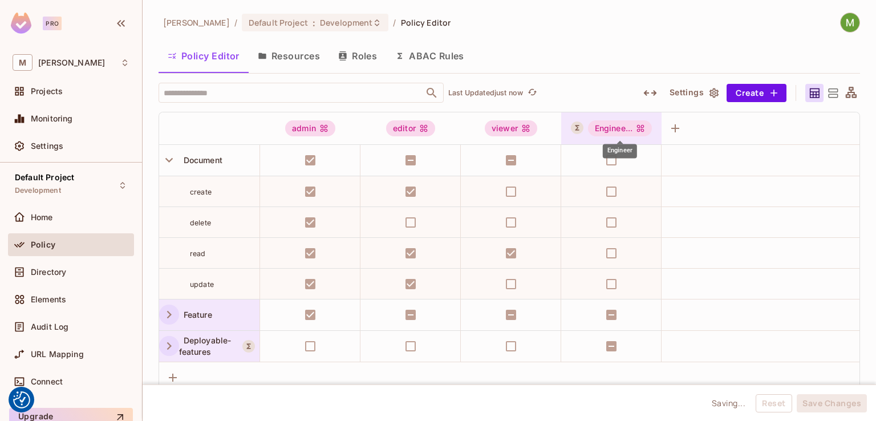
click at [612, 132] on div "Enginee..." at bounding box center [620, 128] width 64 height 16
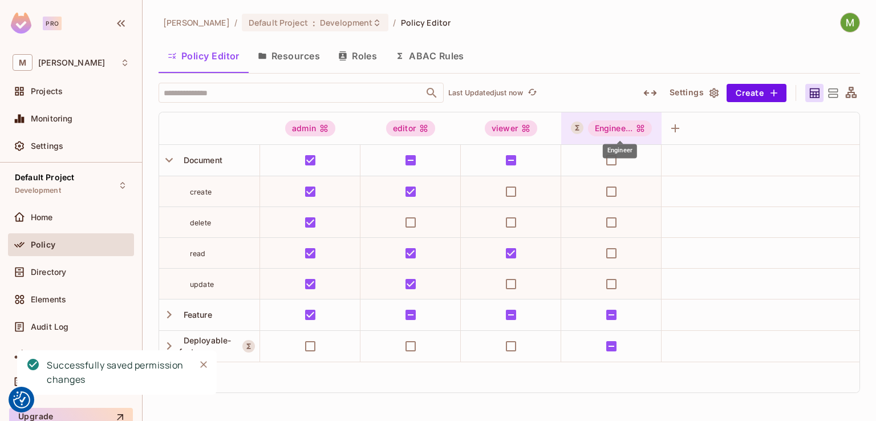
click at [640, 125] on icon "Engineer" at bounding box center [640, 128] width 7 height 7
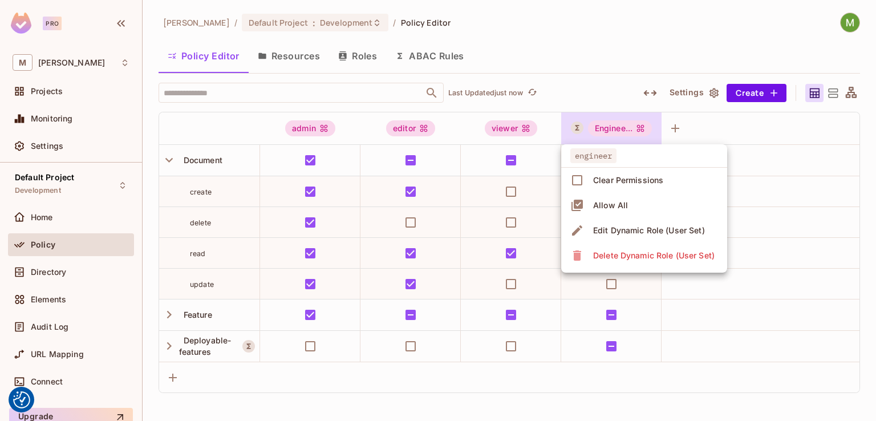
click at [629, 236] on span "Edit Dynamic Role (User Set)" at bounding box center [648, 230] width 119 height 18
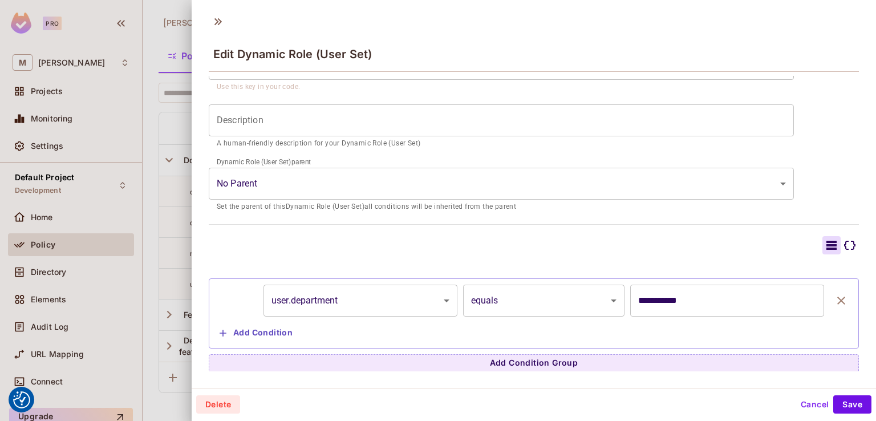
scroll to position [117, 0]
click at [796, 403] on button "Cancel" at bounding box center [814, 404] width 37 height 18
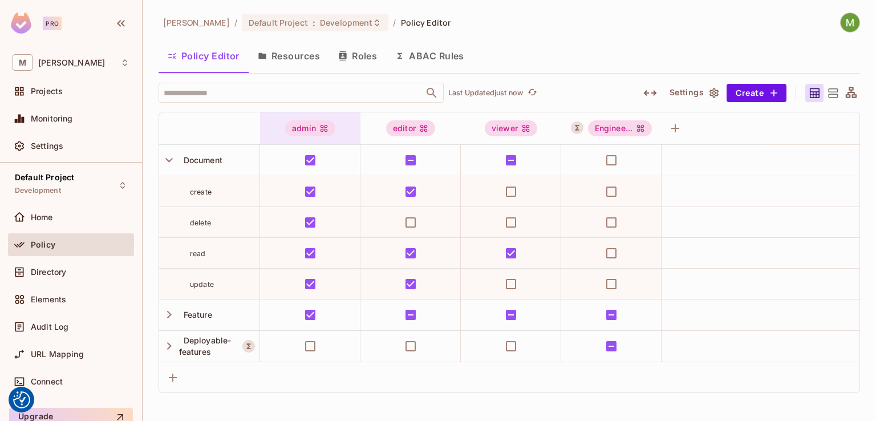
click at [320, 128] on icon at bounding box center [323, 128] width 9 height 9
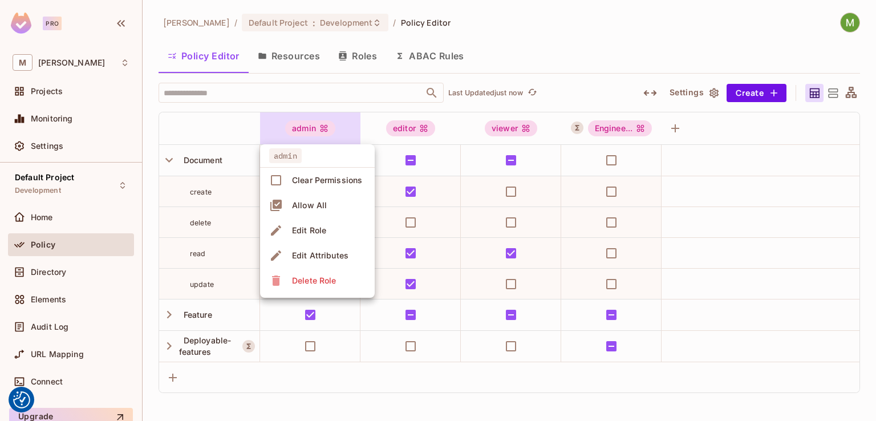
click at [316, 235] on span "Edit Role" at bounding box center [308, 230] width 41 height 18
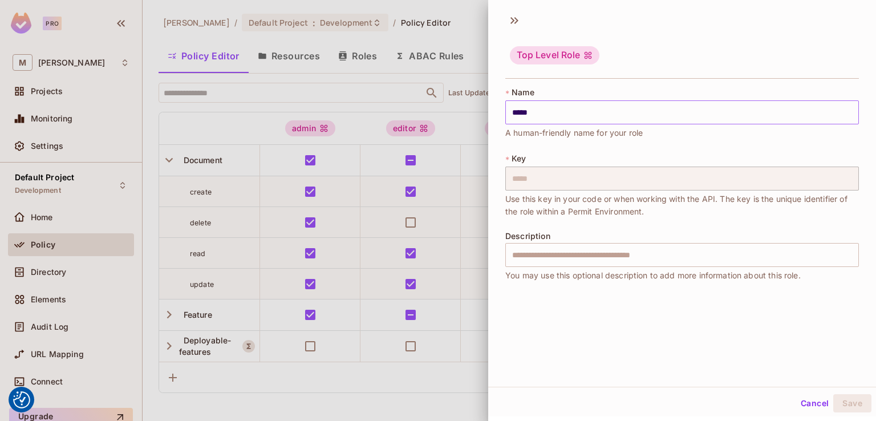
scroll to position [2, 0]
click at [810, 404] on button "Cancel" at bounding box center [814, 402] width 37 height 18
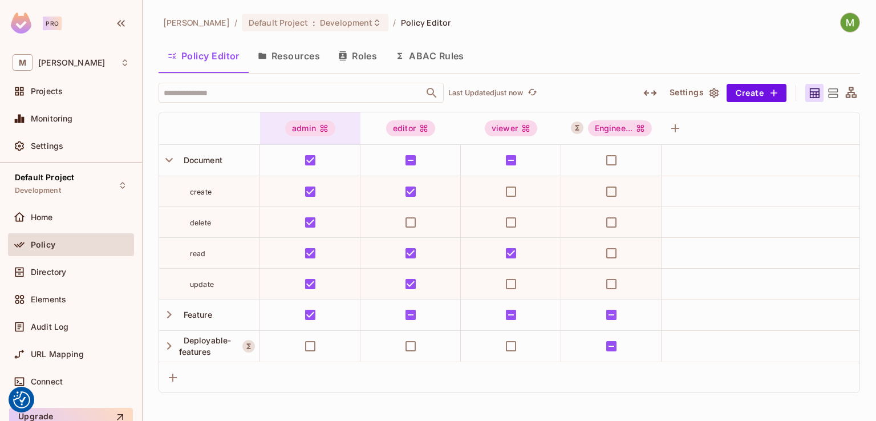
click at [325, 128] on icon at bounding box center [323, 128] width 9 height 9
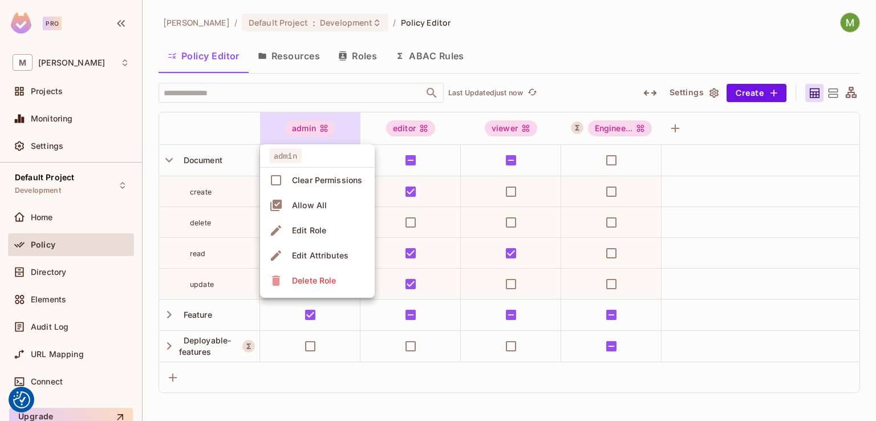
click at [314, 245] on li "Edit Attributes" at bounding box center [317, 255] width 115 height 25
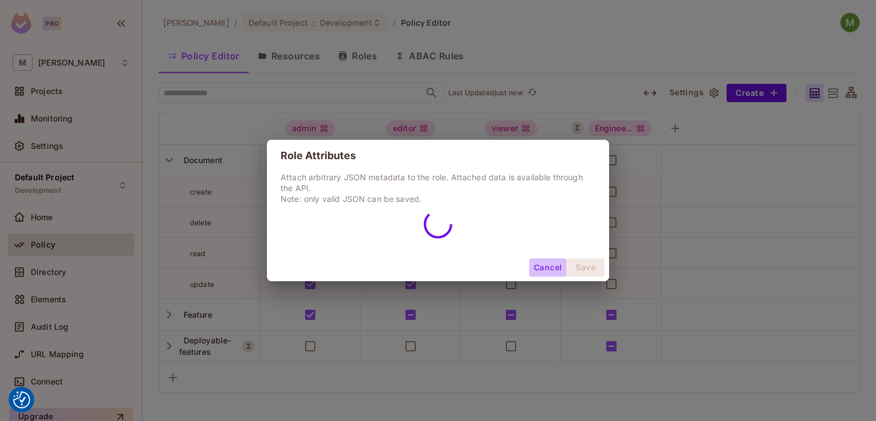
click at [544, 263] on button "Cancel" at bounding box center [547, 267] width 37 height 18
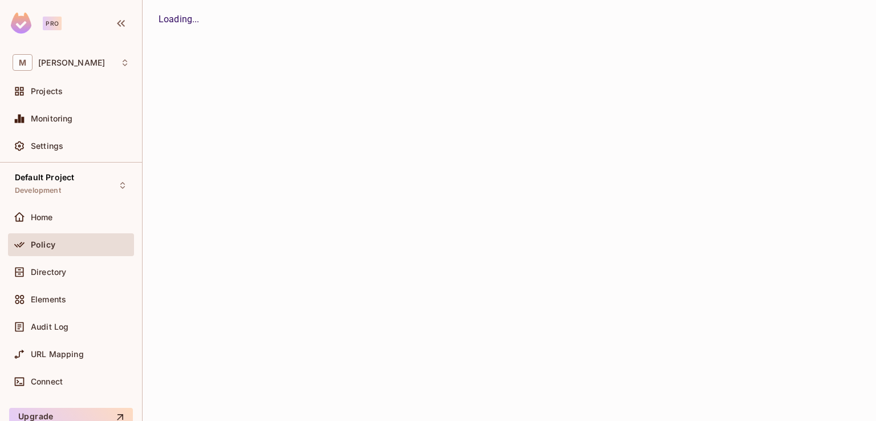
click at [57, 238] on div "Policy" at bounding box center [71, 245] width 117 height 14
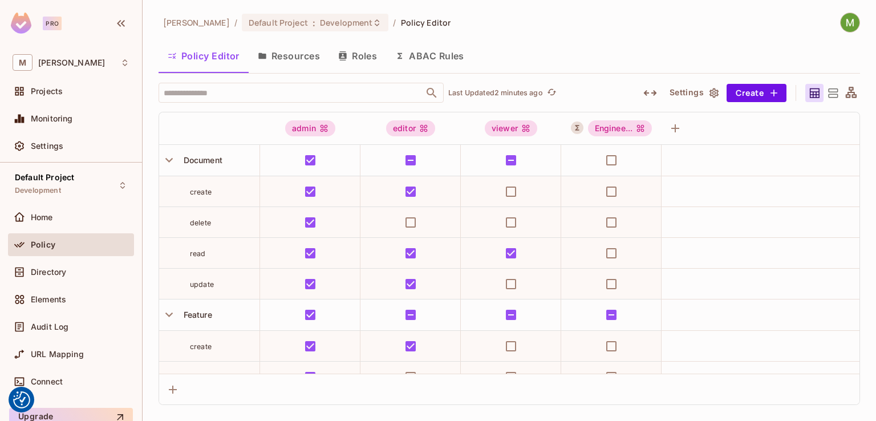
click at [414, 48] on button "ABAC Rules" at bounding box center [429, 56] width 87 height 29
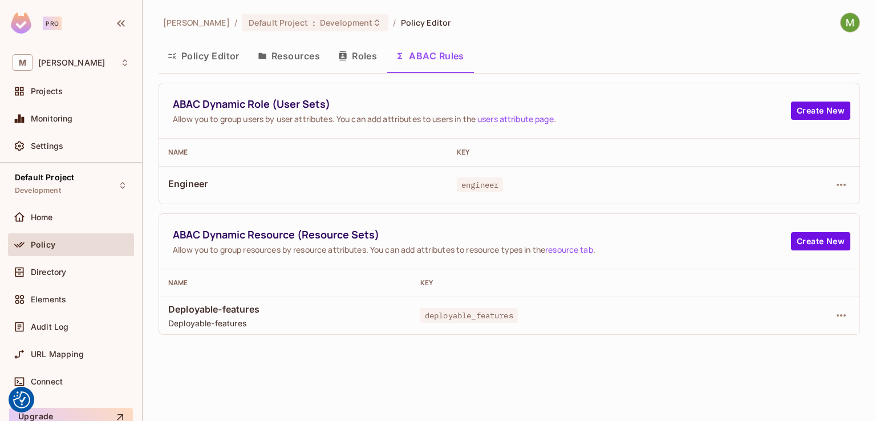
click at [356, 66] on button "Roles" at bounding box center [357, 56] width 57 height 29
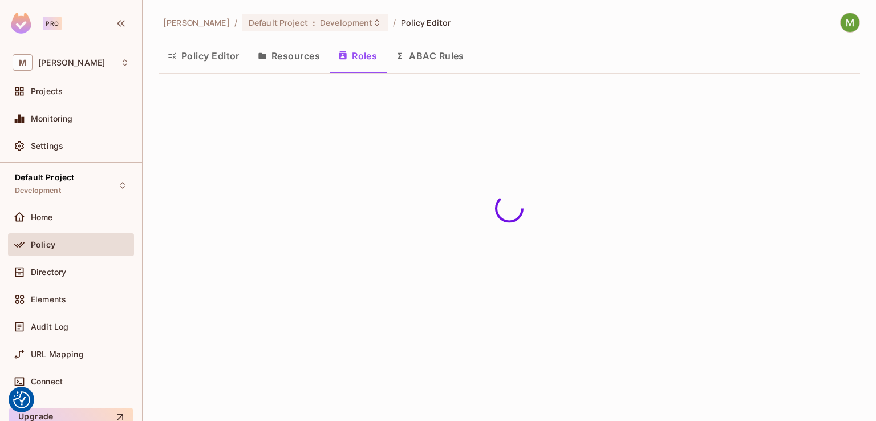
click at [201, 59] on button "Policy Editor" at bounding box center [203, 56] width 90 height 29
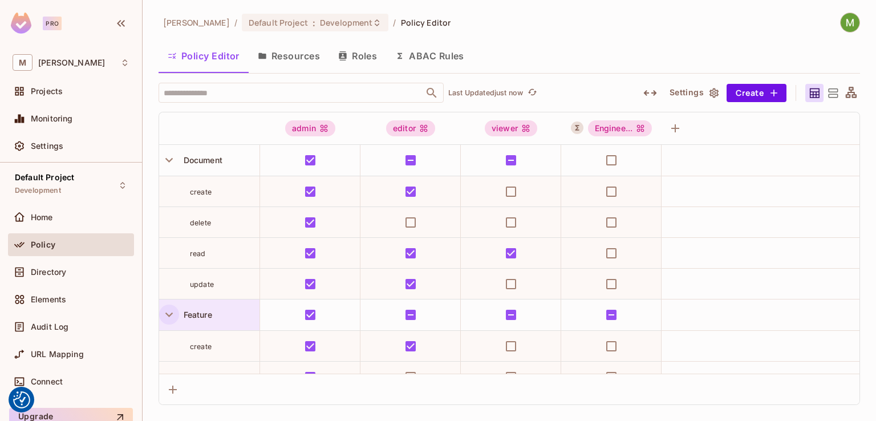
click at [170, 320] on icon "button" at bounding box center [168, 314] width 15 height 15
click at [169, 336] on button "button" at bounding box center [169, 346] width 20 height 20
click at [116, 30] on button "button" at bounding box center [121, 23] width 19 height 18
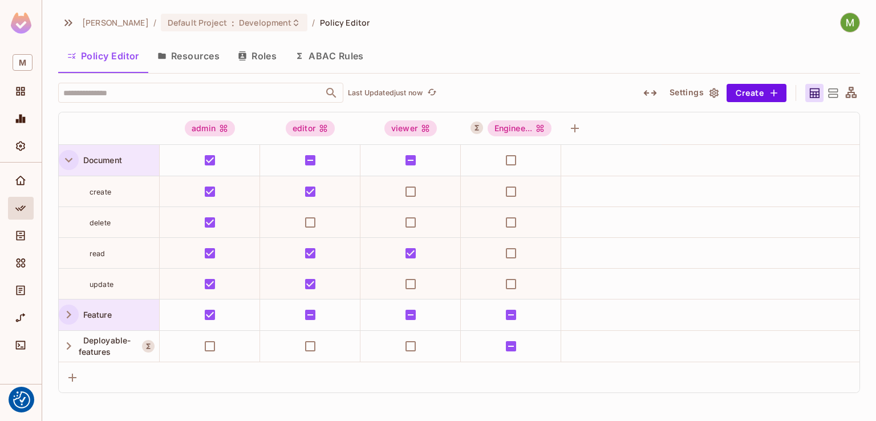
click at [73, 161] on icon "button" at bounding box center [68, 159] width 15 height 15
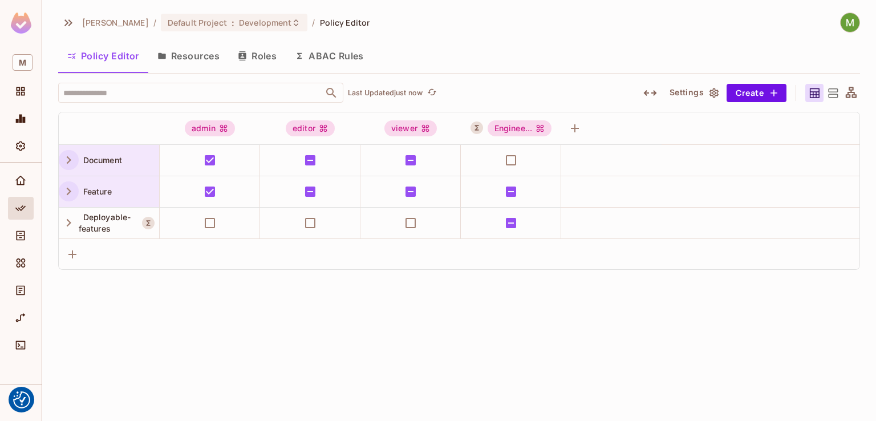
click at [62, 162] on icon "button" at bounding box center [68, 159] width 15 height 15
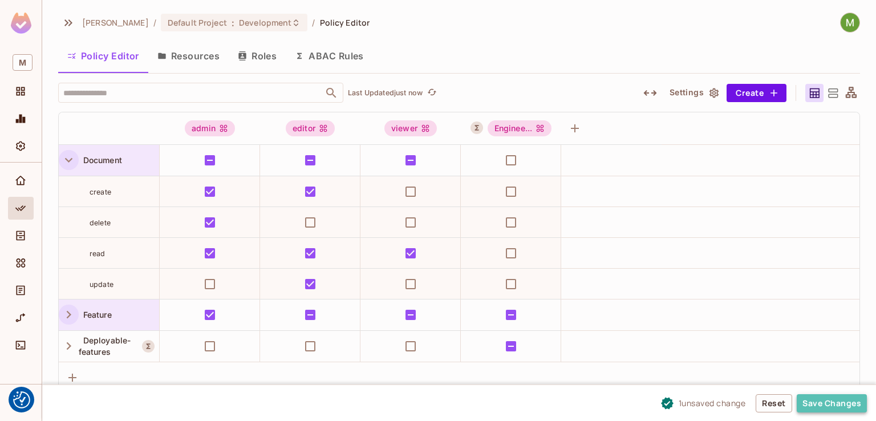
click at [817, 395] on button "Save Changes" at bounding box center [831, 403] width 70 height 18
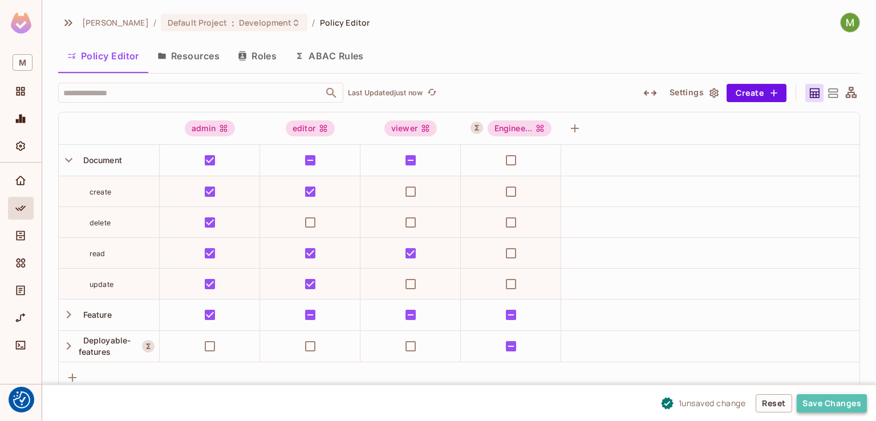
click at [833, 406] on button "Save Changes" at bounding box center [831, 403] width 70 height 18
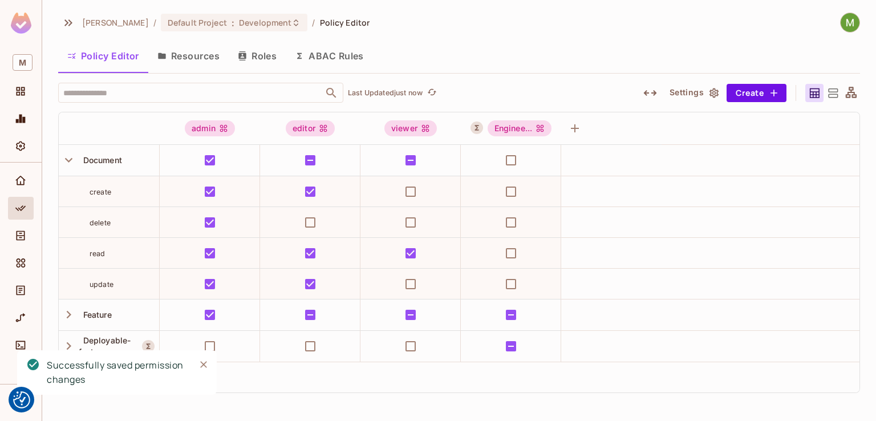
click at [264, 53] on button "Roles" at bounding box center [257, 56] width 57 height 29
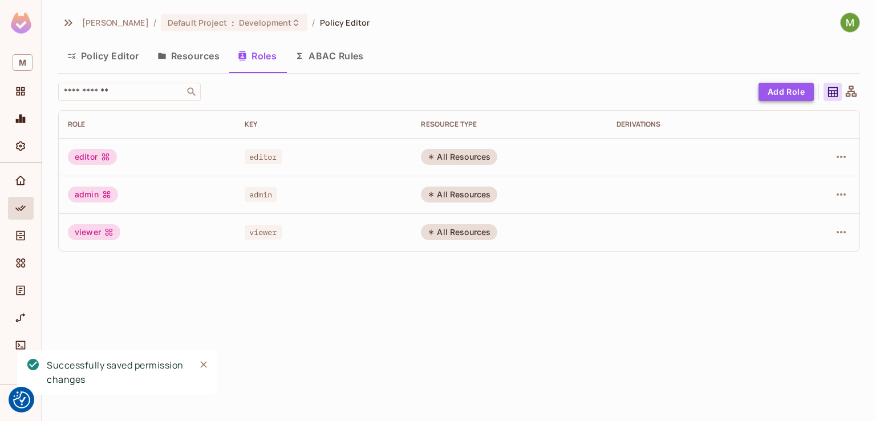
click at [789, 93] on button "Add Role" at bounding box center [785, 92] width 55 height 18
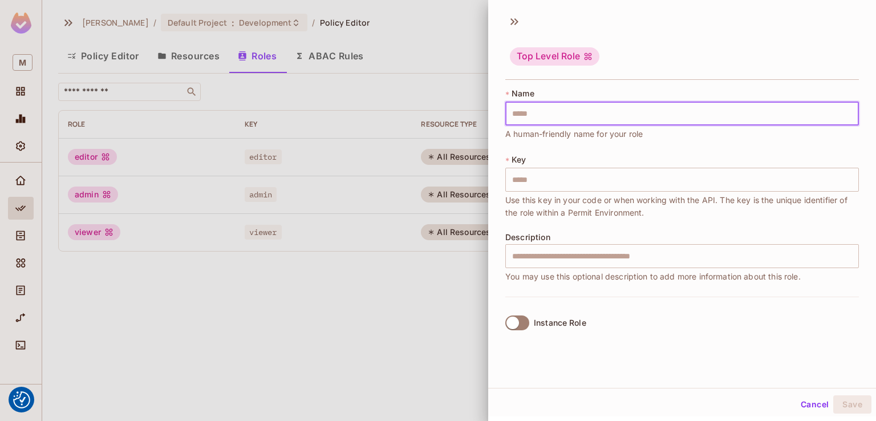
click at [617, 118] on input "text" at bounding box center [681, 113] width 353 height 24
type input "*****"
click at [579, 115] on input "*****" at bounding box center [681, 112] width 353 height 24
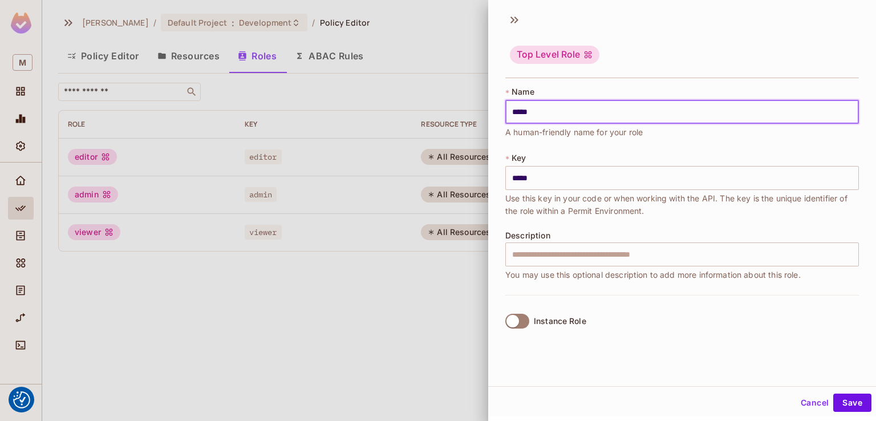
click at [579, 115] on input "*****" at bounding box center [681, 112] width 353 height 24
type input "*"
type input "**"
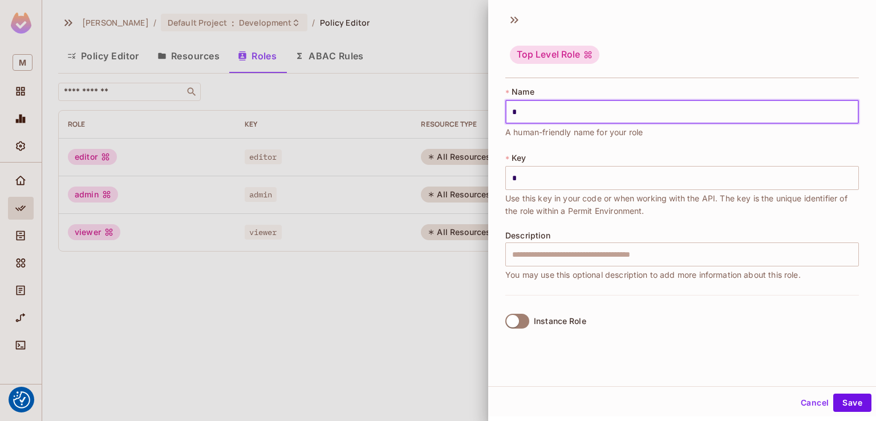
type input "**"
click at [579, 115] on input "**" at bounding box center [681, 112] width 353 height 24
click at [540, 109] on input "**" at bounding box center [681, 112] width 353 height 24
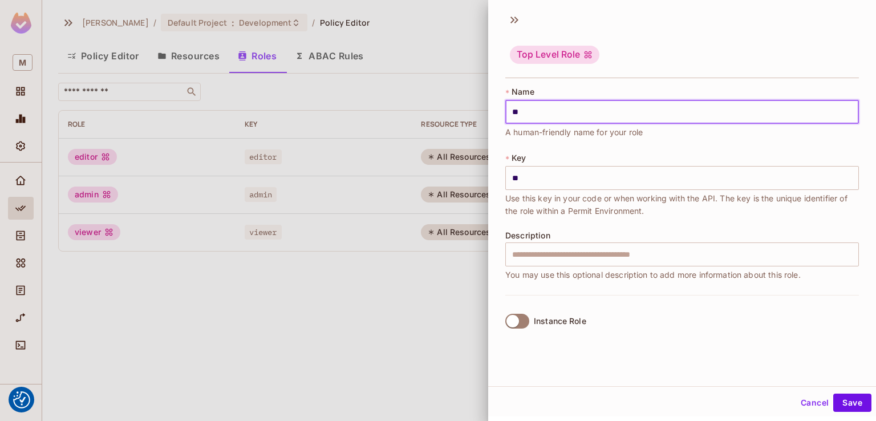
click at [540, 109] on input "**" at bounding box center [681, 112] width 353 height 24
type input "**"
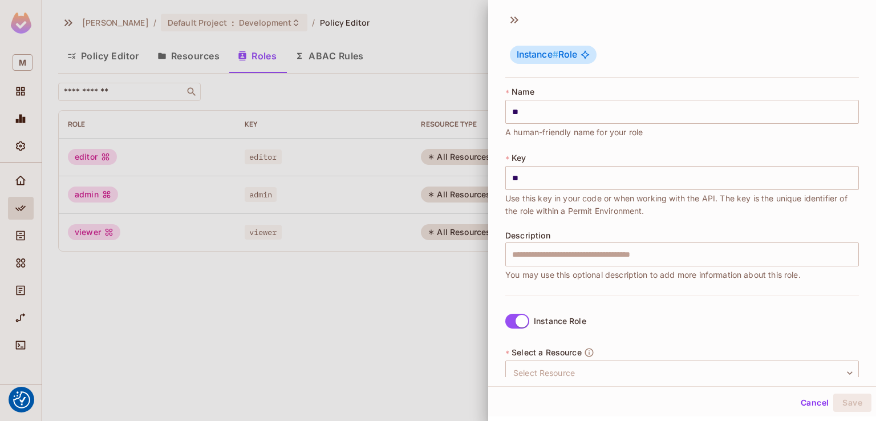
scroll to position [132, 0]
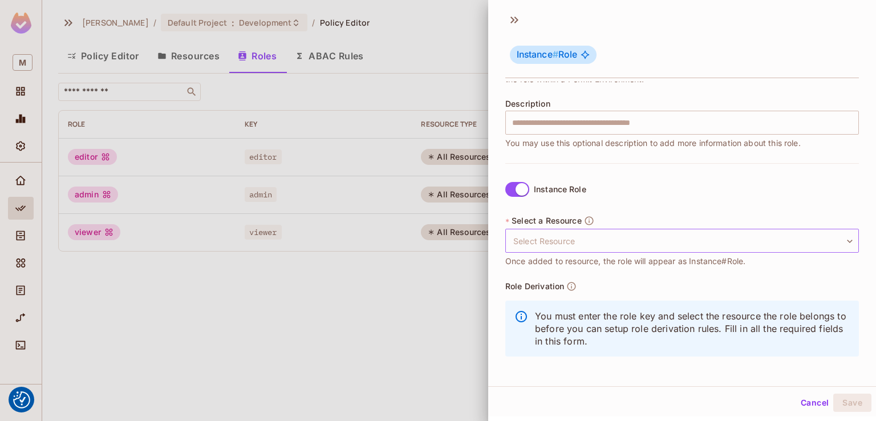
click at [544, 239] on body "We use cookies to enhance your browsing experience, serve personalized ads or c…" at bounding box center [438, 210] width 876 height 421
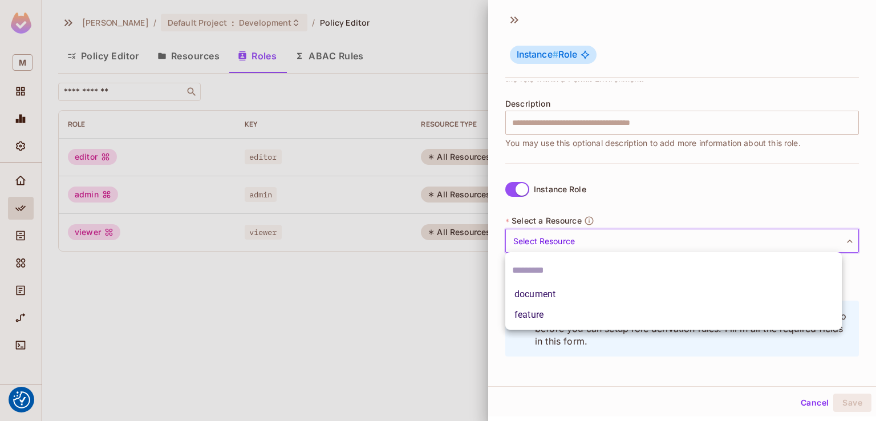
click at [813, 401] on div at bounding box center [438, 210] width 876 height 421
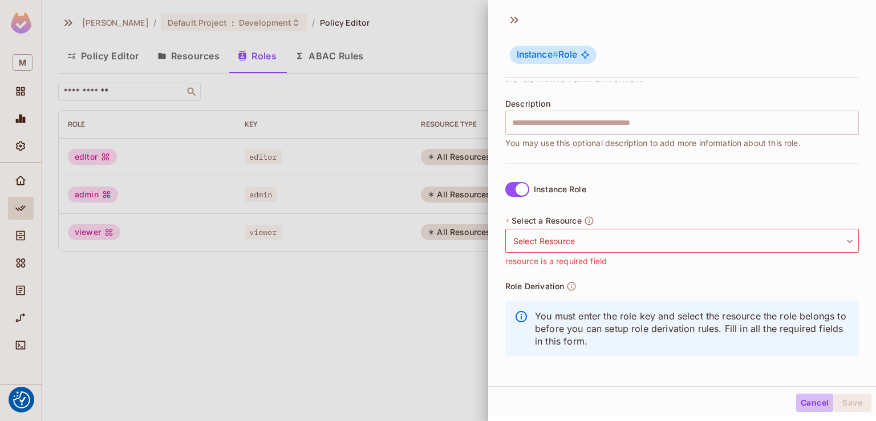
click at [800, 402] on button "Cancel" at bounding box center [814, 402] width 37 height 18
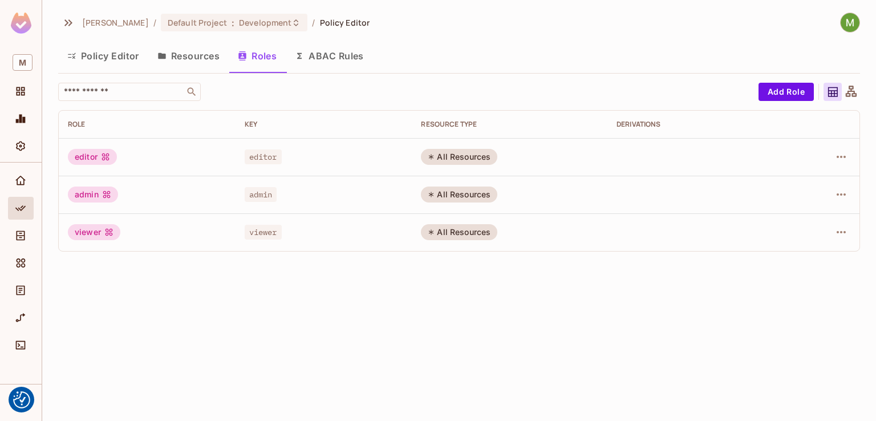
click at [335, 55] on button "ABAC Rules" at bounding box center [329, 56] width 87 height 29
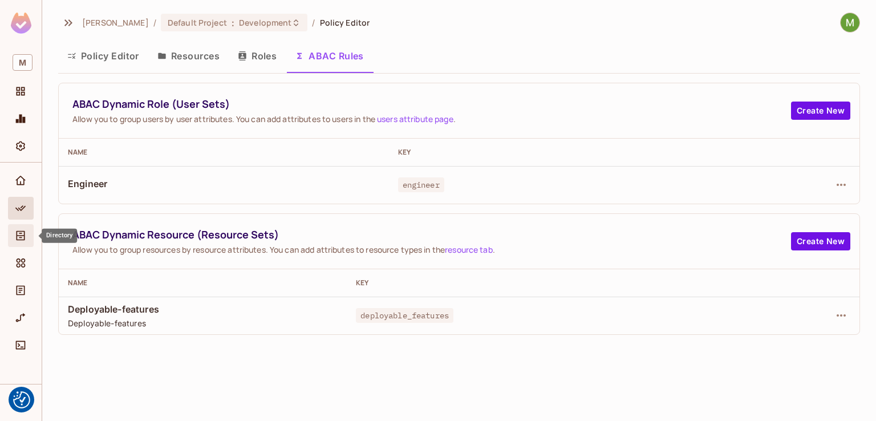
click at [14, 231] on span "Directory" at bounding box center [21, 236] width 14 height 14
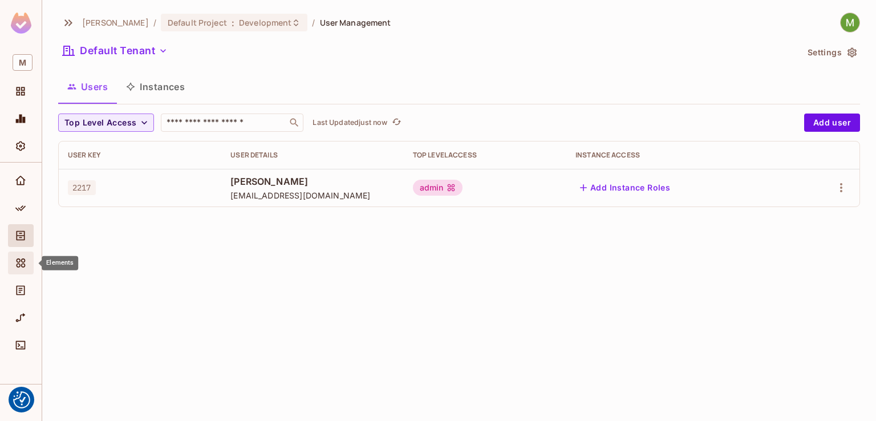
click at [21, 266] on icon "Elements" at bounding box center [20, 262] width 11 height 11
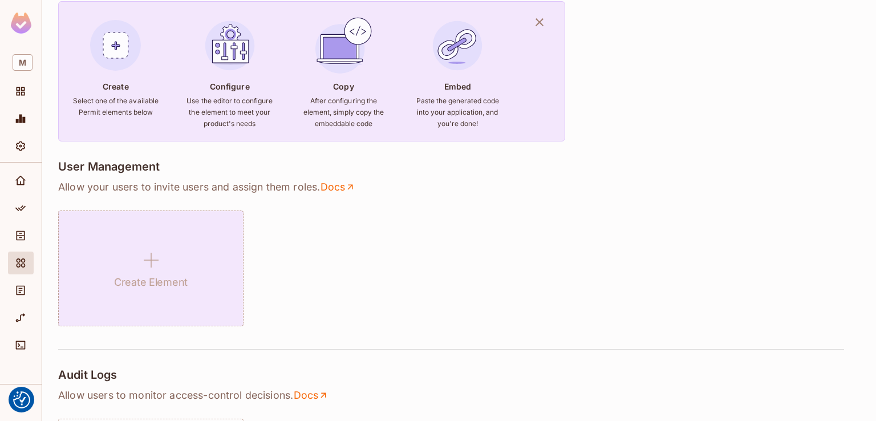
scroll to position [114, 0]
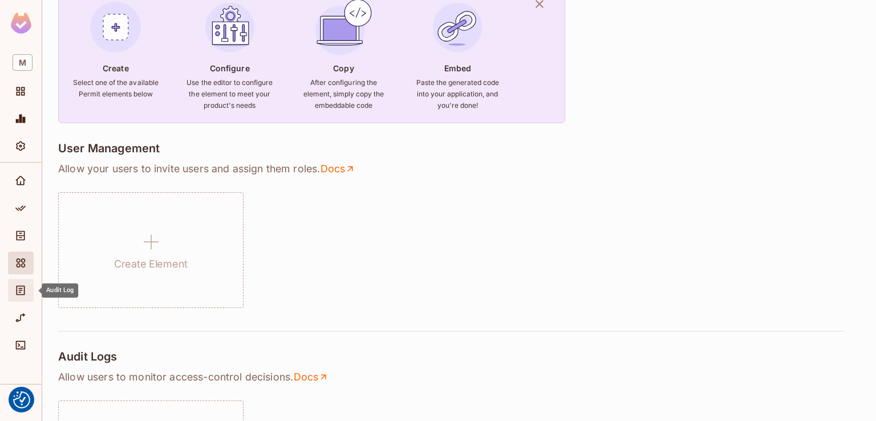
click at [23, 293] on icon "Audit Log" at bounding box center [20, 289] width 11 height 11
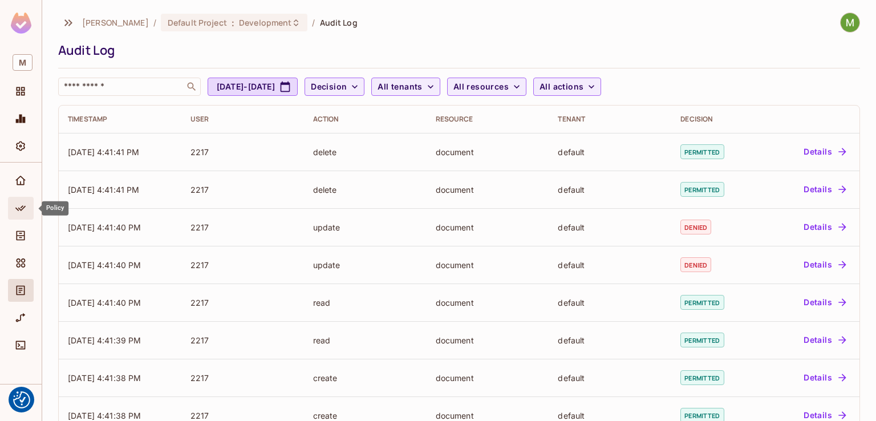
click at [21, 215] on div "Policy" at bounding box center [21, 208] width 26 height 23
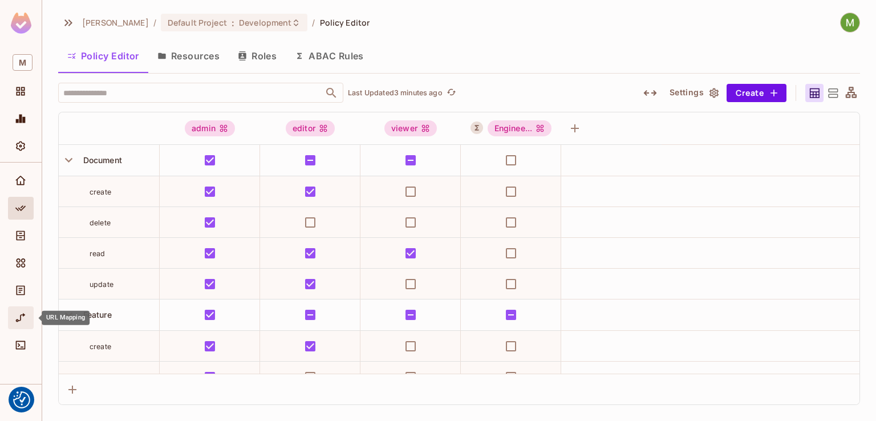
click at [22, 316] on icon "URL Mapping" at bounding box center [20, 317] width 11 height 11
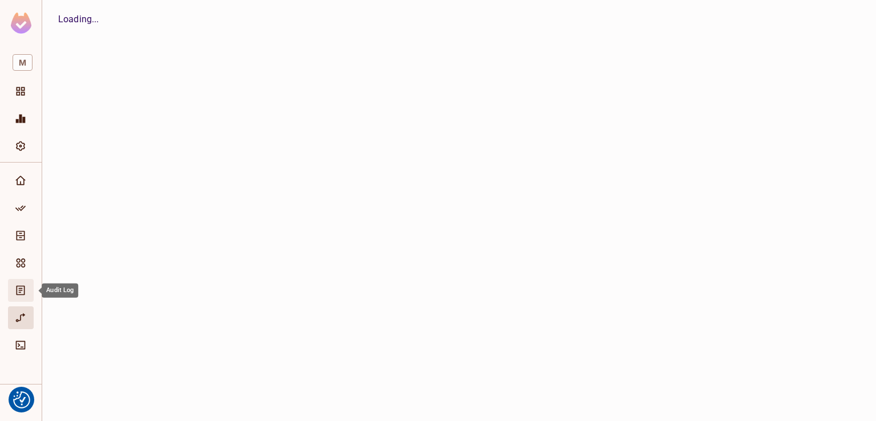
click at [22, 294] on icon "Audit Log" at bounding box center [21, 291] width 9 height 10
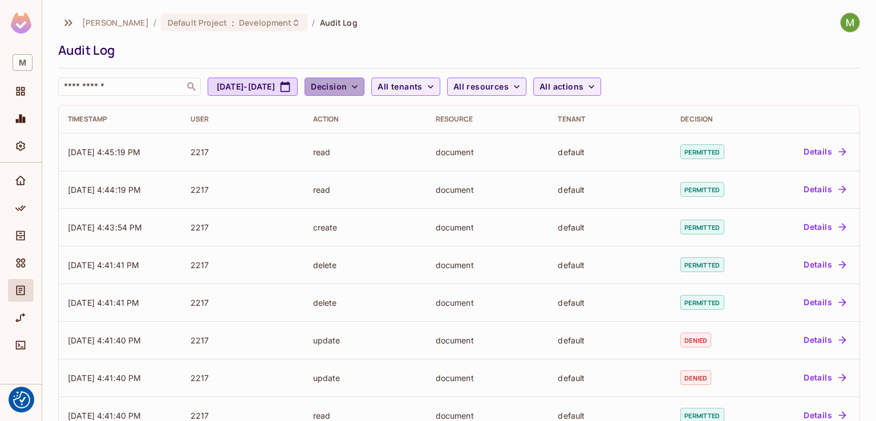
click at [347, 87] on span "Decision" at bounding box center [329, 87] width 36 height 14
click at [465, 91] on div at bounding box center [438, 210] width 876 height 421
click at [439, 91] on button "All tenants" at bounding box center [405, 87] width 68 height 18
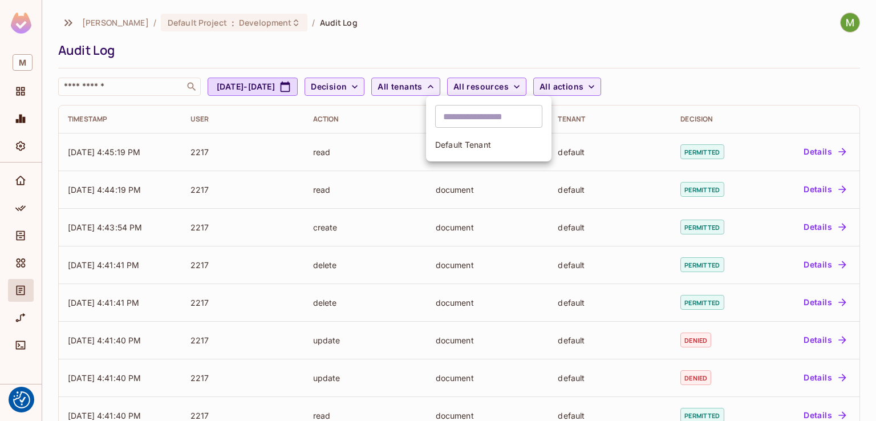
click at [528, 45] on div at bounding box center [438, 210] width 876 height 421
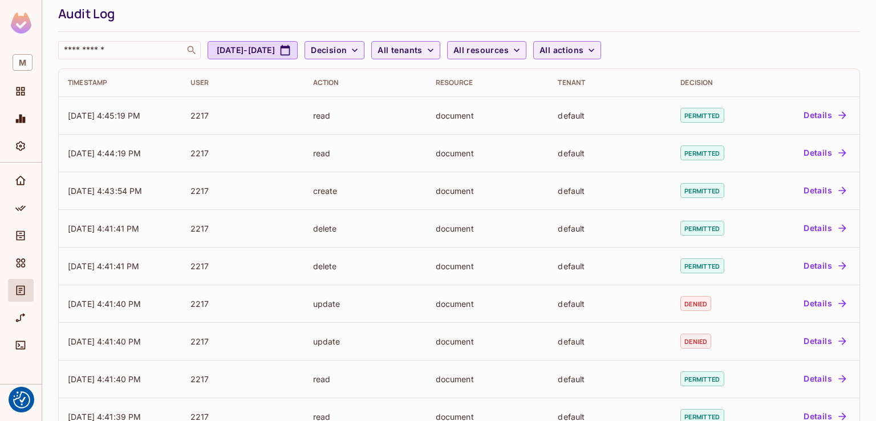
scroll to position [57, 0]
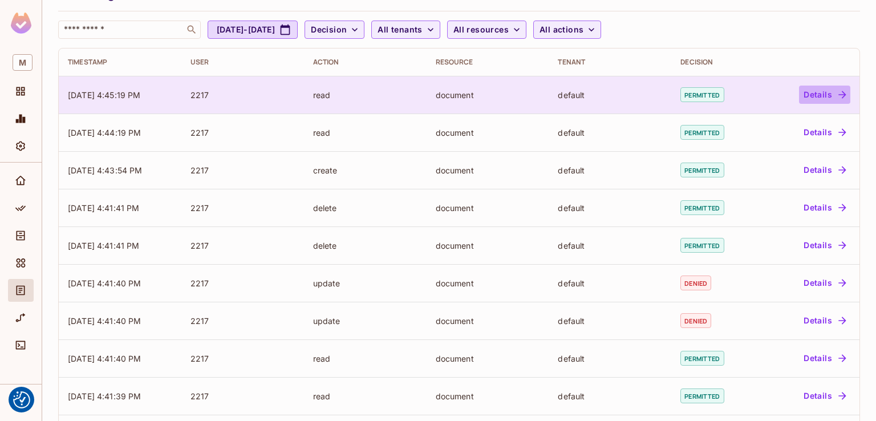
click at [811, 96] on button "Details" at bounding box center [824, 95] width 51 height 18
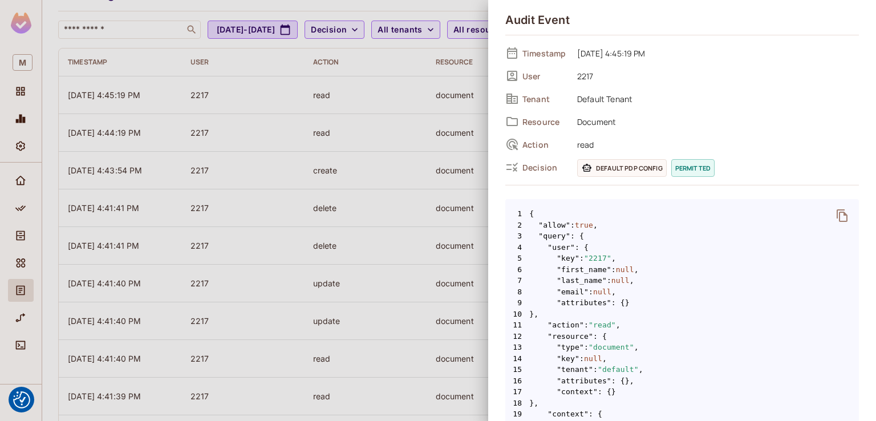
scroll to position [0, 0]
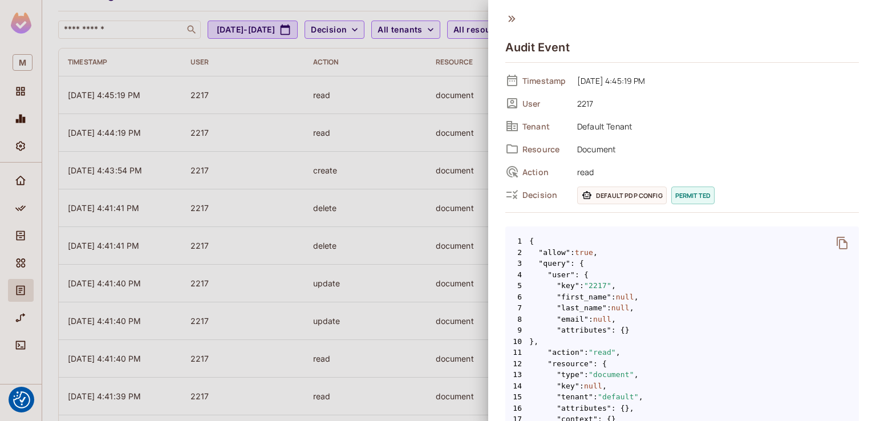
click at [506, 23] on icon at bounding box center [511, 19] width 13 height 13
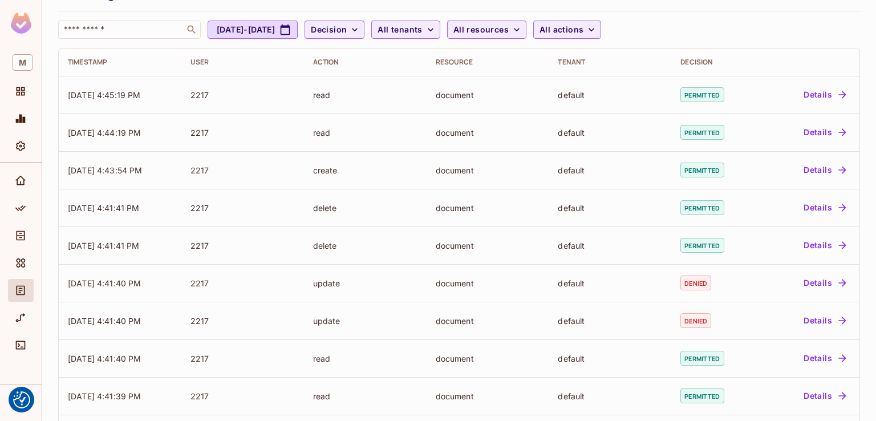
click at [21, 33] on img at bounding box center [21, 23] width 21 height 21
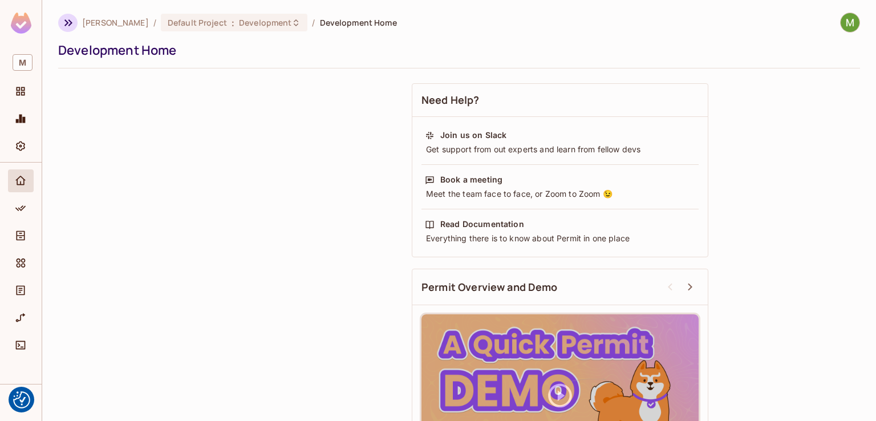
click at [59, 24] on button "button" at bounding box center [67, 23] width 19 height 18
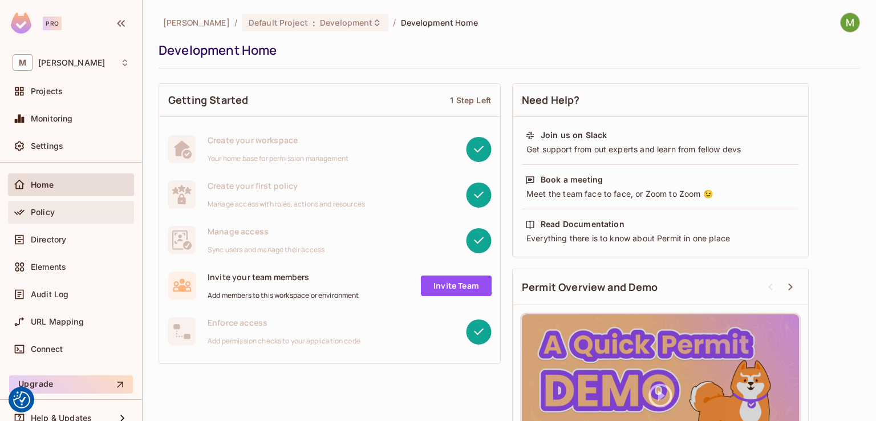
scroll to position [47, 0]
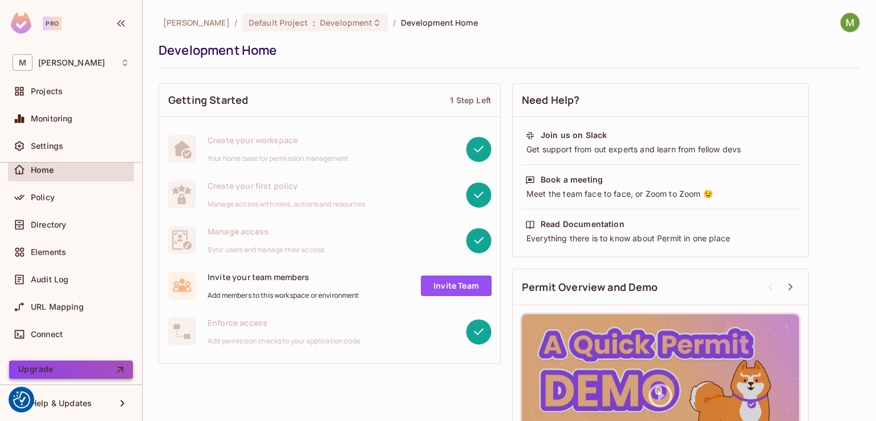
click at [92, 367] on button "Upgrade" at bounding box center [71, 369] width 124 height 18
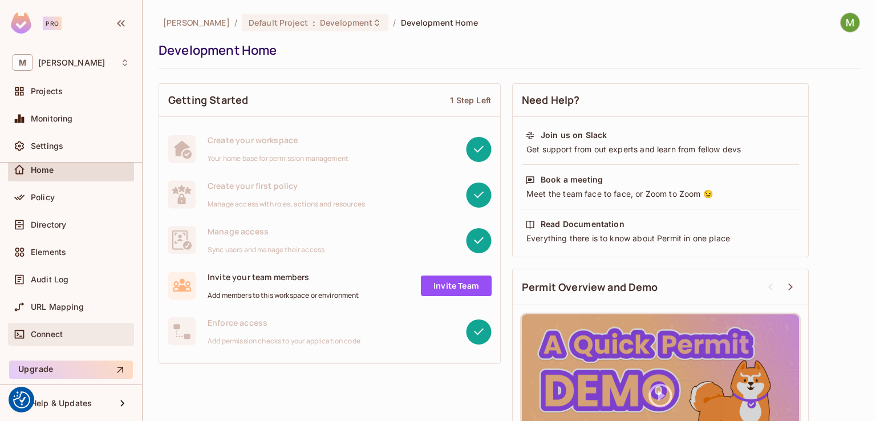
click at [76, 339] on div "Connect" at bounding box center [71, 334] width 117 height 14
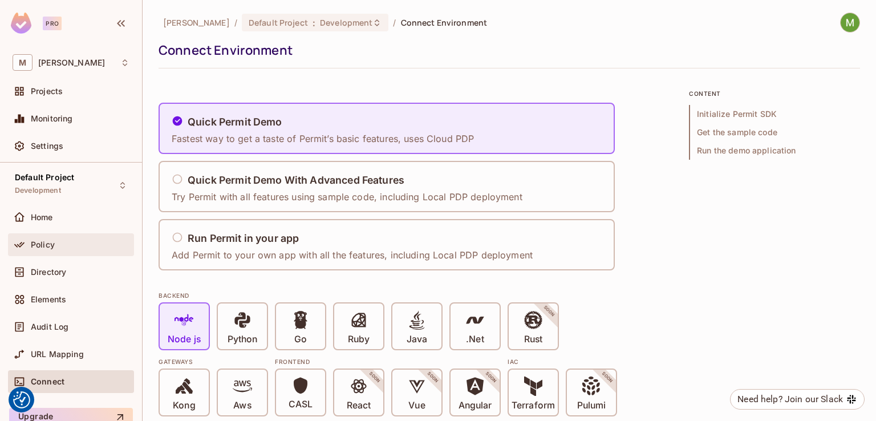
click at [52, 238] on div "Policy" at bounding box center [71, 245] width 117 height 14
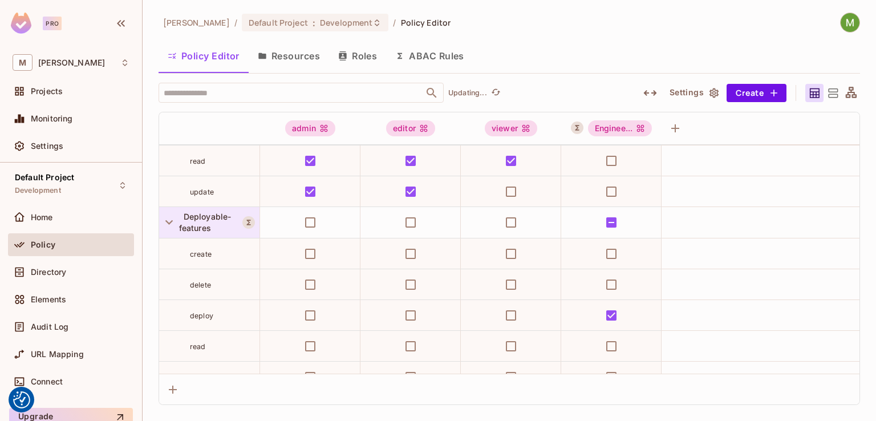
scroll to position [285, 0]
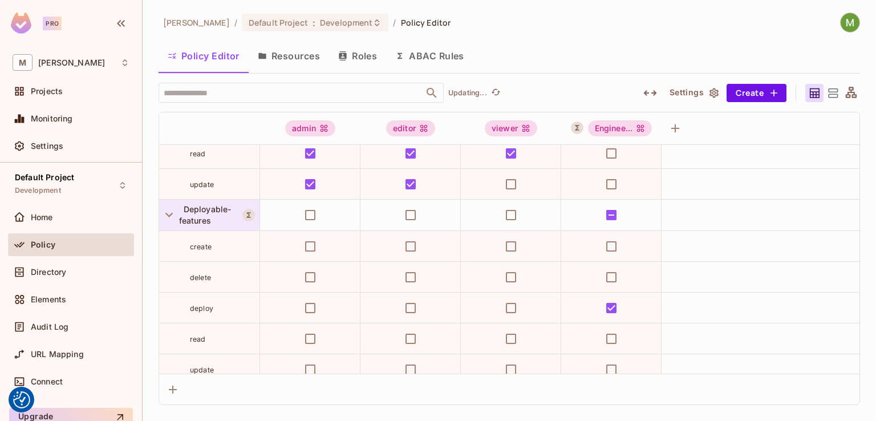
click at [178, 222] on div at bounding box center [169, 214] width 20 height 19
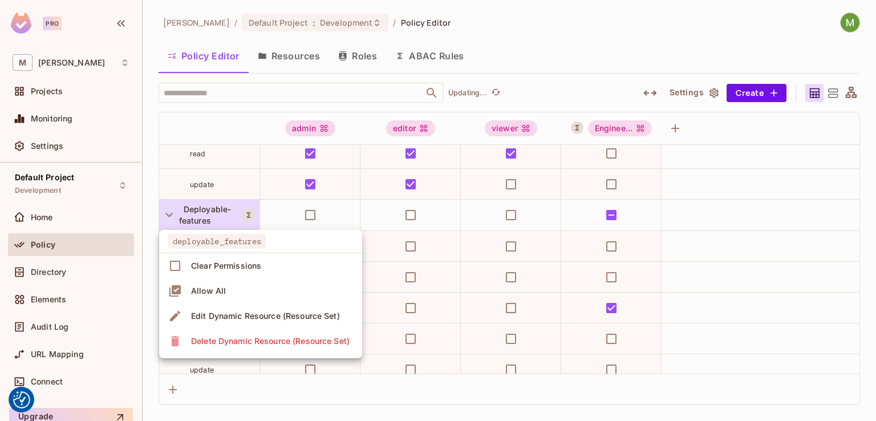
click at [170, 229] on div at bounding box center [438, 210] width 876 height 421
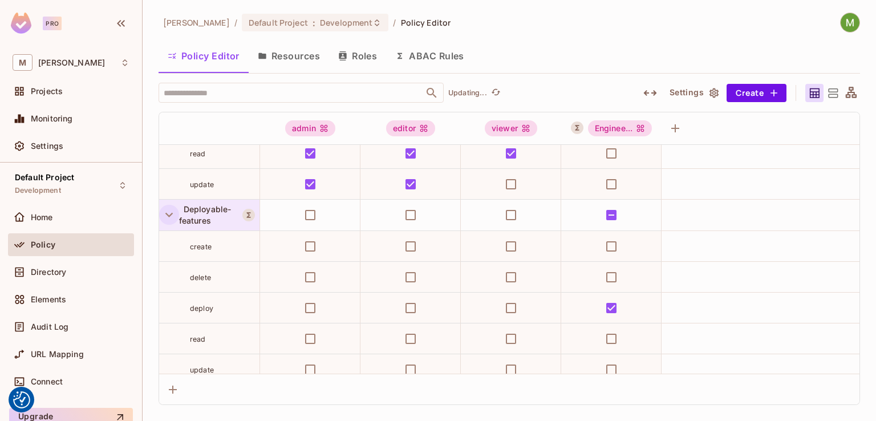
click at [170, 215] on icon "button" at bounding box center [168, 215] width 7 height 5
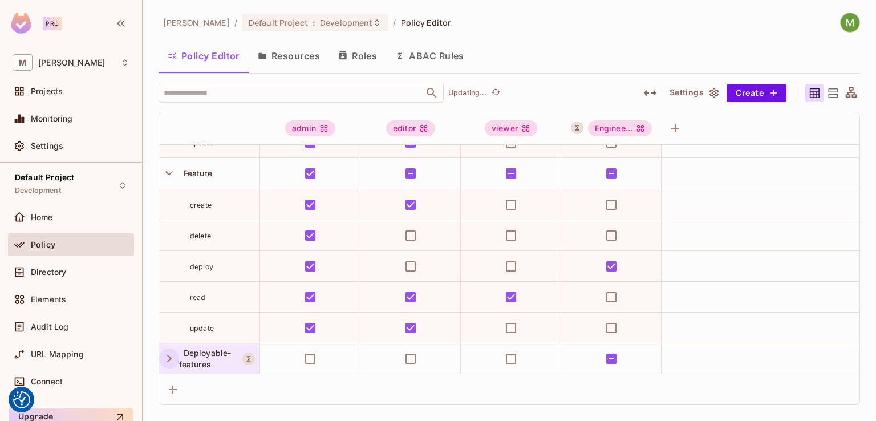
scroll to position [84, 0]
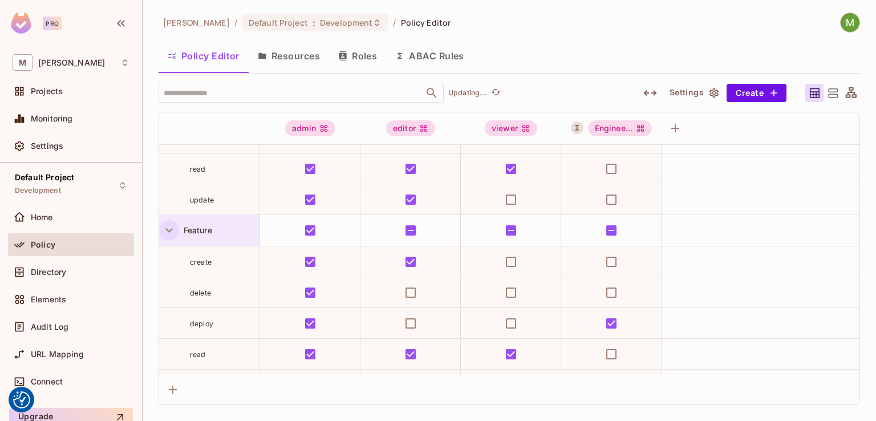
click at [166, 235] on icon "button" at bounding box center [168, 229] width 15 height 15
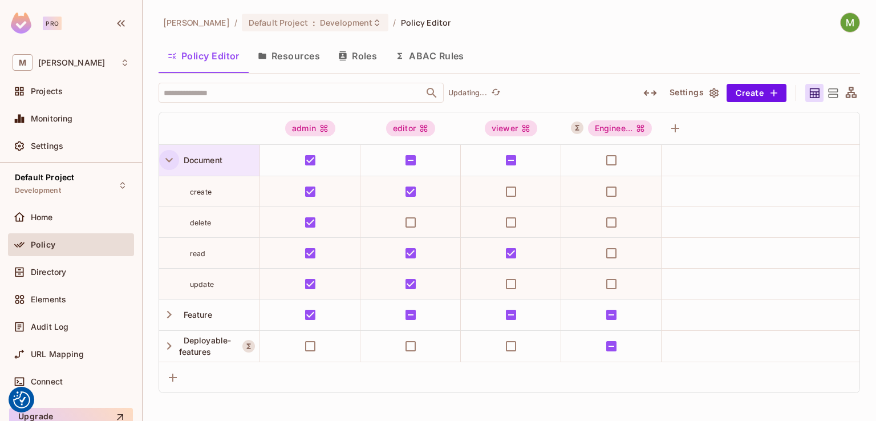
click at [169, 160] on icon "button" at bounding box center [168, 160] width 7 height 5
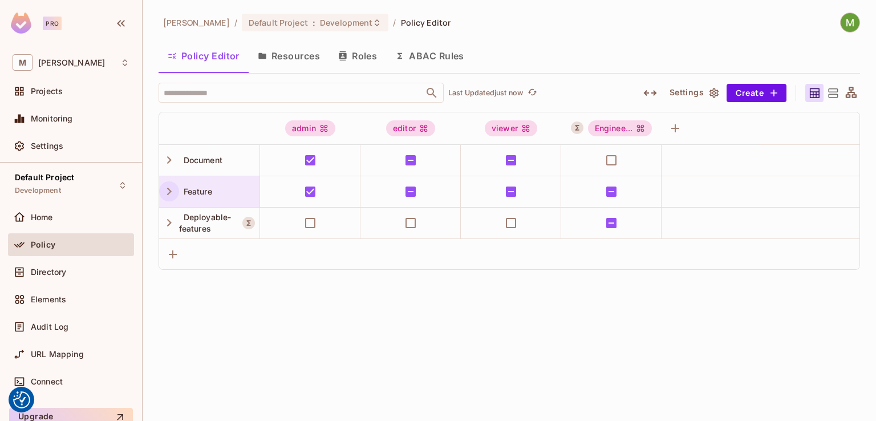
click at [169, 184] on icon "button" at bounding box center [168, 191] width 15 height 15
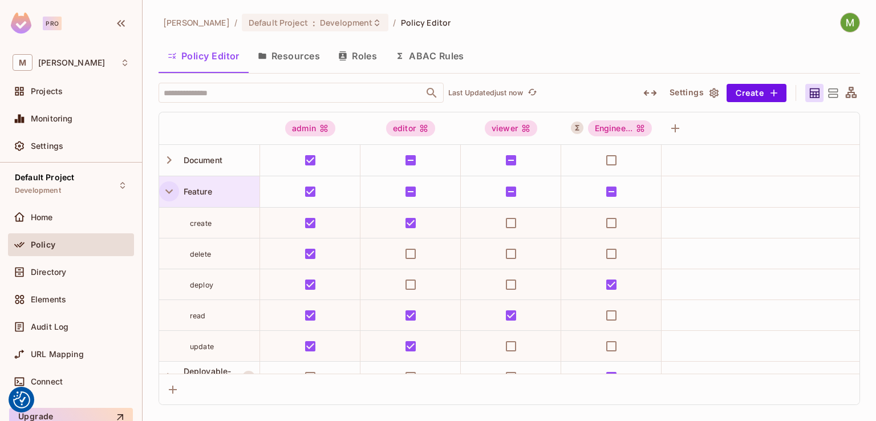
click at [169, 184] on icon "button" at bounding box center [168, 191] width 15 height 15
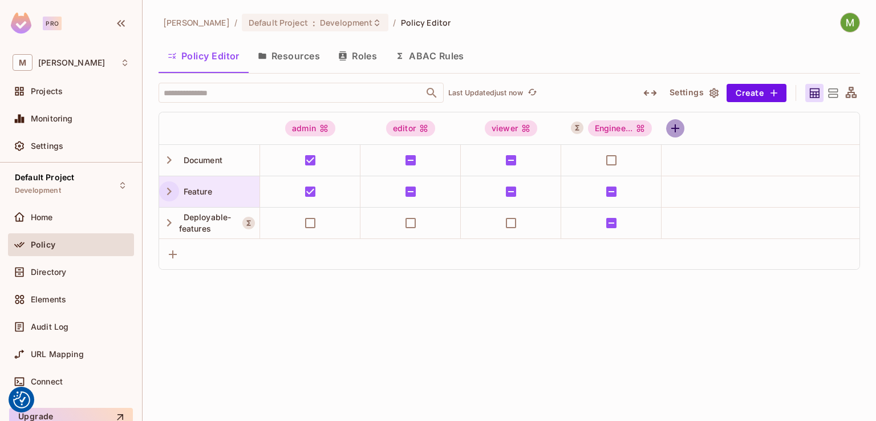
click at [676, 133] on icon "button" at bounding box center [675, 128] width 14 height 14
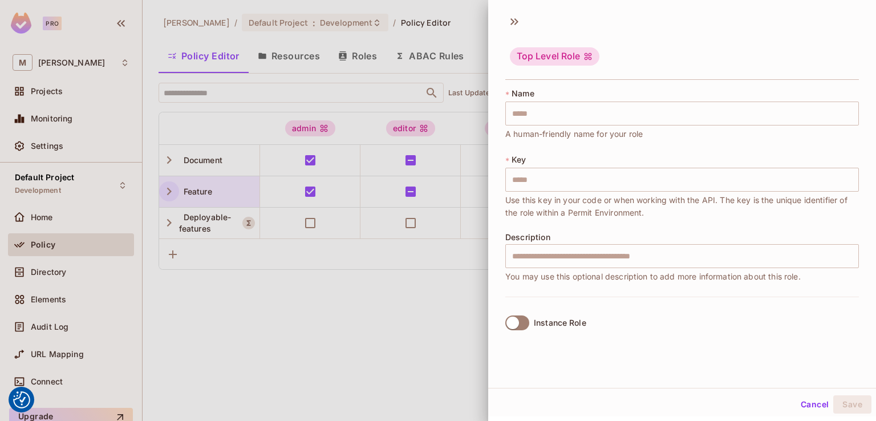
click at [502, 19] on div "Top Level Role" at bounding box center [682, 48] width 388 height 71
click at [518, 21] on icon at bounding box center [514, 22] width 18 height 18
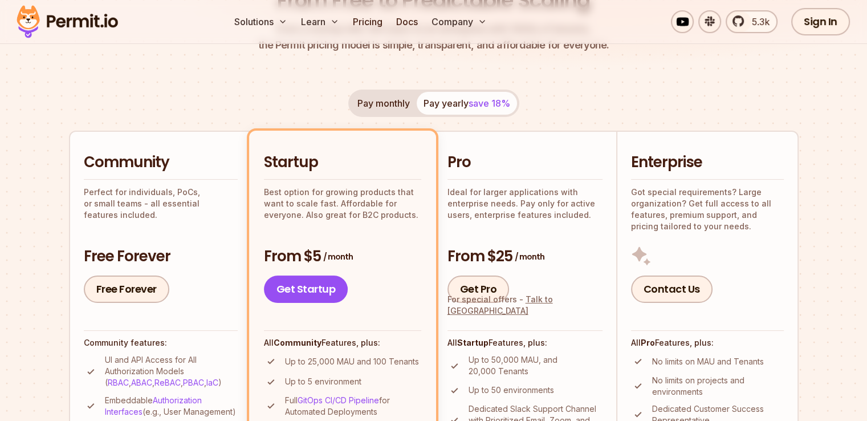
scroll to position [171, 0]
